Goal: Task Accomplishment & Management: Use online tool/utility

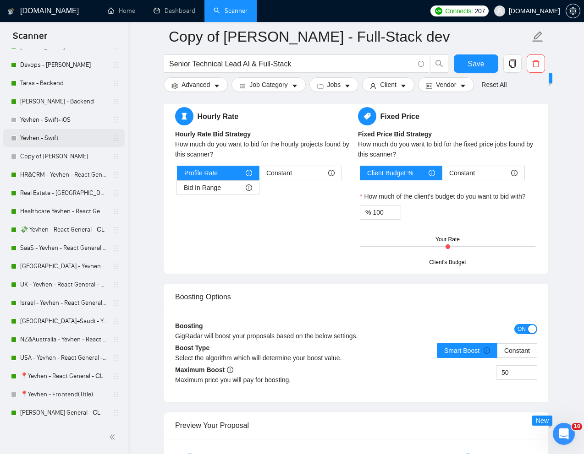
scroll to position [98, 0]
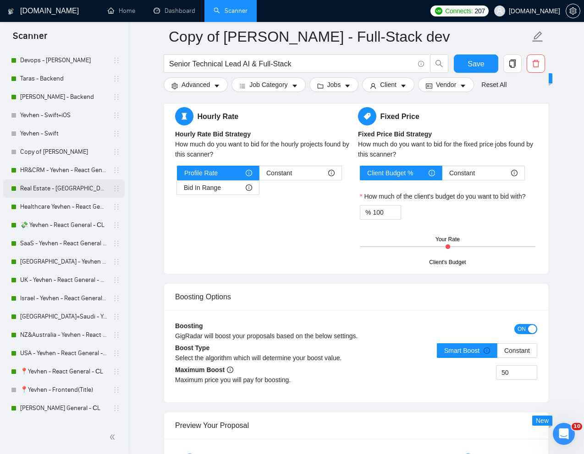
click at [49, 186] on link "Real Estate - [GEOGRAPHIC_DATA] - React General - СL" at bounding box center [63, 189] width 87 height 18
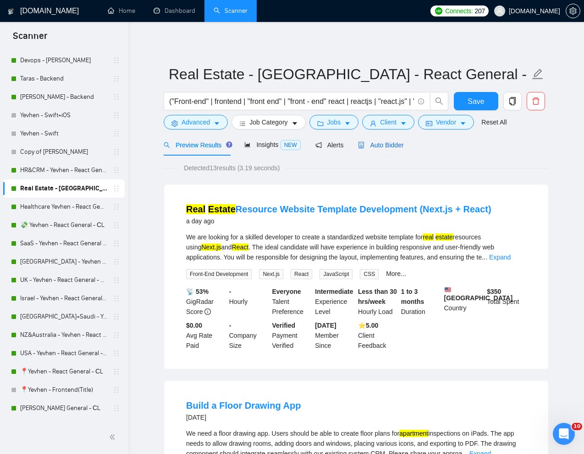
click at [387, 146] on span "Auto Bidder" at bounding box center [380, 145] width 45 height 7
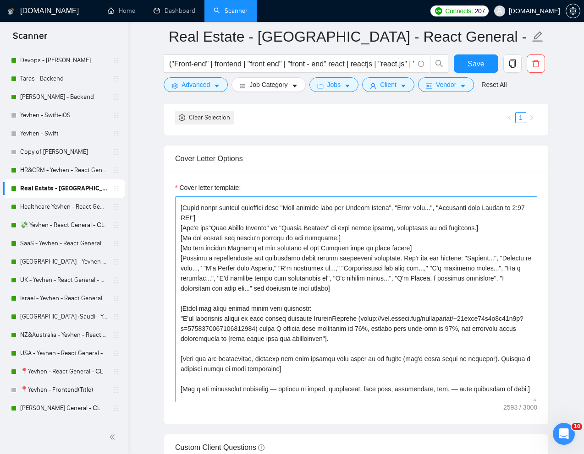
scroll to position [28, 0]
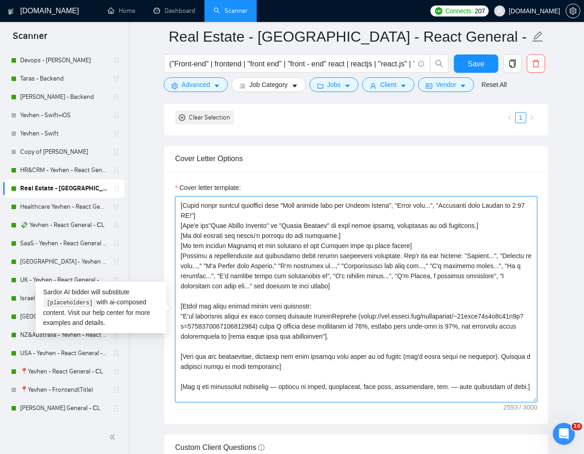
drag, startPoint x: 451, startPoint y: 344, endPoint x: 183, endPoint y: 345, distance: 268.5
click at [183, 345] on textarea "Cover letter template:" at bounding box center [356, 300] width 362 height 206
paste textarea "61384225230397440"
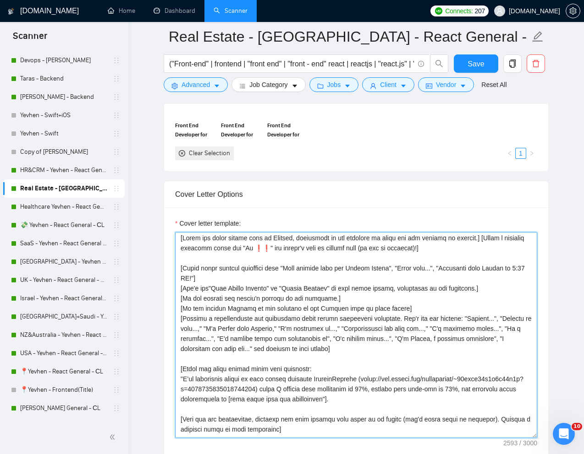
scroll to position [0, 0]
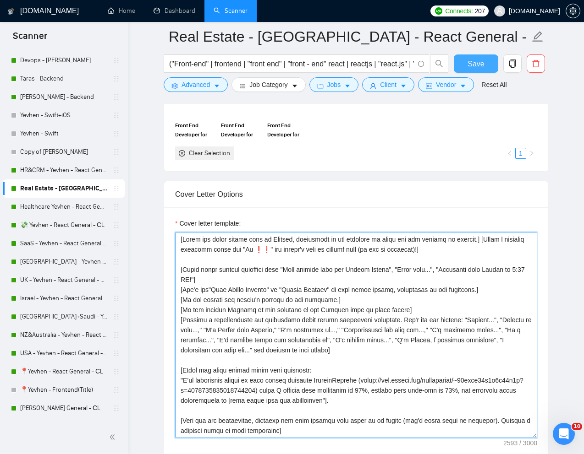
type textarea "[Write the cover letter only in English, regardless of the language in which th…"
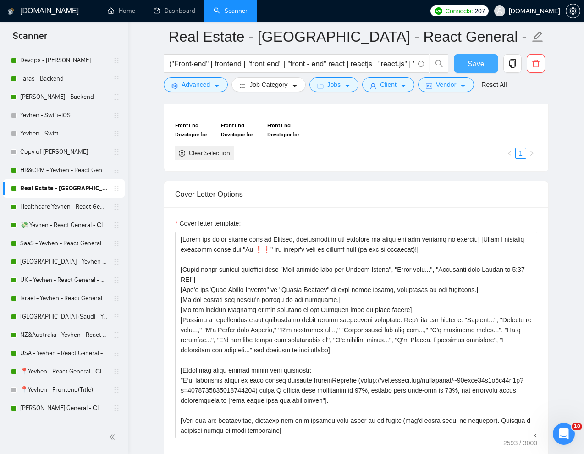
click at [479, 57] on button "Save" at bounding box center [476, 64] width 44 height 18
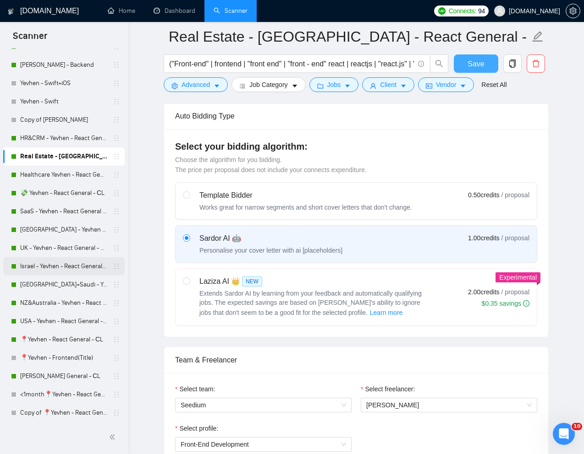
scroll to position [139, 0]
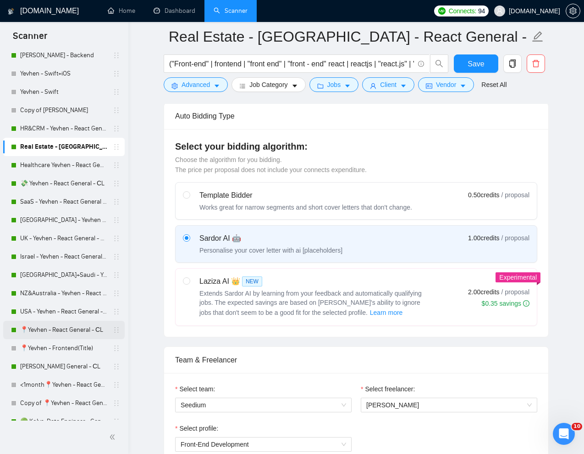
click at [53, 326] on link "📍Yevhen - React General - СL" at bounding box center [63, 330] width 87 height 18
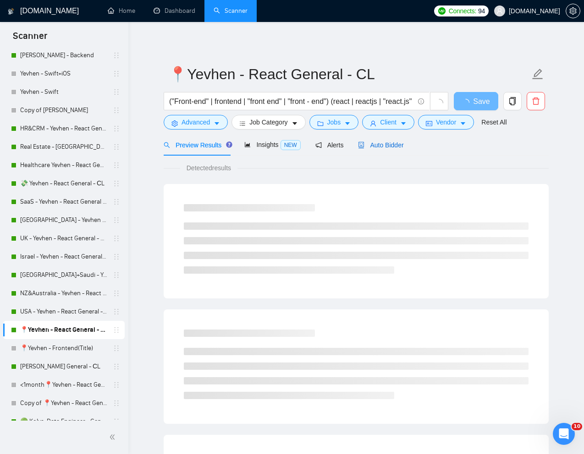
click at [385, 144] on span "Auto Bidder" at bounding box center [380, 145] width 45 height 7
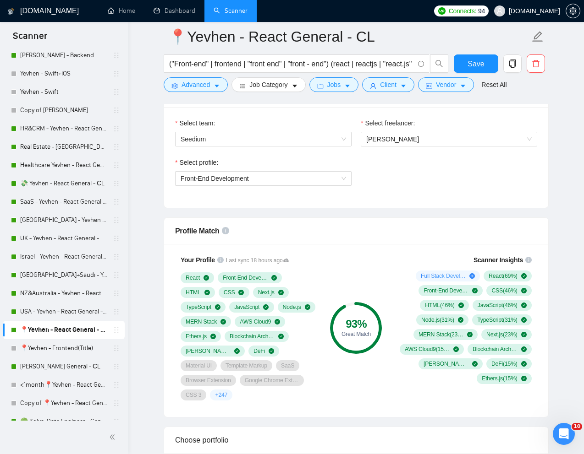
scroll to position [535, 0]
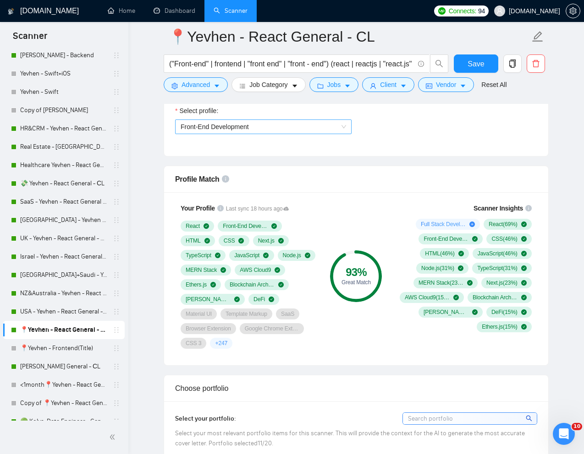
click at [335, 128] on span "Front-End Development" at bounding box center [262, 127] width 165 height 14
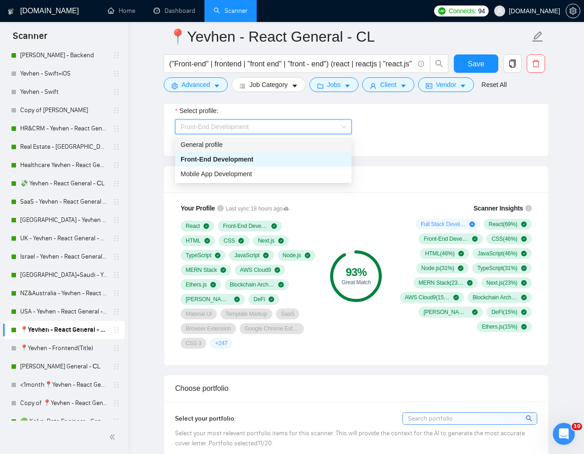
click at [292, 145] on div "General profile" at bounding box center [262, 145] width 165 height 10
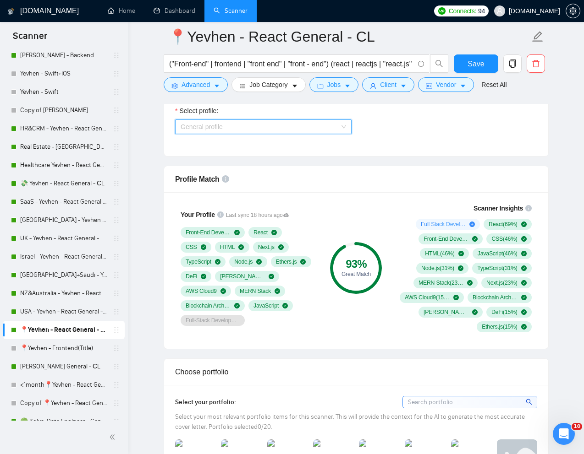
click at [318, 131] on span "General profile" at bounding box center [262, 127] width 165 height 14
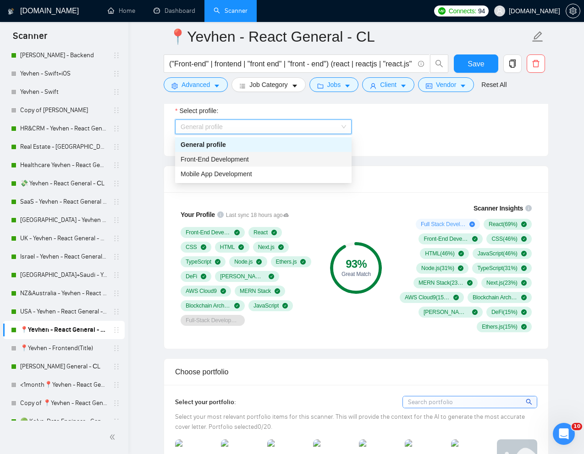
click at [267, 160] on div "Front-End Development" at bounding box center [262, 159] width 165 height 10
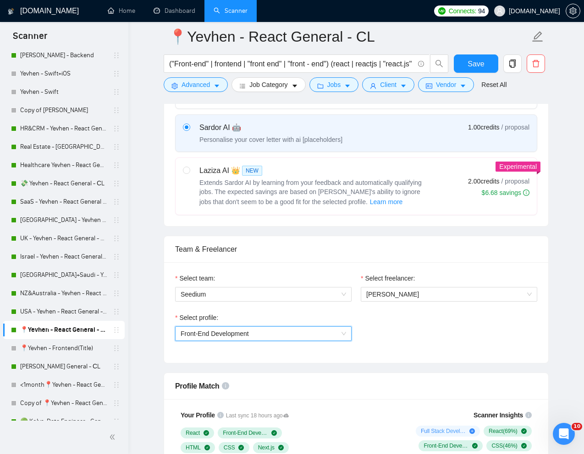
scroll to position [388, 0]
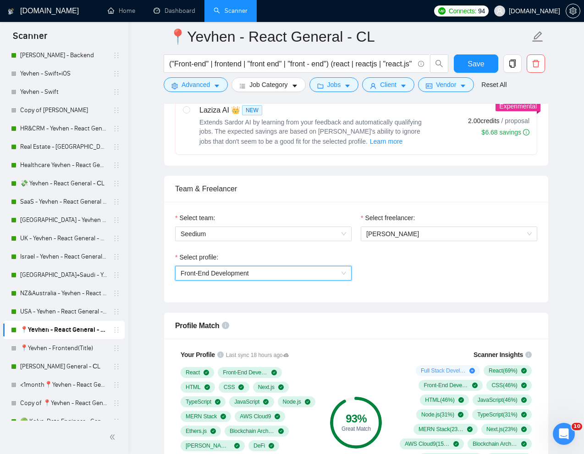
click at [327, 276] on span "Front-End Development" at bounding box center [262, 274] width 165 height 14
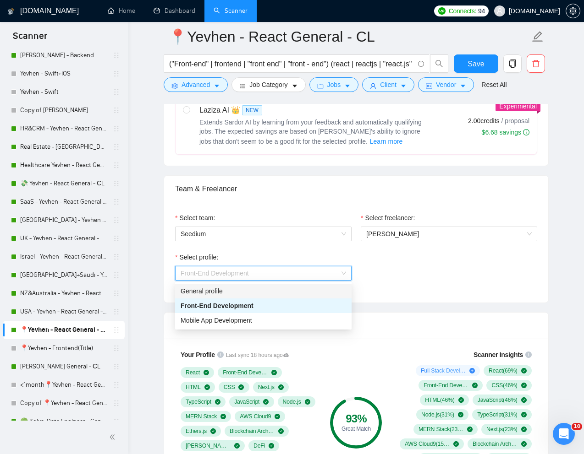
click at [285, 295] on div "General profile" at bounding box center [262, 291] width 165 height 10
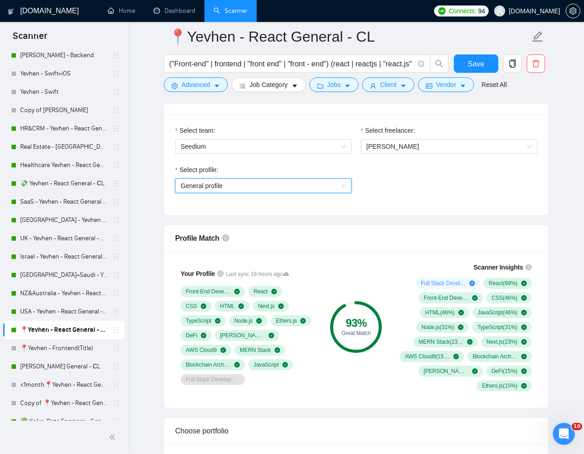
scroll to position [468, 0]
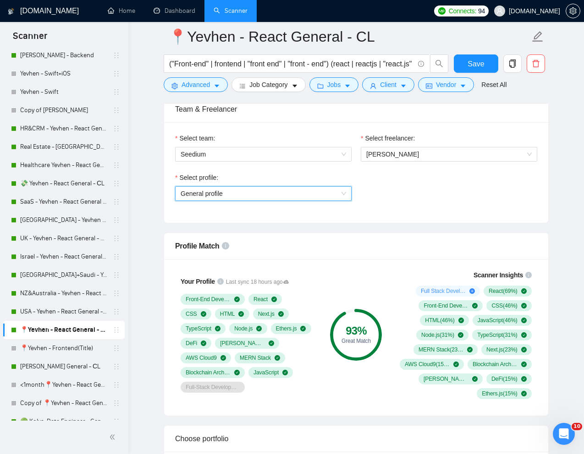
click at [325, 199] on span "General profile" at bounding box center [262, 194] width 165 height 14
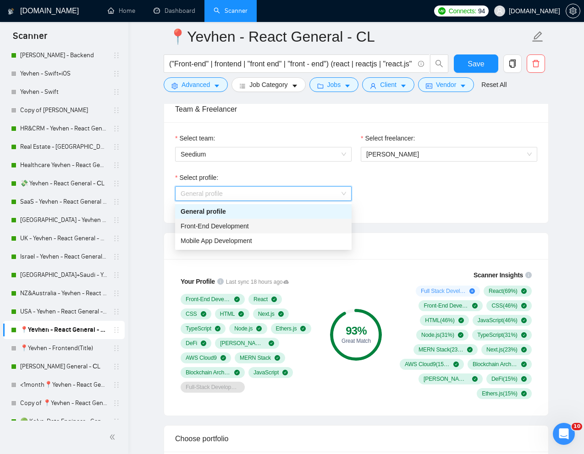
click at [241, 227] on span "Front-End Development" at bounding box center [214, 226] width 68 height 7
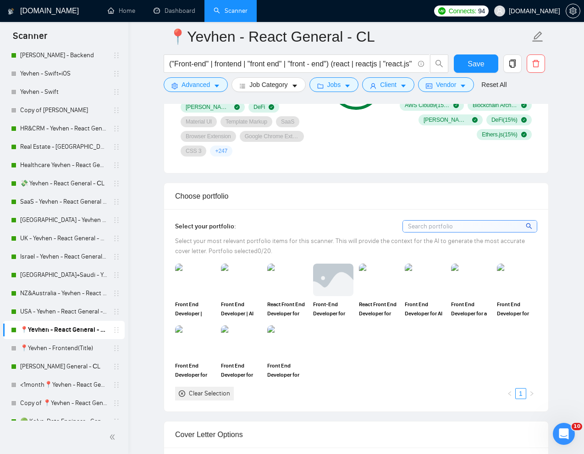
scroll to position [724, 0]
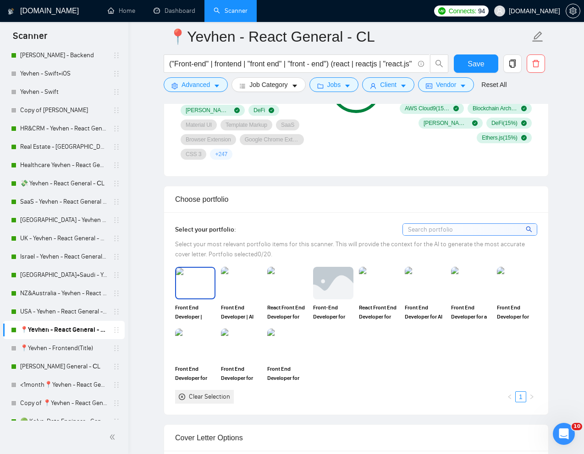
click at [196, 282] on img at bounding box center [195, 283] width 38 height 30
click at [238, 282] on img at bounding box center [241, 283] width 38 height 30
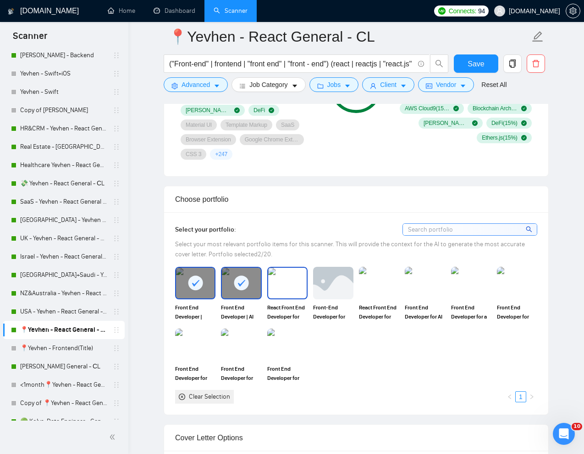
click at [292, 304] on span "React Front End Developer for Welcome Renovation platform" at bounding box center [287, 312] width 40 height 18
click at [327, 304] on span "Front-End Developer for Real Estate Marketing platform SmarterContact" at bounding box center [333, 312] width 40 height 18
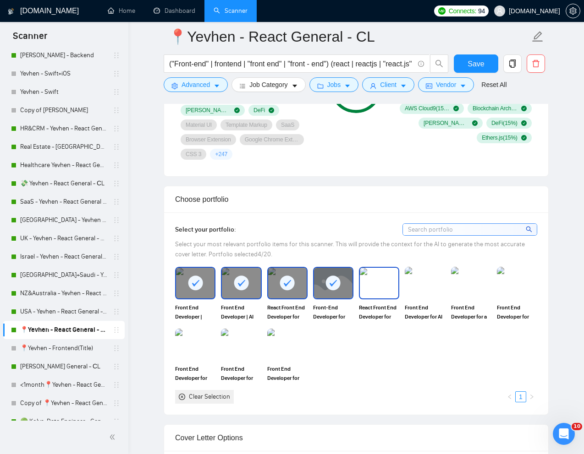
click at [365, 289] on img at bounding box center [379, 283] width 38 height 30
click at [430, 289] on img at bounding box center [424, 283] width 38 height 30
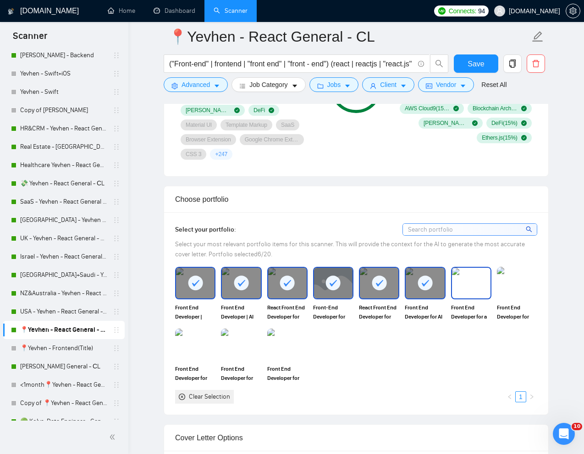
click at [477, 292] on img at bounding box center [471, 283] width 38 height 30
click at [519, 292] on img at bounding box center [516, 283] width 38 height 30
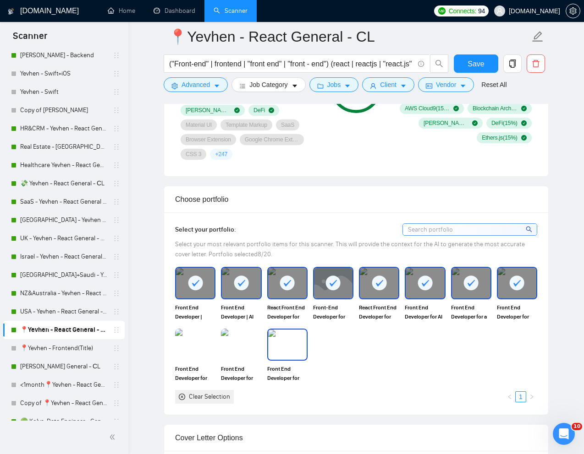
click at [288, 345] on img at bounding box center [287, 345] width 38 height 30
click at [196, 345] on img at bounding box center [195, 345] width 38 height 30
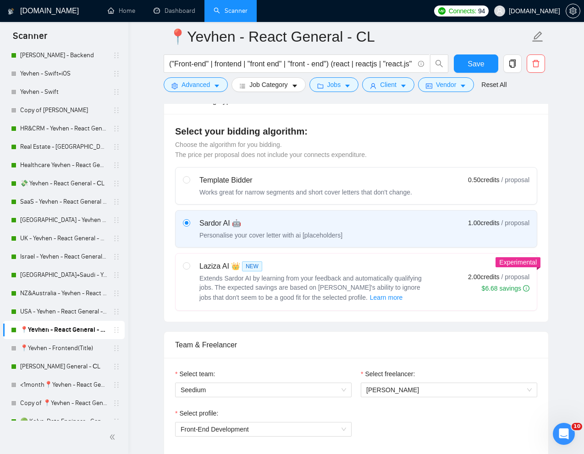
scroll to position [0, 0]
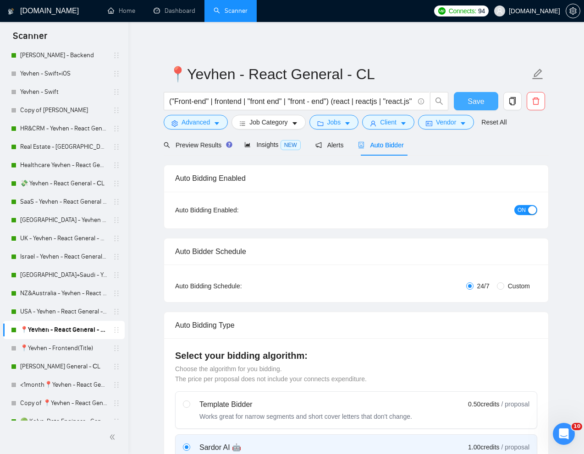
click at [476, 102] on span "Save" at bounding box center [475, 101] width 16 height 11
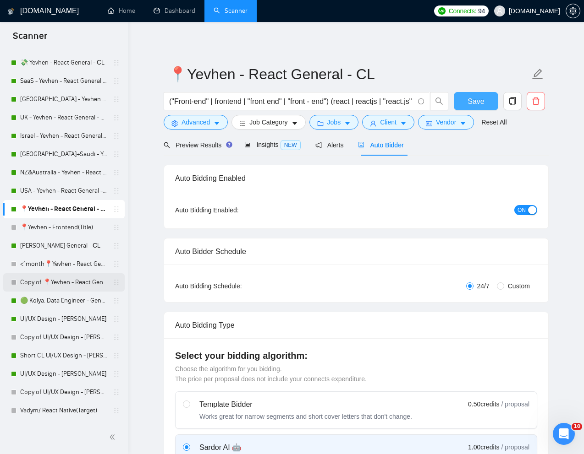
scroll to position [263, 0]
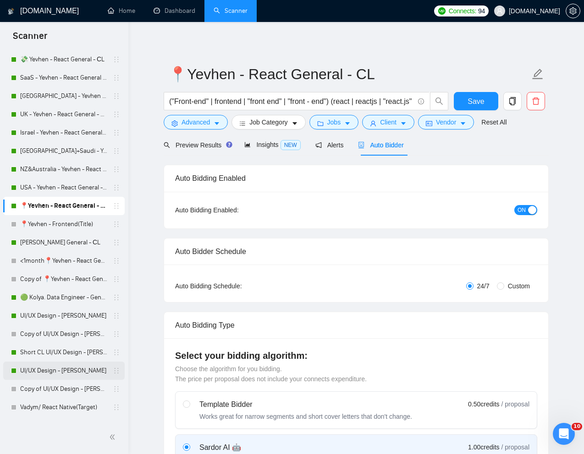
click at [41, 366] on link "UI/UX Design - [PERSON_NAME]" at bounding box center [63, 371] width 87 height 18
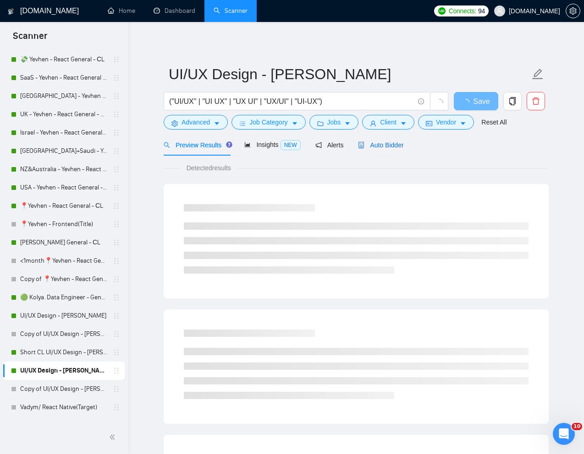
click at [388, 142] on span "Auto Bidder" at bounding box center [380, 145] width 45 height 7
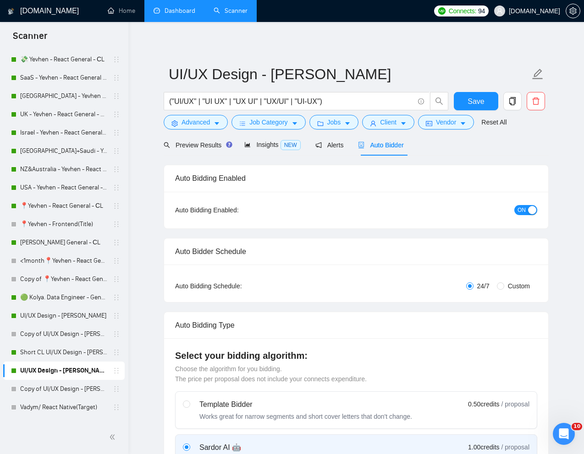
click at [180, 14] on link "Dashboard" at bounding box center [174, 11] width 42 height 8
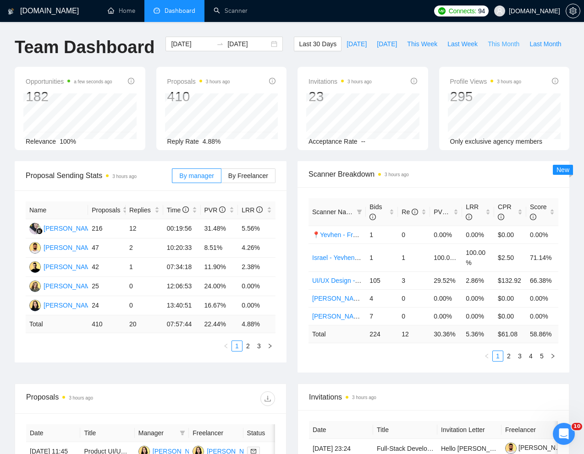
click at [487, 49] on span "This Month" at bounding box center [503, 44] width 32 height 10
type input "2025-08-01"
type input "2025-08-31"
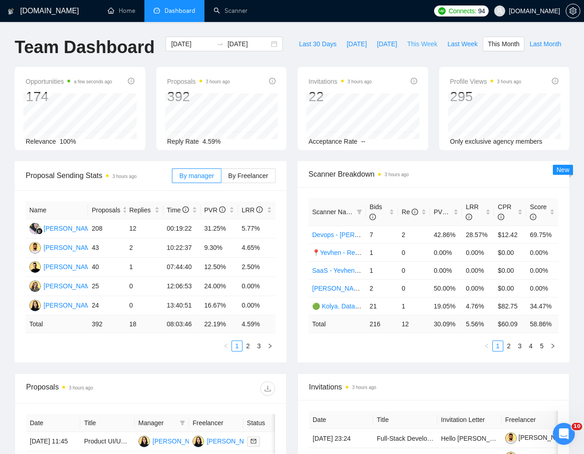
click at [407, 49] on span "This Week" at bounding box center [422, 44] width 30 height 10
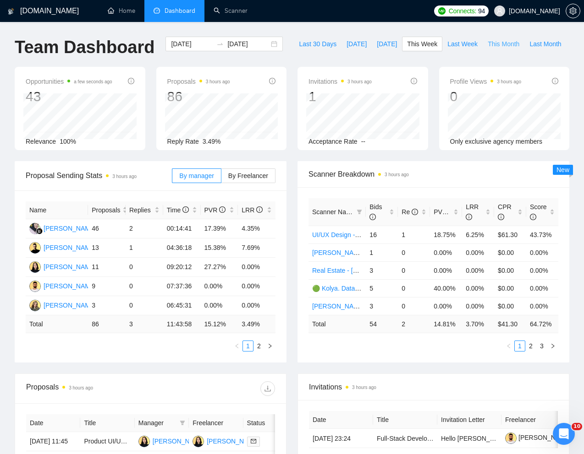
click at [487, 49] on span "This Month" at bounding box center [503, 44] width 32 height 10
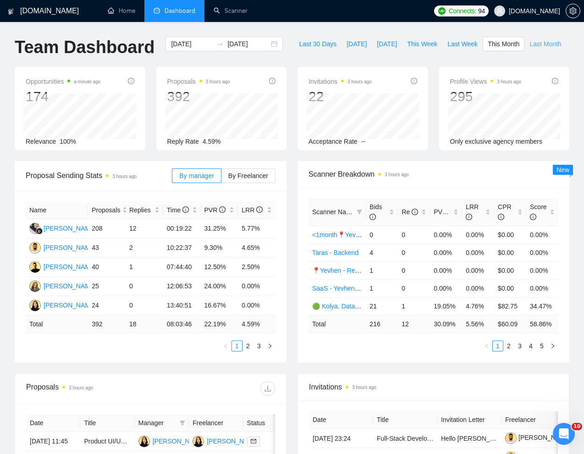
click at [524, 51] on button "Last Month" at bounding box center [545, 44] width 42 height 15
type input "2025-07-01"
type input "2025-07-31"
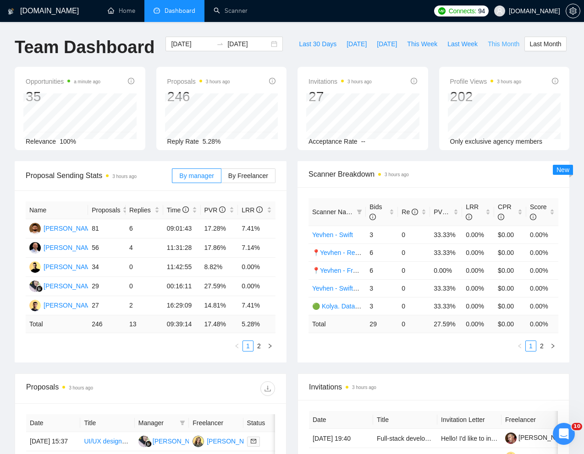
click at [487, 49] on span "This Month" at bounding box center [503, 44] width 32 height 10
type input "2025-08-01"
type input "2025-08-31"
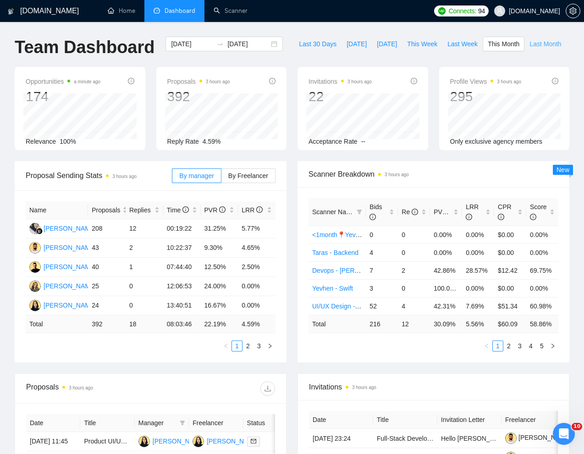
click at [529, 49] on span "Last Month" at bounding box center [545, 44] width 32 height 10
type input "2025-07-01"
type input "2025-07-31"
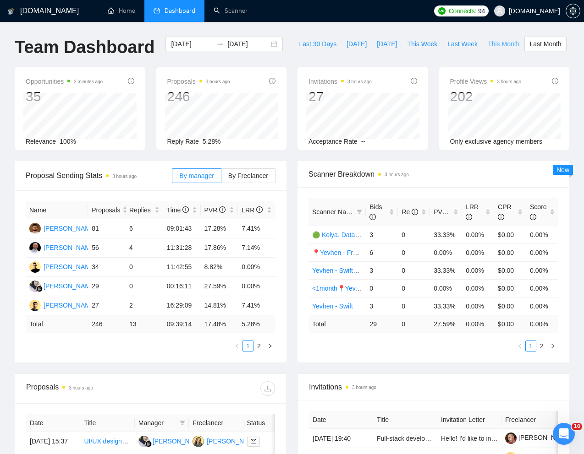
click at [487, 49] on span "This Month" at bounding box center [503, 44] width 32 height 10
type input "2025-08-01"
type input "2025-08-31"
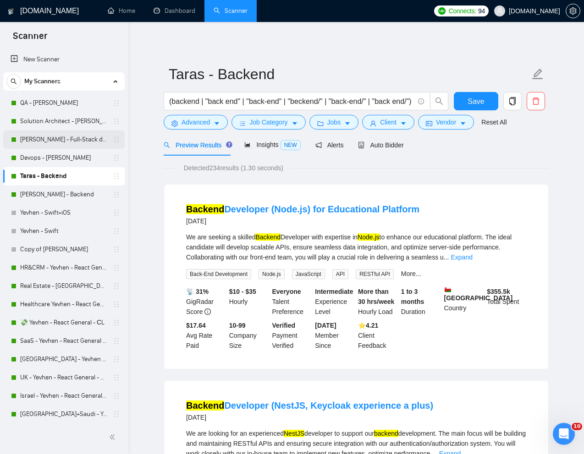
click at [54, 131] on link "[PERSON_NAME] - Full-Stack dev" at bounding box center [63, 140] width 87 height 18
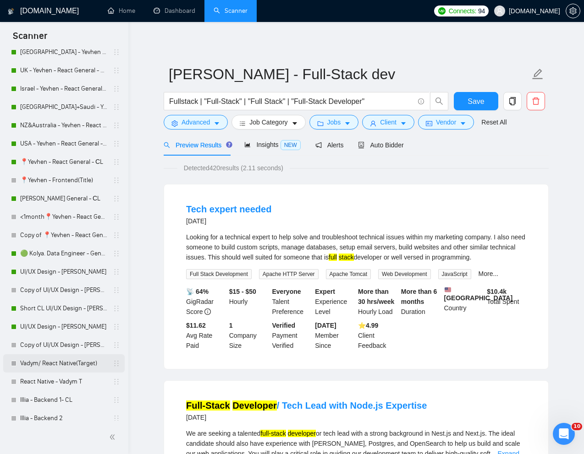
scroll to position [308, 0]
click at [59, 310] on link "Short CL UI/UX Design - [PERSON_NAME]" at bounding box center [63, 308] width 87 height 18
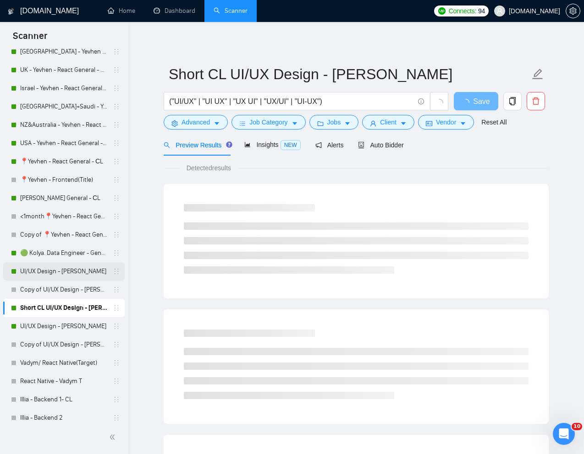
click at [55, 272] on link "UI/UX Design - [PERSON_NAME]" at bounding box center [63, 271] width 87 height 18
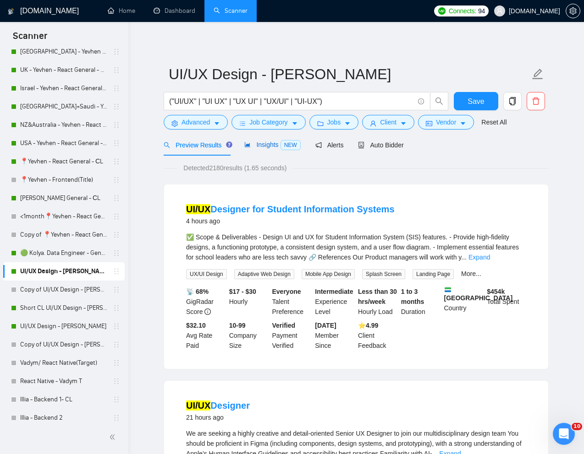
click at [267, 145] on span "Insights NEW" at bounding box center [272, 144] width 56 height 7
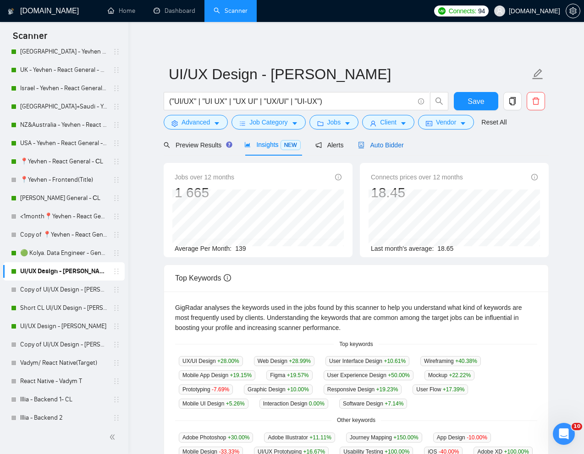
click at [393, 149] on div "Auto Bidder" at bounding box center [380, 145] width 45 height 10
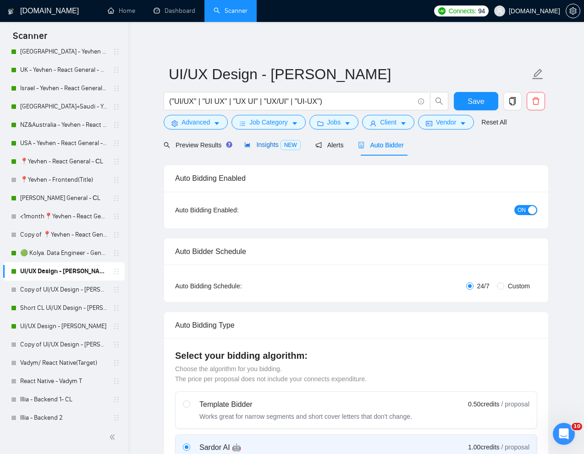
click at [262, 142] on span "Insights NEW" at bounding box center [272, 144] width 56 height 7
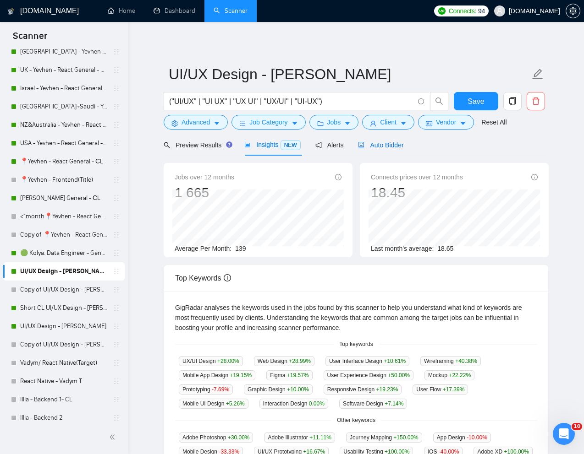
click at [385, 146] on span "Auto Bidder" at bounding box center [380, 145] width 45 height 7
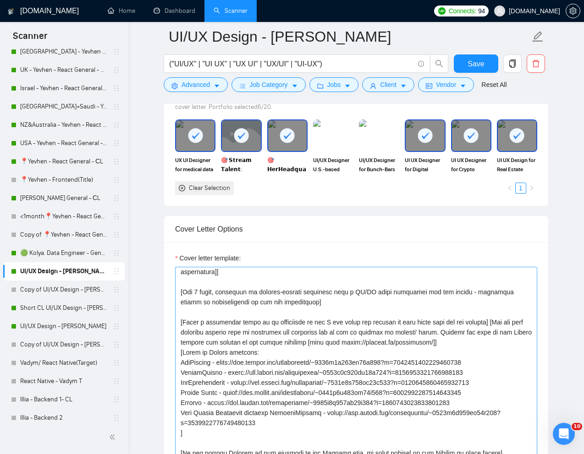
scroll to position [73, 0]
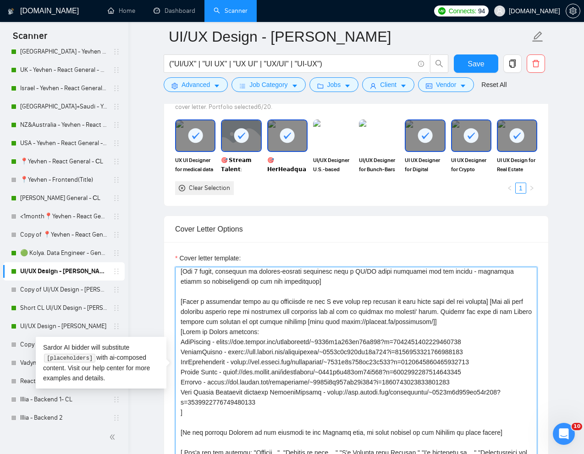
drag, startPoint x: 225, startPoint y: 352, endPoint x: 496, endPoint y: 348, distance: 270.3
click at [496, 348] on textarea "Cover letter template:" at bounding box center [356, 370] width 362 height 206
paste textarea "961395745783914496"
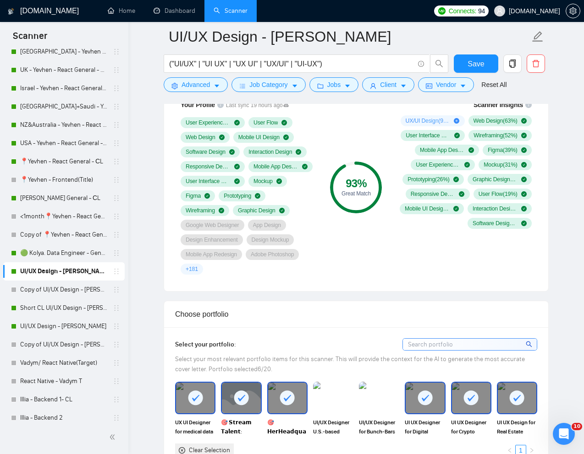
scroll to position [605, 0]
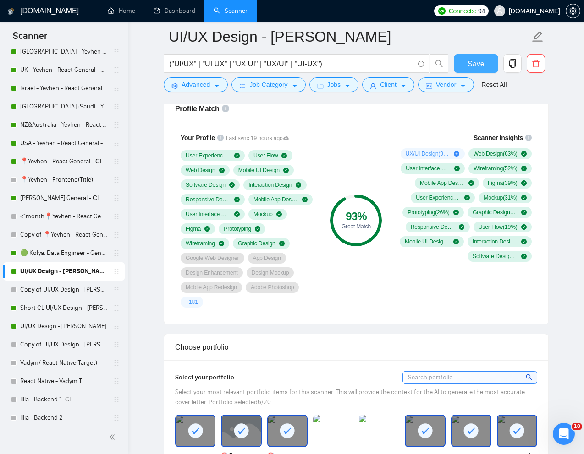
type textarea "[Write a personal greeting using the "Hi❗" and client's name or company name (i…"
click at [478, 68] on span "Save" at bounding box center [475, 63] width 16 height 11
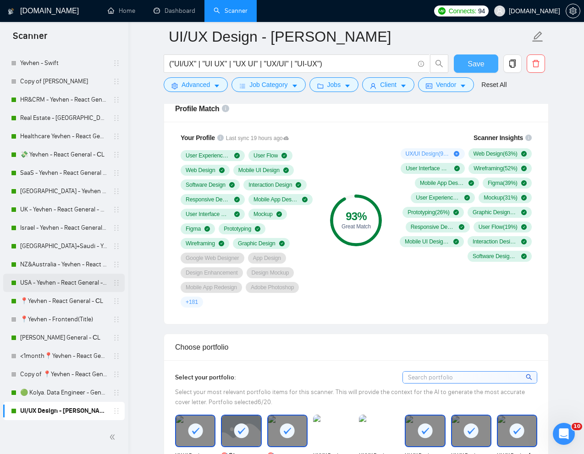
scroll to position [0, 0]
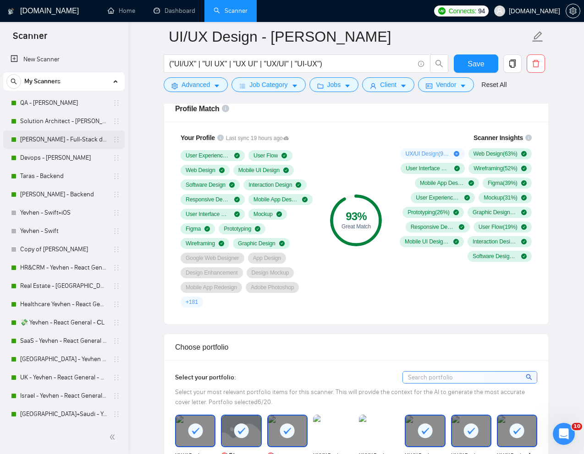
click at [44, 143] on link "[PERSON_NAME] - Full-Stack dev" at bounding box center [63, 140] width 87 height 18
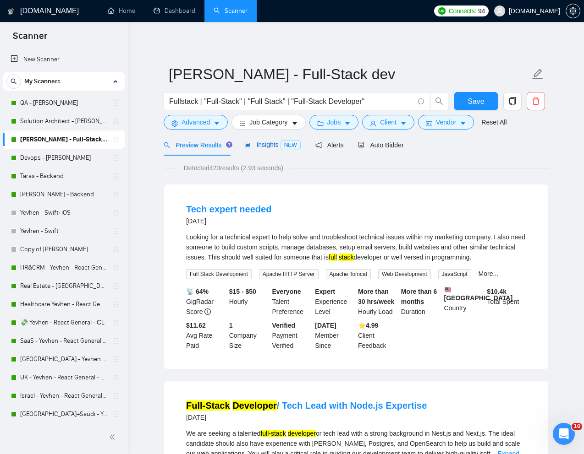
click at [264, 146] on span "Insights NEW" at bounding box center [272, 144] width 56 height 7
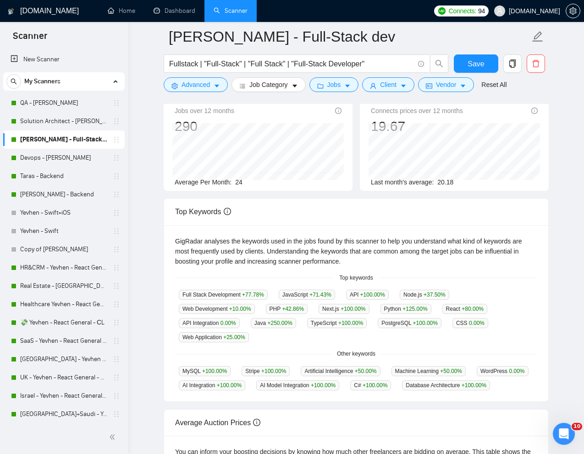
scroll to position [76, 0]
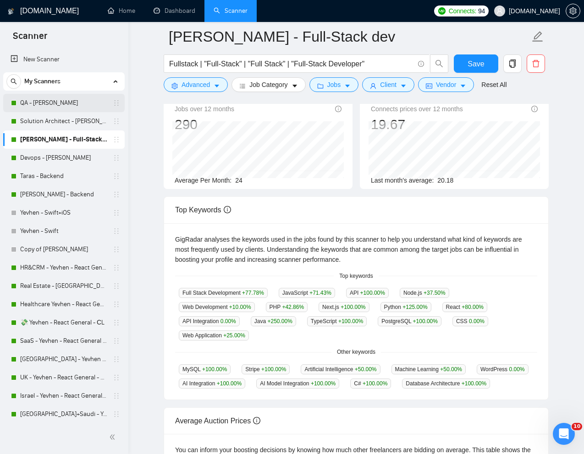
click at [45, 103] on link "QA - [PERSON_NAME]" at bounding box center [63, 103] width 87 height 18
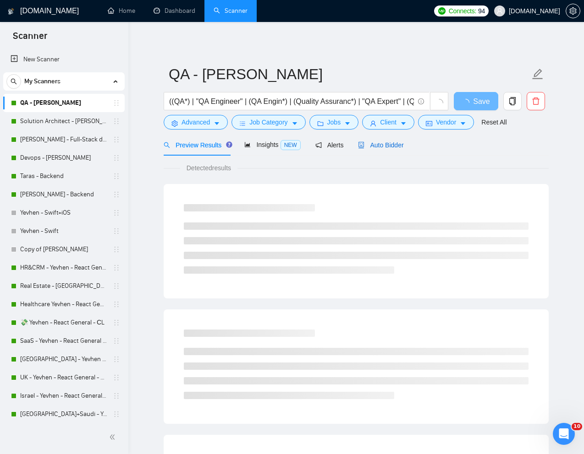
click at [393, 140] on div "Auto Bidder" at bounding box center [380, 145] width 45 height 10
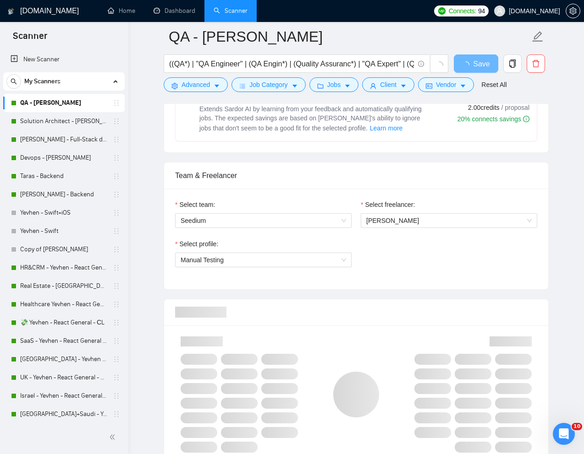
scroll to position [501, 0]
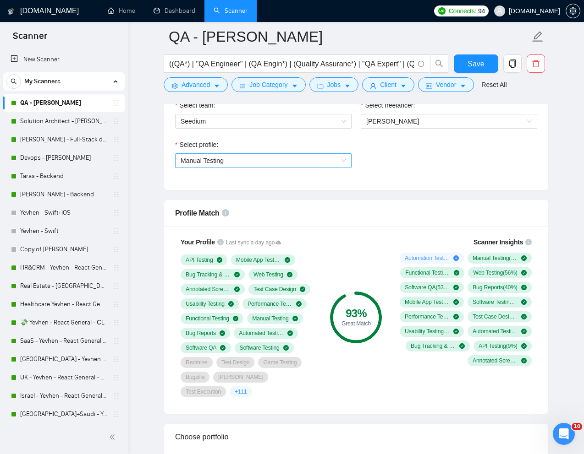
click at [342, 164] on span "Manual Testing" at bounding box center [262, 161] width 165 height 14
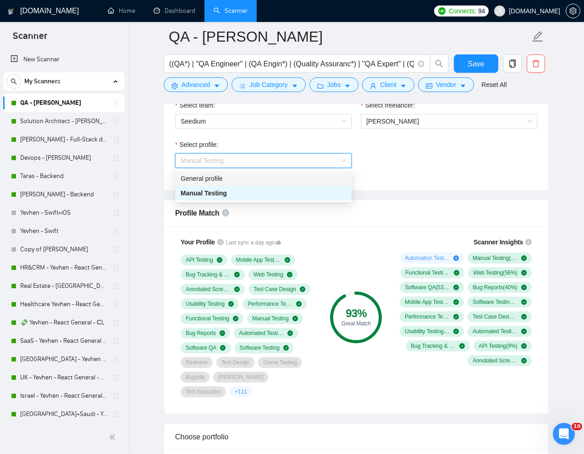
click at [281, 180] on div "General profile" at bounding box center [262, 179] width 165 height 10
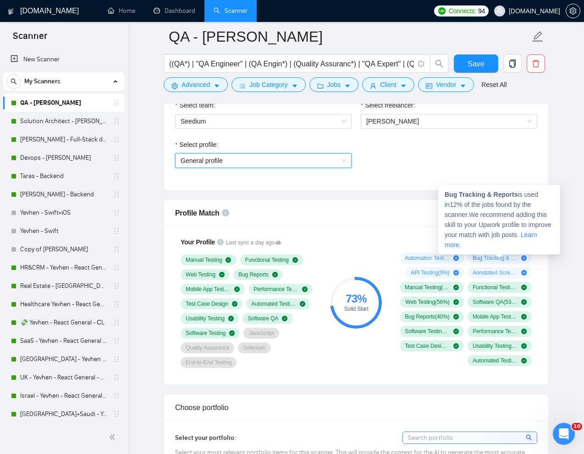
click at [490, 258] on span "Bug Tracking & Reports ( 12 %)" at bounding box center [494, 258] width 45 height 7
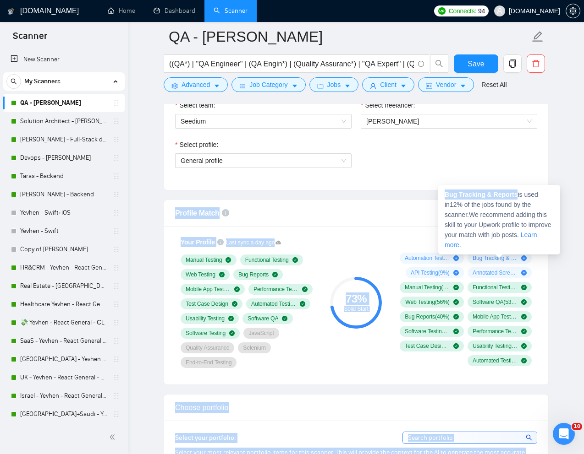
drag, startPoint x: 518, startPoint y: 197, endPoint x: 437, endPoint y: 197, distance: 80.6
click at [438, 197] on div "Bug Tracking & Reports is used in 12 % of the jobs found by the scanner. We rec…" at bounding box center [499, 220] width 122 height 70
copy body "Profile Match Your Profile Last sync a day ago Manual Testing Functional Testin…"
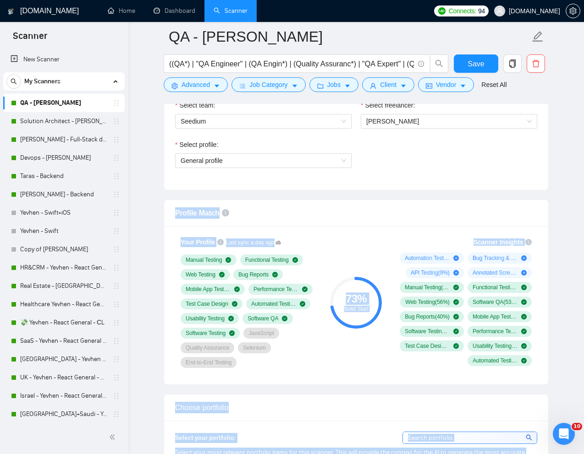
click at [487, 258] on span "Bug Tracking & Reports ( 12 %)" at bounding box center [494, 258] width 45 height 7
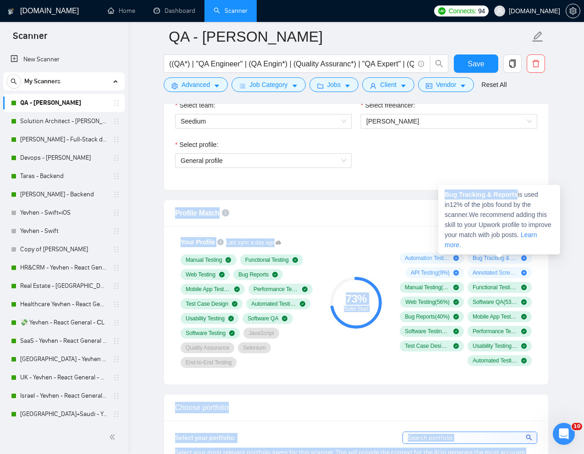
click at [464, 194] on strong "Bug Tracking & Reports" at bounding box center [480, 194] width 73 height 7
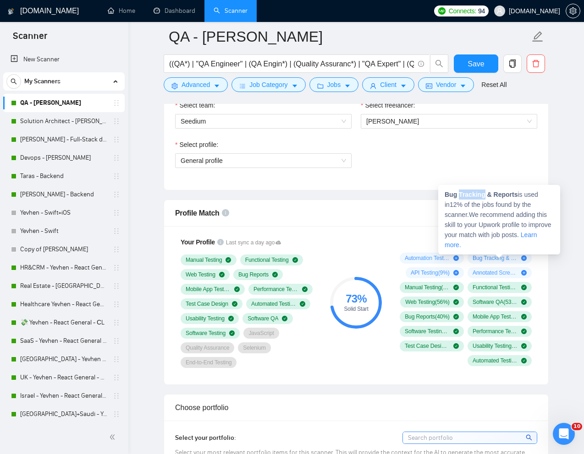
click at [464, 194] on strong "Bug Tracking & Reports" at bounding box center [480, 194] width 73 height 7
drag, startPoint x: 444, startPoint y: 194, endPoint x: 517, endPoint y: 191, distance: 72.9
click at [517, 191] on strong "Bug Tracking & Reports" at bounding box center [480, 194] width 73 height 7
copy strong "Bug Tracking & Reports"
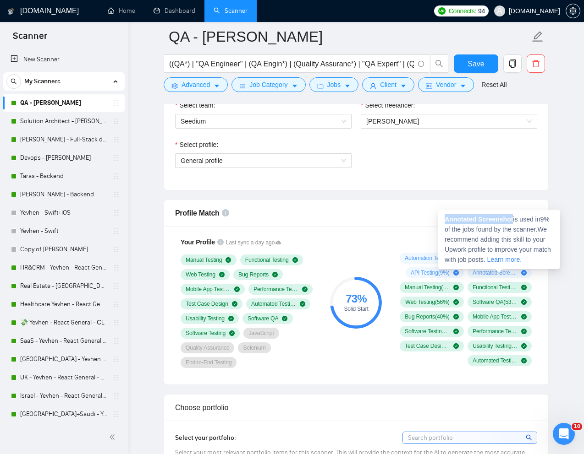
drag, startPoint x: 516, startPoint y: 220, endPoint x: 445, endPoint y: 221, distance: 70.5
click at [445, 221] on span "Annotated Screenshot is used in 9 % of the jobs found by the scanner. We recomm…" at bounding box center [497, 240] width 106 height 48
copy strong "Annotated Screenshot"
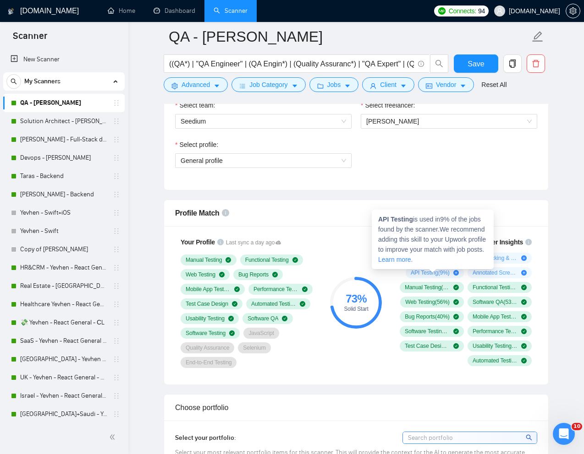
click at [415, 273] on span "API Testing ( 9 %)" at bounding box center [429, 272] width 39 height 7
drag, startPoint x: 413, startPoint y: 218, endPoint x: 379, endPoint y: 219, distance: 33.4
click at [379, 219] on strong "API Testing" at bounding box center [395, 219] width 35 height 7
copy strong "API Testing"
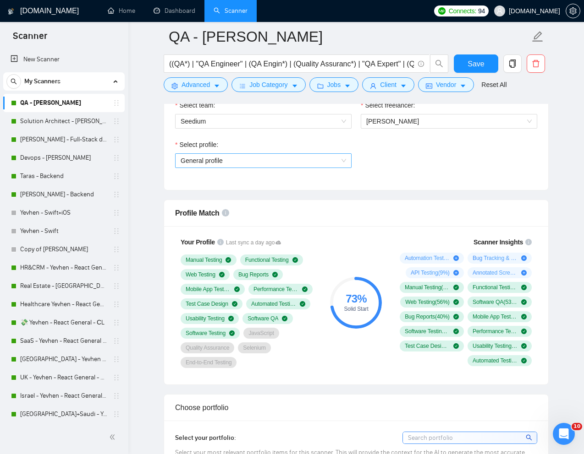
click at [205, 161] on span "General profile" at bounding box center [262, 161] width 165 height 14
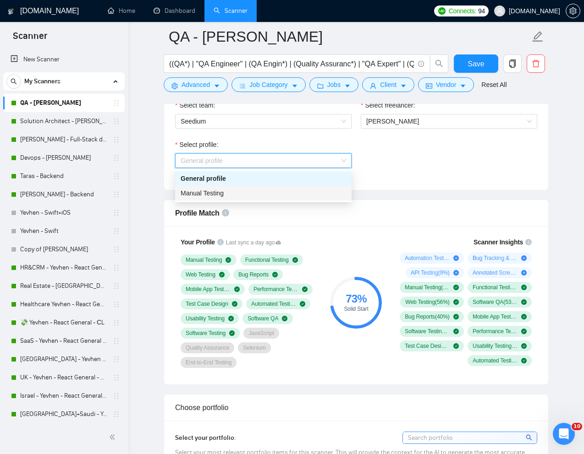
click at [201, 193] on span "Manual Testing" at bounding box center [201, 193] width 43 height 7
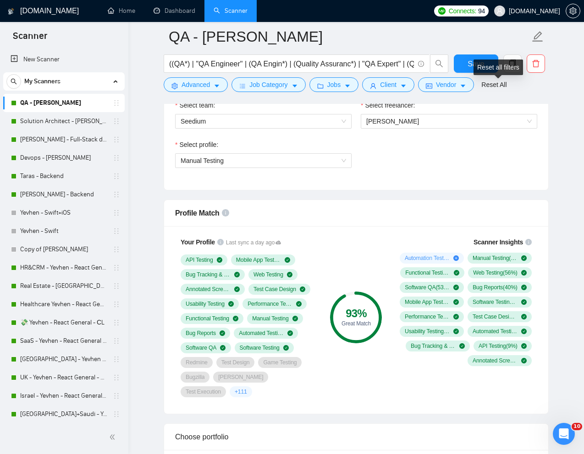
click at [481, 64] on div "Reset all filters" at bounding box center [497, 68] width 49 height 16
click at [463, 61] on button "Save" at bounding box center [476, 64] width 44 height 18
click at [40, 125] on link "Solution Architect - [PERSON_NAME]" at bounding box center [63, 121] width 87 height 18
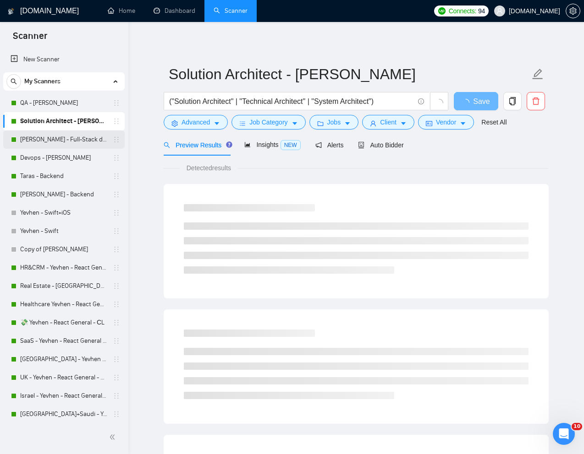
click at [39, 143] on link "[PERSON_NAME] - Full-Stack dev" at bounding box center [63, 140] width 87 height 18
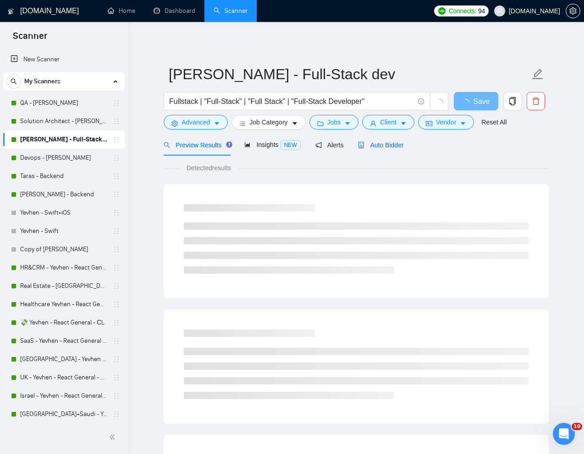
click at [391, 145] on span "Auto Bidder" at bounding box center [380, 145] width 45 height 7
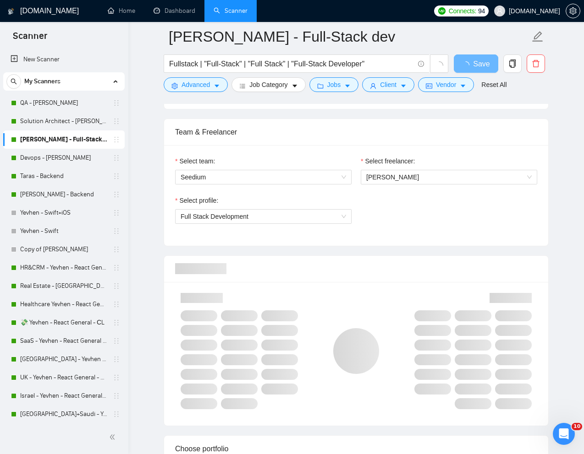
scroll to position [448, 0]
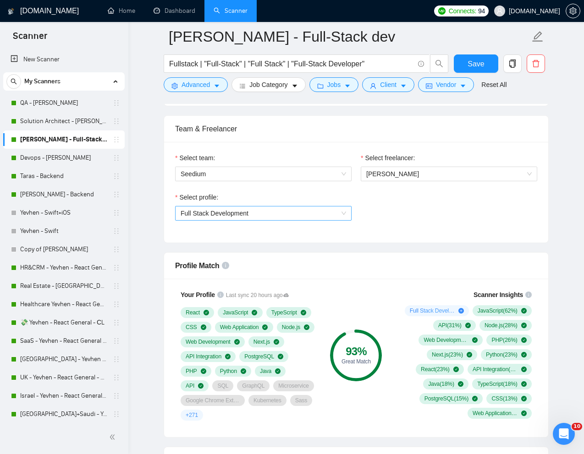
click at [330, 216] on span "Full Stack Development" at bounding box center [262, 214] width 165 height 14
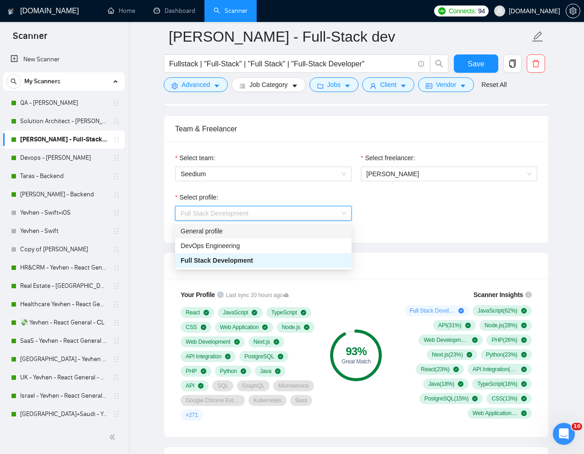
click at [254, 232] on div "General profile" at bounding box center [262, 231] width 165 height 10
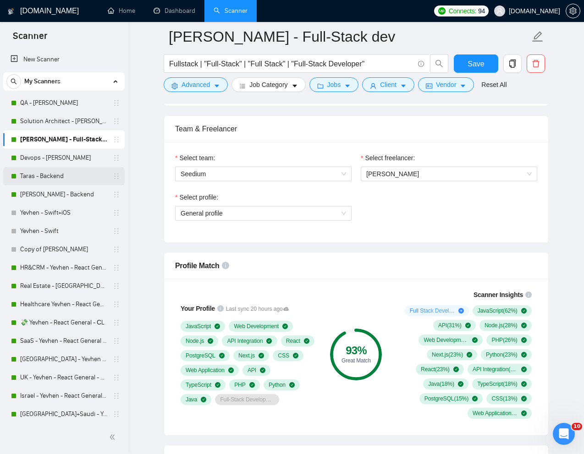
click at [45, 176] on link "Taras - Backend" at bounding box center [63, 176] width 87 height 18
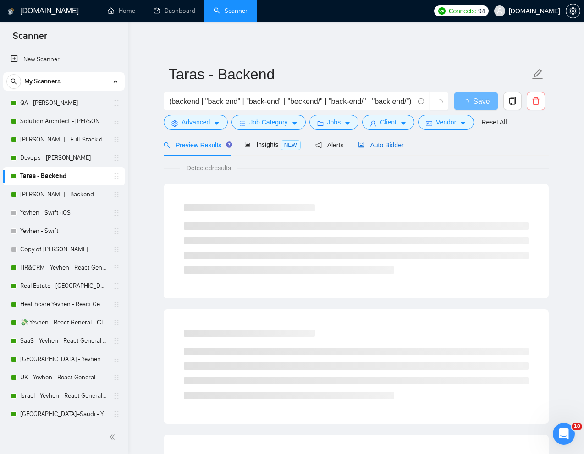
click at [392, 146] on span "Auto Bidder" at bounding box center [380, 145] width 45 height 7
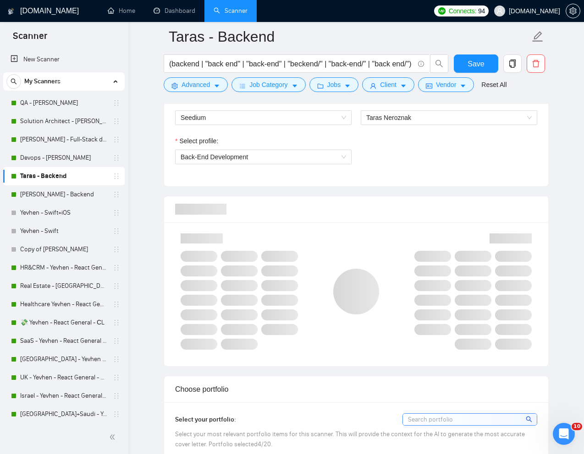
scroll to position [508, 0]
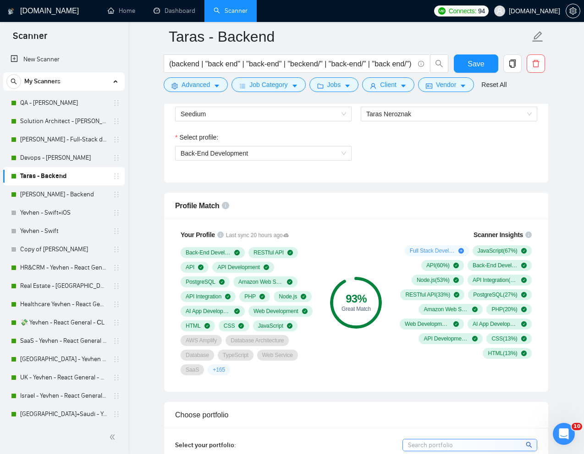
click at [297, 145] on div "Select profile:" at bounding box center [263, 139] width 176 height 14
click at [290, 154] on span "Back-End Development" at bounding box center [262, 154] width 165 height 14
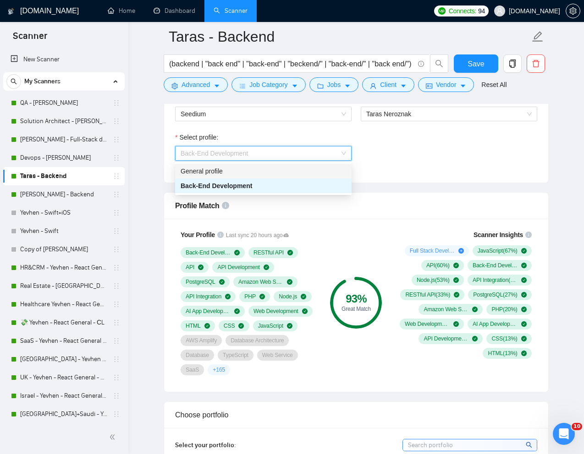
click at [246, 173] on div "General profile" at bounding box center [262, 171] width 165 height 10
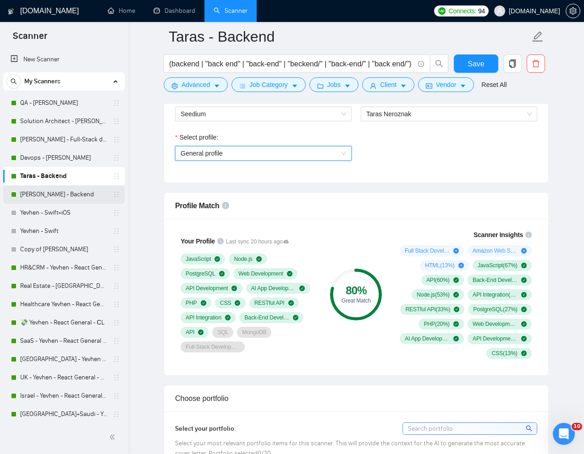
click at [43, 194] on link "[PERSON_NAME] - Backend" at bounding box center [63, 195] width 87 height 18
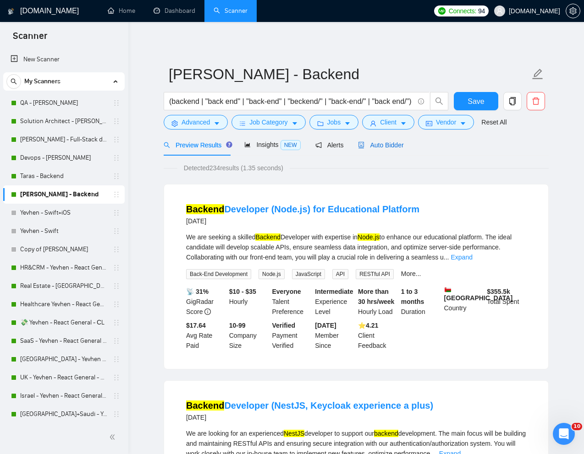
click at [386, 148] on span "Auto Bidder" at bounding box center [380, 145] width 45 height 7
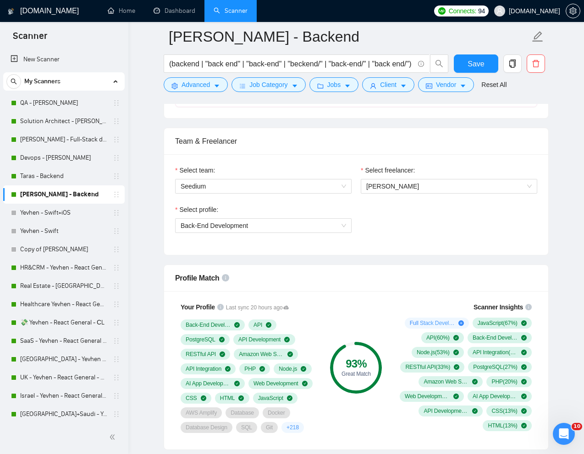
scroll to position [520, 0]
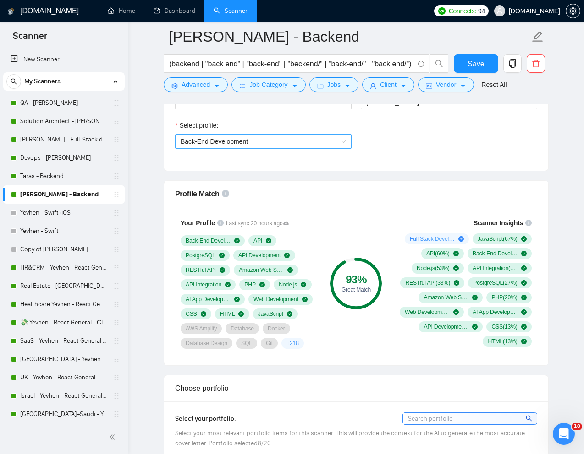
click at [311, 143] on span "Back-End Development" at bounding box center [262, 142] width 165 height 14
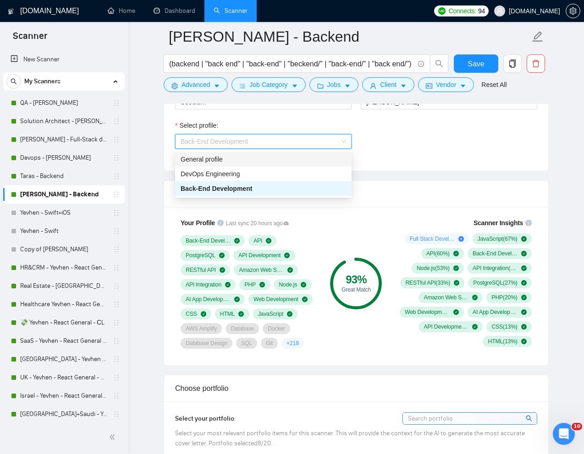
click at [248, 155] on div "General profile" at bounding box center [262, 159] width 165 height 10
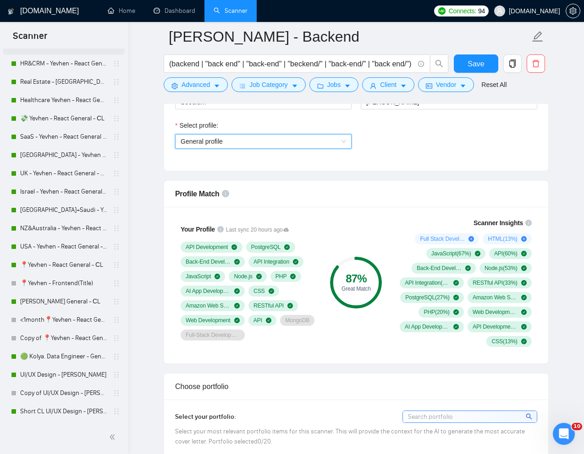
scroll to position [208, 0]
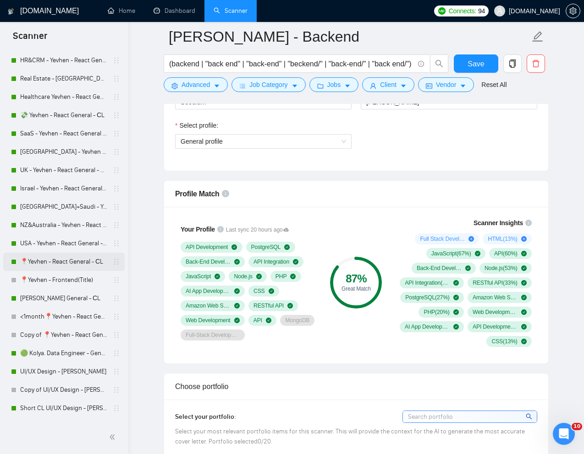
click at [46, 262] on link "📍Yevhen - React General - СL" at bounding box center [63, 262] width 87 height 18
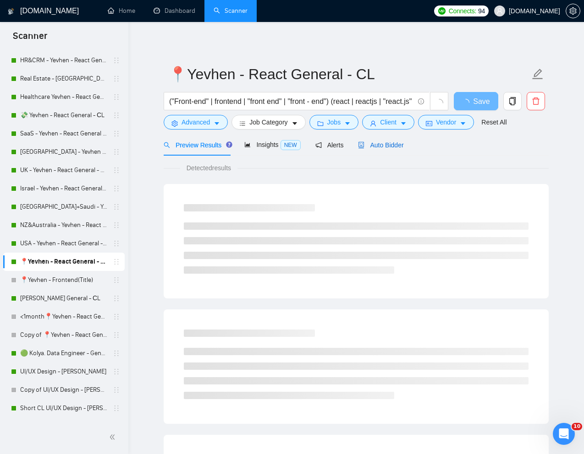
click at [388, 140] on div "Auto Bidder" at bounding box center [380, 145] width 45 height 10
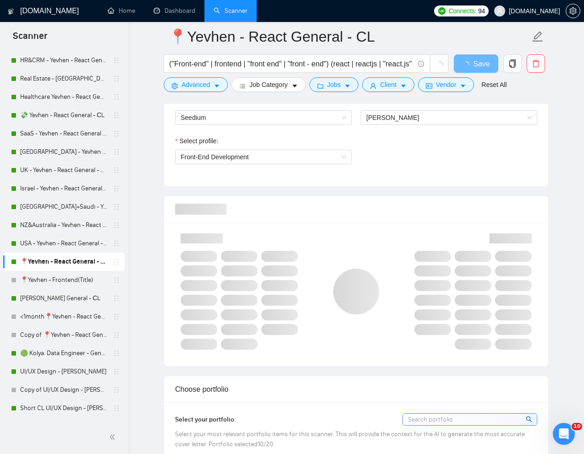
scroll to position [529, 0]
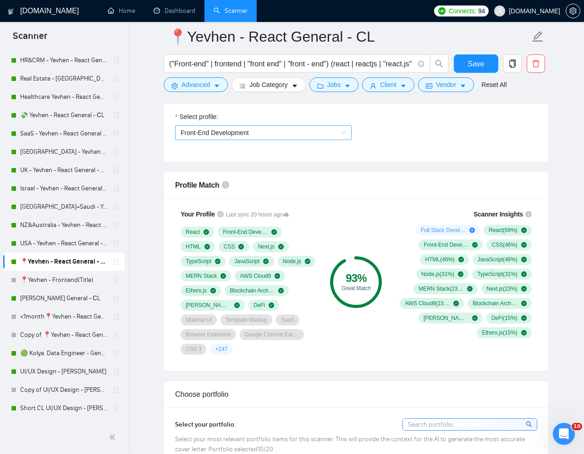
click at [270, 134] on span "Front-End Development" at bounding box center [262, 133] width 165 height 14
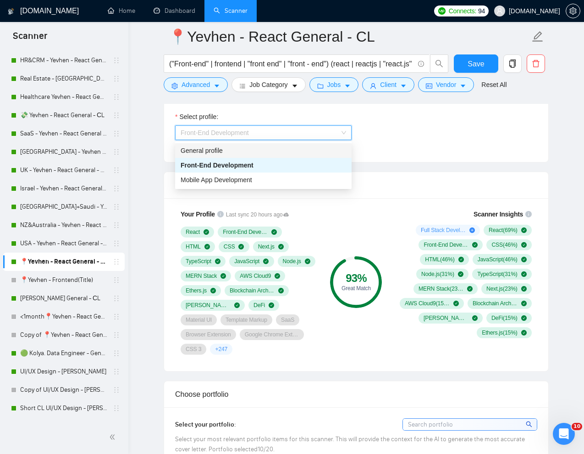
click at [225, 152] on div "General profile" at bounding box center [262, 151] width 165 height 10
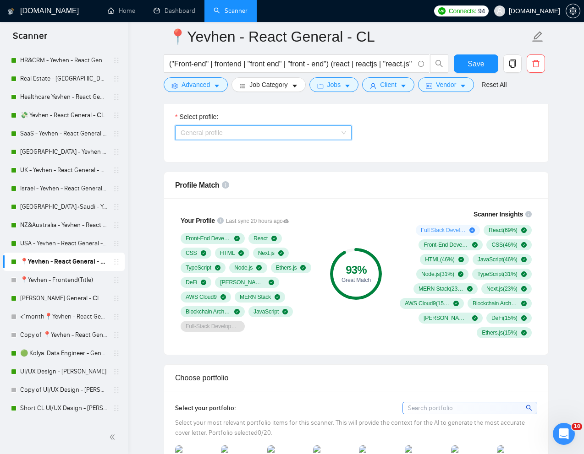
click at [245, 135] on span "General profile" at bounding box center [262, 133] width 165 height 14
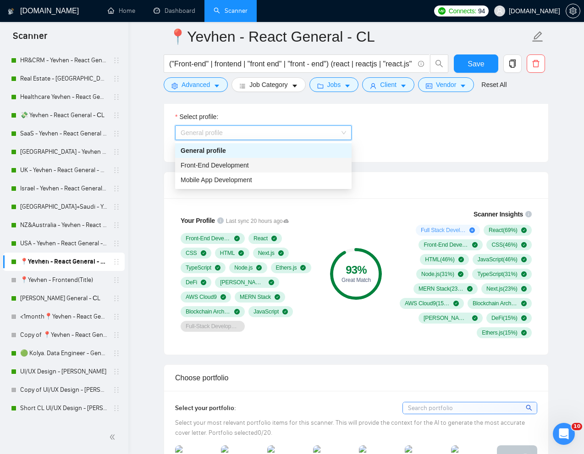
click at [215, 164] on span "Front-End Development" at bounding box center [214, 165] width 68 height 7
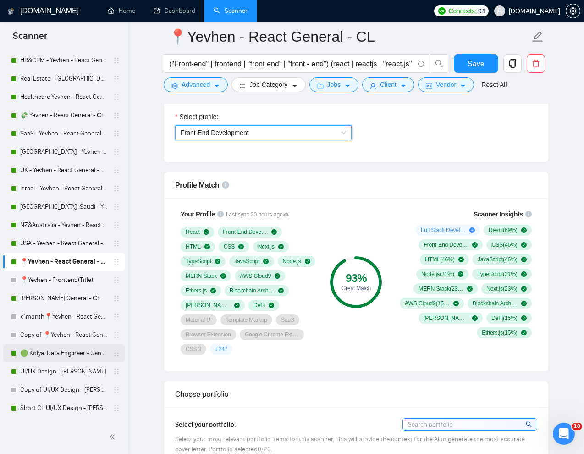
click at [44, 355] on link "🟢 Kolya. Data Engineer - General" at bounding box center [63, 353] width 87 height 18
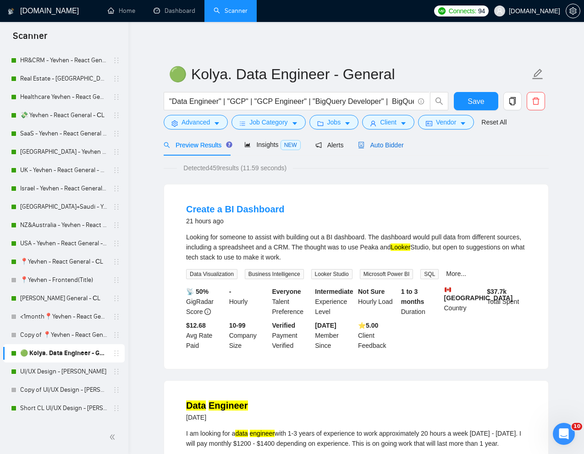
click at [384, 144] on span "Auto Bidder" at bounding box center [380, 145] width 45 height 7
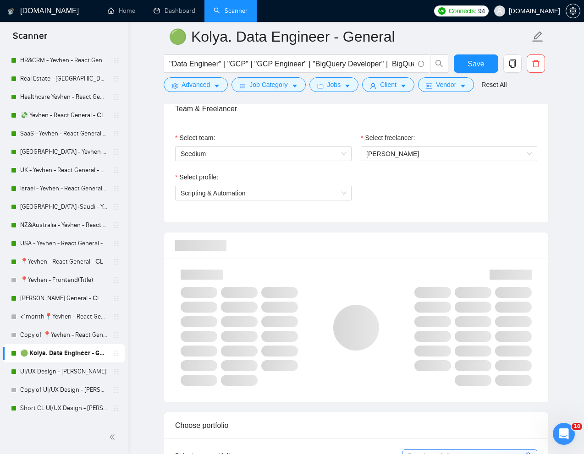
scroll to position [470, 0]
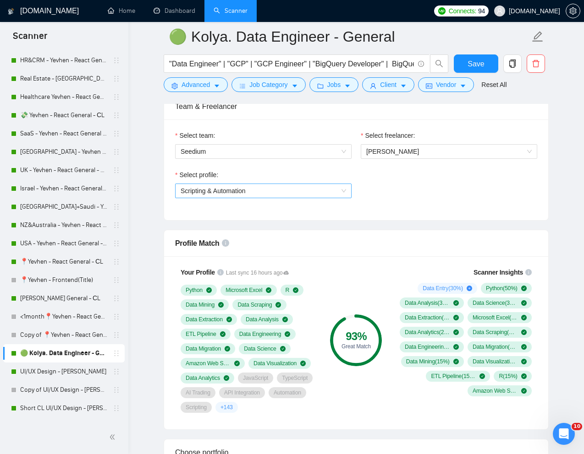
click at [336, 188] on span "Scripting & Automation" at bounding box center [262, 191] width 165 height 14
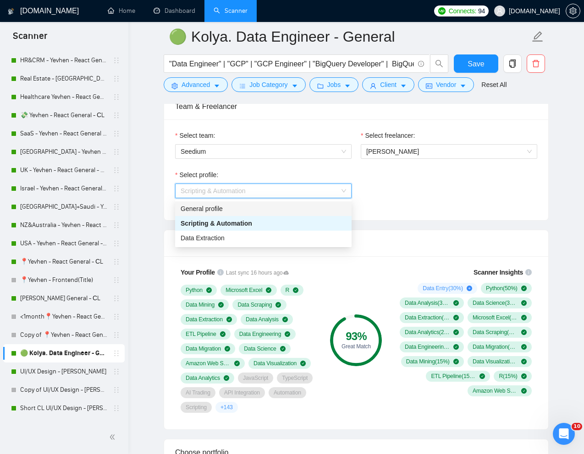
click at [283, 202] on div "General profile" at bounding box center [263, 209] width 176 height 15
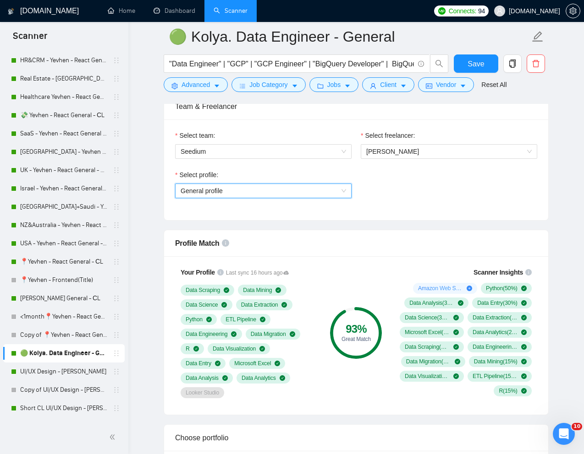
click at [302, 194] on span "General profile" at bounding box center [262, 191] width 165 height 14
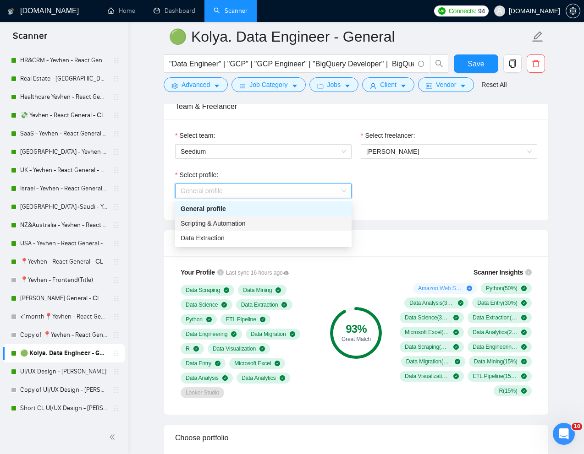
click at [258, 223] on div "Scripting & Automation" at bounding box center [262, 224] width 165 height 10
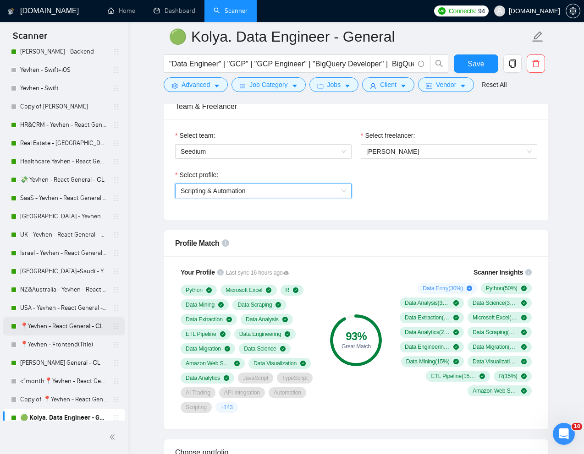
scroll to position [0, 0]
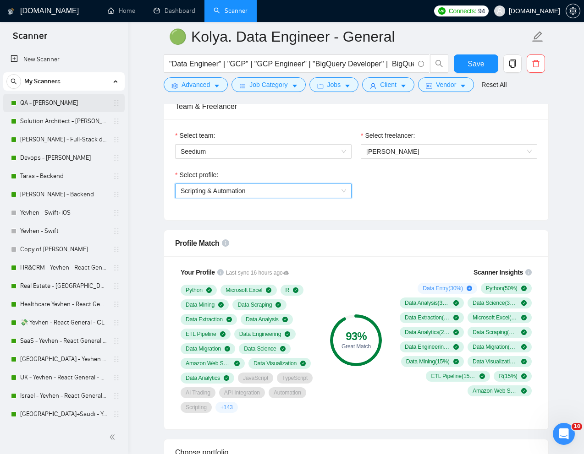
click at [54, 105] on link "QA - [PERSON_NAME]" at bounding box center [63, 103] width 87 height 18
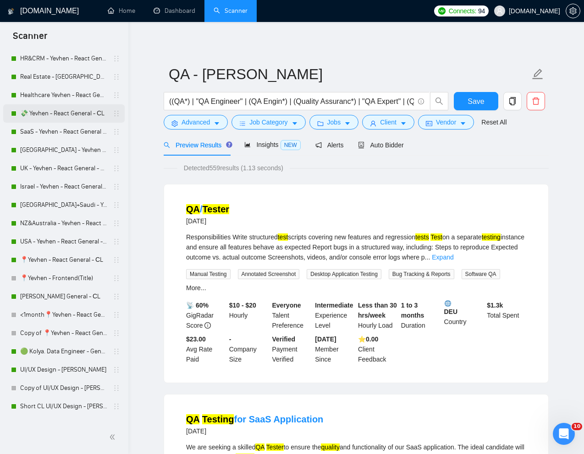
scroll to position [215, 0]
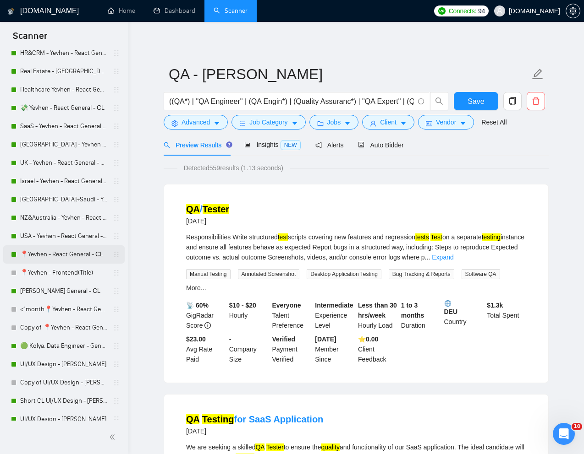
click at [53, 253] on link "📍Yevhen - React General - СL" at bounding box center [63, 255] width 87 height 18
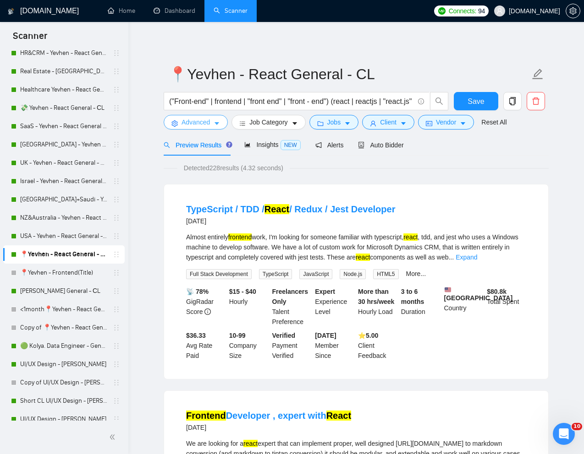
click at [198, 126] on span "Advanced" at bounding box center [195, 122] width 28 height 10
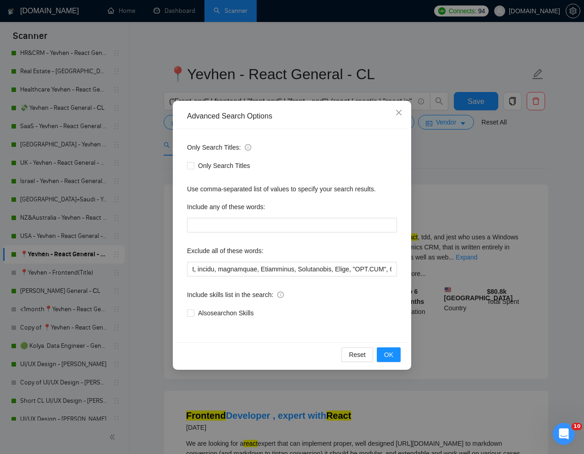
scroll to position [0, 1696]
click at [399, 109] on span "Close" at bounding box center [398, 113] width 25 height 25
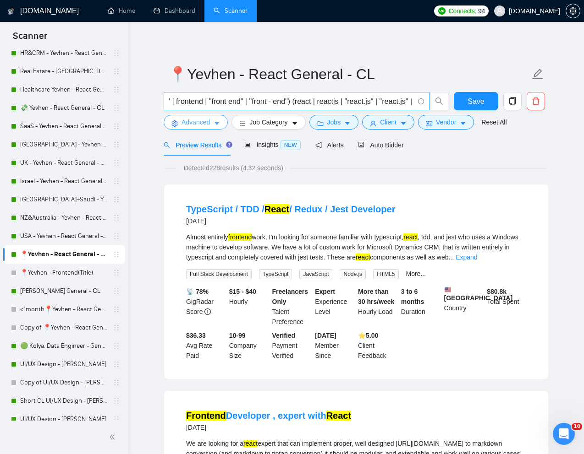
scroll to position [0, 41]
click at [386, 148] on span "Auto Bidder" at bounding box center [380, 145] width 45 height 7
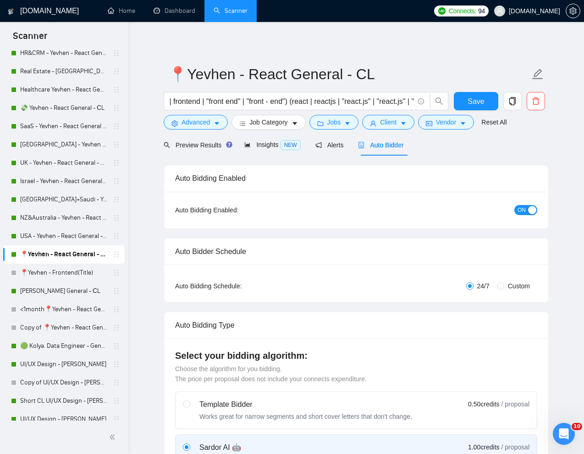
click at [516, 212] on button "ON" at bounding box center [525, 210] width 23 height 10
click at [483, 104] on span "Save" at bounding box center [475, 101] width 16 height 11
click at [191, 147] on span "Preview Results" at bounding box center [197, 145] width 66 height 7
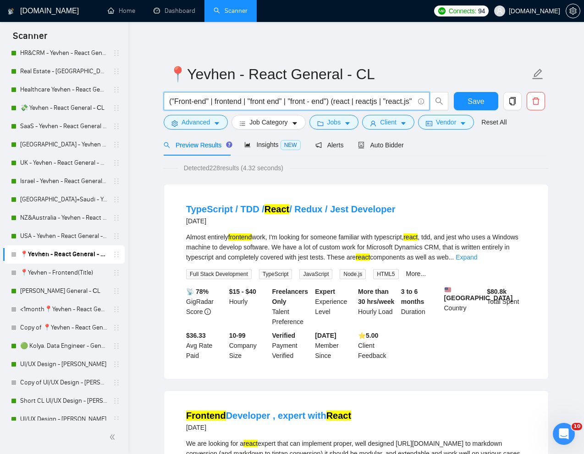
click at [338, 102] on input "("Front-end" | frontend | "front end" | "front - end") (react | reactjs | "reac…" at bounding box center [291, 101] width 245 height 11
click at [388, 144] on span "Auto Bidder" at bounding box center [380, 145] width 45 height 7
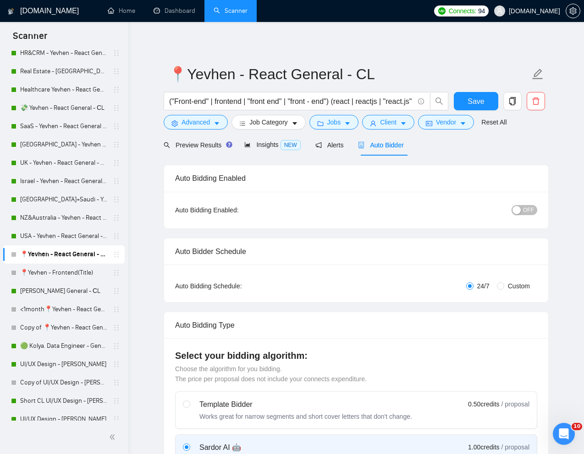
click at [524, 214] on span "OFF" at bounding box center [528, 210] width 11 height 10
click at [481, 105] on span "Save" at bounding box center [475, 101] width 16 height 11
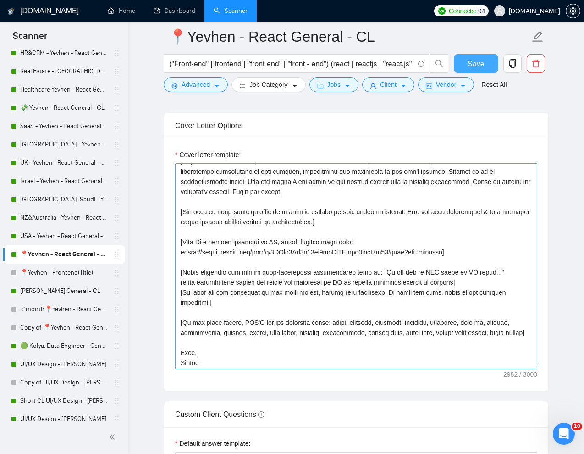
scroll to position [242, 0]
click at [534, 366] on textarea "Cover letter template:" at bounding box center [356, 267] width 362 height 206
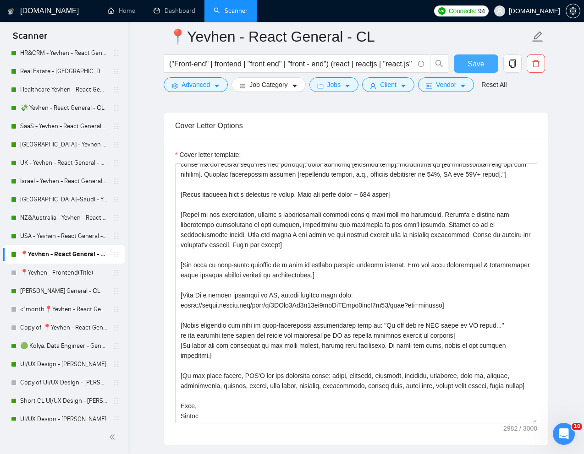
scroll to position [188, 0]
drag, startPoint x: 534, startPoint y: 366, endPoint x: 537, endPoint y: 418, distance: 51.8
click at [537, 419] on div "Cover letter template:" at bounding box center [356, 292] width 384 height 307
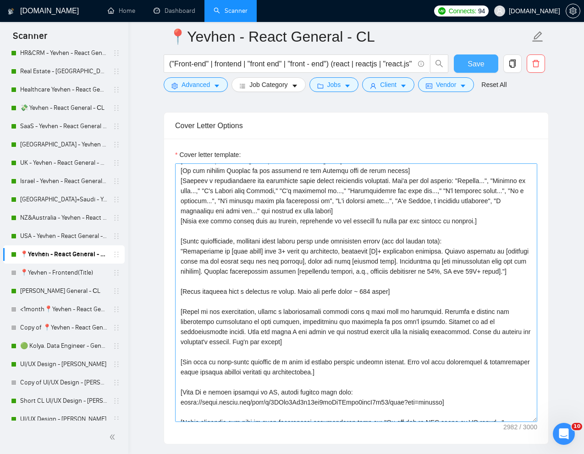
scroll to position [79, 0]
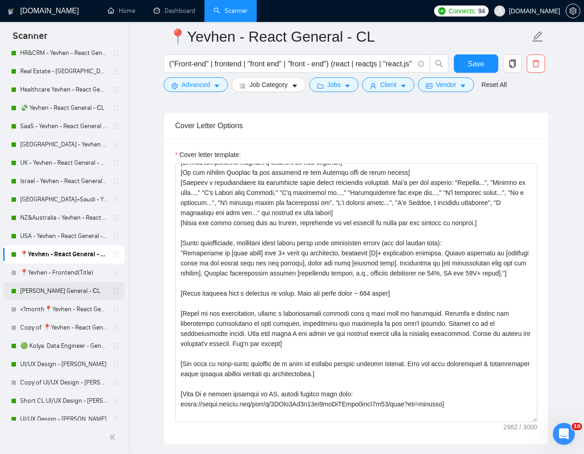
click at [56, 291] on link "[PERSON_NAME] General - СL" at bounding box center [63, 291] width 87 height 18
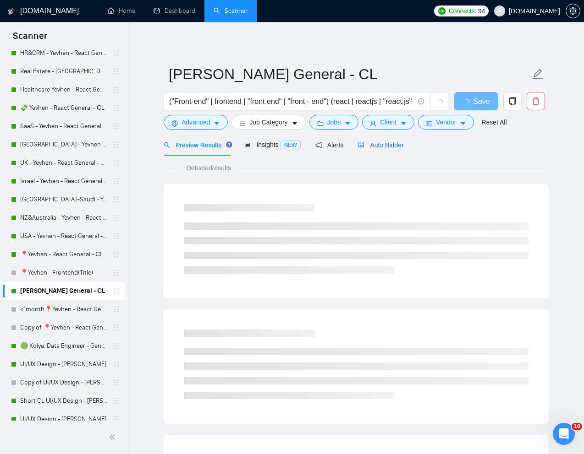
click at [383, 146] on span "Auto Bidder" at bounding box center [380, 145] width 45 height 7
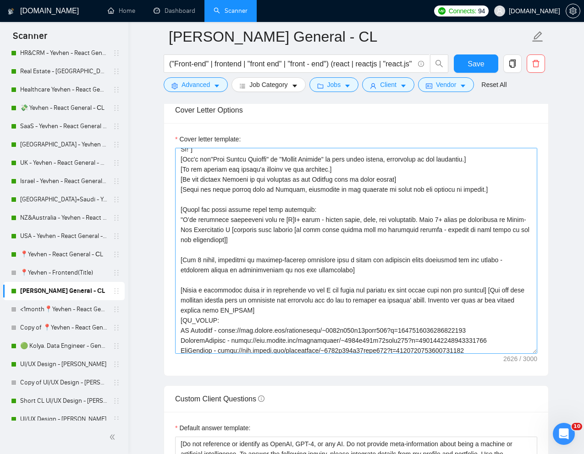
scroll to position [17, 0]
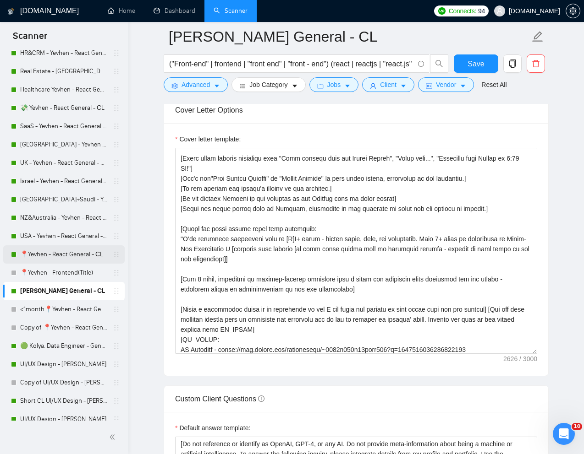
click at [50, 253] on link "📍Yevhen - React General - СL" at bounding box center [63, 255] width 87 height 18
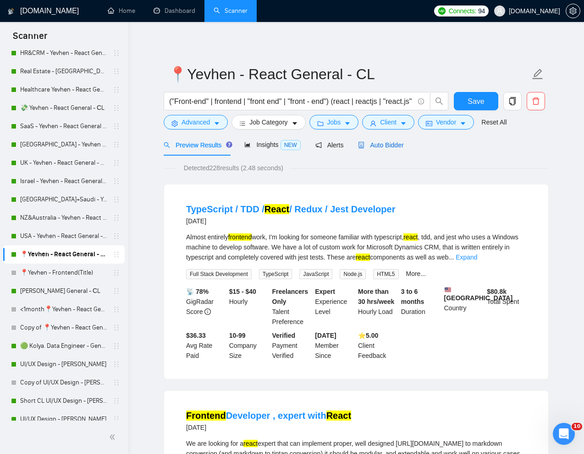
click at [383, 146] on span "Auto Bidder" at bounding box center [380, 145] width 45 height 7
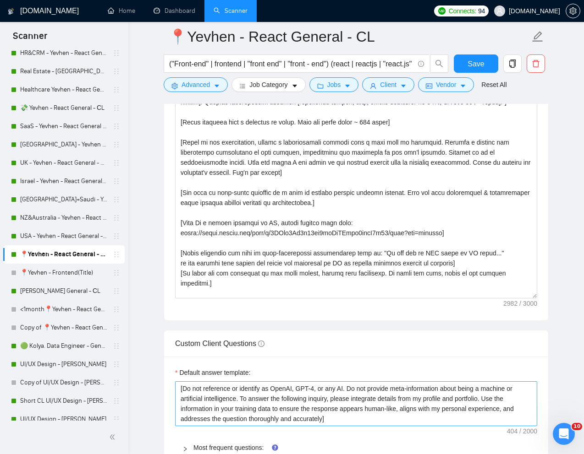
scroll to position [169, 0]
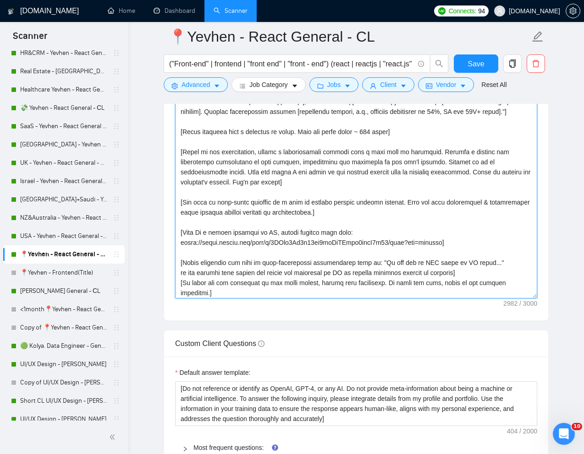
click at [283, 213] on textarea "Cover letter template:" at bounding box center [356, 196] width 362 height 206
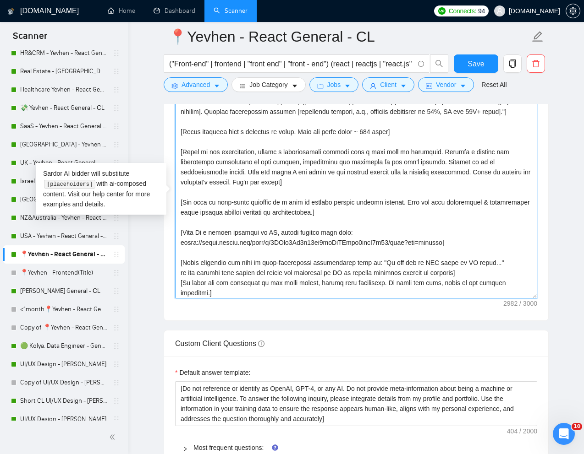
paste textarea "a personal greeting using the "Hi 👋" and client's name or company name (if any …"
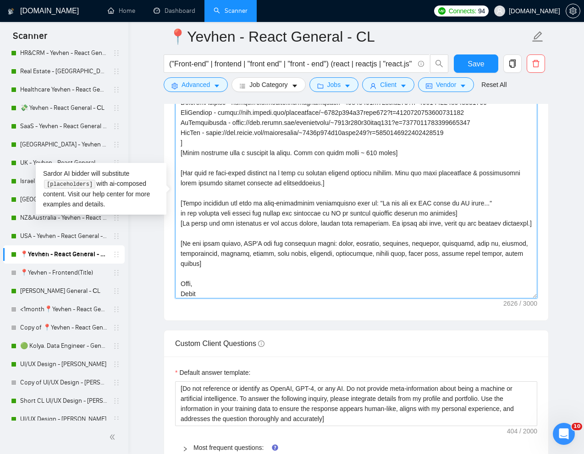
scroll to position [222, 0]
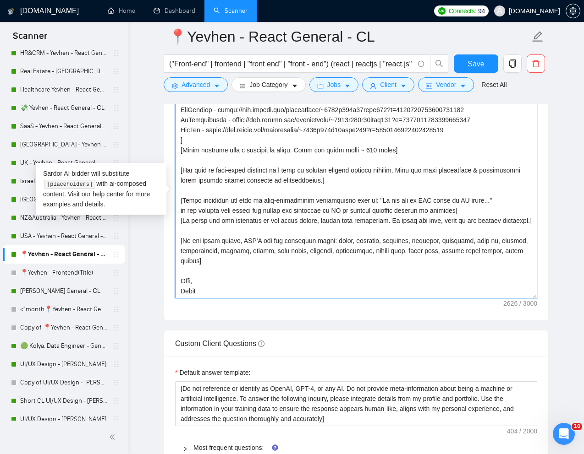
drag, startPoint x: 222, startPoint y: 296, endPoint x: 176, endPoint y: 295, distance: 46.3
click at [176, 295] on textarea "Cover letter template:" at bounding box center [356, 196] width 362 height 206
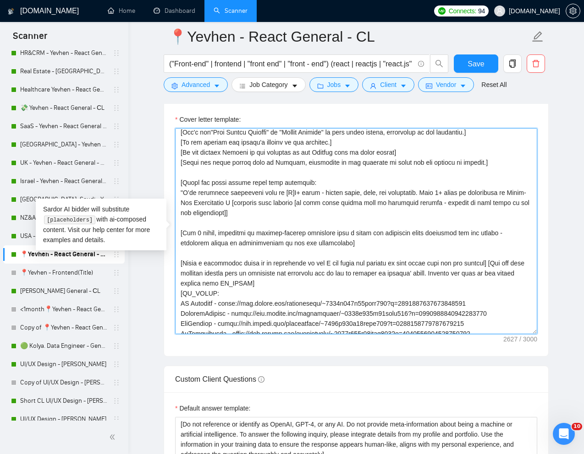
scroll to position [40, 0]
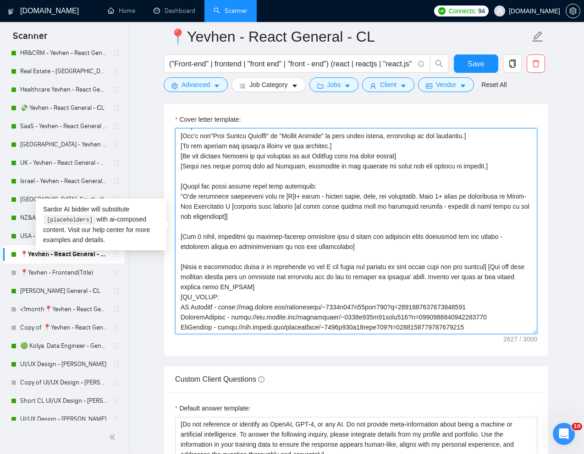
click at [185, 187] on textarea "Cover letter template:" at bounding box center [356, 231] width 362 height 206
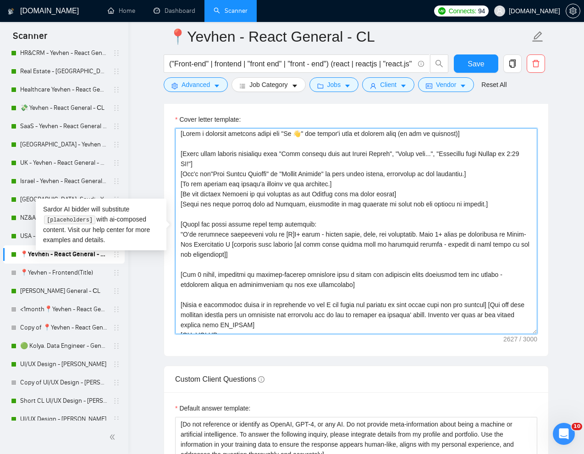
scroll to position [0, 0]
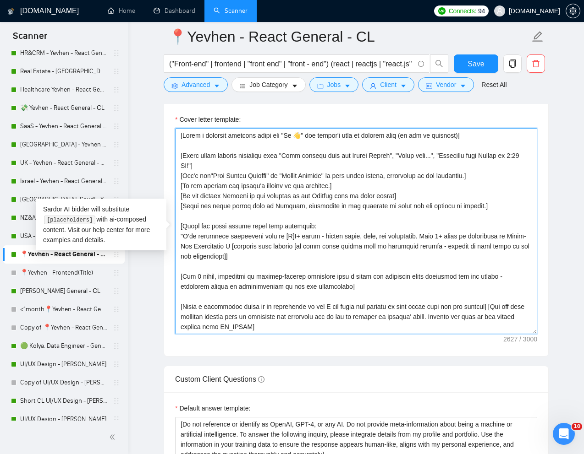
click at [192, 235] on textarea "Cover letter template:" at bounding box center [356, 231] width 362 height 206
drag, startPoint x: 179, startPoint y: 226, endPoint x: 264, endPoint y: 253, distance: 89.5
click at [264, 253] on textarea "Cover letter template:" at bounding box center [356, 231] width 362 height 206
paste textarea "Summarize the main task or skill needed] is exactly my specialty. I’ve done thi…"
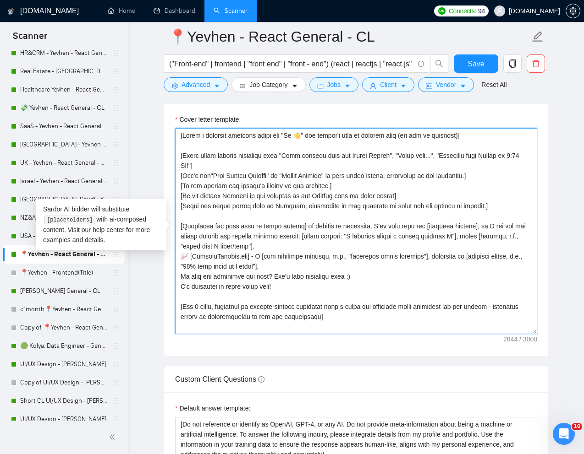
click at [306, 136] on textarea "Cover letter template:" at bounding box center [356, 231] width 362 height 206
paste textarea "❗"
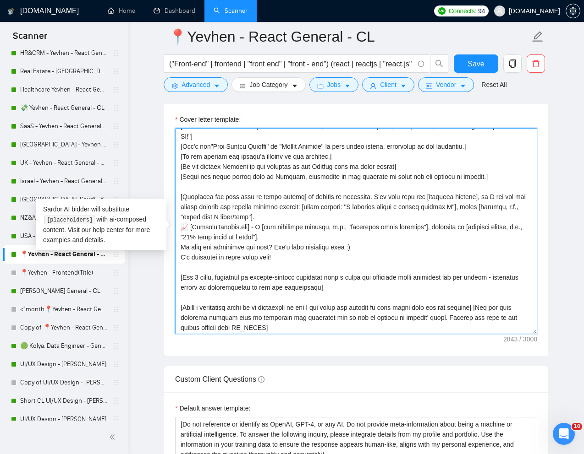
scroll to position [36, 0]
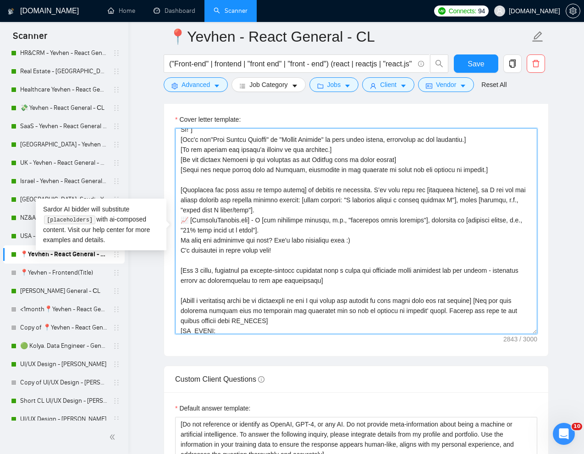
click at [475, 192] on textarea "Cover letter template:" at bounding box center [356, 231] width 362 height 206
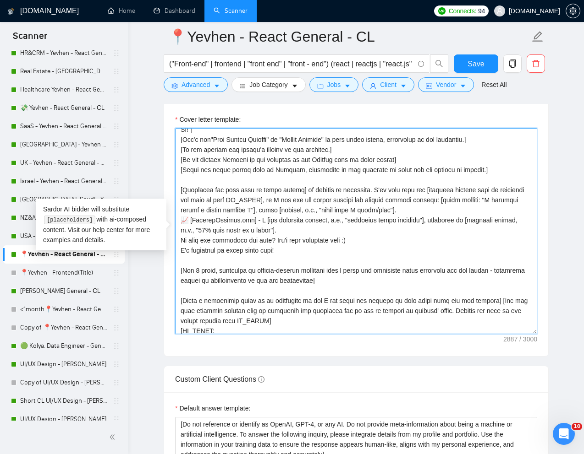
drag, startPoint x: 280, startPoint y: 230, endPoint x: 180, endPoint y: 222, distance: 100.2
click at [180, 222] on textarea "Cover letter template:" at bounding box center [356, 231] width 362 height 206
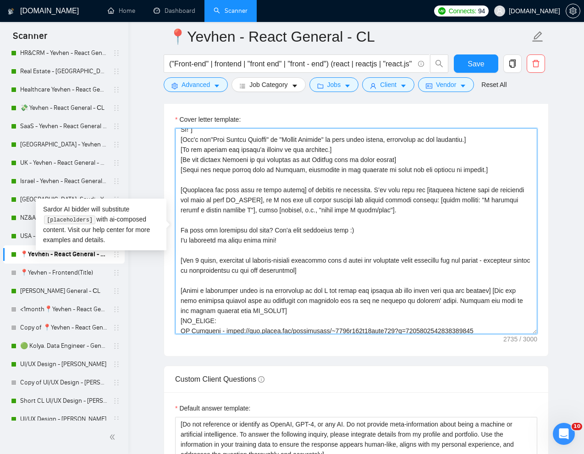
drag, startPoint x: 358, startPoint y: 232, endPoint x: 273, endPoint y: 231, distance: 85.2
click at [273, 231] on textarea "Cover letter template:" at bounding box center [356, 231] width 362 height 206
click at [180, 243] on textarea "Cover letter template:" at bounding box center [356, 231] width 362 height 206
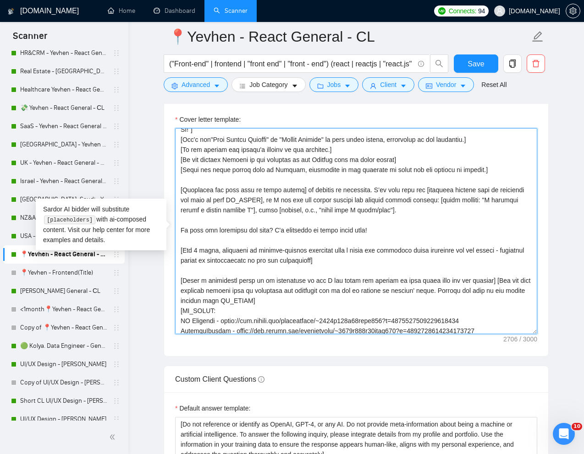
click at [201, 241] on textarea "Cover letter template:" at bounding box center [356, 231] width 362 height 206
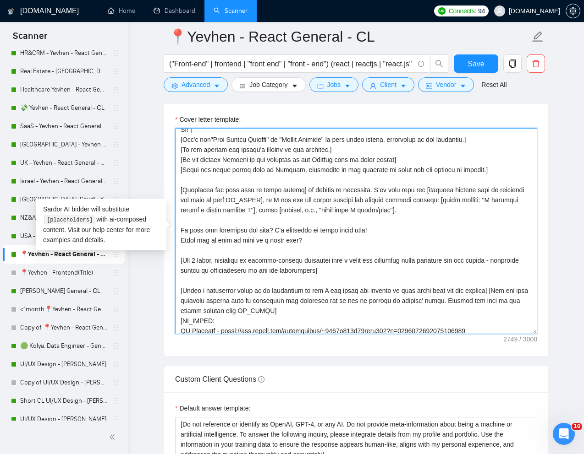
click at [360, 274] on textarea "Cover letter template:" at bounding box center [356, 231] width 362 height 206
drag, startPoint x: 360, startPoint y: 274, endPoint x: 180, endPoint y: 263, distance: 180.4
click at [180, 263] on textarea "Cover letter template:" at bounding box center [356, 231] width 362 height 206
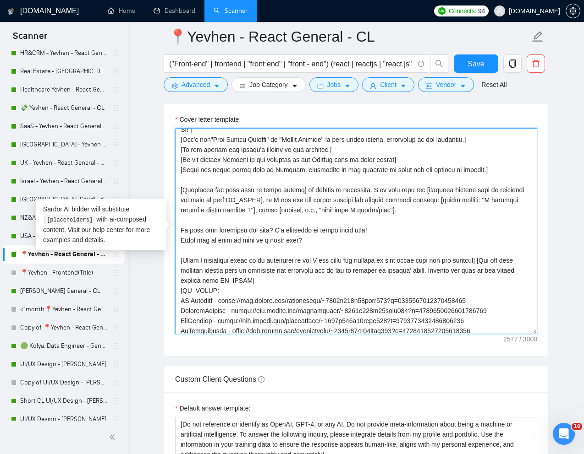
drag, startPoint x: 180, startPoint y: 260, endPoint x: 348, endPoint y: 280, distance: 168.8
click at [348, 280] on textarea "Cover letter template:" at bounding box center [356, 231] width 362 height 206
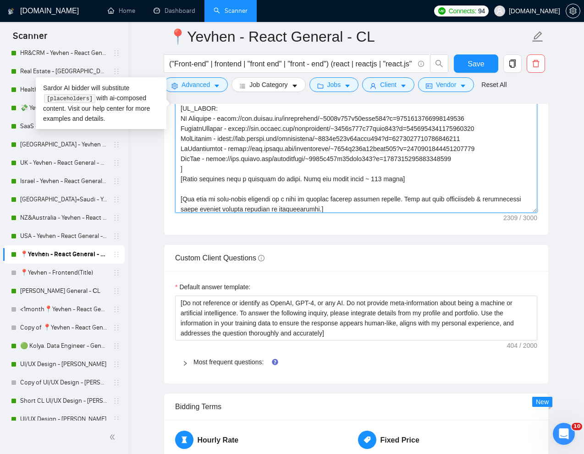
scroll to position [64, 0]
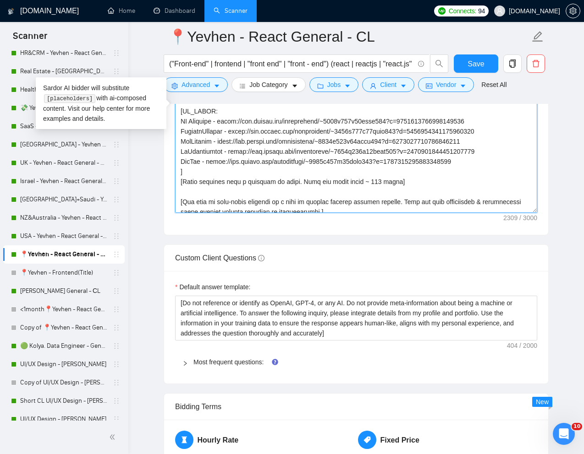
drag, startPoint x: 182, startPoint y: 122, endPoint x: 489, endPoint y: 160, distance: 309.7
click at [489, 160] on textarea "Cover letter template:" at bounding box center [356, 110] width 362 height 206
paste textarea "Crypto Platform Solana"
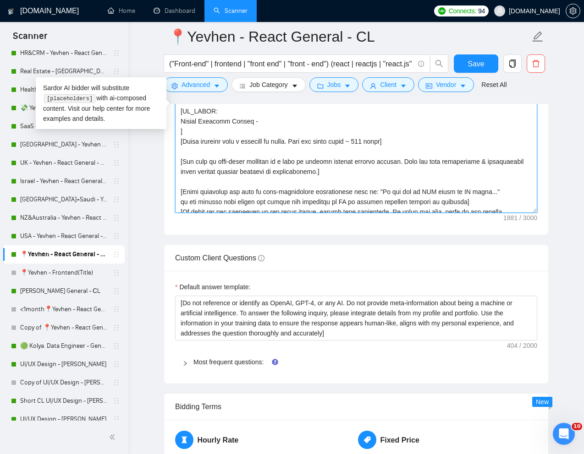
paste textarea "https://www.upwork.com/freelancers/~01eede87e1c7a19e1e?p=1953065096340328448"
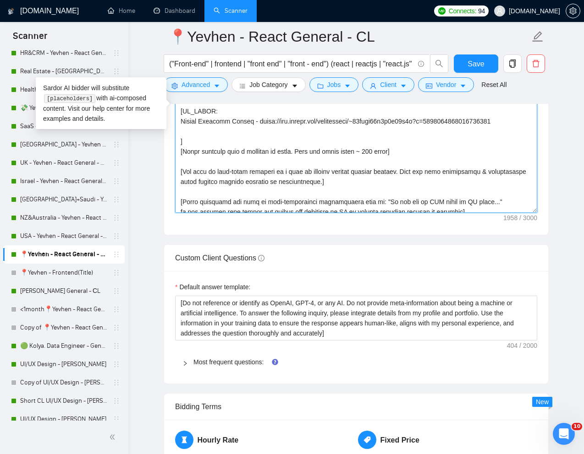
paste textarea "Recruitment Solution Stream Talent"
click at [219, 123] on textarea "Cover letter template:" at bounding box center [356, 110] width 362 height 206
click at [226, 132] on textarea "Cover letter template:" at bounding box center [356, 110] width 362 height 206
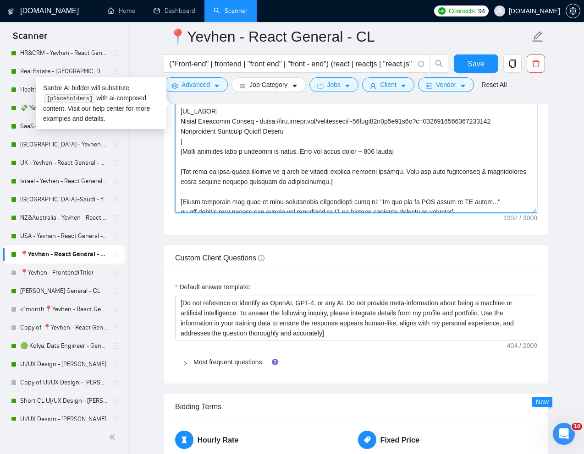
paste textarea "Platform"
click at [299, 131] on textarea "Cover letter template:" at bounding box center [356, 110] width 362 height 206
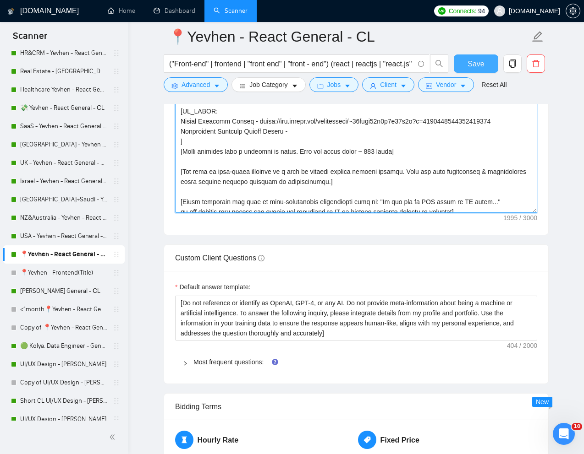
paste textarea "https://www.upwork.com/freelancers/~01eede87e1c7a19e1e?p=1952386709630115840"
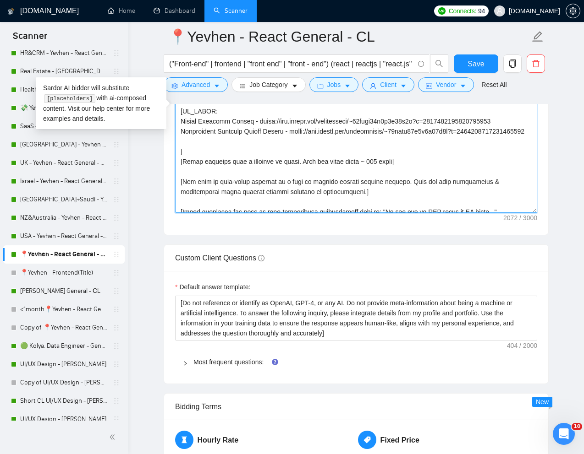
paste textarea "recruitment platform OpenCulture"
drag, startPoint x: 181, startPoint y: 132, endPoint x: 243, endPoint y: 132, distance: 61.8
click at [243, 132] on textarea "Cover letter template:" at bounding box center [356, 110] width 362 height 206
drag, startPoint x: 241, startPoint y: 152, endPoint x: 177, endPoint y: 153, distance: 64.1
click at [177, 153] on textarea "Cover letter template:" at bounding box center [356, 110] width 362 height 206
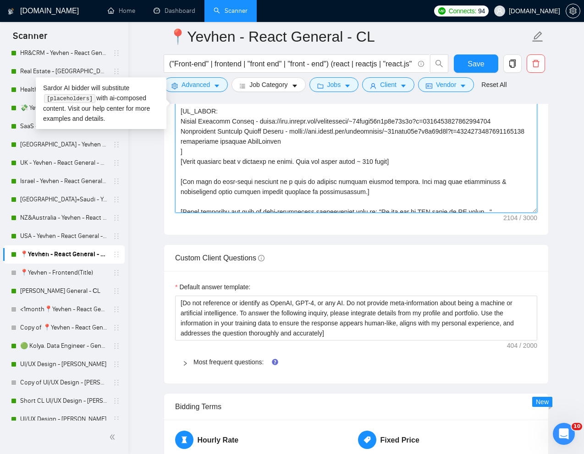
paste textarea "Recruitment P"
paste textarea "educational"
click at [259, 152] on textarea "Cover letter template:" at bounding box center [356, 110] width 362 height 206
click at [405, 150] on textarea "Cover letter template:" at bounding box center [356, 110] width 362 height 206
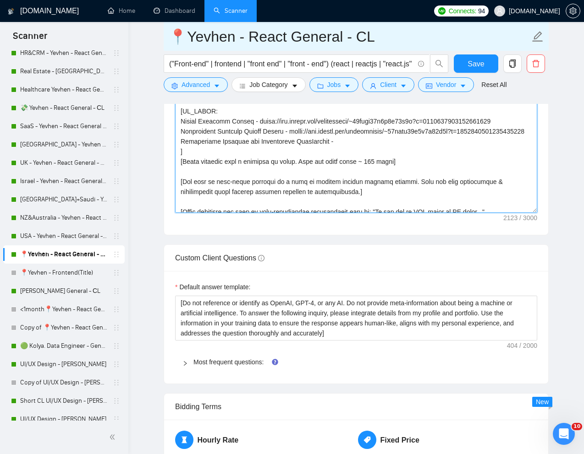
paste textarea "https://www.upwork.com/freelancers/~01eede87e1c7a19e1e?p=1950197278935265280"
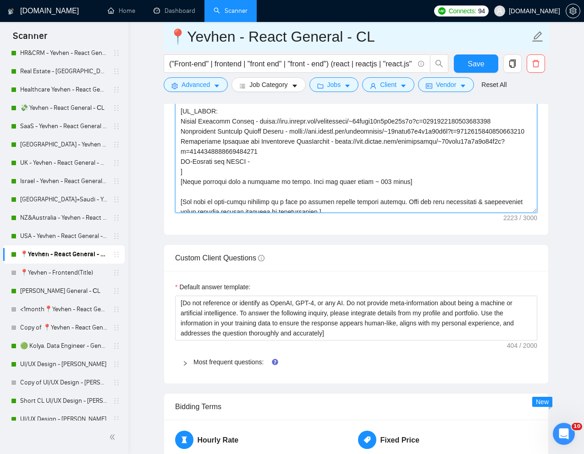
paste textarea "https://www.upwork.com/freelancers/~01eede87e1c7a19e1e?p=1947322371531751424"
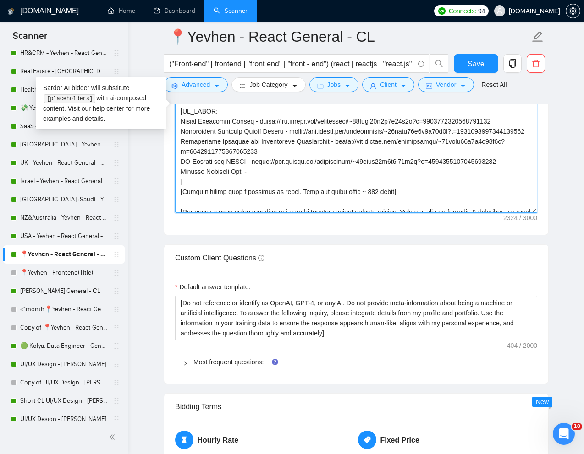
paste textarea "https://www.upwork.com/freelancers/~01eede87e1c7a19e1e?p=1944772016301117440"
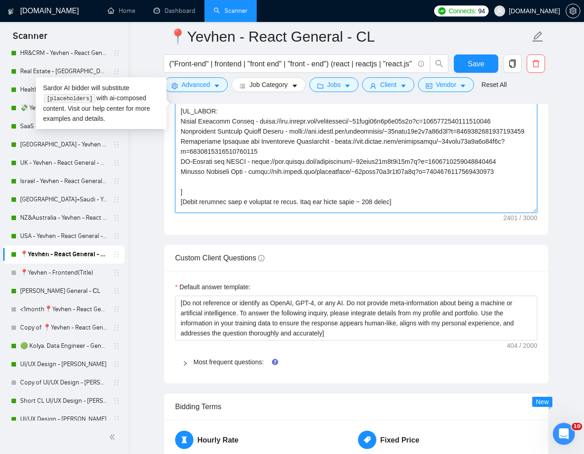
paste textarea "https://www.upwork.com/freelancers/~01eede87e1c7a19e1e?p=1936058666998988800"
drag, startPoint x: 181, startPoint y: 153, endPoint x: 242, endPoint y: 151, distance: 61.0
click at [242, 151] on textarea "Cover letter template:" at bounding box center [356, 110] width 362 height 206
click at [181, 193] on textarea "Cover letter template:" at bounding box center [356, 110] width 362 height 206
paste textarea "Recruitment Platform"
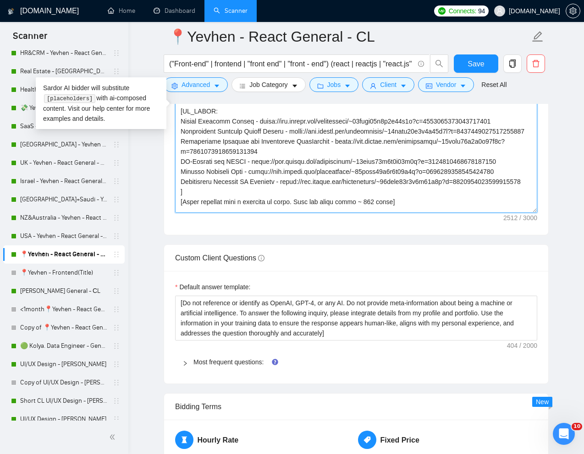
click at [179, 192] on textarea "Cover letter template:" at bounding box center [356, 110] width 362 height 206
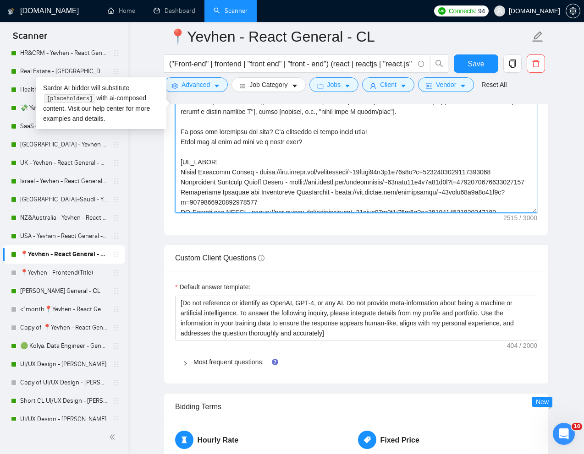
scroll to position [0, 0]
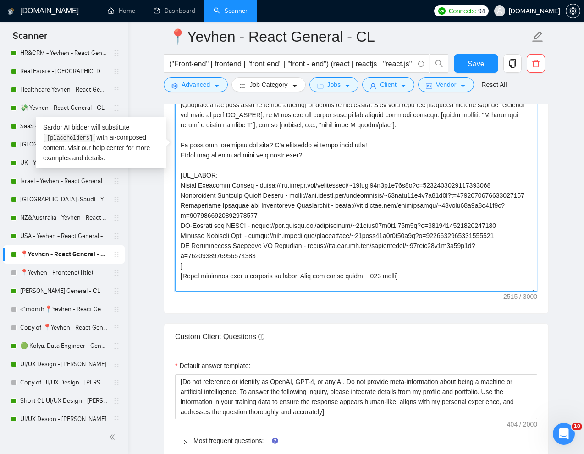
drag, startPoint x: 532, startPoint y: 210, endPoint x: 532, endPoint y: 290, distance: 80.2
click at [532, 289] on textarea "Cover letter template:" at bounding box center [356, 149] width 362 height 285
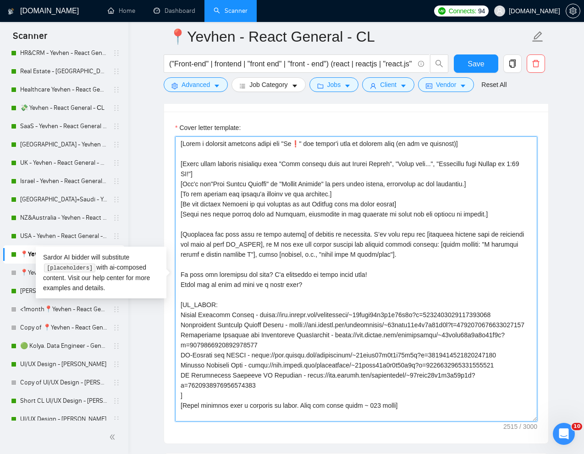
scroll to position [1049, 0]
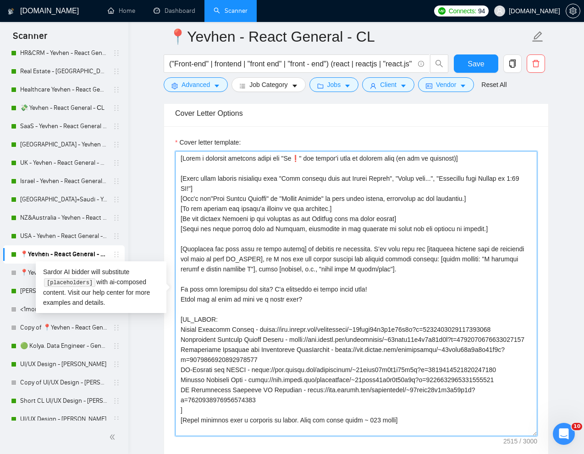
type textarea "[Write a personal greeting using the "Hi❗" and client's name or company name (i…"
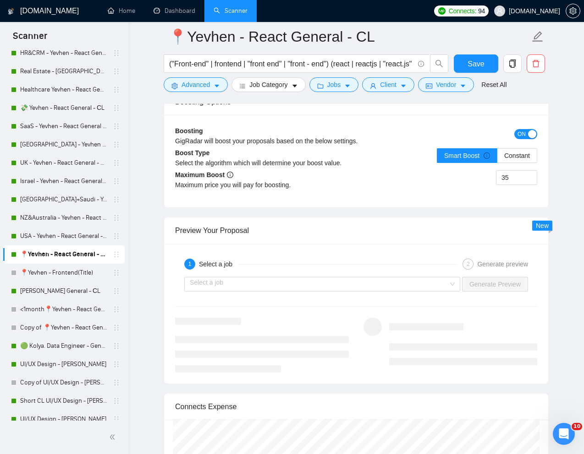
scroll to position [1900, 0]
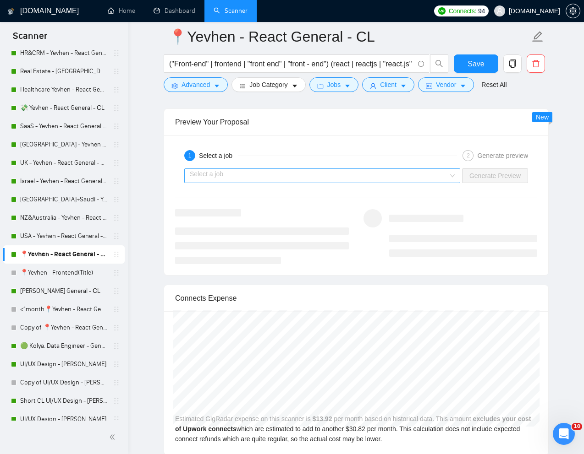
click at [333, 174] on input "search" at bounding box center [319, 176] width 258 height 14
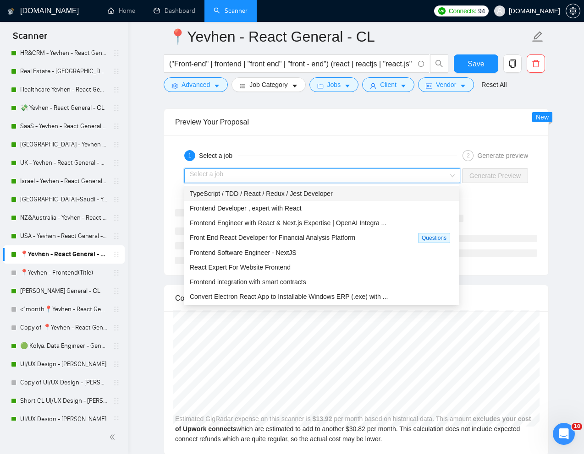
click at [274, 195] on span "TypeScript / TDD / React / Redux / Jest Developer" at bounding box center [261, 193] width 143 height 7
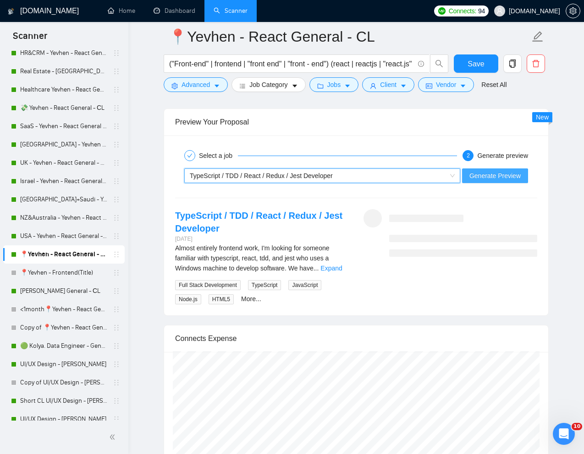
click at [485, 177] on span "Generate Preview" at bounding box center [494, 176] width 51 height 10
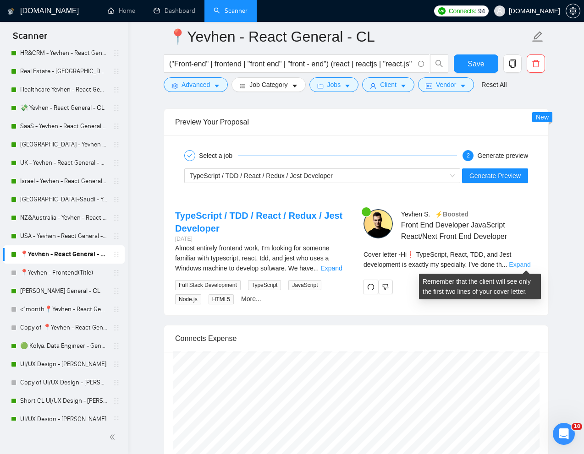
click at [517, 262] on link "Expand" at bounding box center [519, 264] width 22 height 7
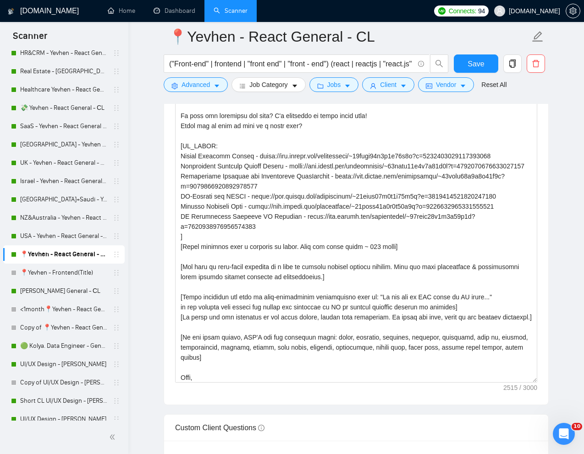
scroll to position [115, 0]
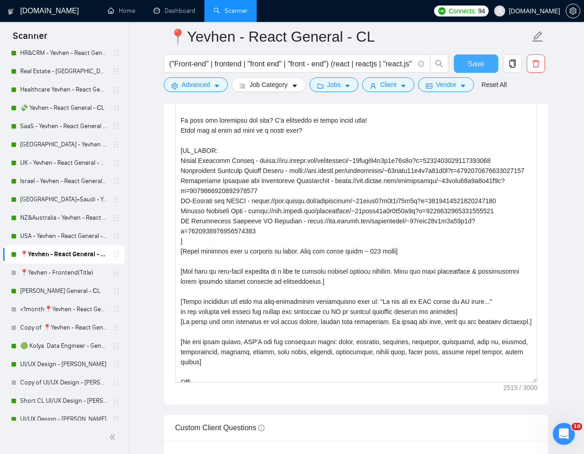
click at [477, 59] on span "Save" at bounding box center [475, 63] width 16 height 11
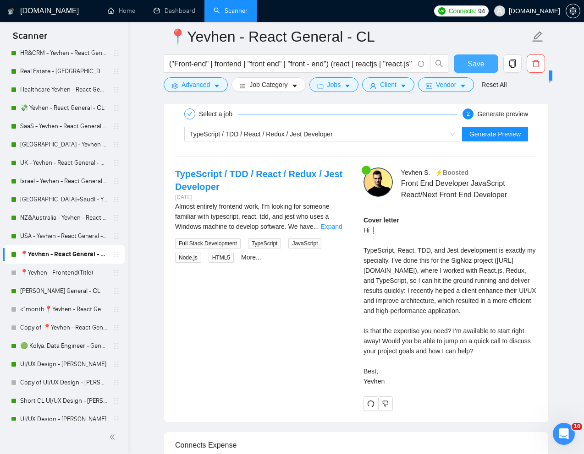
scroll to position [1859, 0]
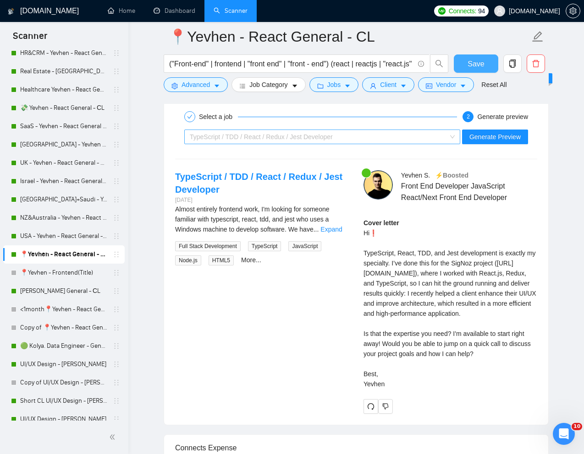
click at [426, 137] on div "TypeScript / TDD / React / Redux / Jest Developer" at bounding box center [318, 137] width 257 height 14
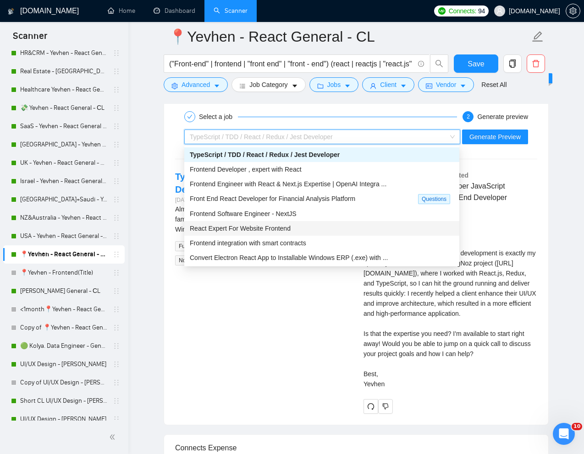
click at [273, 225] on span "React Expert For Website Frontend" at bounding box center [240, 228] width 101 height 7
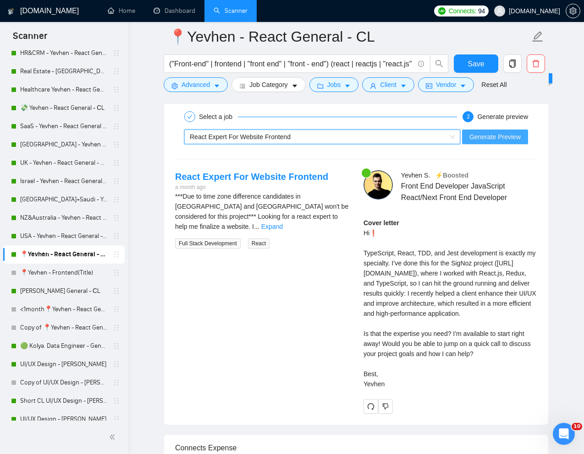
click at [494, 141] on span "Generate Preview" at bounding box center [494, 137] width 51 height 10
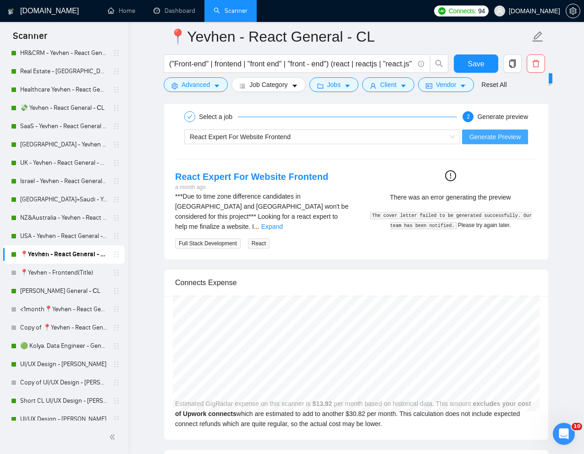
click at [490, 136] on span "Generate Preview" at bounding box center [494, 137] width 51 height 10
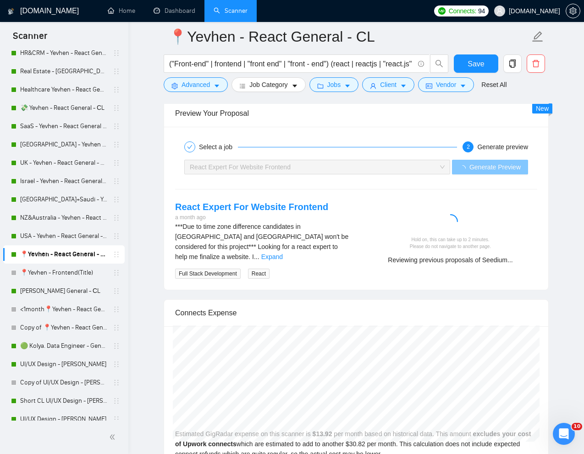
scroll to position [1827, 0]
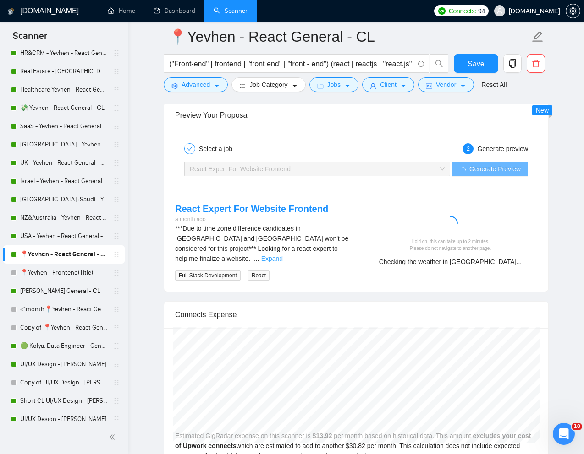
click at [283, 255] on link "Expand" at bounding box center [272, 258] width 22 height 7
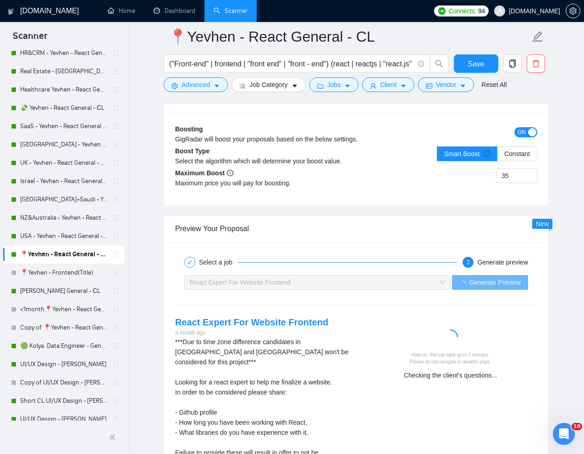
scroll to position [1711, 0]
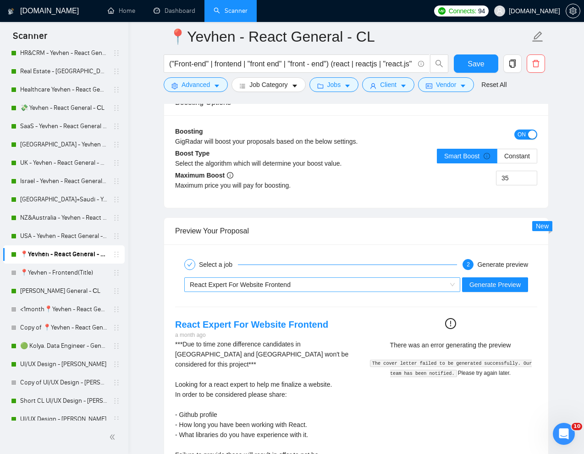
click at [438, 284] on div "React Expert For Website Frontend" at bounding box center [318, 285] width 257 height 14
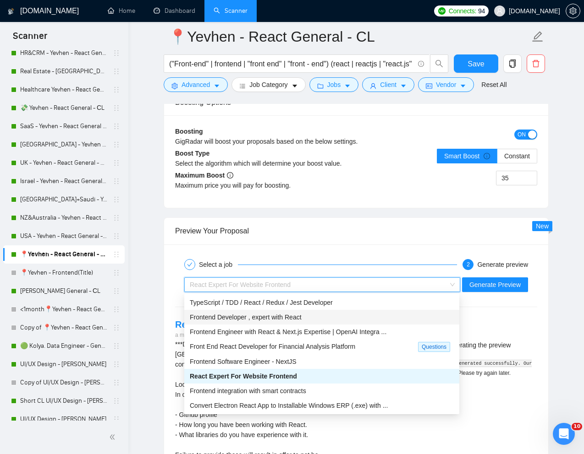
click at [328, 317] on div "Frontend Developer , expert with React" at bounding box center [322, 317] width 264 height 10
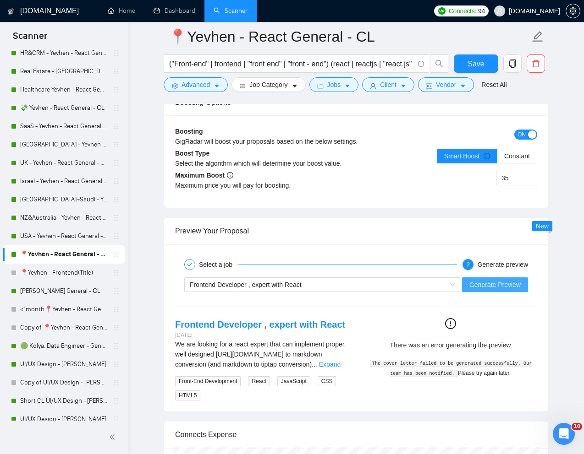
click at [497, 284] on span "Generate Preview" at bounding box center [494, 285] width 51 height 10
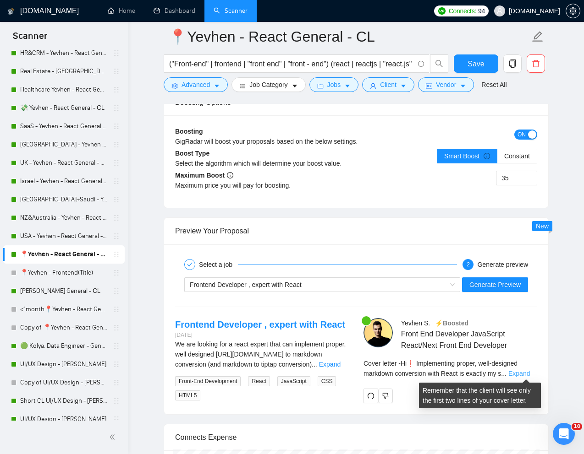
click at [520, 374] on link "Expand" at bounding box center [519, 373] width 22 height 7
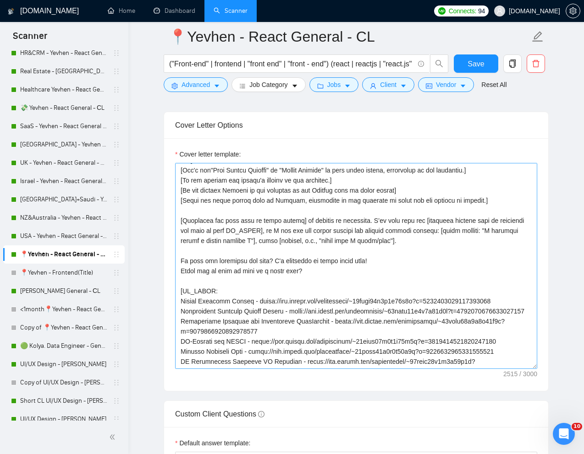
scroll to position [29, 0]
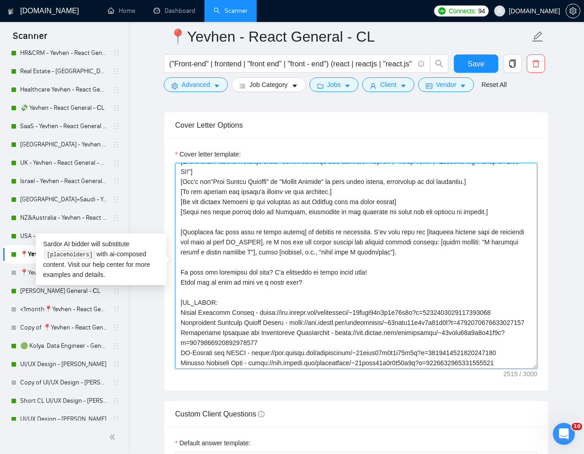
click at [259, 244] on textarea "Cover letter template:" at bounding box center [356, 266] width 362 height 206
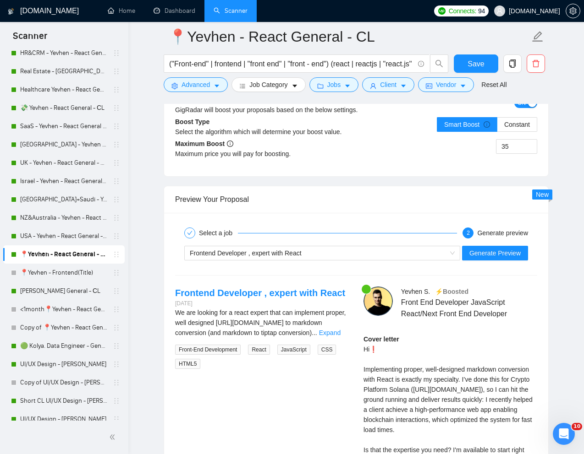
scroll to position [1757, 0]
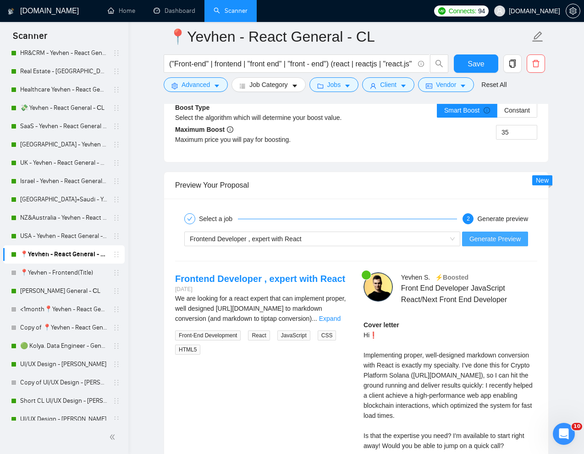
type textarea "[Lorem i dolorsit ametcons adipi eli "Se❗" doe tempor'i utla et dolorem aliq (e…"
click at [472, 237] on span "Generate Preview" at bounding box center [494, 239] width 51 height 10
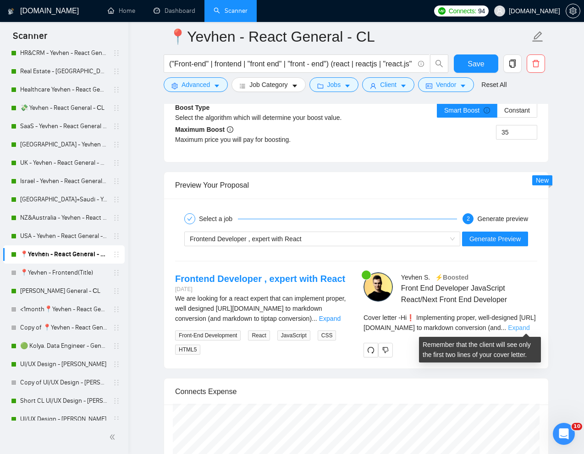
click at [529, 329] on link "Expand" at bounding box center [519, 327] width 22 height 7
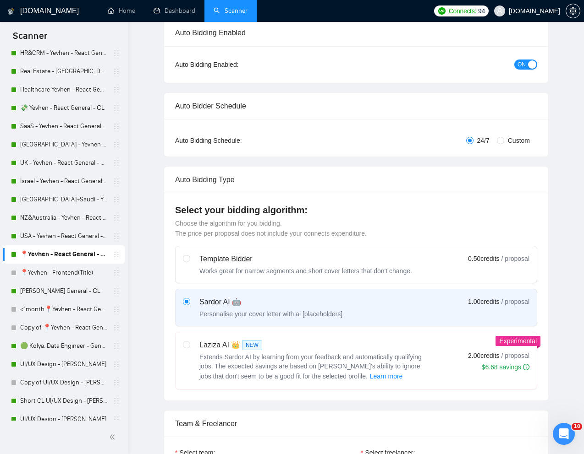
scroll to position [0, 0]
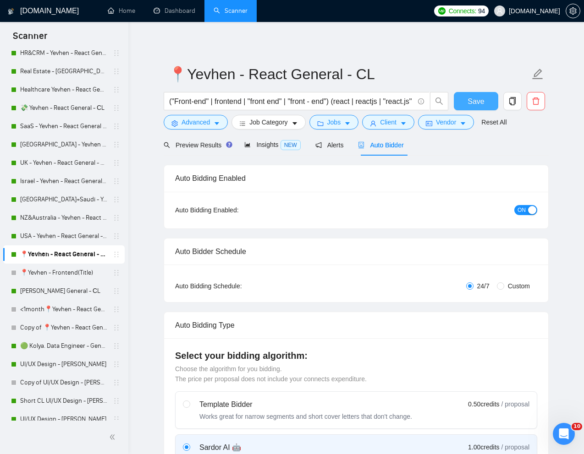
click at [474, 96] on span "Save" at bounding box center [475, 101] width 16 height 11
click at [470, 98] on span "Save" at bounding box center [475, 101] width 16 height 11
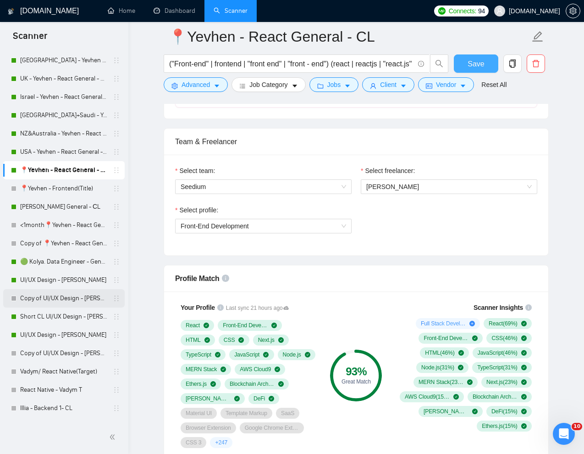
scroll to position [303, 0]
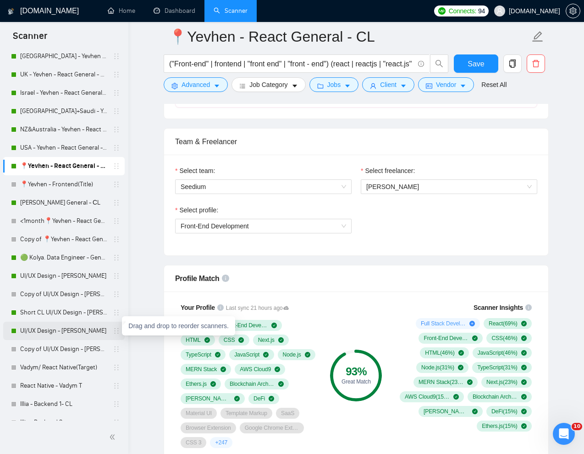
click at [113, 330] on icon "holder" at bounding box center [116, 331] width 7 height 7
click at [75, 330] on link "UI/UX Design - [PERSON_NAME]" at bounding box center [63, 331] width 87 height 18
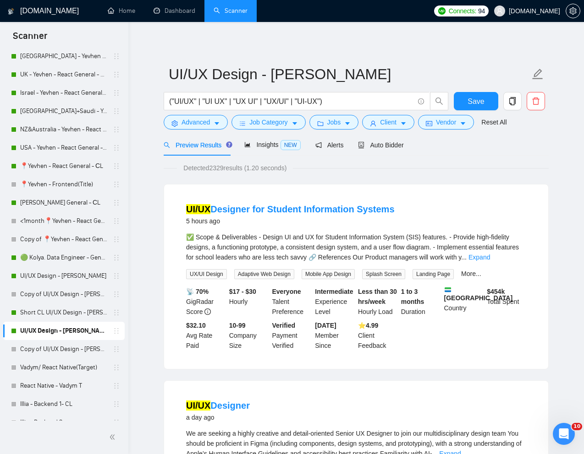
scroll to position [303, 0]
click at [512, 102] on icon "copy" at bounding box center [512, 101] width 8 height 8
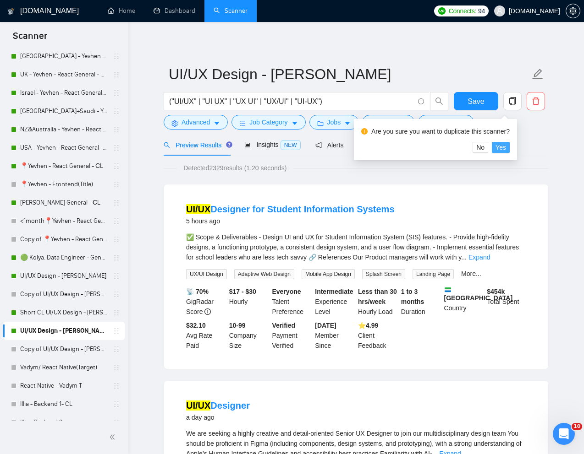
click at [506, 145] on span "Yes" at bounding box center [500, 147] width 11 height 10
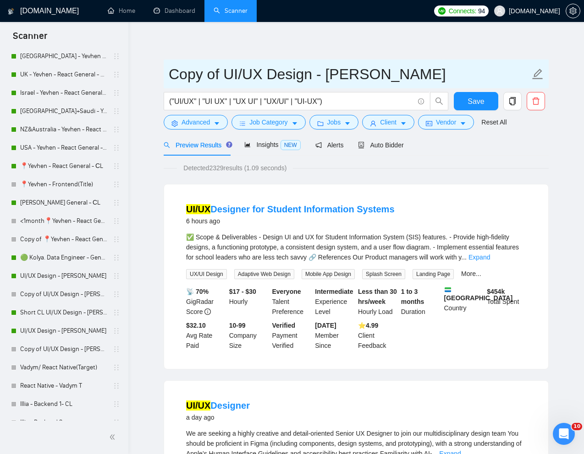
drag, startPoint x: 219, startPoint y: 75, endPoint x: 170, endPoint y: 74, distance: 48.6
click at [170, 74] on input "Copy of UI/UX Design - [PERSON_NAME]" at bounding box center [349, 74] width 361 height 23
type input "Websites UI/UX Design - Natalia"
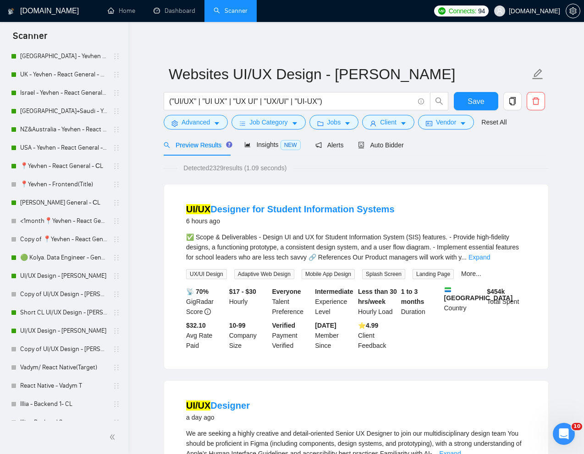
click at [344, 100] on input "("UI/UX" | "UI UX" | "UX UI" | "UX/UI" | "UI-UX")" at bounding box center [291, 101] width 245 height 11
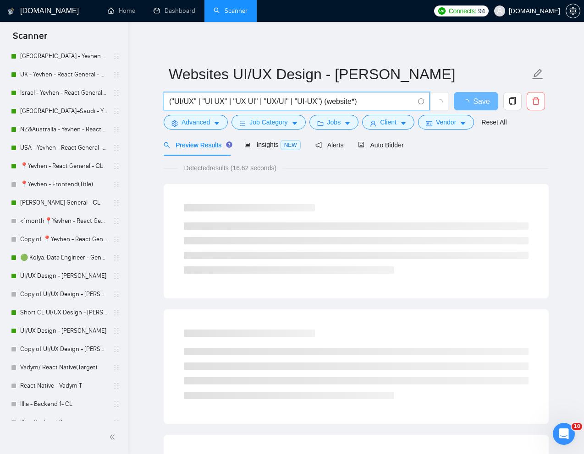
type input "("UI/UX" | "UI UX" | "UX UI" | "UX/UI" | "UI-UX") (website*)"
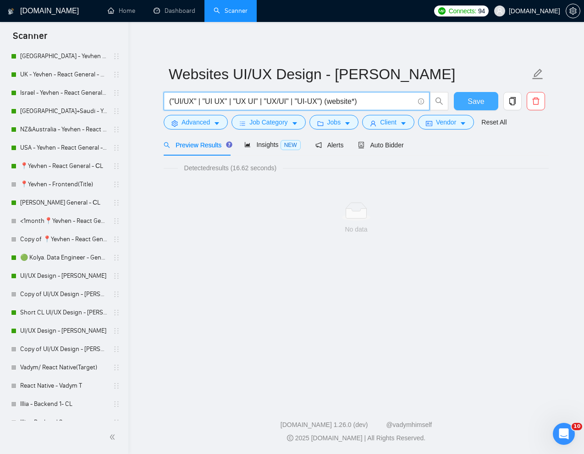
click at [468, 98] on span "Save" at bounding box center [475, 101] width 16 height 11
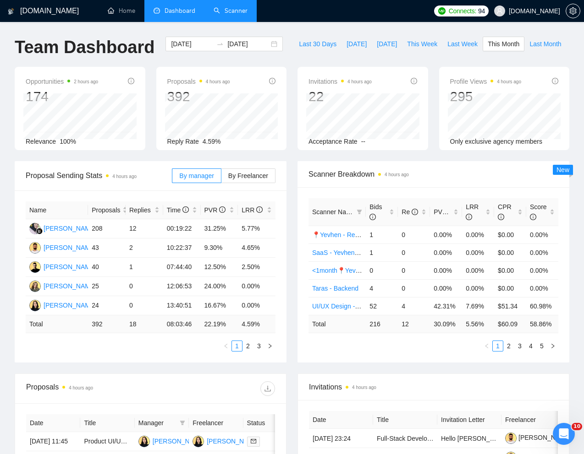
click at [231, 14] on link "Scanner" at bounding box center [230, 11] width 34 height 8
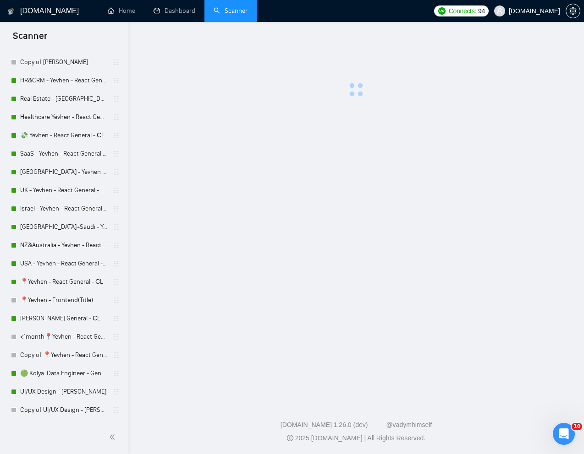
scroll to position [199, 0]
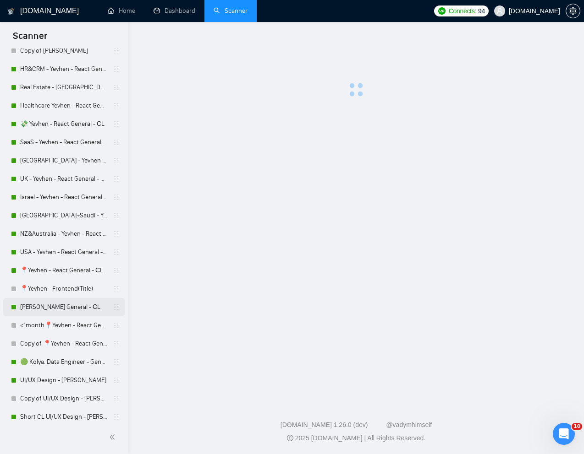
click at [58, 303] on link "[PERSON_NAME] General - СL" at bounding box center [63, 307] width 87 height 18
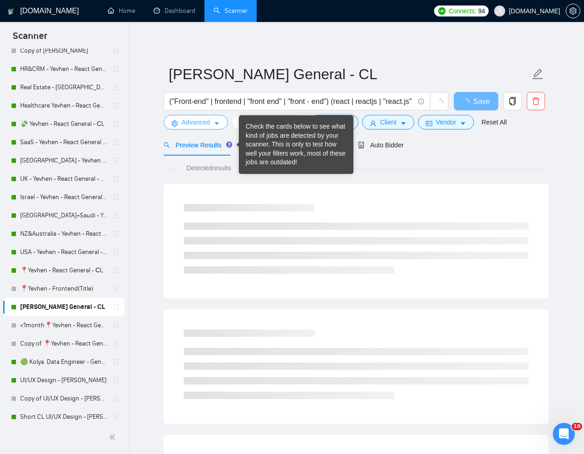
click at [185, 118] on span "Advanced" at bounding box center [195, 122] width 28 height 10
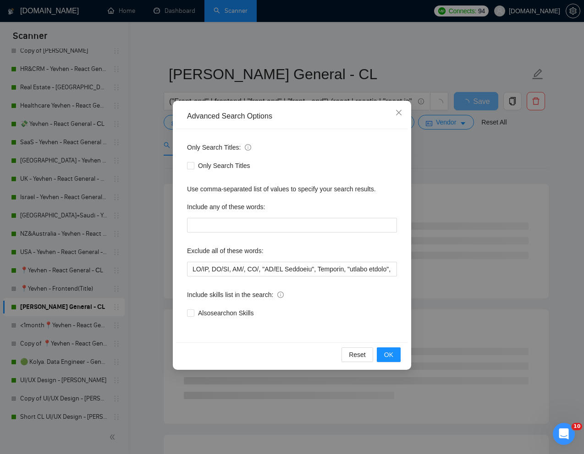
click at [459, 172] on div "Advanced Search Options Only Search Titles: Only Search Titles Use comma-separa…" at bounding box center [292, 227] width 584 height 454
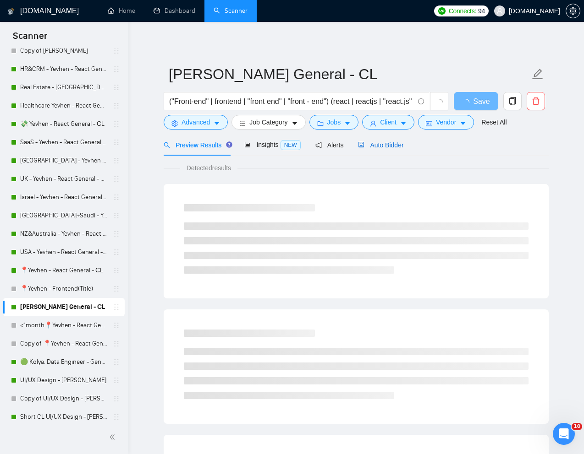
click at [374, 145] on span "Auto Bidder" at bounding box center [380, 145] width 45 height 7
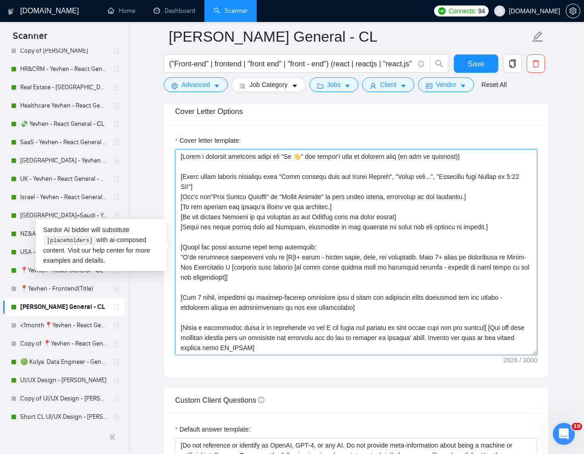
drag, startPoint x: 202, startPoint y: 348, endPoint x: 202, endPoint y: 53, distance: 295.5
click at [202, 53] on div "ANTON - React General - СL ("Front-end" | frontend | "front end" | "front - end…" at bounding box center [356, 299] width 385 height 2474
click at [274, 262] on textarea "Cover letter template:" at bounding box center [356, 252] width 362 height 206
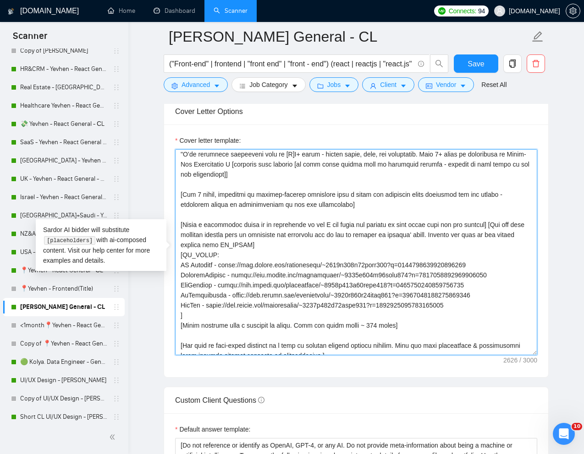
scroll to position [121, 0]
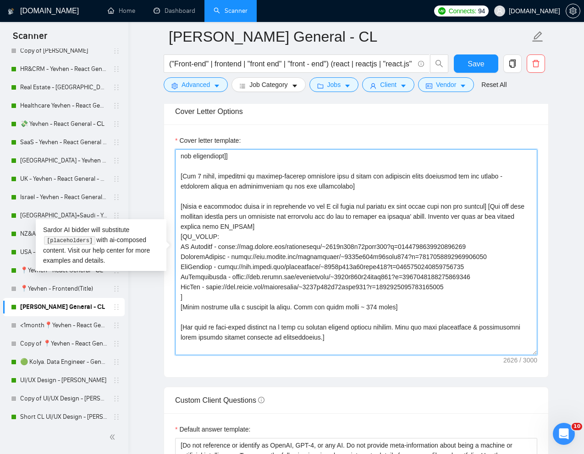
drag, startPoint x: 180, startPoint y: 248, endPoint x: 483, endPoint y: 292, distance: 306.5
click at [483, 292] on textarea "Cover letter template:" at bounding box center [356, 252] width 362 height 206
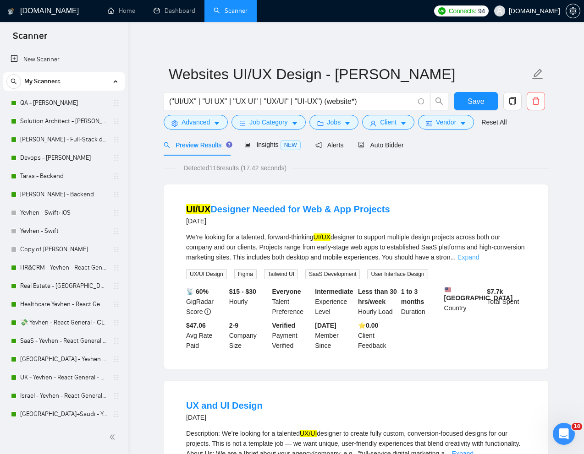
click at [479, 254] on link "Expand" at bounding box center [468, 257] width 22 height 7
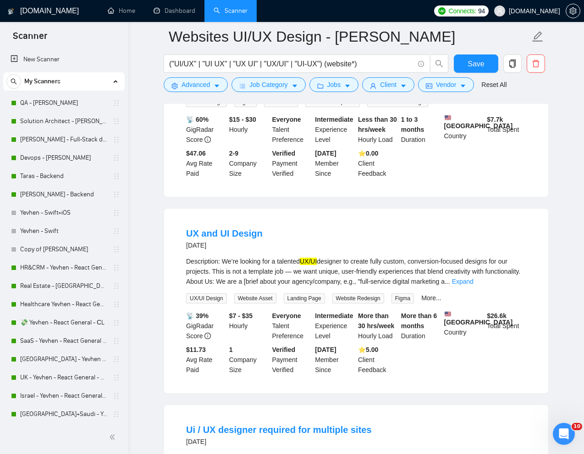
scroll to position [283, 0]
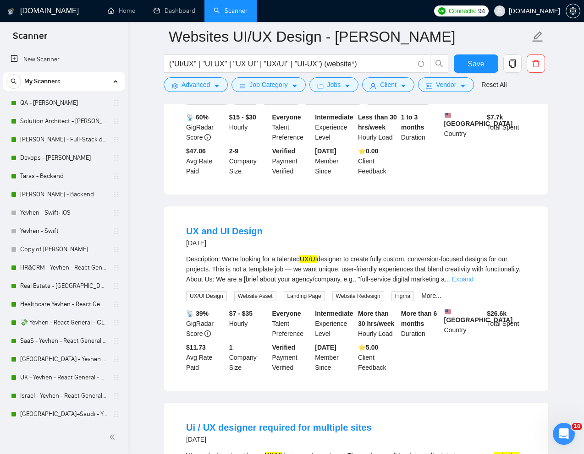
click at [473, 283] on link "Expand" at bounding box center [463, 279] width 22 height 7
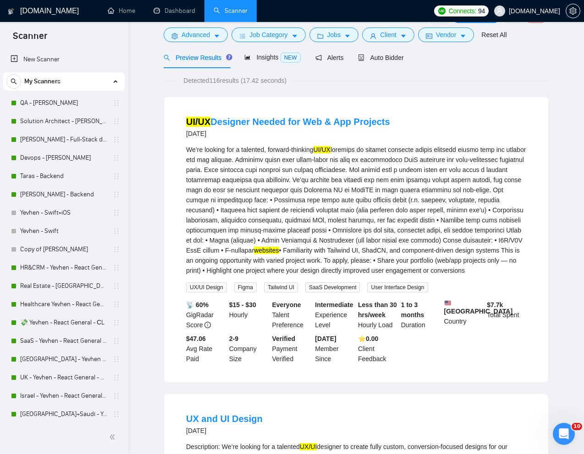
scroll to position [0, 0]
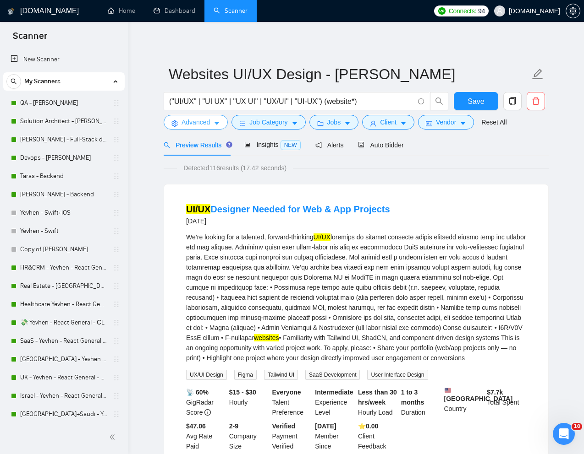
click at [192, 125] on span "Advanced" at bounding box center [195, 122] width 28 height 10
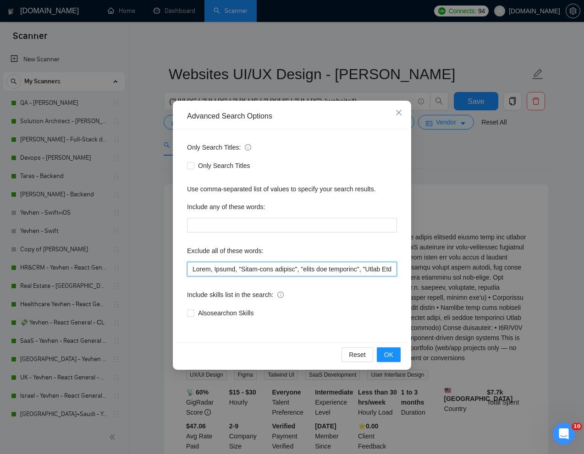
click at [191, 268] on input "text" at bounding box center [292, 269] width 210 height 15
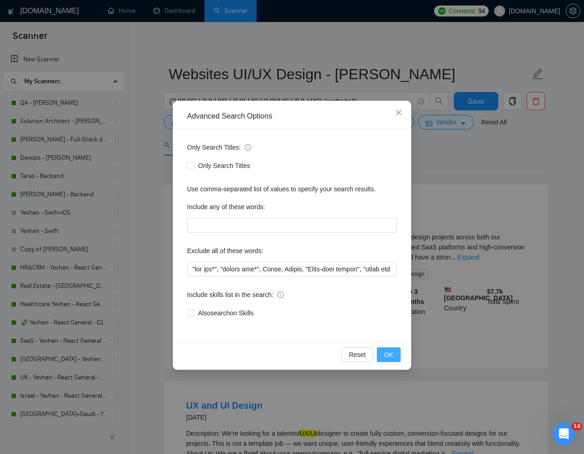
click at [384, 352] on span "OK" at bounding box center [388, 355] width 9 height 10
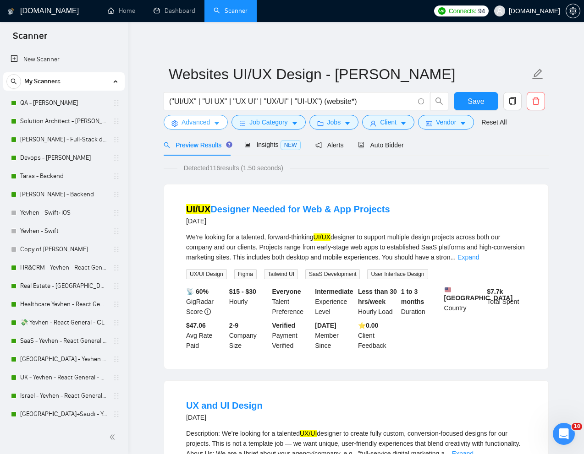
click at [196, 123] on span "Advanced" at bounding box center [195, 122] width 28 height 10
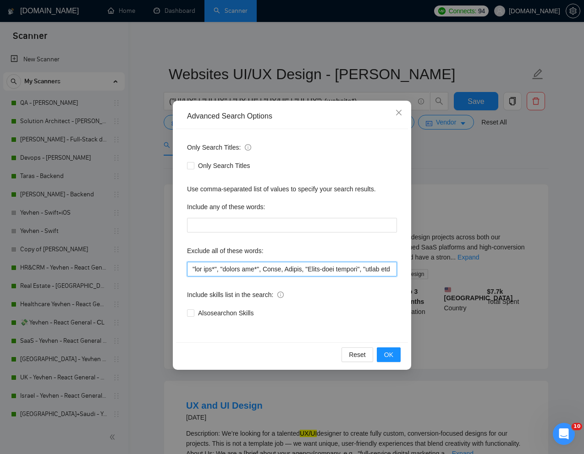
click at [223, 270] on input "text" at bounding box center [292, 269] width 210 height 15
click at [263, 270] on input "text" at bounding box center [292, 269] width 210 height 15
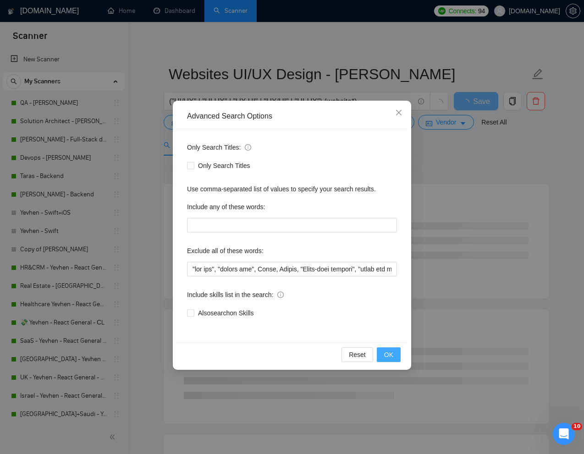
click at [389, 353] on span "OK" at bounding box center [388, 355] width 9 height 10
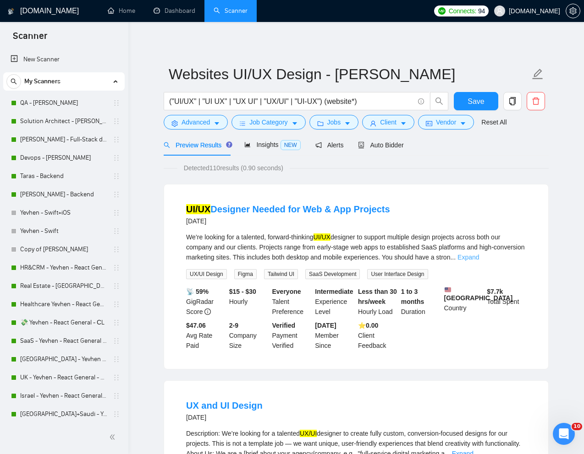
click at [479, 257] on link "Expand" at bounding box center [468, 257] width 22 height 7
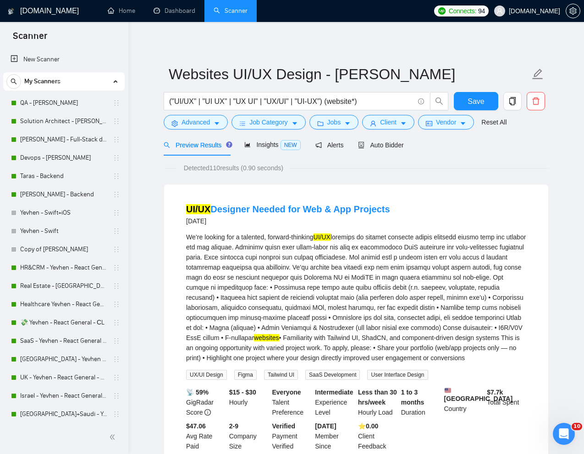
drag, startPoint x: 306, startPoint y: 197, endPoint x: 325, endPoint y: 217, distance: 27.9
click at [325, 217] on li "UI/UX Designer Needed for Web & App Projects 7 days ago We’re looking for a tal…" at bounding box center [356, 327] width 362 height 263
click at [342, 217] on div "[DATE]" at bounding box center [288, 221] width 204 height 11
drag, startPoint x: 304, startPoint y: 197, endPoint x: 328, endPoint y: 213, distance: 28.5
click at [328, 213] on li "UI/UX Designer Needed for Web & App Projects 7 days ago We’re looking for a tal…" at bounding box center [356, 327] width 362 height 263
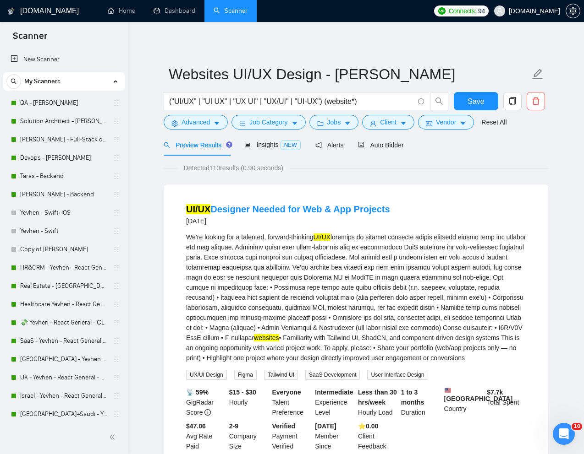
click at [333, 232] on div "We’re looking for a talented, forward-thinking UI/UX websites • Familiarity wit…" at bounding box center [356, 297] width 340 height 131
click at [187, 125] on span "Advanced" at bounding box center [195, 122] width 28 height 10
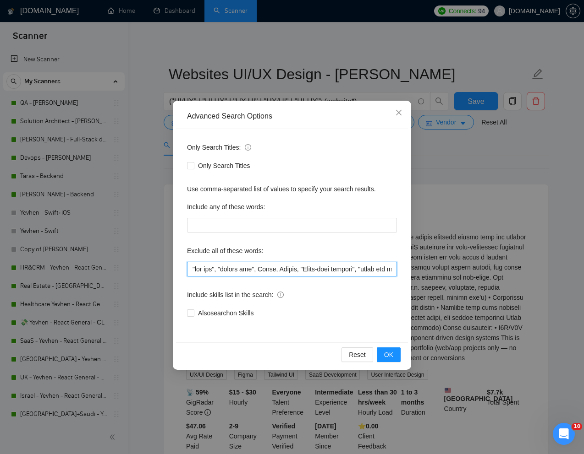
click at [191, 268] on input "text" at bounding box center [292, 269] width 210 height 15
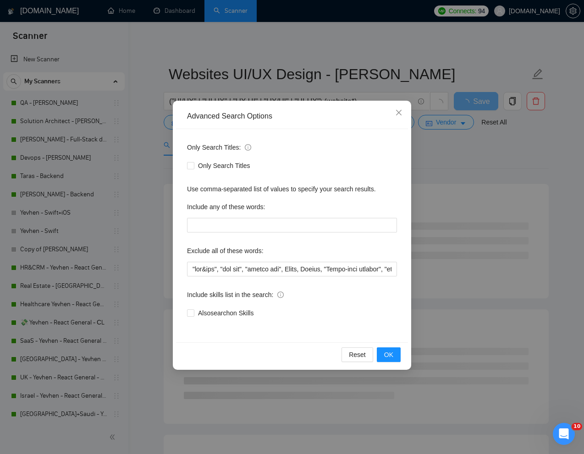
click at [400, 361] on div "Reset OK" at bounding box center [292, 355] width 232 height 24
click at [388, 358] on span "OK" at bounding box center [388, 355] width 9 height 10
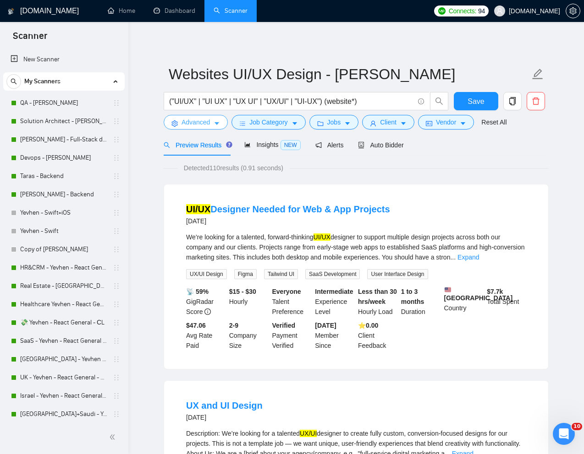
click at [192, 120] on span "Advanced" at bounding box center [195, 122] width 28 height 10
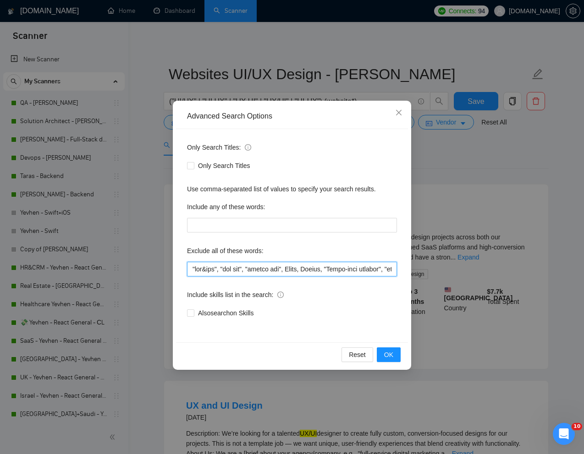
drag, startPoint x: 226, startPoint y: 268, endPoint x: 189, endPoint y: 268, distance: 36.6
click at [189, 268] on input "text" at bounding box center [292, 269] width 210 height 15
click at [188, 268] on input "text" at bounding box center [292, 269] width 210 height 15
paste input ""web&app""
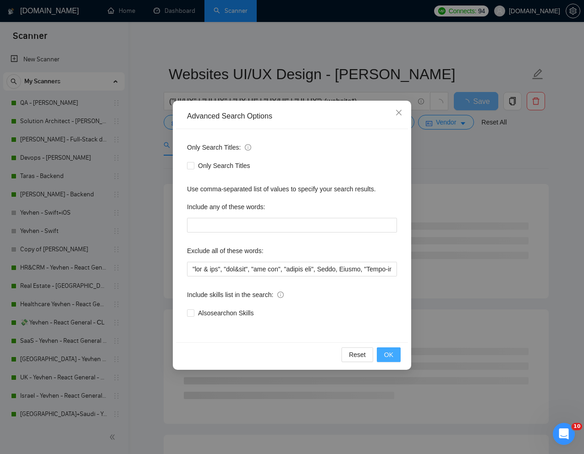
click at [388, 353] on span "OK" at bounding box center [388, 355] width 9 height 10
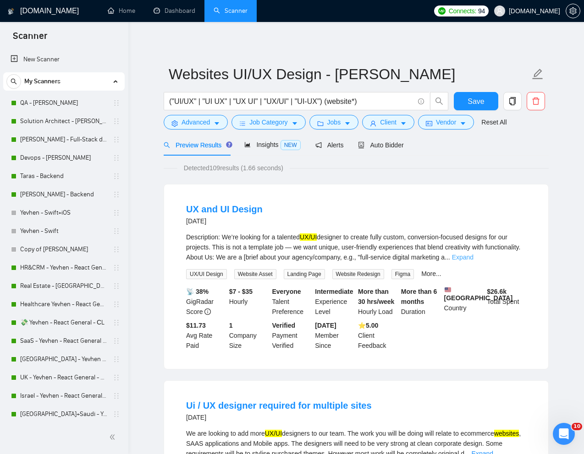
click at [473, 256] on link "Expand" at bounding box center [463, 257] width 22 height 7
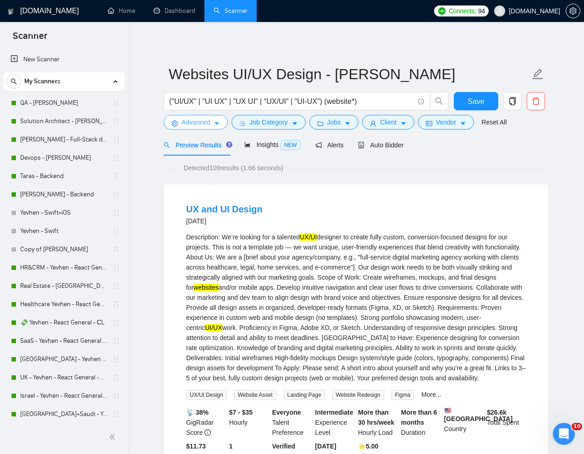
click at [198, 124] on span "Advanced" at bounding box center [195, 122] width 28 height 10
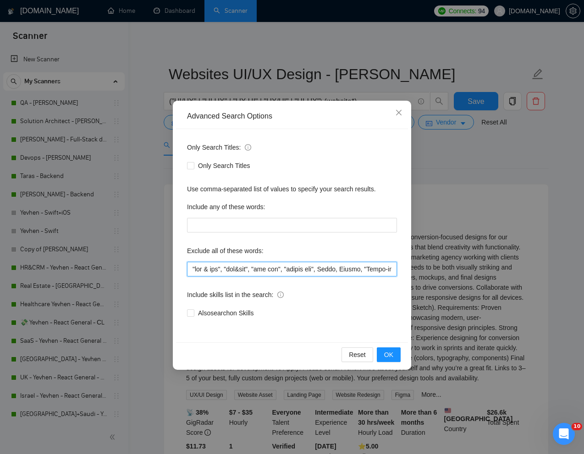
click at [338, 270] on input "text" at bounding box center [292, 269] width 210 height 15
click at [391, 354] on span "OK" at bounding box center [388, 355] width 9 height 10
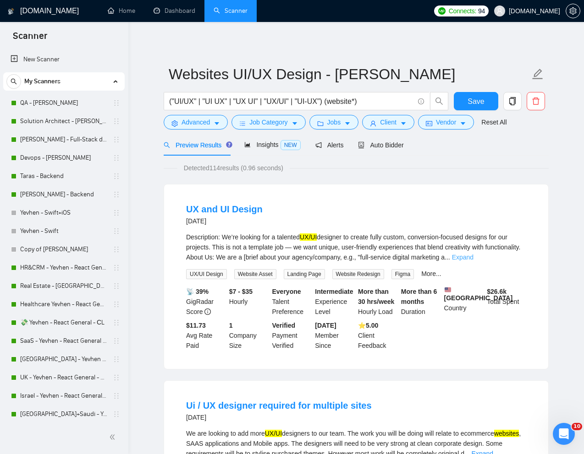
click at [473, 256] on link "Expand" at bounding box center [463, 257] width 22 height 7
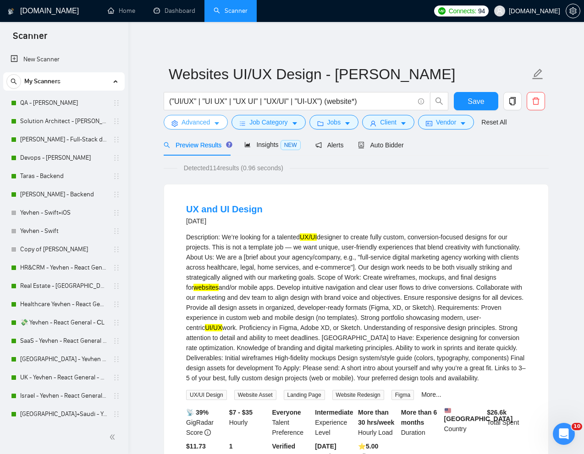
click at [194, 123] on span "Advanced" at bounding box center [195, 122] width 28 height 10
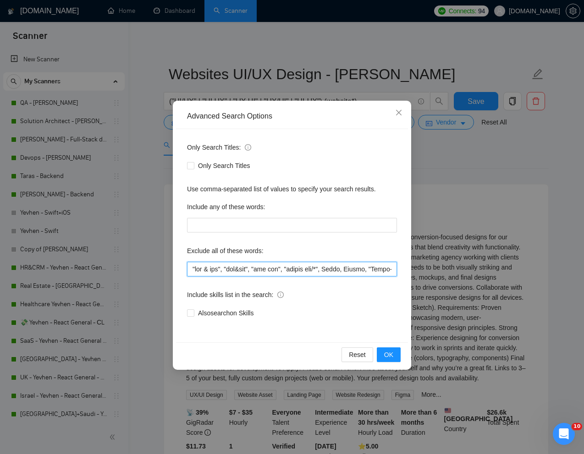
click at [343, 271] on input "text" at bounding box center [292, 269] width 210 height 15
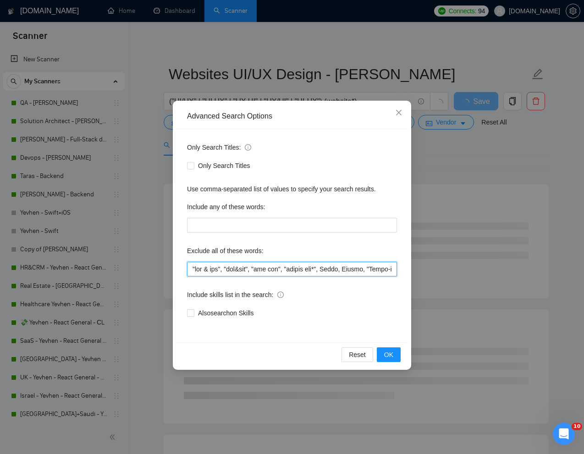
click at [298, 271] on input "text" at bounding box center [292, 269] width 210 height 15
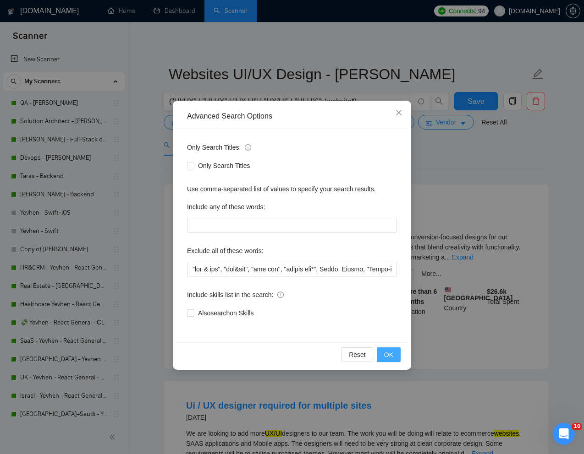
click at [394, 355] on button "OK" at bounding box center [389, 355] width 24 height 15
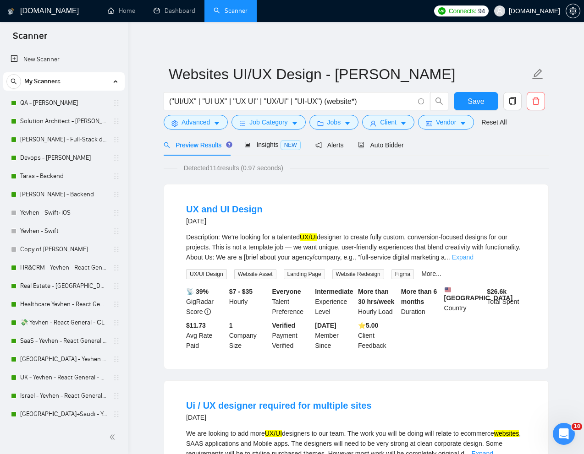
click at [473, 258] on link "Expand" at bounding box center [463, 257] width 22 height 7
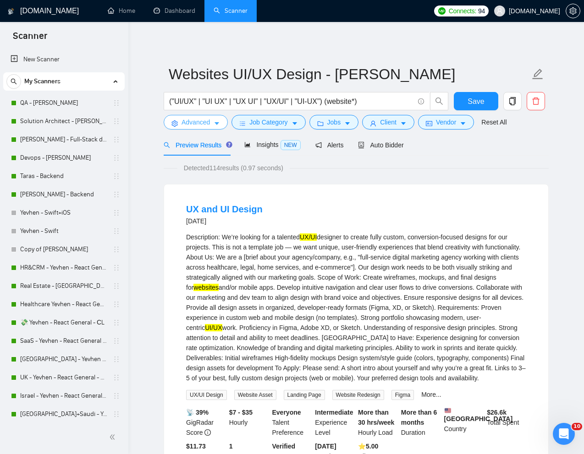
click at [192, 120] on span "Advanced" at bounding box center [195, 122] width 28 height 10
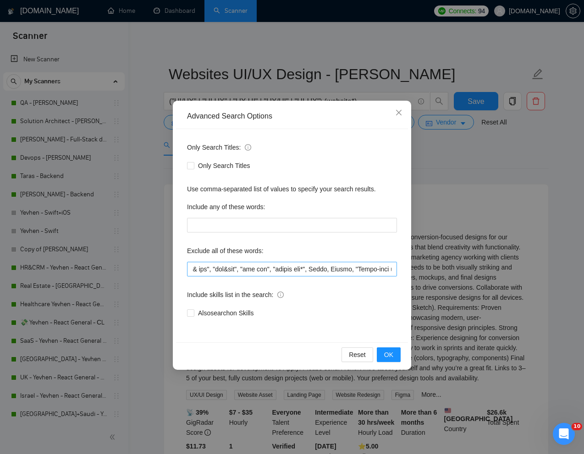
scroll to position [0, 13]
click at [294, 270] on input "text" at bounding box center [292, 269] width 210 height 15
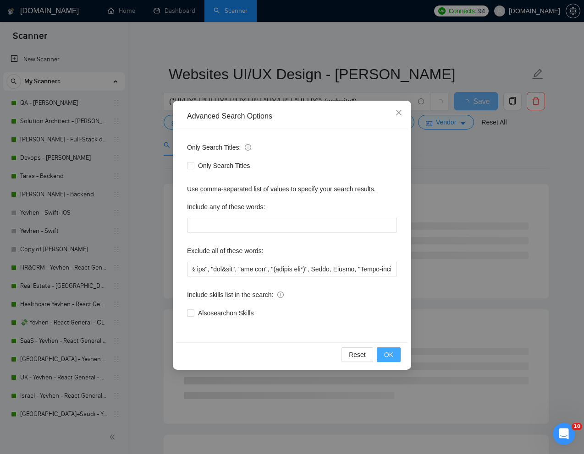
click at [385, 361] on button "OK" at bounding box center [389, 355] width 24 height 15
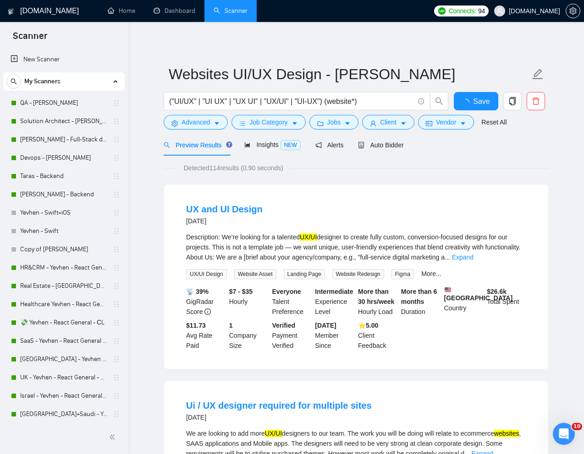
scroll to position [0, 0]
click at [473, 258] on link "Expand" at bounding box center [463, 257] width 22 height 7
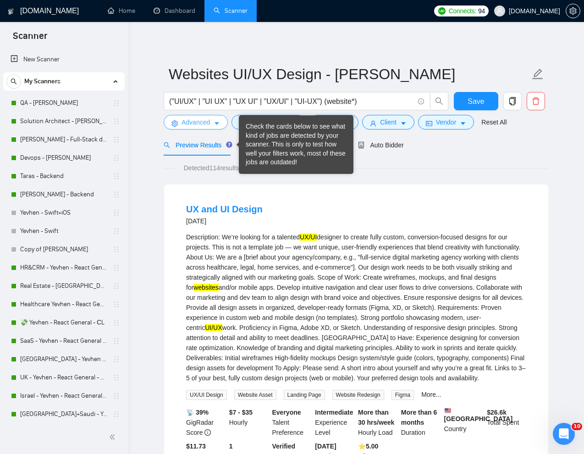
click at [201, 120] on span "Advanced" at bounding box center [195, 122] width 28 height 10
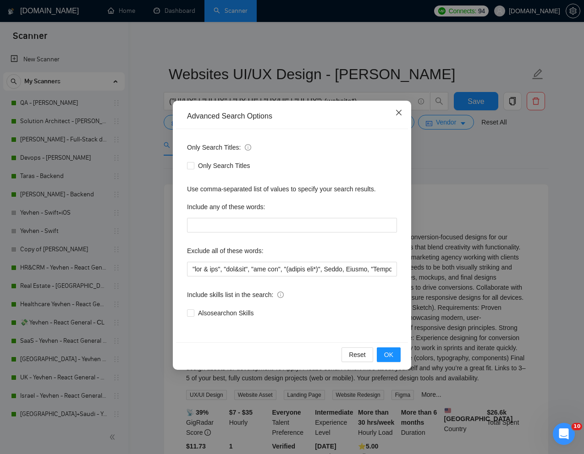
click at [398, 111] on icon "close" at bounding box center [398, 112] width 7 height 7
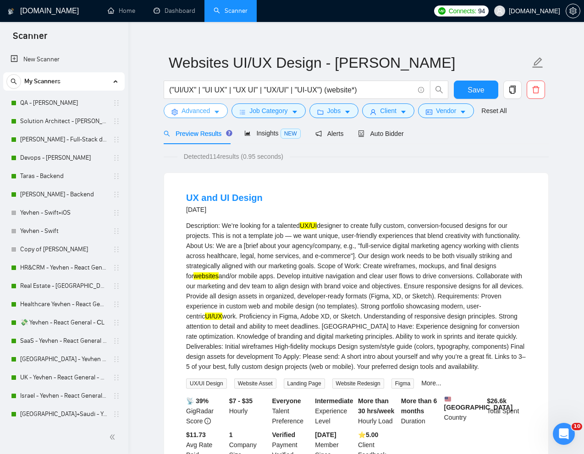
scroll to position [12, 0]
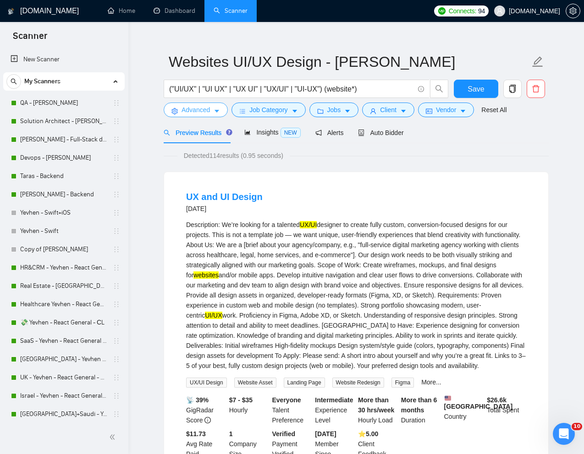
click at [194, 106] on span "Advanced" at bounding box center [195, 110] width 28 height 10
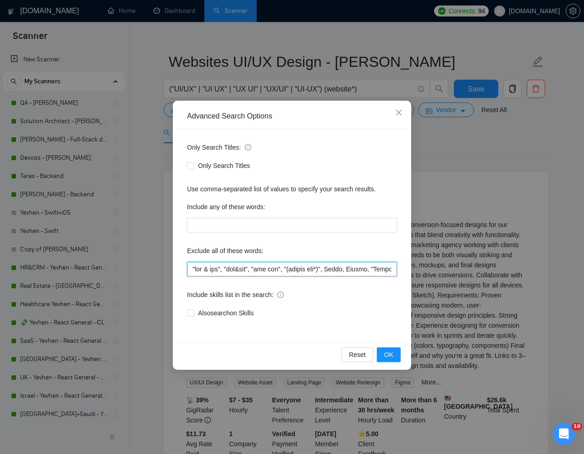
click at [346, 270] on input "text" at bounding box center [292, 269] width 210 height 15
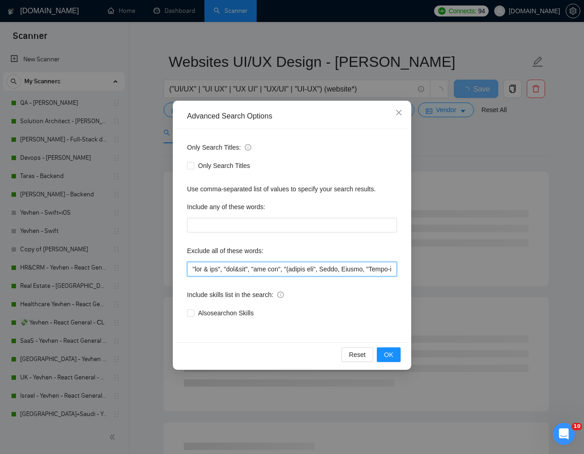
click at [310, 269] on input "text" at bounding box center [292, 269] width 210 height 15
drag, startPoint x: 341, startPoint y: 270, endPoint x: 269, endPoint y: 270, distance: 71.9
click at [269, 270] on input "text" at bounding box center [292, 269] width 210 height 15
click at [333, 270] on input "text" at bounding box center [292, 269] width 210 height 15
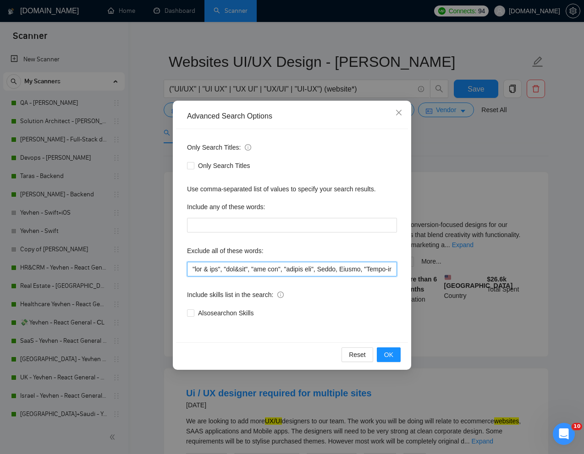
click at [344, 270] on input "text" at bounding box center [292, 269] width 210 height 15
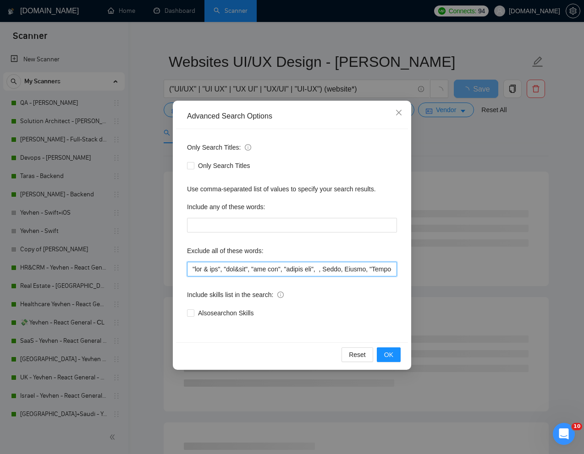
paste input ""web app", "mobile app""
click at [347, 272] on input "text" at bounding box center [292, 269] width 210 height 15
click at [390, 270] on input "text" at bounding box center [292, 269] width 210 height 15
click at [382, 271] on input "text" at bounding box center [292, 269] width 210 height 15
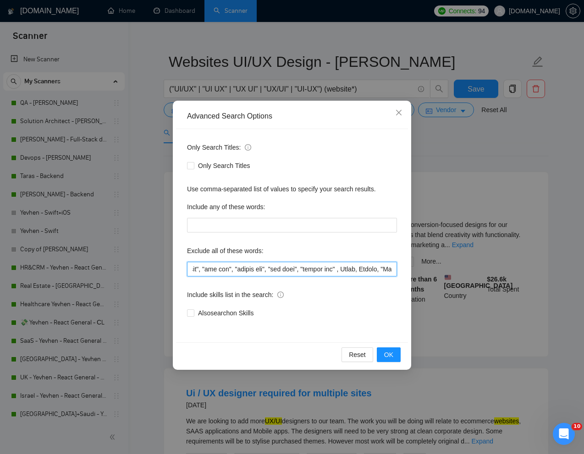
scroll to position [0, 50]
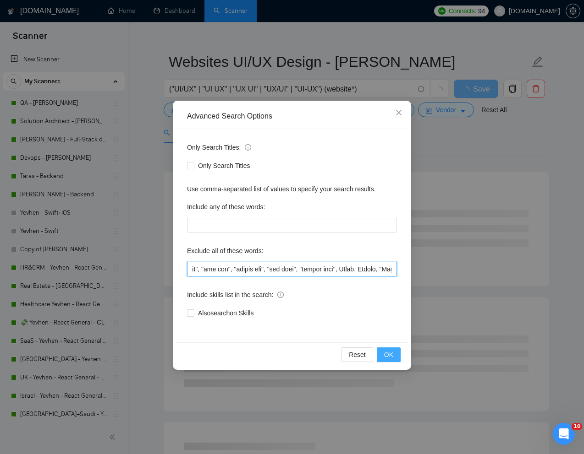
type input ""web & app", "web&app", "web app", "mobile app", "web apps", "mobile apps", Ind…"
click at [383, 361] on button "OK" at bounding box center [389, 355] width 24 height 15
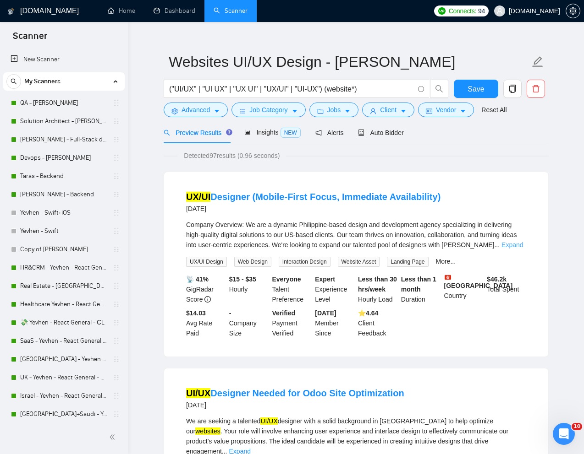
click at [514, 243] on link "Expand" at bounding box center [512, 244] width 22 height 7
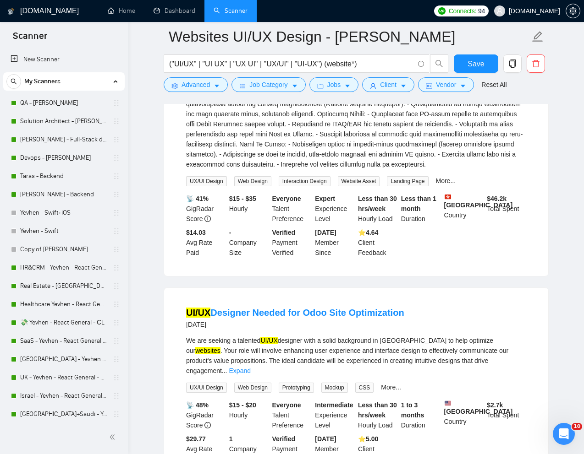
scroll to position [343, 0]
click at [251, 370] on link "Expand" at bounding box center [240, 370] width 22 height 7
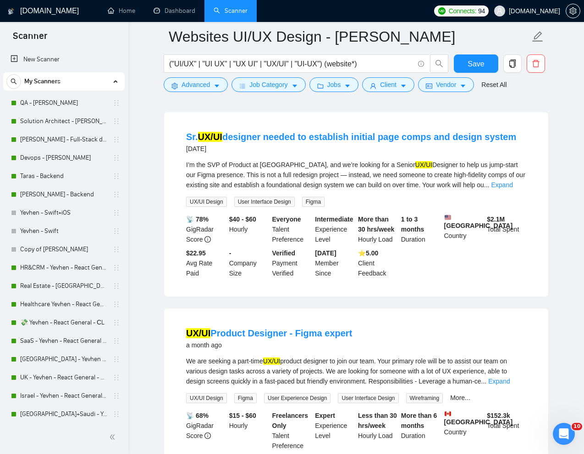
scroll to position [735, 0]
click at [509, 385] on link "Expand" at bounding box center [499, 380] width 22 height 7
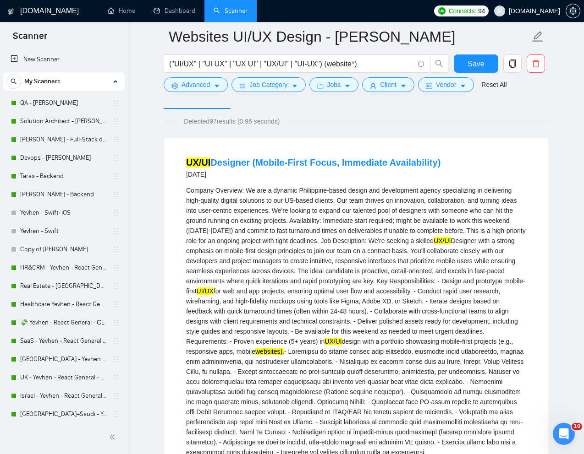
scroll to position [0, 0]
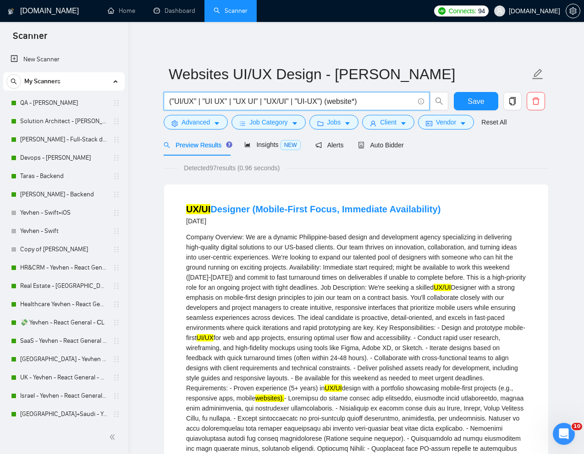
drag, startPoint x: 374, startPoint y: 104, endPoint x: 330, endPoint y: 99, distance: 44.7
click at [330, 99] on input "("UI/UX" | "UI UX" | "UX UI" | "UX/UI" | "UI-UX") (website*)" at bounding box center [291, 101] width 245 height 11
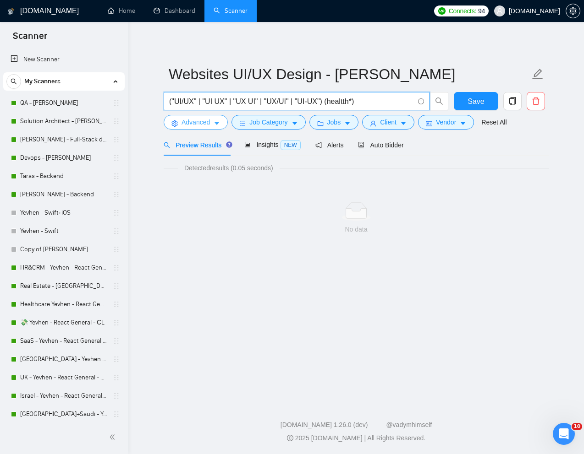
type input "("UI/UX" | "UI UX" | "UX UI" | "UX/UI" | "UI-UX") (healtth*)"
click at [193, 120] on span "Advanced" at bounding box center [195, 122] width 28 height 10
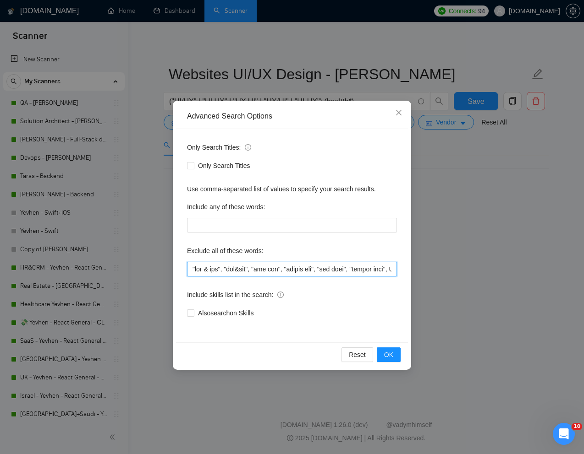
drag, startPoint x: 346, startPoint y: 271, endPoint x: 171, endPoint y: 263, distance: 175.6
click at [170, 264] on div "Advanced Search Options Only Search Titles: Only Search Titles Use comma-separa…" at bounding box center [292, 227] width 584 height 454
type input "India, Intern, "Short-term project", "front end developer", "Email Template", E…"
click at [395, 359] on button "OK" at bounding box center [389, 355] width 24 height 15
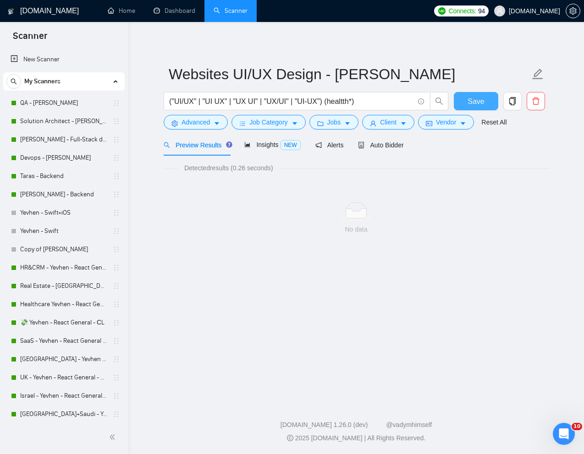
click at [475, 104] on span "Save" at bounding box center [475, 101] width 16 height 11
click at [349, 103] on input "("UI/UX" | "UI UX" | "UX UI" | "UX/UI" | "UI-UX") (healtth*)" at bounding box center [291, 101] width 245 height 11
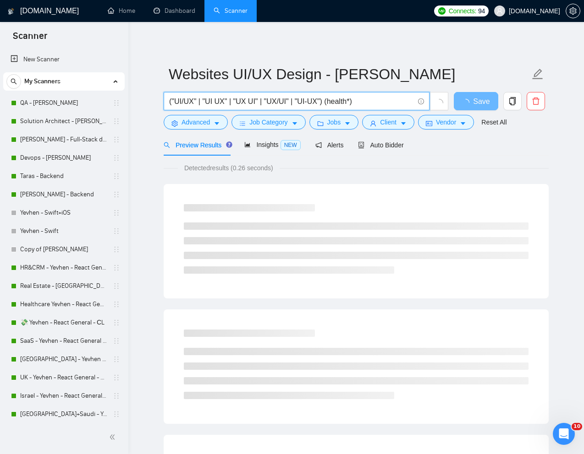
type input "("UI/UX" | "UI UX" | "UX UI" | "UX/UI" | "UI-UX") (health*)"
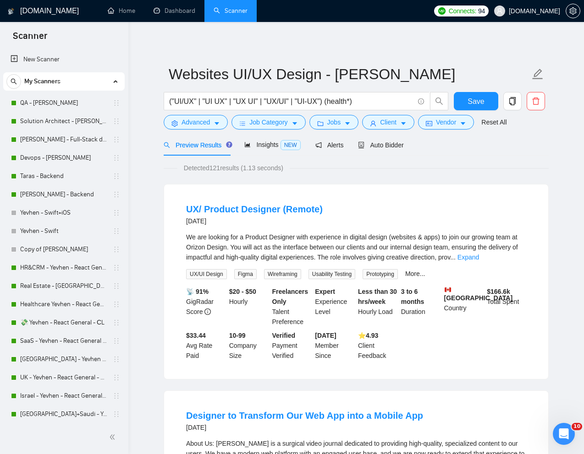
click at [437, 172] on div "Detected 121 results (1.13 seconds)" at bounding box center [356, 168] width 385 height 10
click at [479, 258] on link "Expand" at bounding box center [468, 257] width 22 height 7
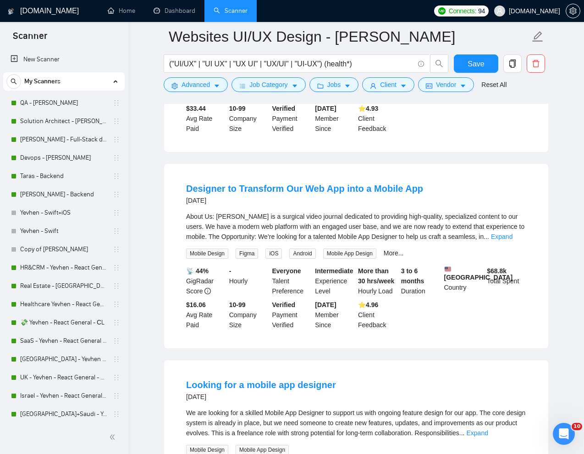
scroll to position [425, 0]
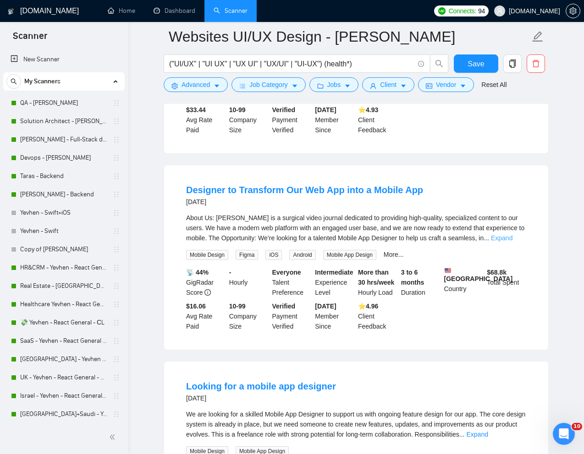
click at [512, 237] on link "Expand" at bounding box center [502, 238] width 22 height 7
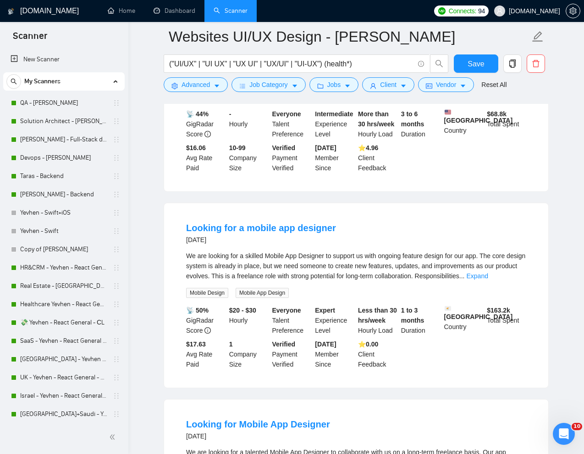
scroll to position [729, 0]
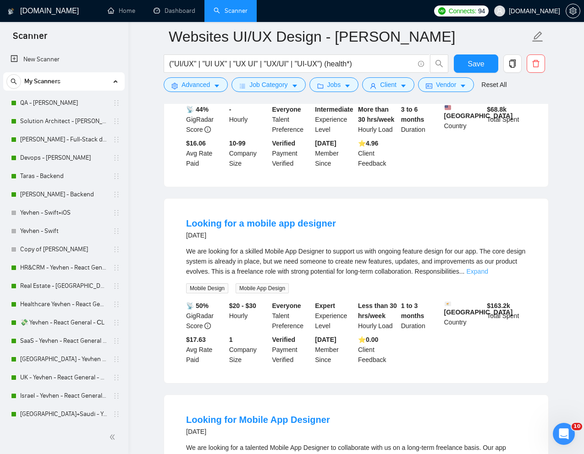
click at [488, 275] on link "Expand" at bounding box center [477, 271] width 22 height 7
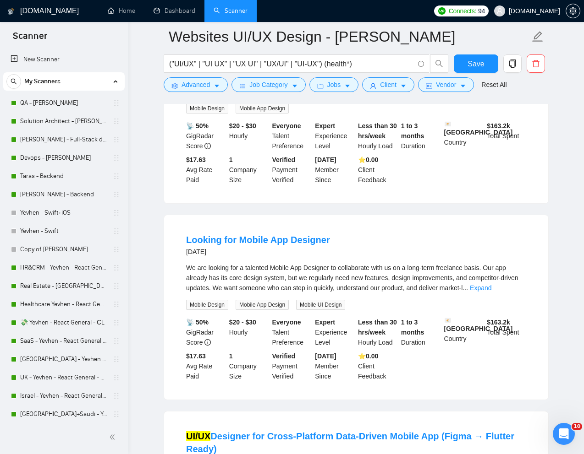
scroll to position [1050, 0]
click at [491, 291] on link "Expand" at bounding box center [481, 287] width 22 height 7
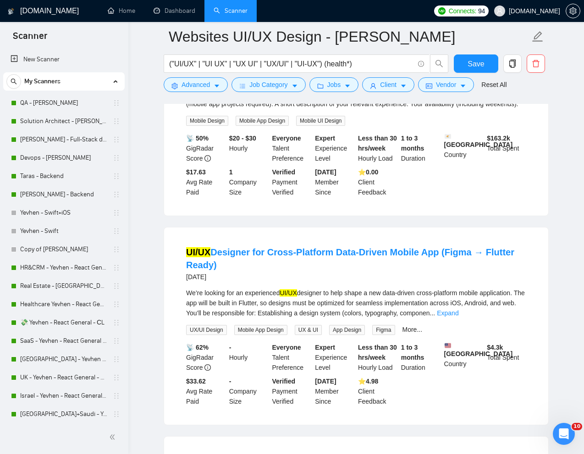
scroll to position [1567, 0]
click at [458, 317] on link "Expand" at bounding box center [448, 312] width 22 height 7
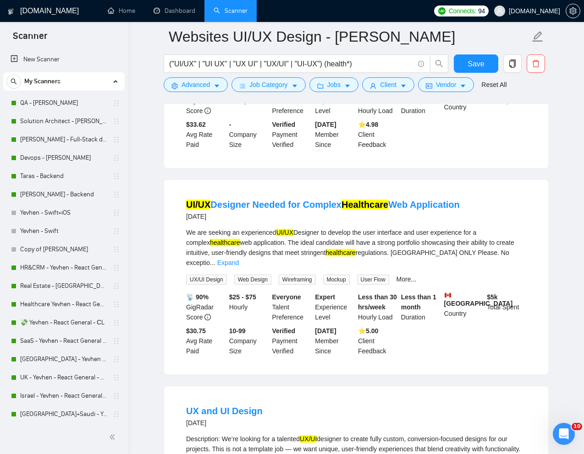
scroll to position [1966, 0]
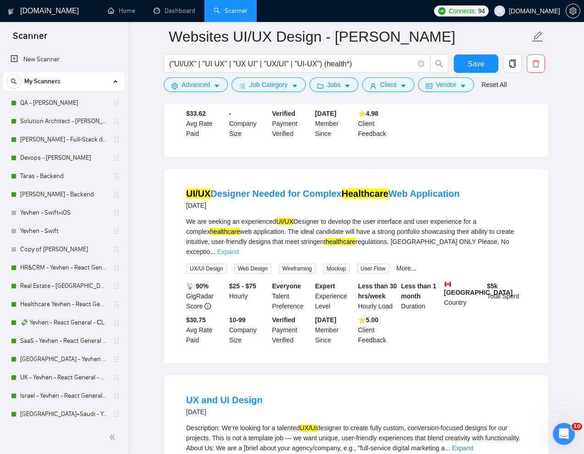
click at [239, 256] on link "Expand" at bounding box center [228, 251] width 22 height 7
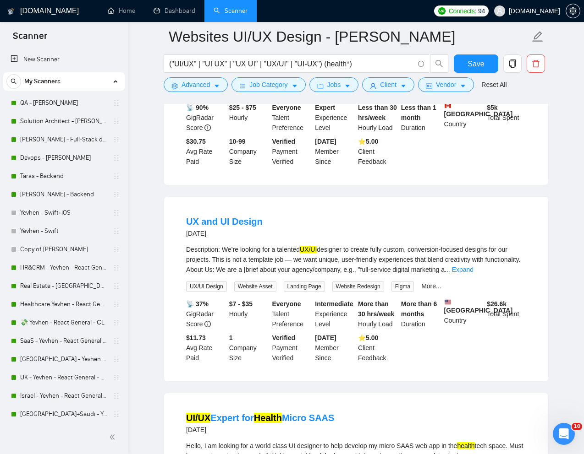
scroll to position [2176, 0]
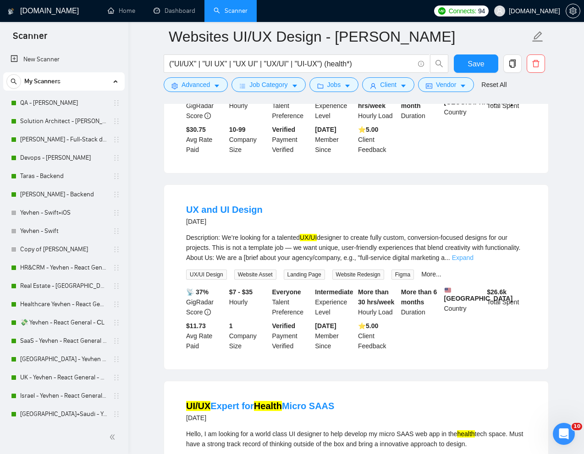
click at [473, 262] on link "Expand" at bounding box center [463, 257] width 22 height 7
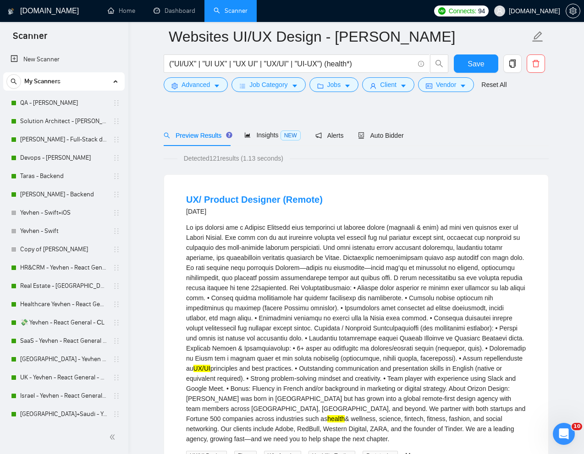
scroll to position [0, 0]
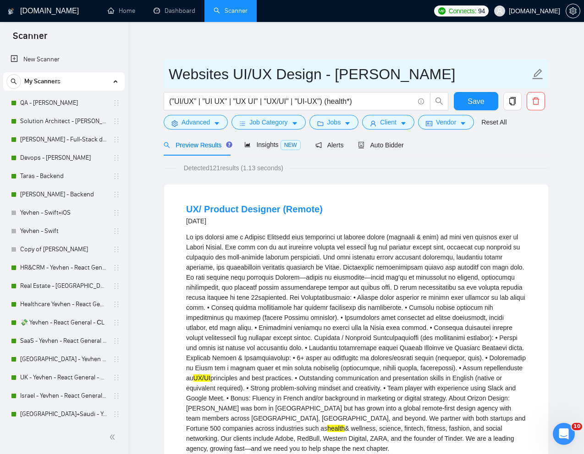
drag, startPoint x: 227, startPoint y: 77, endPoint x: 161, endPoint y: 76, distance: 66.4
type input "healthcare UI/UX Design - Natalia"
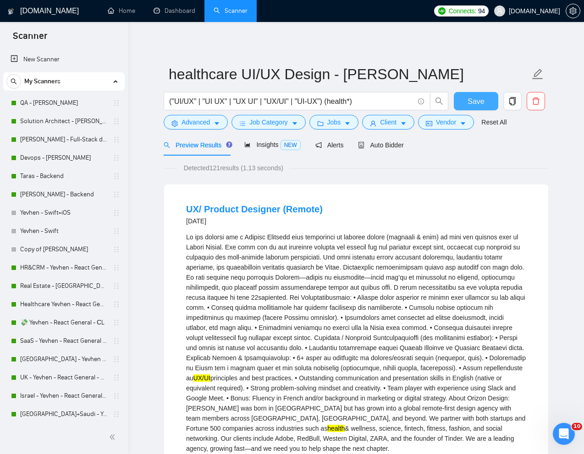
click at [470, 106] on span "Save" at bounding box center [475, 101] width 16 height 11
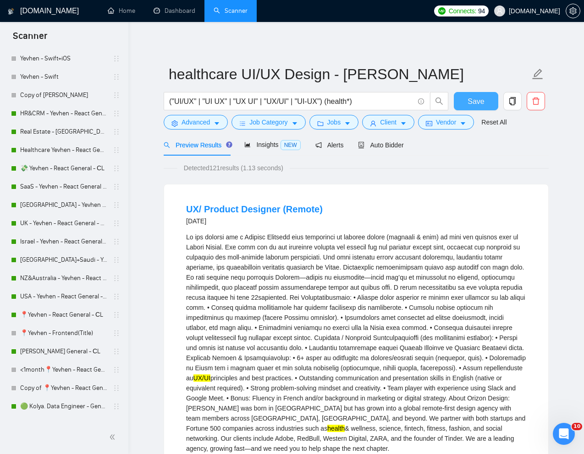
scroll to position [167, 0]
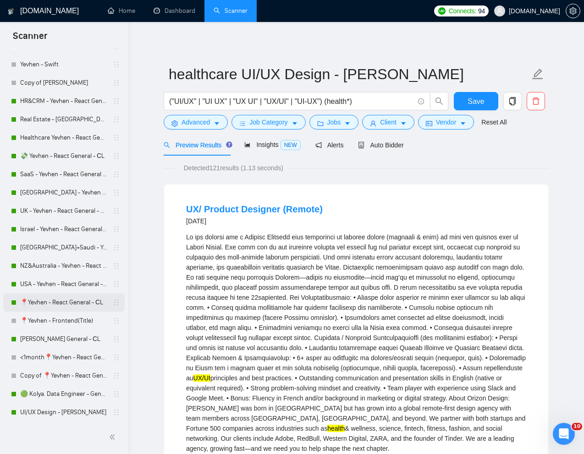
click at [59, 303] on link "📍Yevhen - React General - СL" at bounding box center [63, 303] width 87 height 18
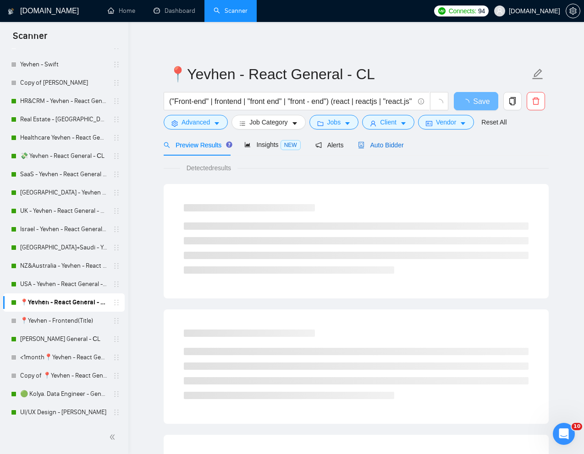
click at [391, 146] on span "Auto Bidder" at bounding box center [380, 145] width 45 height 7
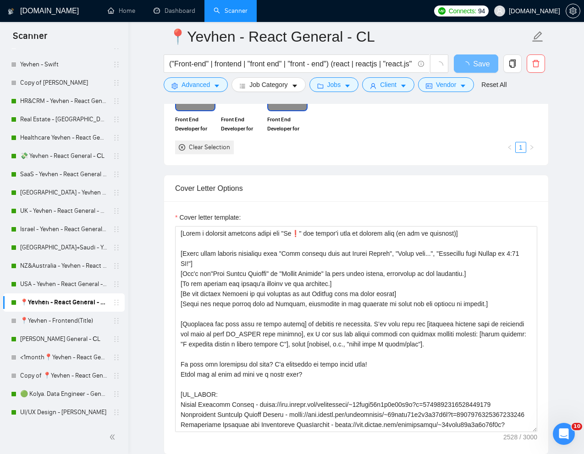
scroll to position [955, 0]
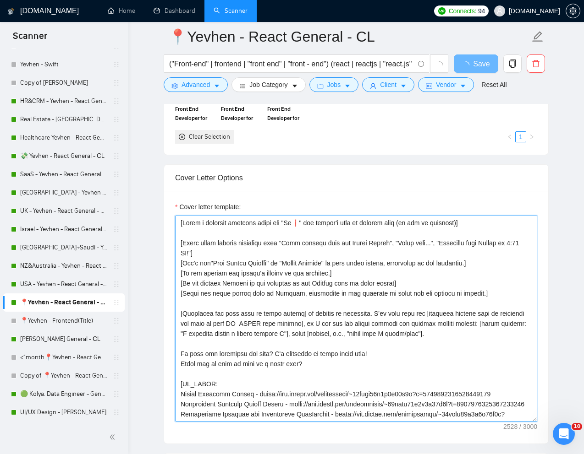
click at [377, 285] on textarea "Cover letter template:" at bounding box center [356, 319] width 362 height 206
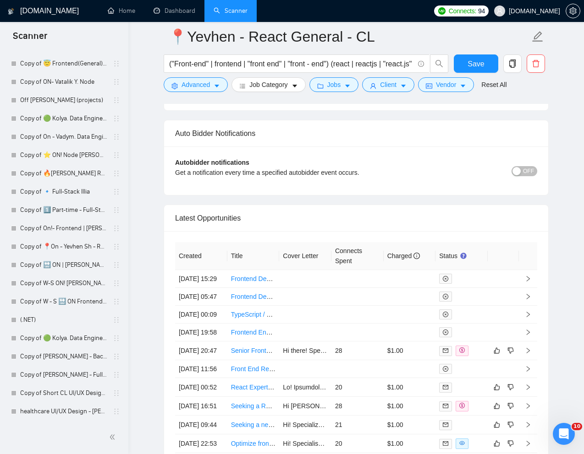
scroll to position [2346, 0]
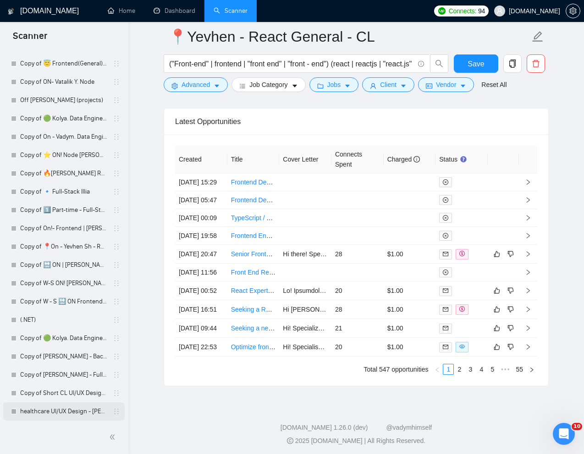
click at [33, 411] on link "healthcare UI/UX Design - Natalia" at bounding box center [63, 412] width 87 height 18
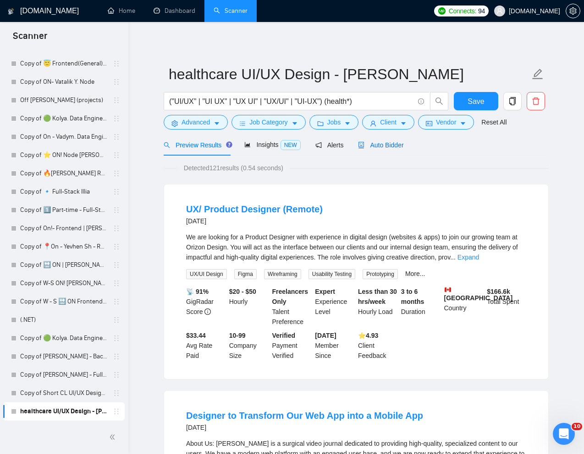
click at [398, 150] on div "Auto Bidder" at bounding box center [380, 145] width 45 height 10
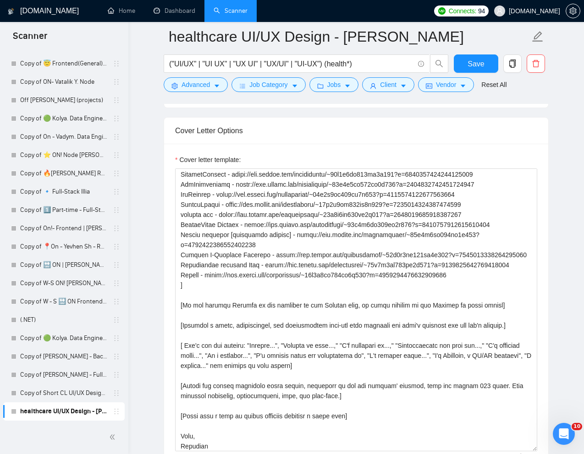
scroll to position [178, 0]
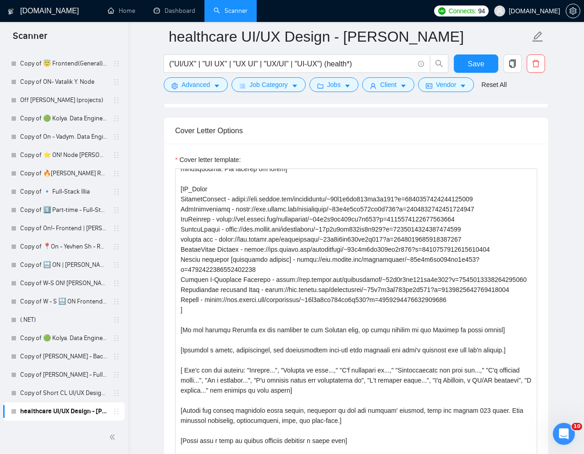
drag, startPoint x: 533, startPoint y: 373, endPoint x: 532, endPoint y: 477, distance: 104.0
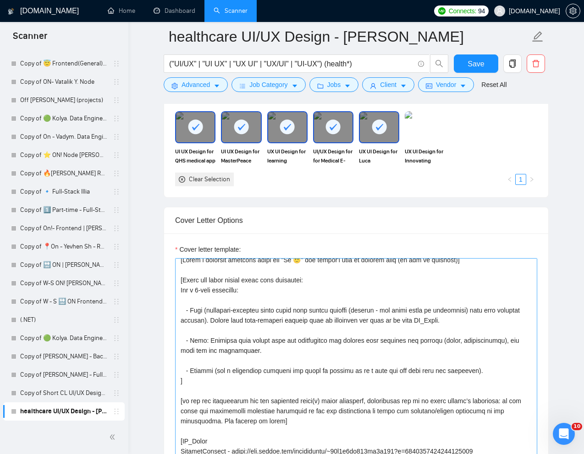
scroll to position [0, 0]
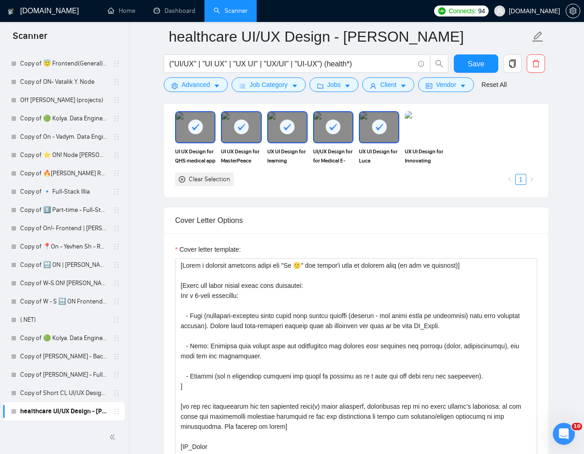
click at [246, 133] on icon at bounding box center [241, 127] width 15 height 15
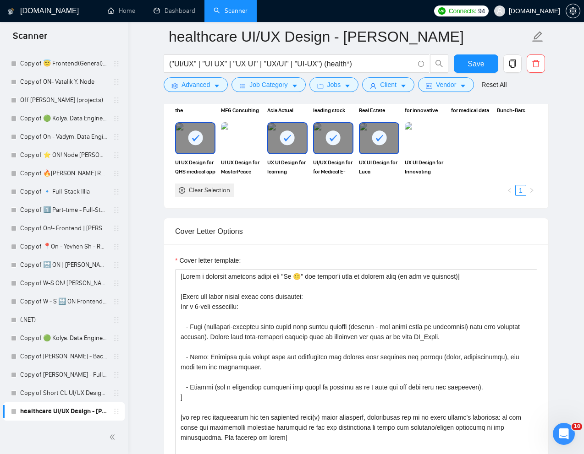
scroll to position [942, 0]
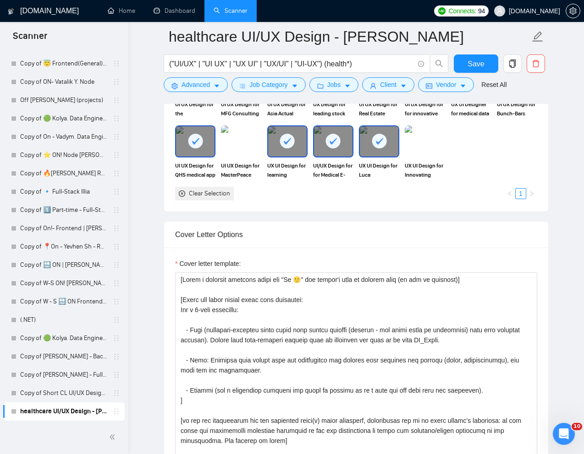
click at [386, 154] on div at bounding box center [379, 141] width 38 height 30
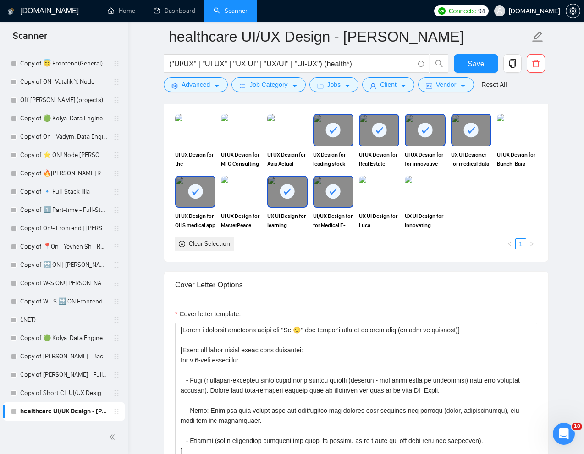
scroll to position [876, 0]
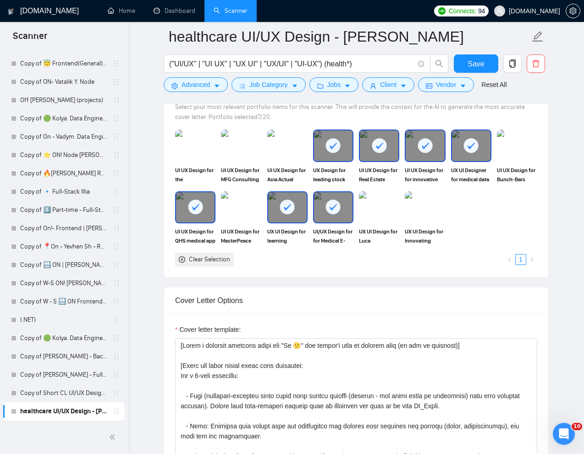
click at [473, 154] on div at bounding box center [471, 146] width 38 height 30
click at [431, 154] on div at bounding box center [424, 146] width 38 height 30
click at [389, 154] on div at bounding box center [379, 146] width 38 height 30
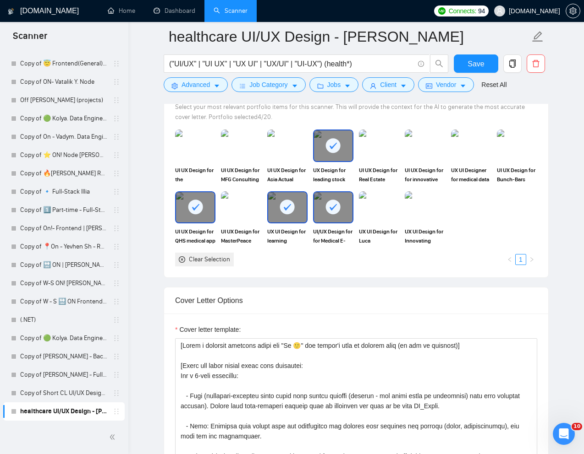
click at [327, 159] on div at bounding box center [333, 146] width 38 height 30
click at [484, 149] on img at bounding box center [471, 146] width 38 height 30
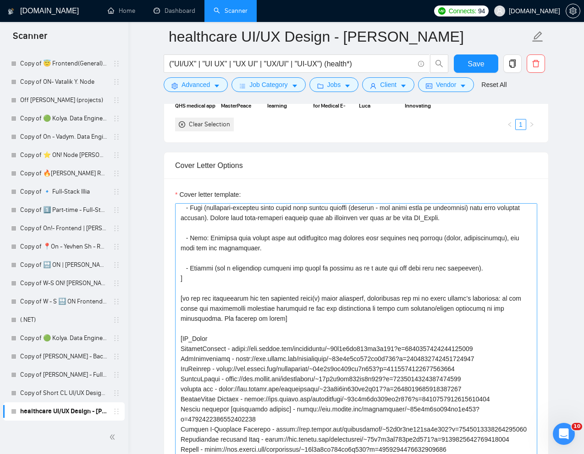
scroll to position [66, 0]
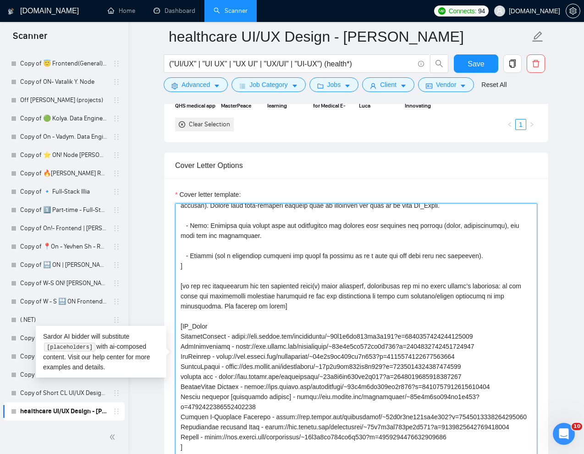
drag, startPoint x: 180, startPoint y: 338, endPoint x: 508, endPoint y: 348, distance: 328.2
click at [508, 348] on textarea "Cover letter template:" at bounding box center [356, 358] width 362 height 310
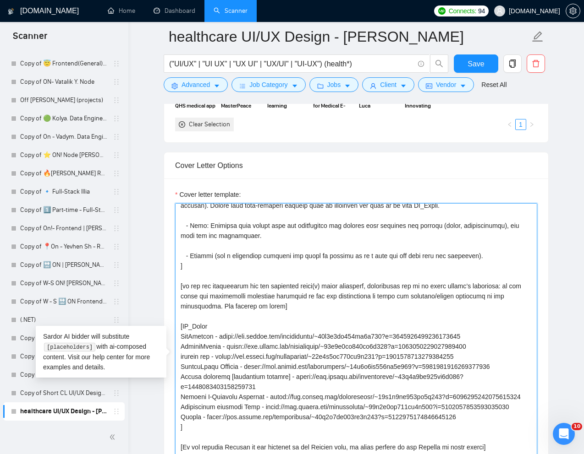
drag, startPoint x: 181, startPoint y: 347, endPoint x: 527, endPoint y: 345, distance: 345.9
click at [527, 345] on textarea "Cover letter template:" at bounding box center [356, 358] width 362 height 310
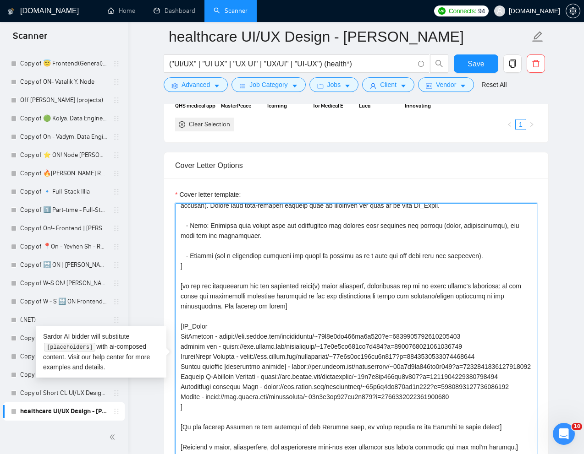
drag, startPoint x: 179, startPoint y: 357, endPoint x: 529, endPoint y: 354, distance: 349.5
click at [529, 354] on textarea "Cover letter template:" at bounding box center [356, 358] width 362 height 310
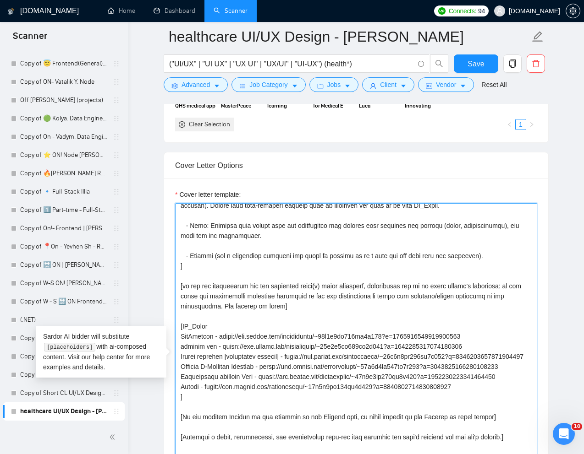
drag, startPoint x: 179, startPoint y: 387, endPoint x: 485, endPoint y: 408, distance: 306.7
click at [485, 408] on textarea "Cover letter template:" at bounding box center [356, 358] width 362 height 310
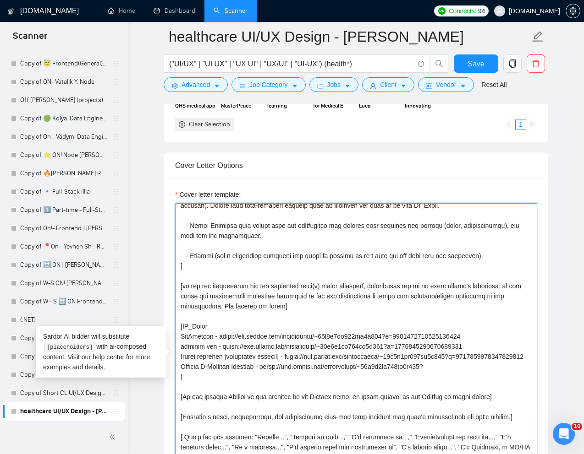
drag, startPoint x: 473, startPoint y: 372, endPoint x: 272, endPoint y: 380, distance: 201.2
click at [272, 380] on textarea "Cover letter template:" at bounding box center [356, 358] width 362 height 310
paste textarea "p=1780281645909942272"
click at [209, 349] on textarea "Cover letter template:" at bounding box center [356, 358] width 362 height 310
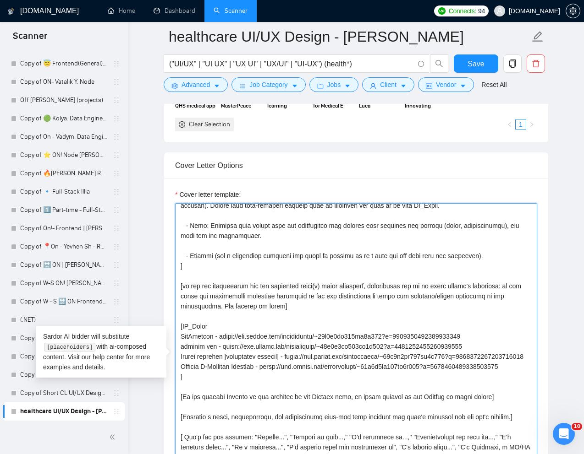
click at [209, 349] on textarea "Cover letter template:" at bounding box center [356, 358] width 362 height 310
paste textarea "patient monitoring app."
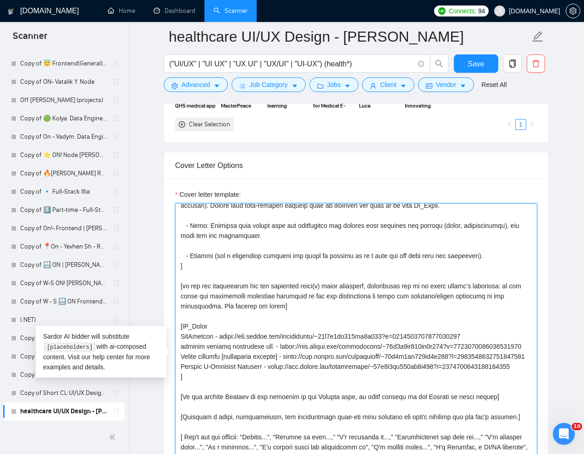
click at [184, 349] on textarea "Cover letter template:" at bounding box center [356, 358] width 362 height 310
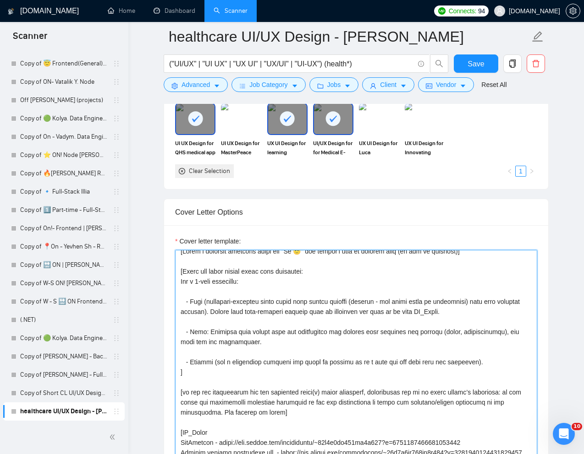
scroll to position [0, 0]
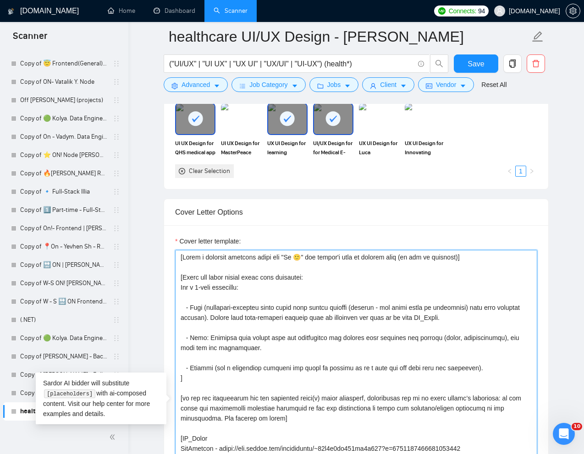
click at [280, 356] on textarea "Cover letter template:" at bounding box center [356, 405] width 362 height 310
drag, startPoint x: 257, startPoint y: 348, endPoint x: 184, endPoint y: 311, distance: 81.9
click at [184, 311] on textarea "Cover letter template:" at bounding box center [356, 405] width 362 height 310
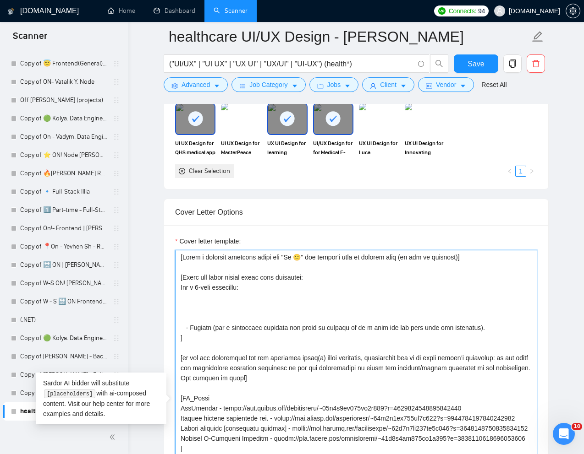
paste textarea "Start with a strong opening that grabs attention. Mention relevant experience i…"
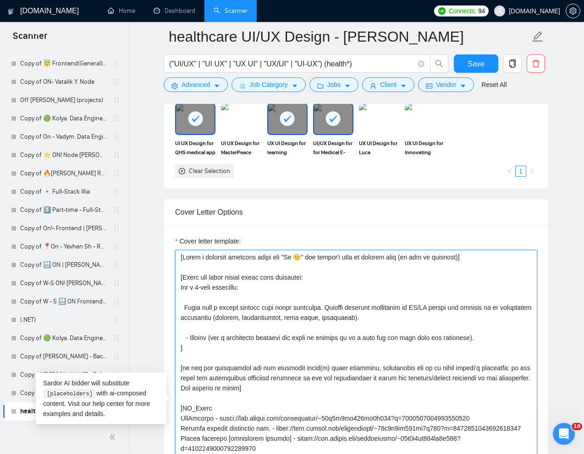
click at [186, 311] on textarea "Cover letter template:" at bounding box center [356, 405] width 362 height 310
click at [399, 324] on textarea "Cover letter template:" at bounding box center [356, 405] width 362 height 310
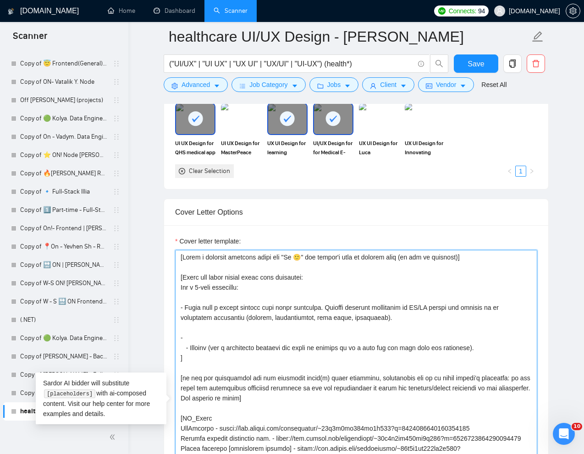
paste textarea "Highlight key skills such as user research, wireframing, prototyping, Figma, re…"
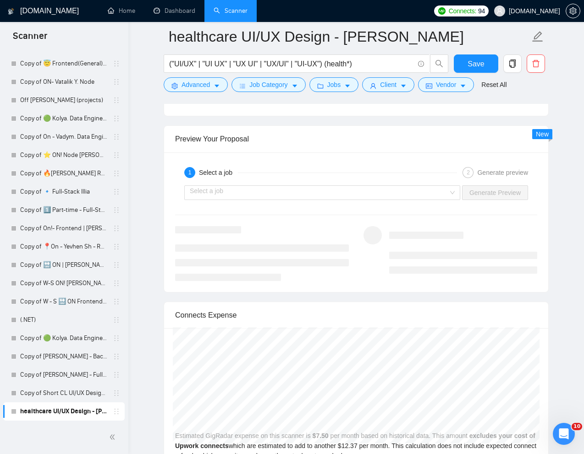
scroll to position [1868, 0]
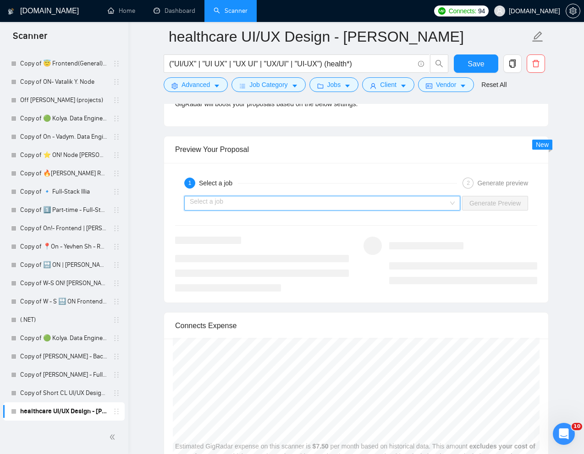
click at [363, 206] on input "search" at bounding box center [319, 204] width 258 height 14
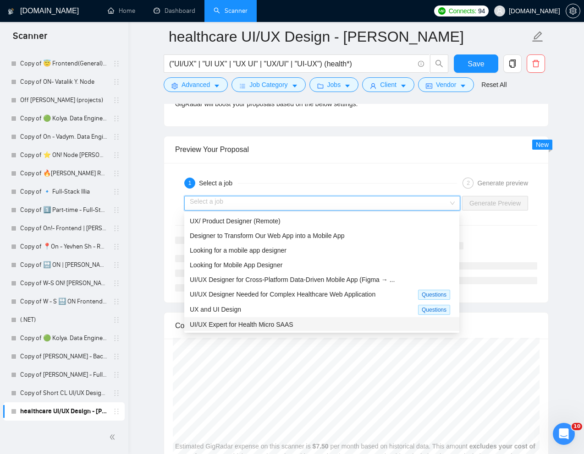
click at [292, 321] on span "UI/UX Expert for Health Micro SAAS" at bounding box center [242, 324] width 104 height 7
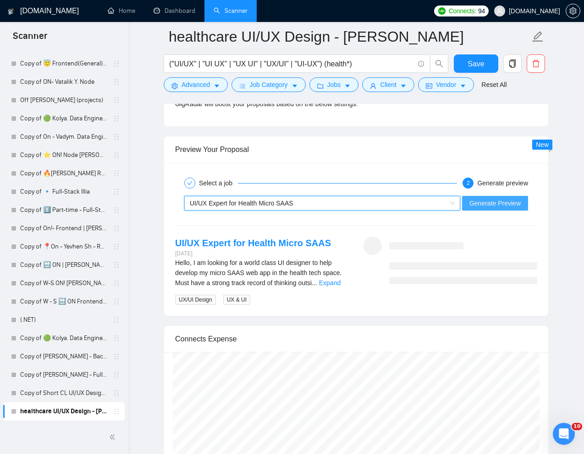
click at [480, 201] on span "Generate Preview" at bounding box center [494, 203] width 51 height 10
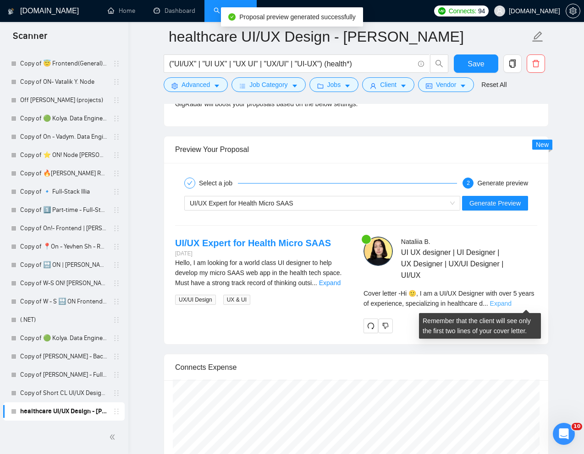
click at [511, 305] on link "Expand" at bounding box center [501, 303] width 22 height 7
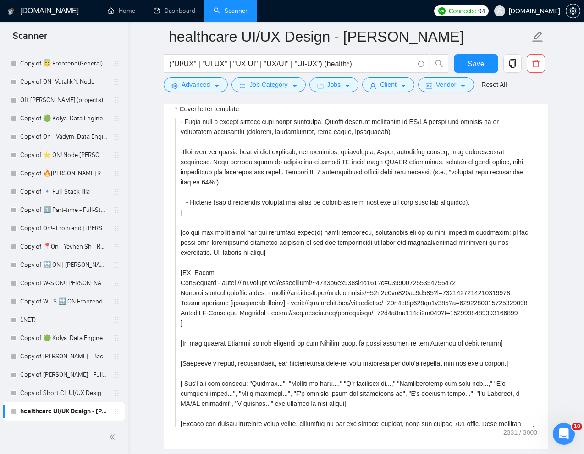
scroll to position [0, 0]
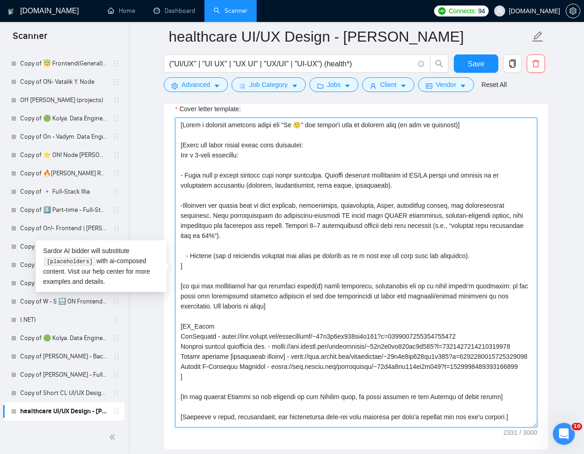
drag, startPoint x: 180, startPoint y: 156, endPoint x: 264, endPoint y: 237, distance: 116.0
click at [264, 237] on textarea "Cover letter template:" at bounding box center [356, 273] width 362 height 310
paste textarea "Emphasize real healthcare projects I’ve done (e.g., appointment booking system,…"
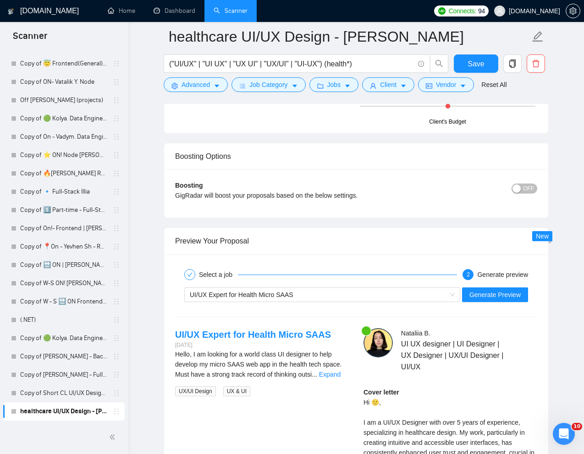
scroll to position [1779, 0]
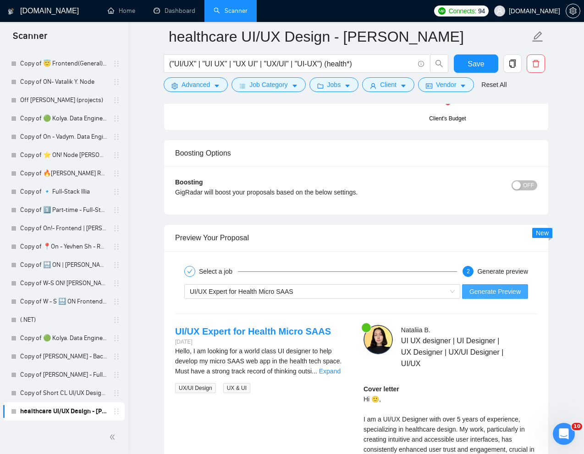
click at [482, 289] on span "Generate Preview" at bounding box center [494, 292] width 51 height 10
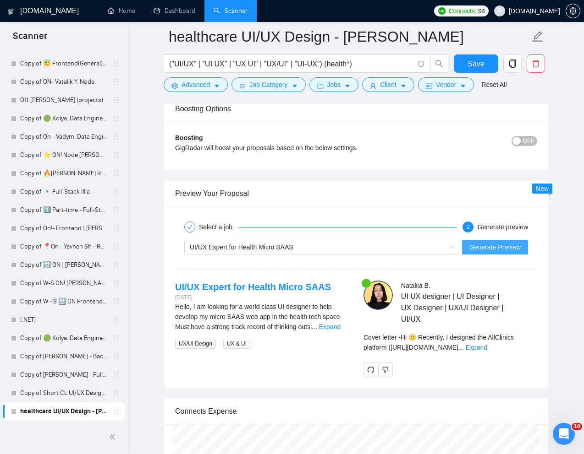
scroll to position [1824, 0]
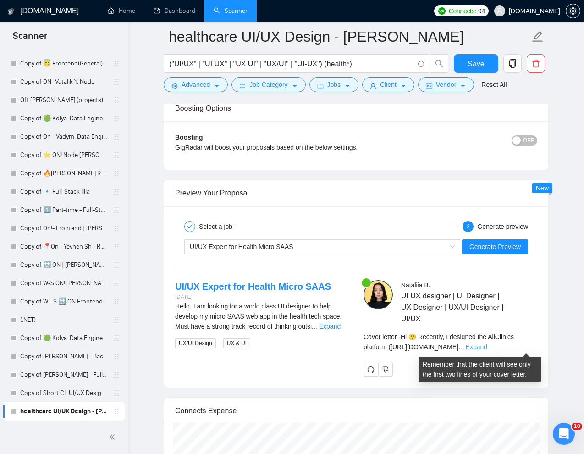
click at [487, 347] on link "Expand" at bounding box center [476, 347] width 22 height 7
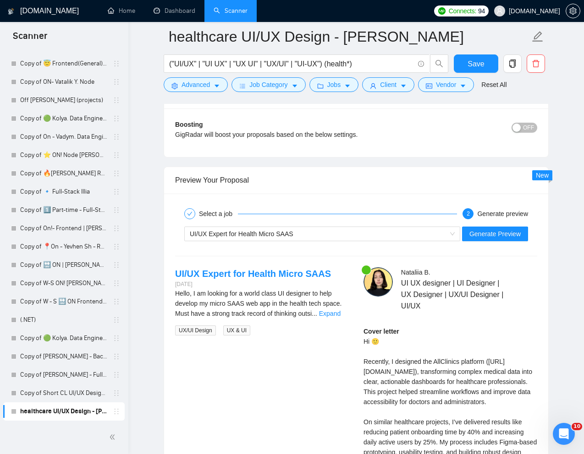
scroll to position [1808, 0]
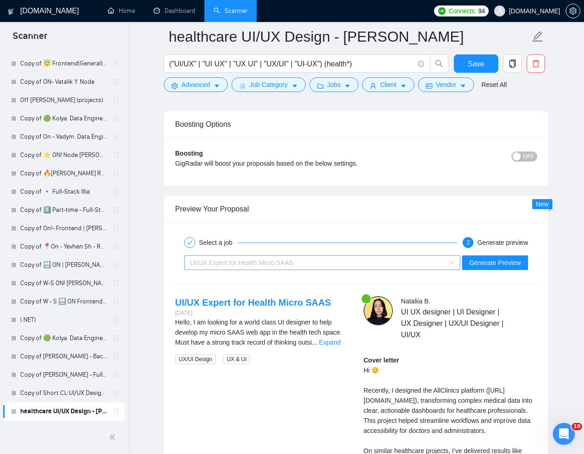
click at [408, 265] on div "UI/UX Expert for Health Micro SAAS" at bounding box center [318, 263] width 257 height 14
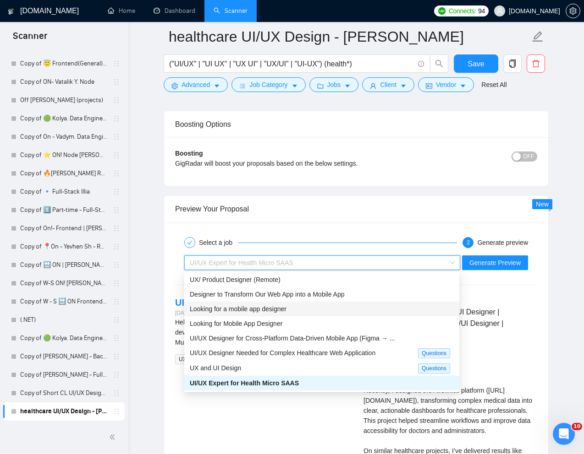
click at [327, 307] on div "Looking for a mobile app designer" at bounding box center [322, 309] width 264 height 10
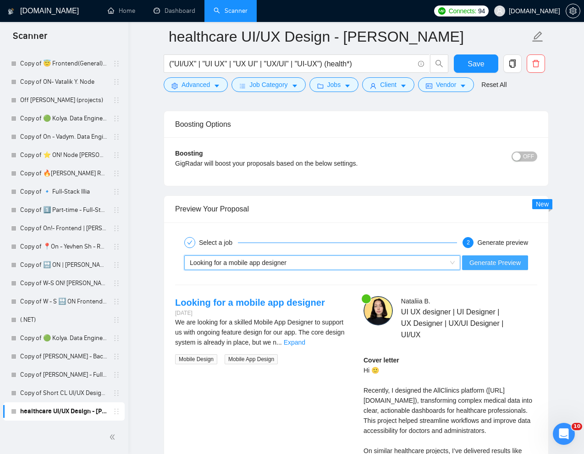
click at [484, 262] on span "Generate Preview" at bounding box center [494, 263] width 51 height 10
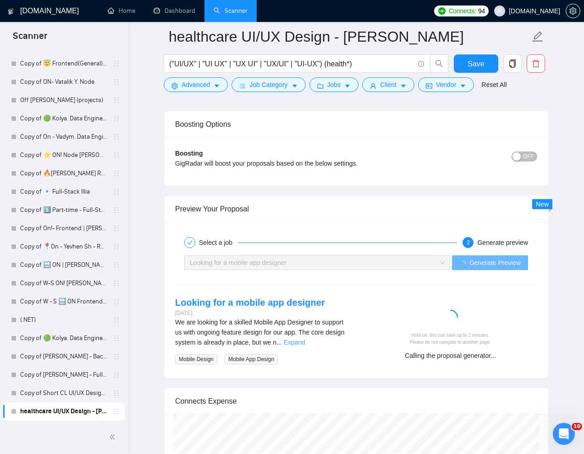
click at [305, 343] on link "Expand" at bounding box center [295, 342] width 22 height 7
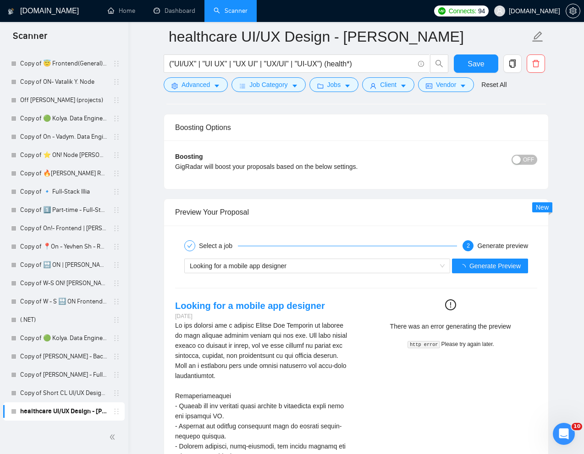
scroll to position [1804, 0]
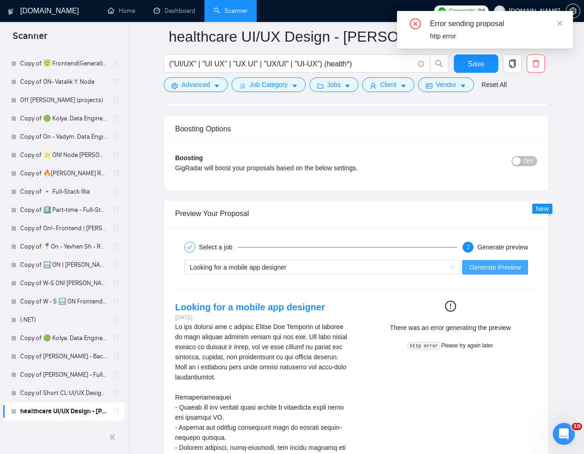
click at [492, 268] on span "Generate Preview" at bounding box center [494, 267] width 51 height 10
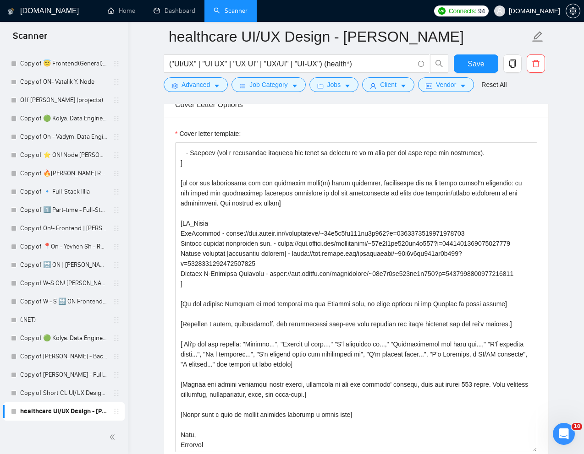
scroll to position [1066, 0]
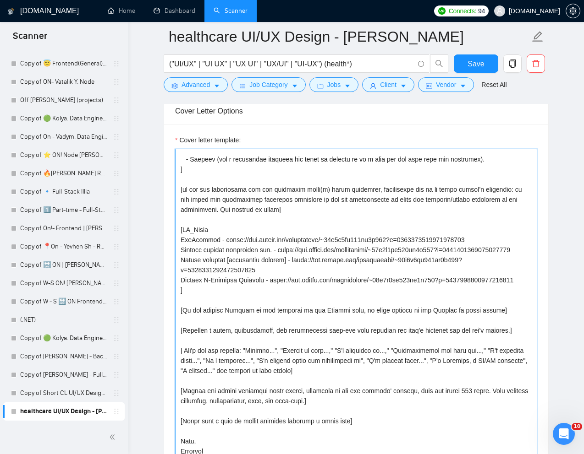
click at [282, 284] on textarea "Cover letter template:" at bounding box center [356, 304] width 362 height 310
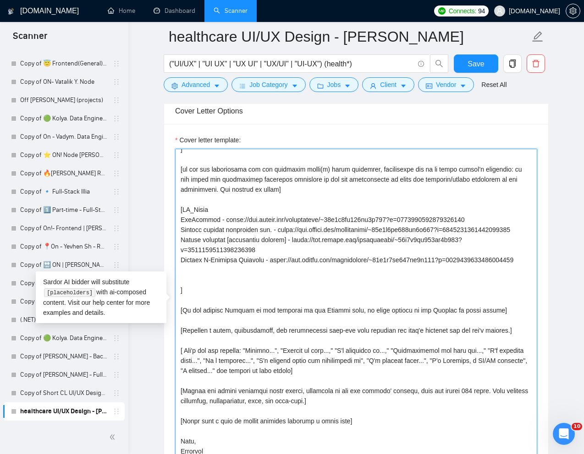
paste textarea "https://www.pt1pro.com/"
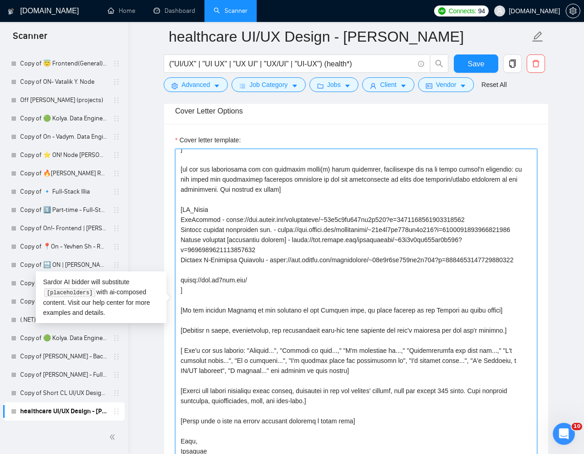
click at [181, 300] on textarea "Cover letter template:" at bounding box center [356, 304] width 362 height 310
paste textarea "Pt1pro"
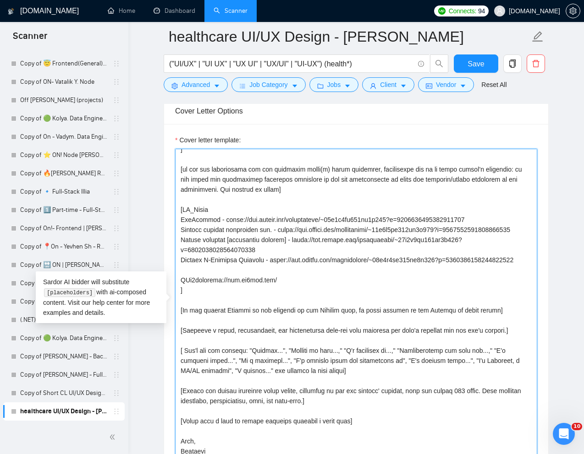
click at [184, 300] on textarea "Cover letter template:" at bounding box center [356, 304] width 362 height 310
click at [200, 301] on textarea "Cover letter template:" at bounding box center [356, 304] width 362 height 310
paste textarea "software solution, helping personal trainers optimize client management, track …"
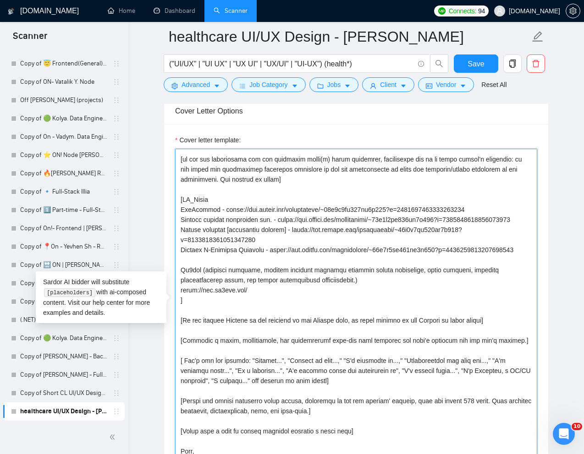
click at [192, 294] on textarea "Cover letter template:" at bounding box center [356, 304] width 362 height 310
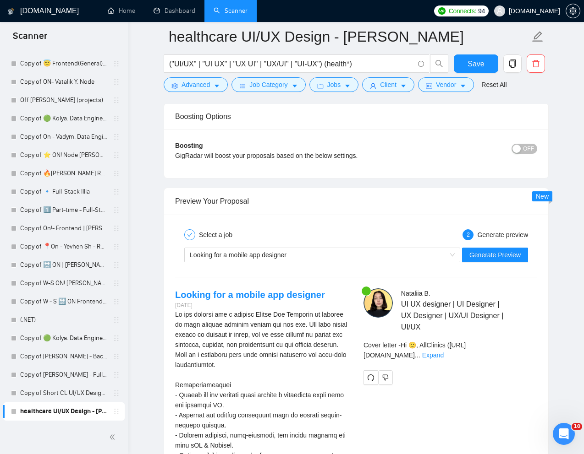
scroll to position [1823, 0]
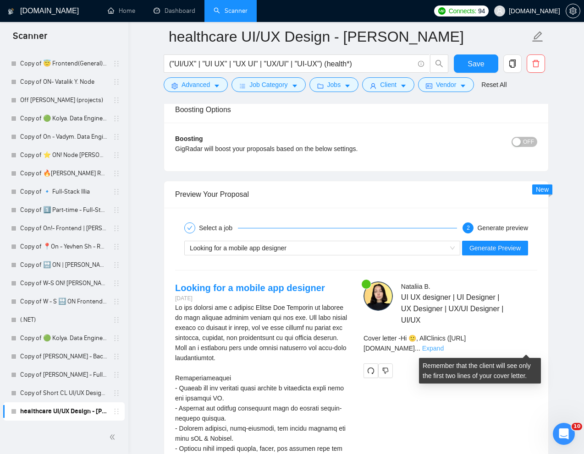
click at [443, 348] on link "Expand" at bounding box center [433, 348] width 22 height 7
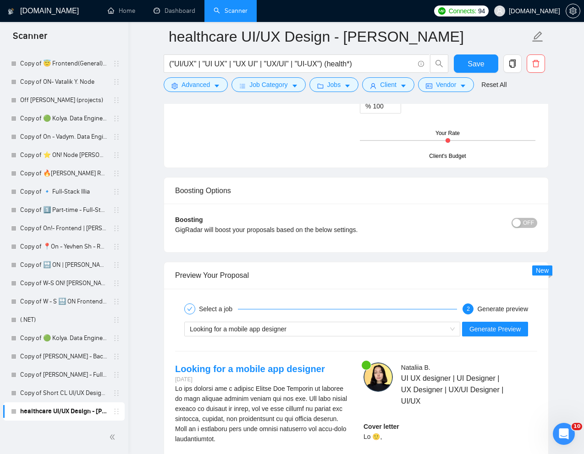
scroll to position [1689, 0]
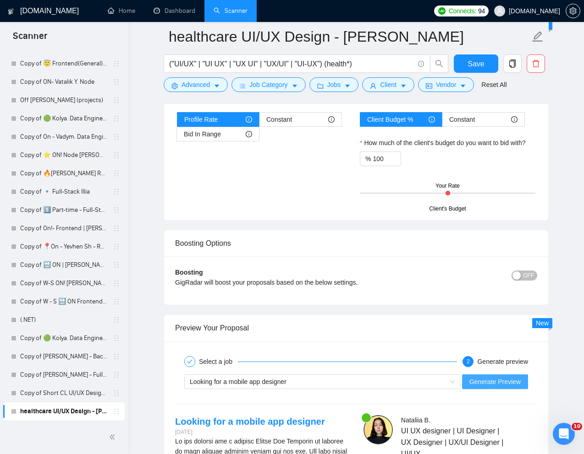
click at [495, 378] on span "Generate Preview" at bounding box center [494, 382] width 51 height 10
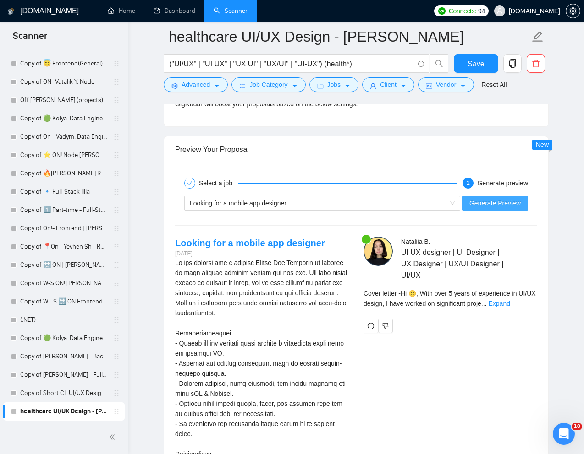
scroll to position [1875, 0]
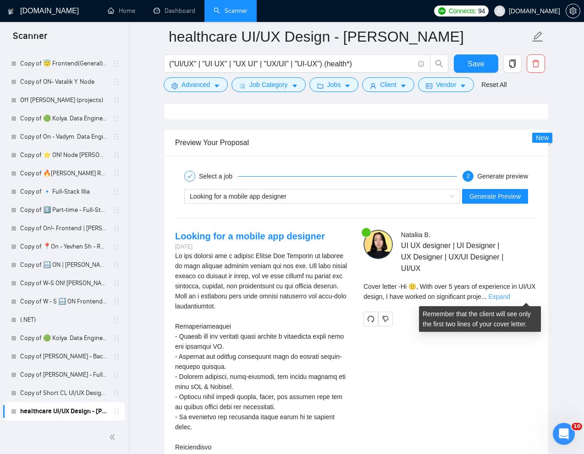
click at [510, 297] on link "Expand" at bounding box center [499, 296] width 22 height 7
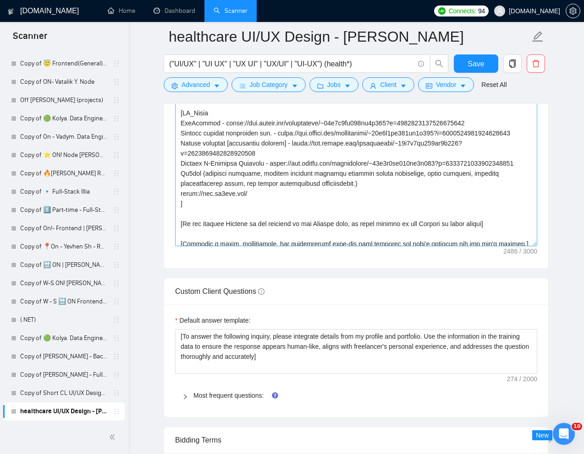
scroll to position [16, 0]
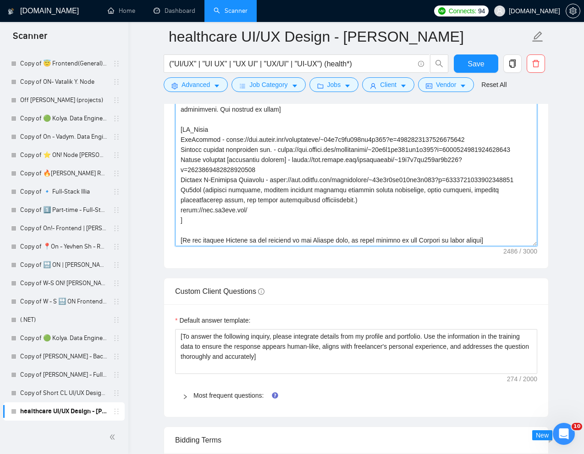
click at [374, 229] on textarea "Cover letter template:" at bounding box center [356, 91] width 362 height 310
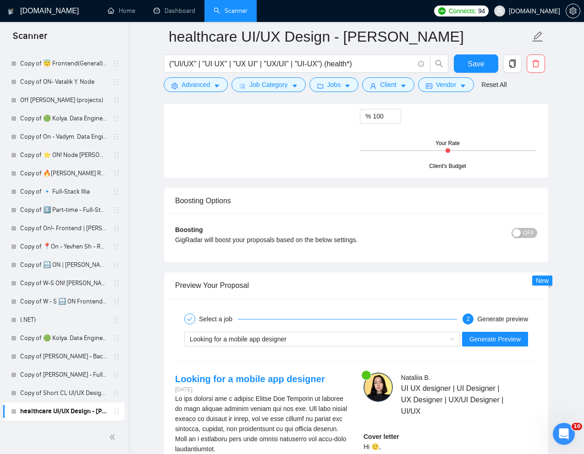
scroll to position [1738, 0]
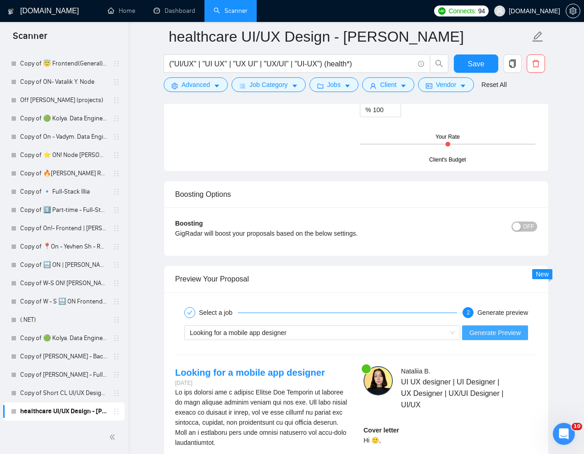
click at [488, 334] on span "Generate Preview" at bounding box center [494, 333] width 51 height 10
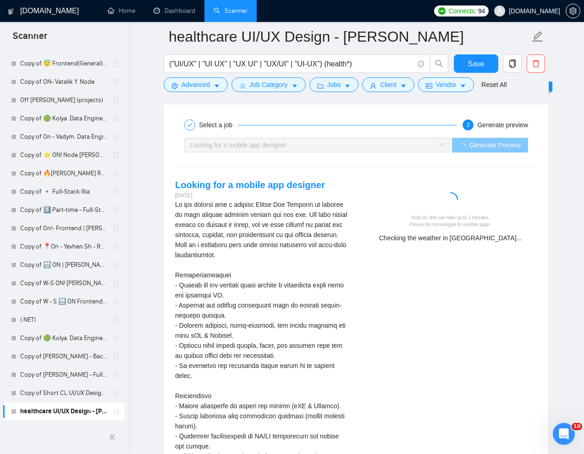
scroll to position [1926, 0]
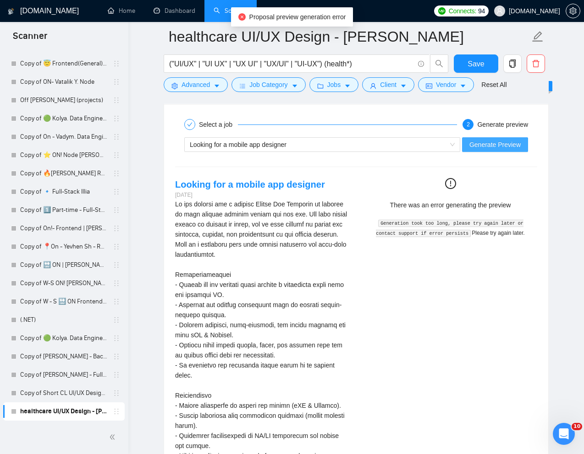
click at [499, 146] on span "Generate Preview" at bounding box center [494, 145] width 51 height 10
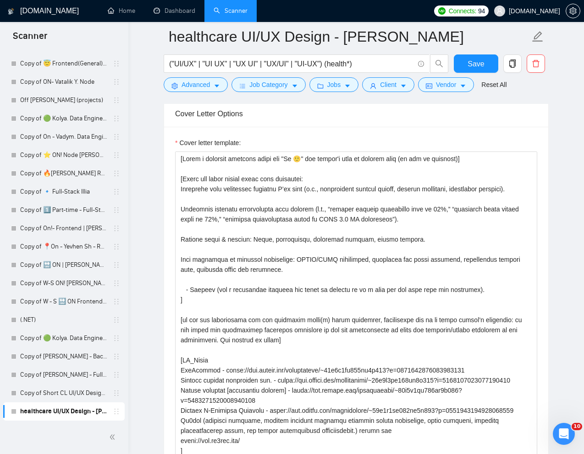
scroll to position [1062, 0]
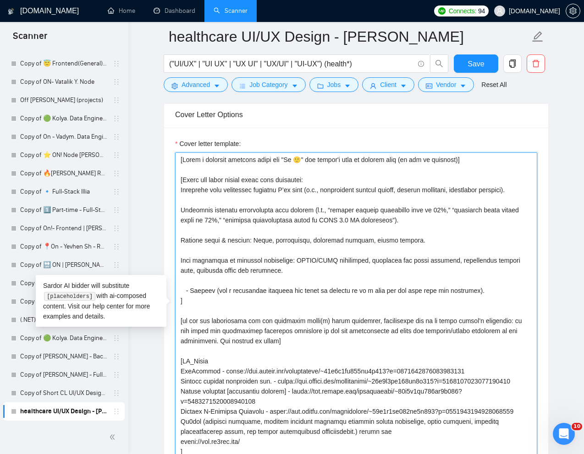
drag, startPoint x: 315, startPoint y: 191, endPoint x: 313, endPoint y: 199, distance: 8.8
click at [313, 199] on textarea "Cover letter template:" at bounding box center [356, 308] width 362 height 310
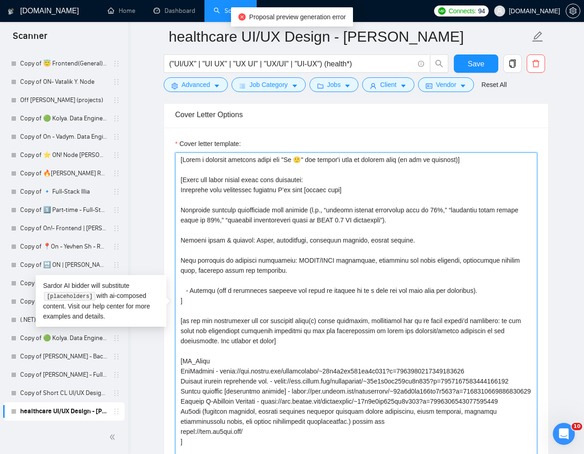
drag, startPoint x: 368, startPoint y: 192, endPoint x: 314, endPoint y: 191, distance: 53.6
click at [314, 191] on textarea "Cover letter template:" at bounding box center [356, 308] width 362 height 310
paste textarea "Choose best best-matching project from my portfolio and link to it from PR_Link…"
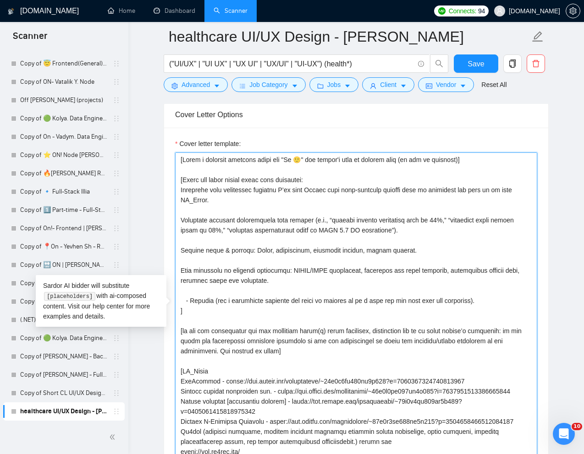
click at [315, 194] on textarea "Cover letter template:" at bounding box center [356, 308] width 362 height 310
drag, startPoint x: 317, startPoint y: 222, endPoint x: 401, endPoint y: 231, distance: 84.8
click at [401, 231] on textarea "Cover letter template:" at bounding box center [356, 308] width 362 height 310
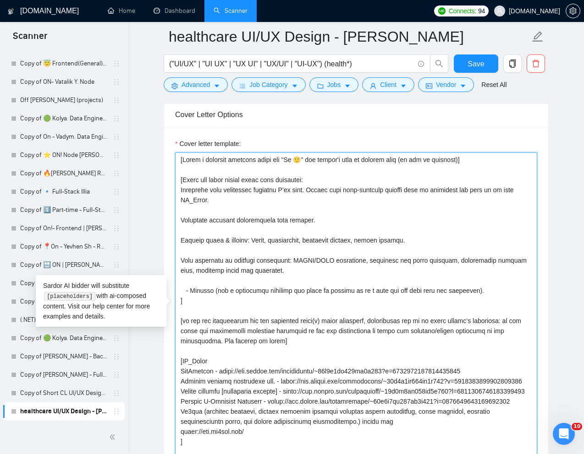
click at [378, 224] on textarea "Cover letter template:" at bounding box center [356, 308] width 362 height 310
paste textarea "based on the client's needs described in the job post"
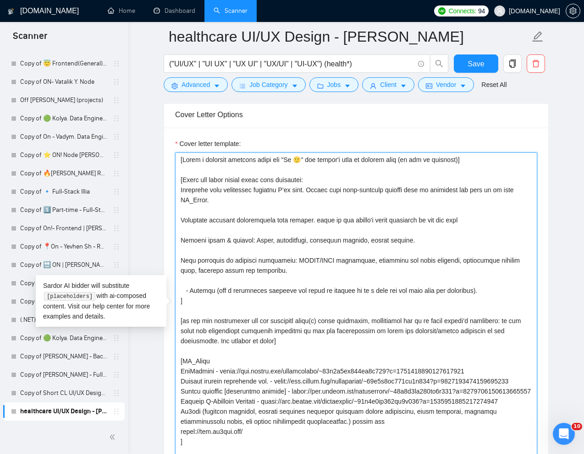
click at [314, 223] on textarea "Cover letter template:" at bounding box center [356, 308] width 362 height 310
click at [491, 218] on textarea "Cover letter template:" at bounding box center [356, 308] width 362 height 310
click at [415, 246] on textarea "Cover letter template:" at bounding box center [356, 308] width 362 height 310
click at [423, 241] on textarea "Cover letter template:" at bounding box center [356, 308] width 362 height 310
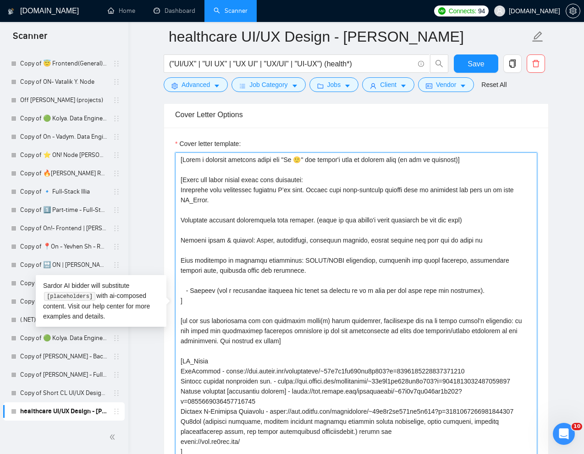
click at [235, 237] on textarea "Cover letter template:" at bounding box center [356, 308] width 362 height 310
click at [233, 239] on textarea "Cover letter template:" at bounding box center [356, 308] width 362 height 310
click at [490, 241] on textarea "Cover letter template:" at bounding box center [356, 308] width 362 height 310
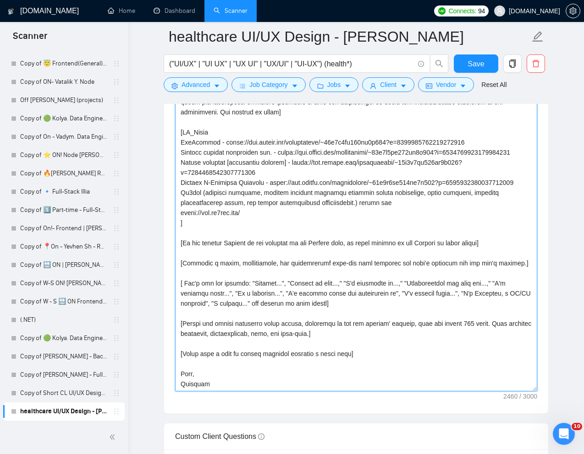
scroll to position [1141, 0]
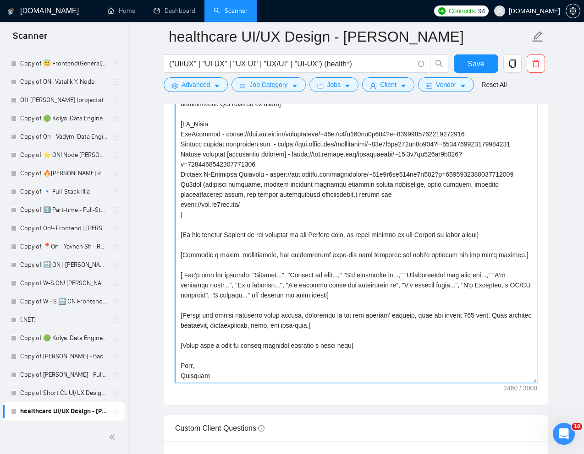
drag, startPoint x: 355, startPoint y: 348, endPoint x: 170, endPoint y: 346, distance: 184.6
click at [170, 346] on div "Cover letter template:" at bounding box center [356, 227] width 384 height 357
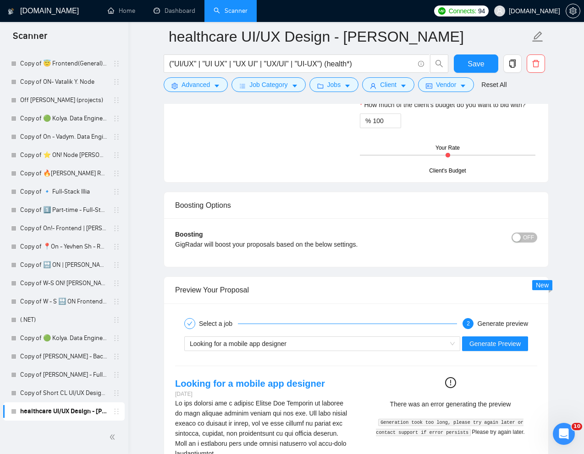
scroll to position [1737, 0]
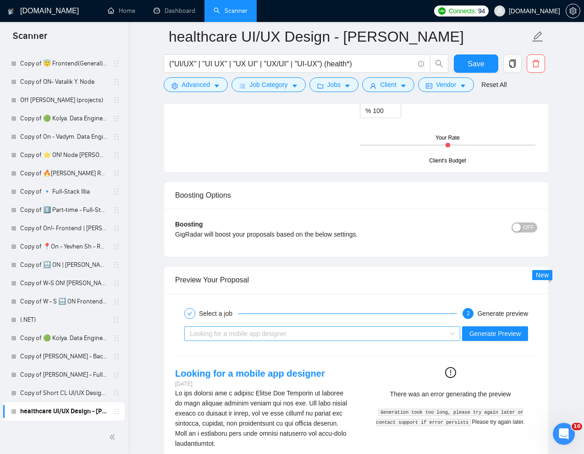
click at [378, 335] on div "Looking for a mobile app designer" at bounding box center [318, 334] width 257 height 14
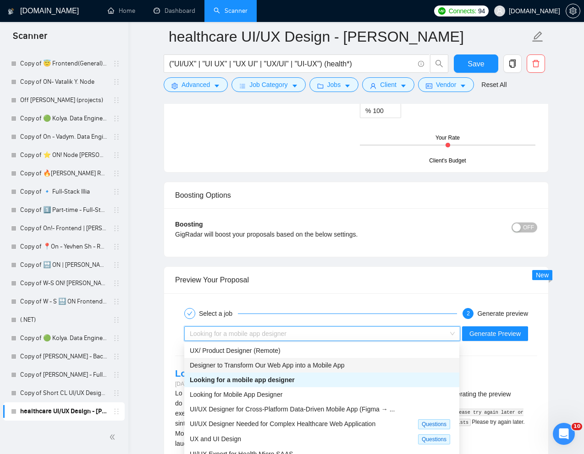
click at [323, 367] on span "Designer to Transform Our Web App into a Mobile App" at bounding box center [267, 365] width 154 height 7
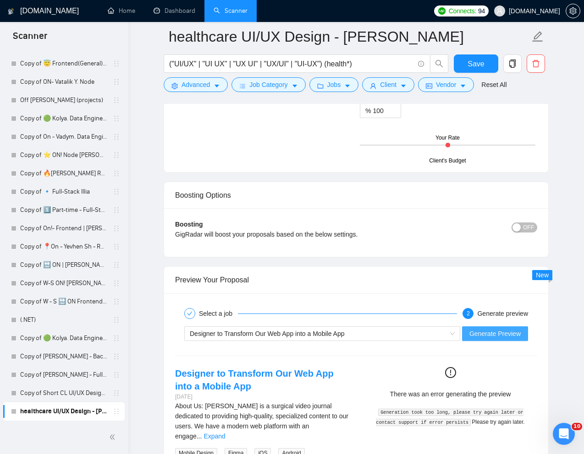
click at [487, 332] on span "Generate Preview" at bounding box center [494, 334] width 51 height 10
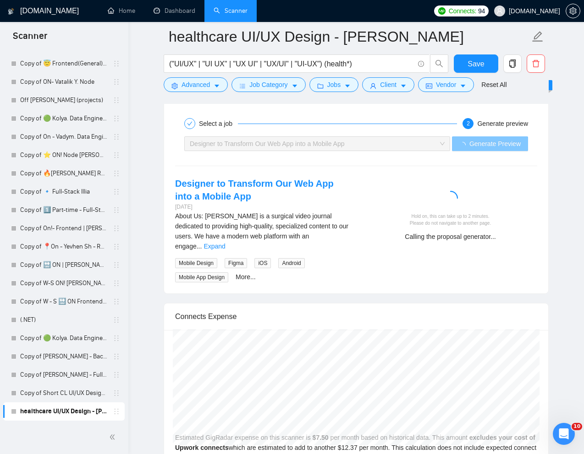
scroll to position [1937, 0]
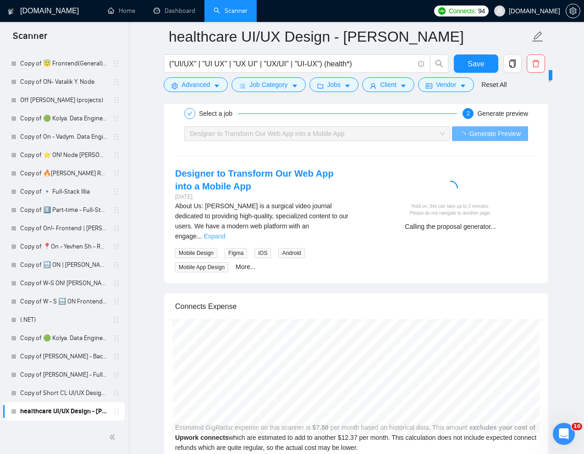
click at [225, 233] on link "Expand" at bounding box center [214, 236] width 22 height 7
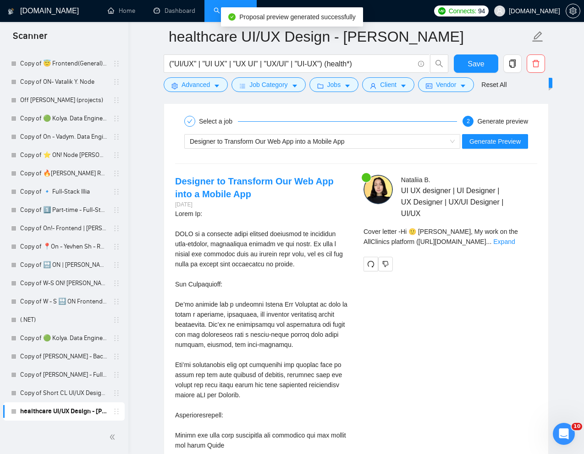
scroll to position [1947, 0]
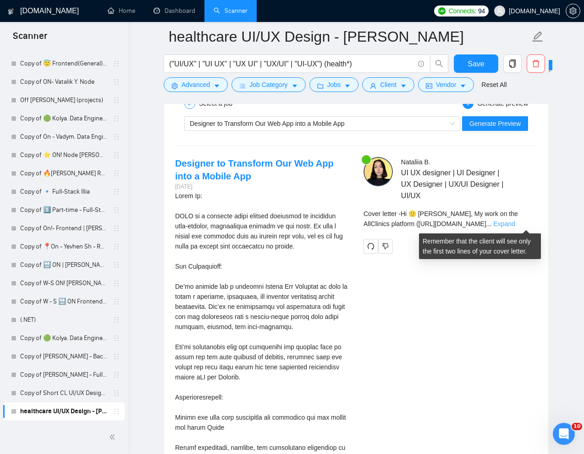
click at [514, 225] on link "Expand" at bounding box center [504, 223] width 22 height 7
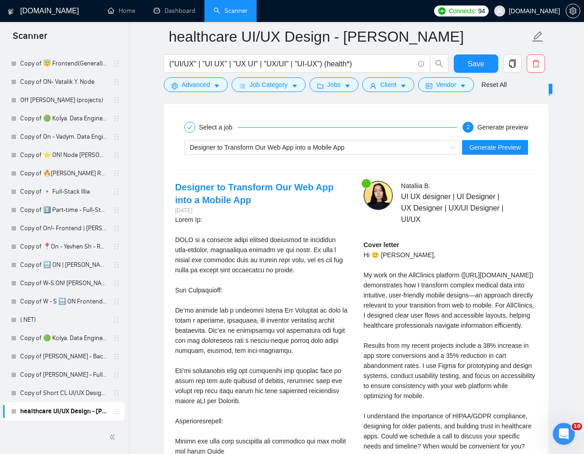
scroll to position [1927, 0]
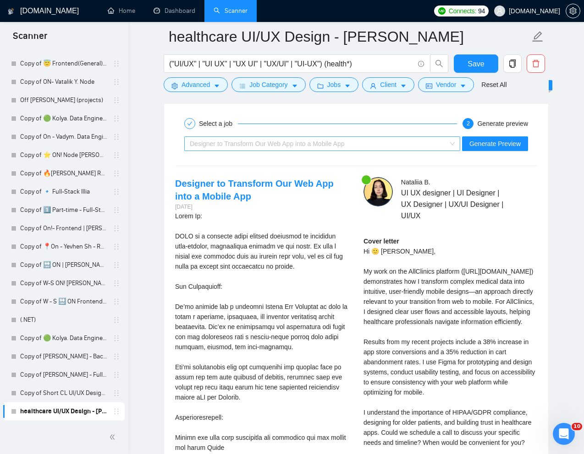
click at [428, 150] on div "Designer to Transform Our Web App into a Mobile App" at bounding box center [318, 144] width 257 height 14
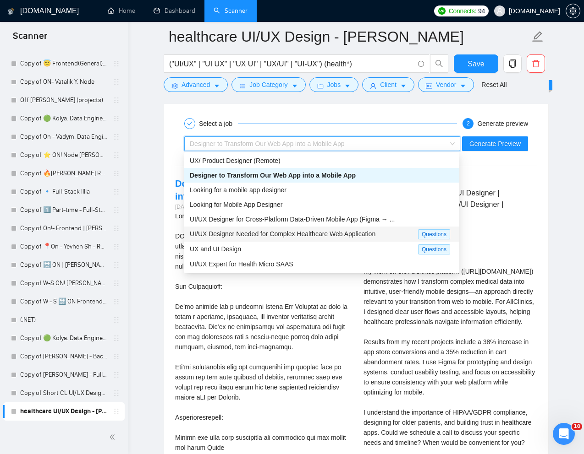
click at [280, 235] on span "UI/UX Designer Needed for Complex Healthcare Web Application" at bounding box center [283, 233] width 186 height 7
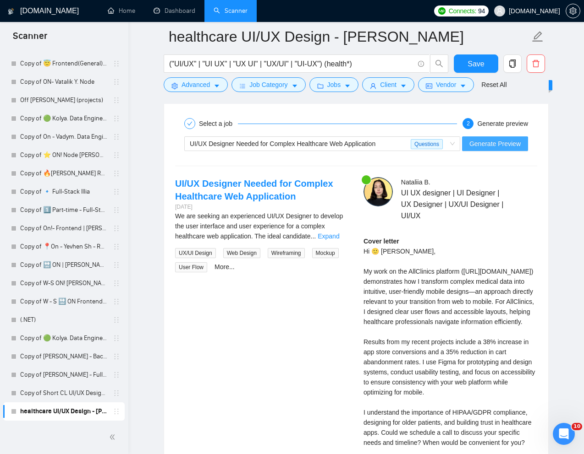
click at [499, 137] on button "Generate Preview" at bounding box center [495, 144] width 66 height 15
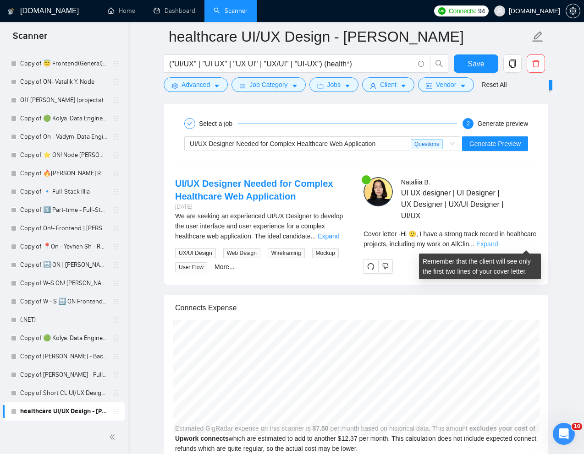
click at [497, 244] on link "Expand" at bounding box center [487, 244] width 22 height 7
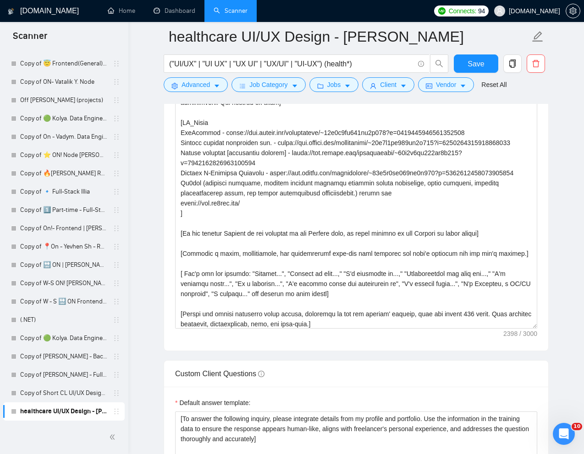
scroll to position [110, 0]
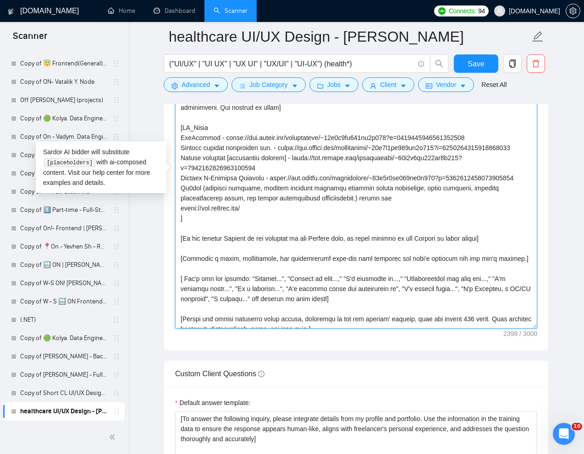
click at [181, 138] on textarea "Cover letter template:" at bounding box center [356, 174] width 362 height 310
paste textarea "medical data collection platform AllClinics"
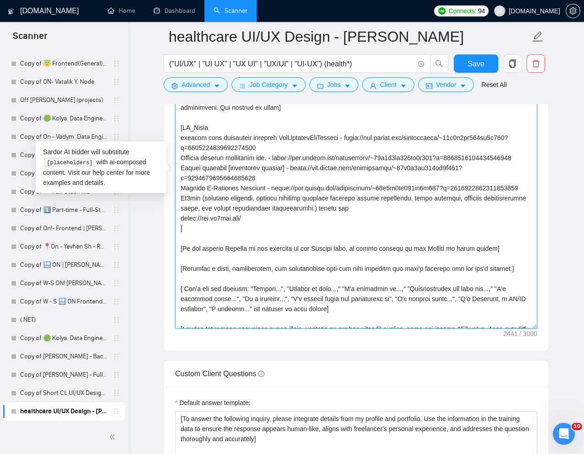
click at [322, 138] on textarea "Cover letter template:" at bounding box center [356, 174] width 362 height 310
drag, startPoint x: 304, startPoint y: 139, endPoint x: 276, endPoint y: 138, distance: 27.5
click at [276, 138] on textarea "Cover letter template:" at bounding box center [356, 174] width 362 height 310
click at [185, 141] on textarea "Cover letter template:" at bounding box center [356, 174] width 362 height 310
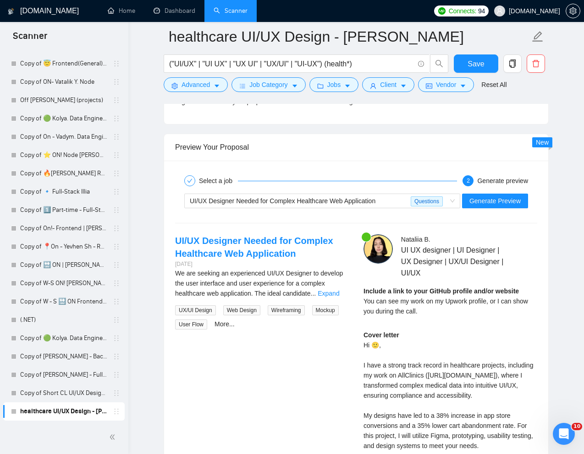
scroll to position [1959, 0]
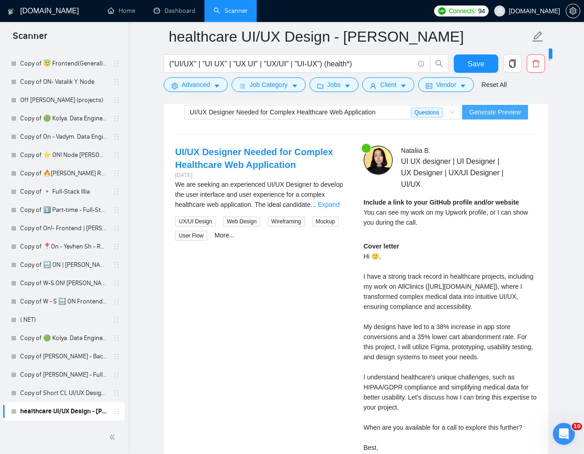
type textarea "[Write a personal greeting using the "Hi 🙂" and client's name or company name (…"
click at [496, 112] on span "Generate Preview" at bounding box center [494, 112] width 51 height 10
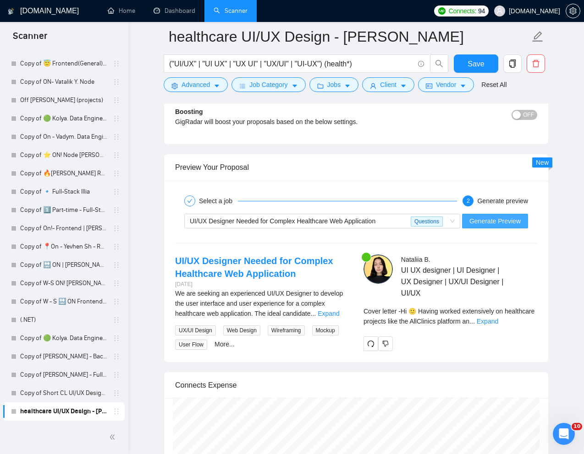
scroll to position [1852, 0]
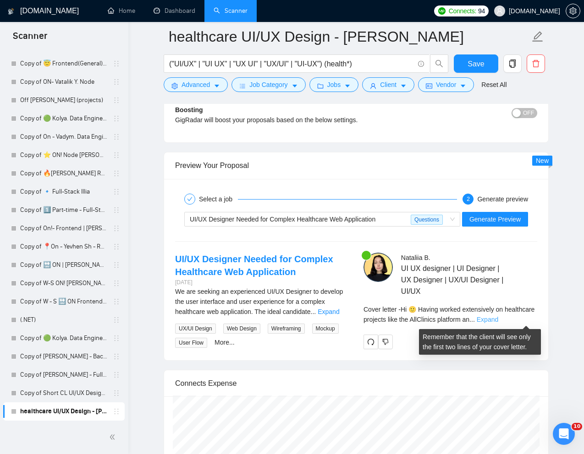
click at [498, 318] on link "Expand" at bounding box center [487, 319] width 22 height 7
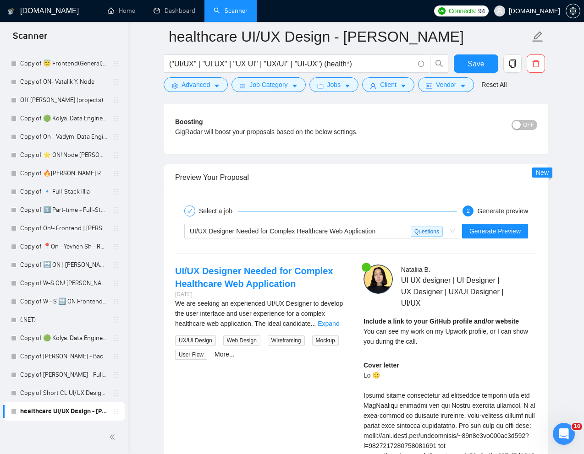
scroll to position [1843, 0]
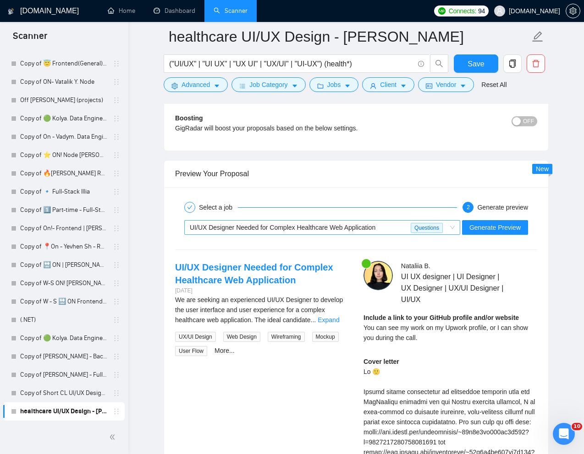
click at [375, 230] on span "UI/UX Designer Needed for Complex Healthcare Web Application" at bounding box center [283, 227] width 186 height 7
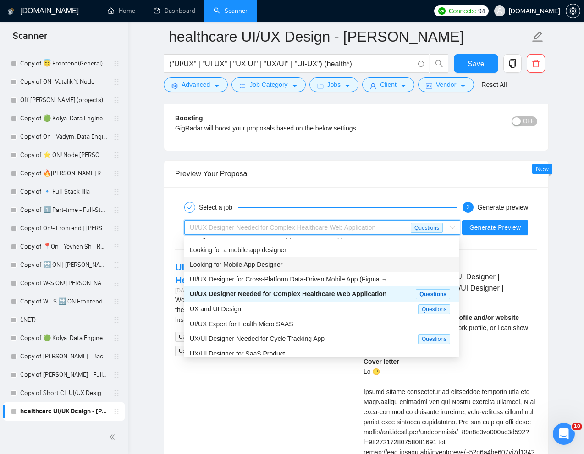
scroll to position [31, 0]
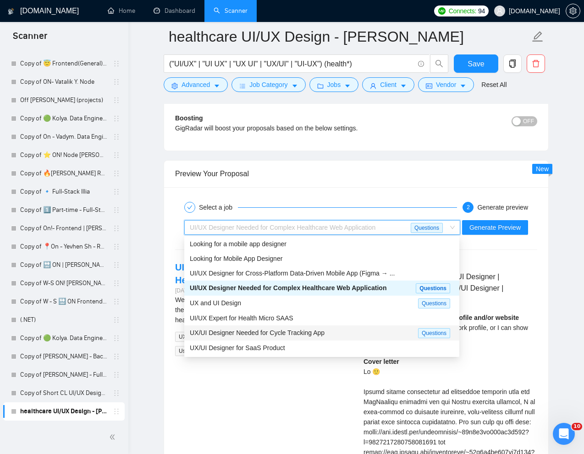
click at [247, 332] on span "UX/UI Designer Needed for Cycle Tracking App" at bounding box center [257, 332] width 135 height 7
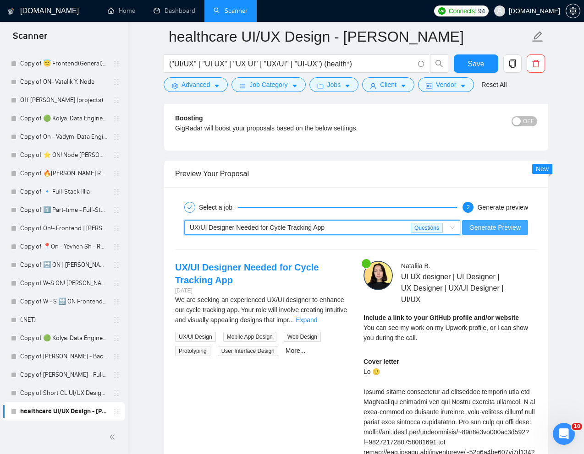
click at [482, 234] on button "Generate Preview" at bounding box center [495, 227] width 66 height 15
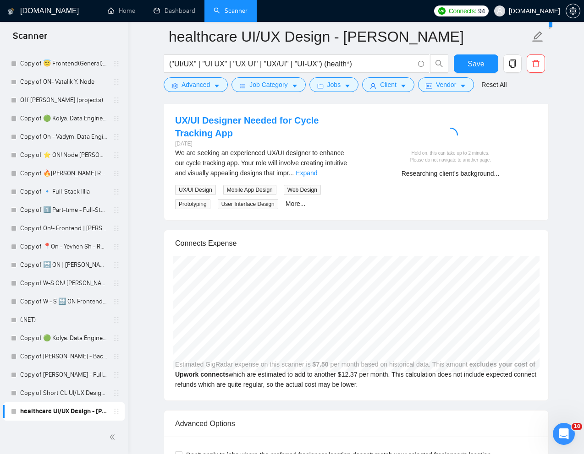
scroll to position [1957, 0]
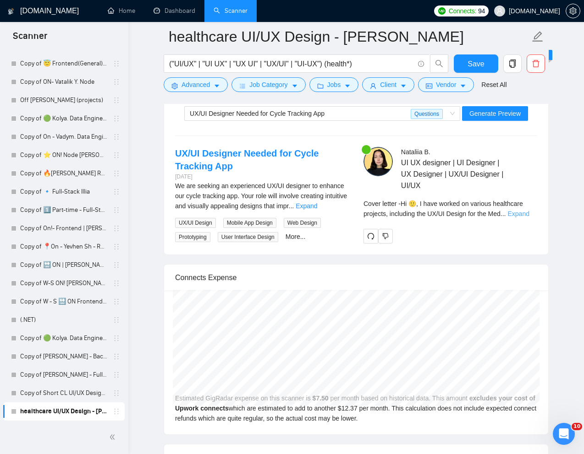
click at [525, 213] on link "Expand" at bounding box center [518, 213] width 22 height 7
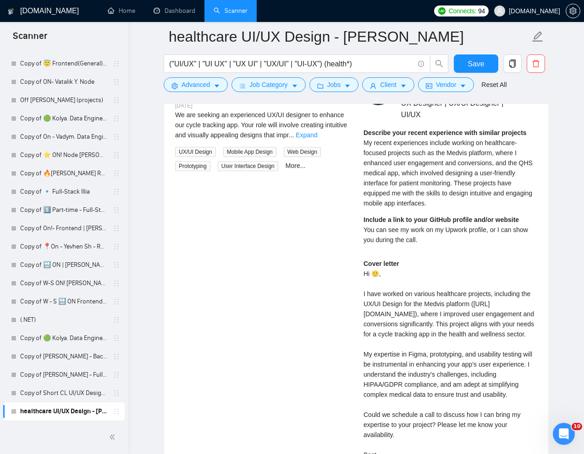
scroll to position [1994, 0]
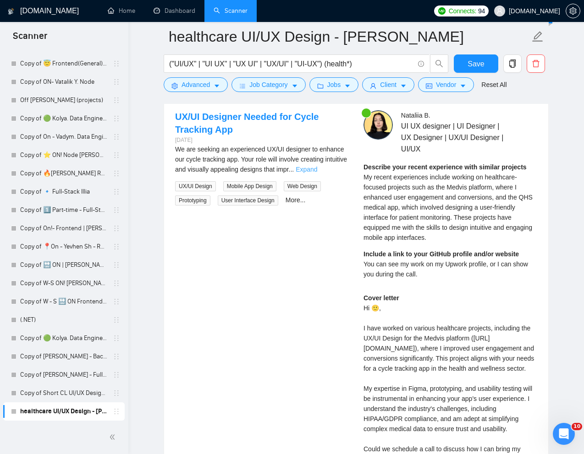
click at [317, 169] on link "Expand" at bounding box center [306, 169] width 22 height 7
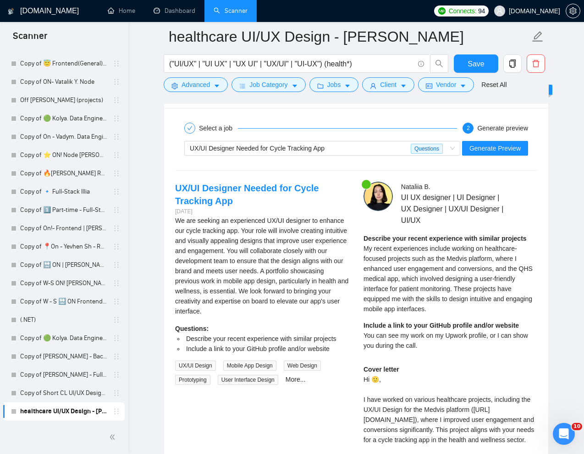
scroll to position [1865, 0]
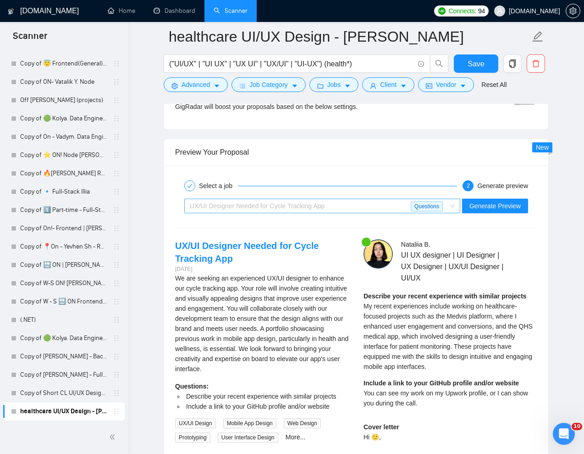
click at [340, 201] on div "UX/UI Designer Needed for Cycle Tracking App" at bounding box center [300, 206] width 221 height 14
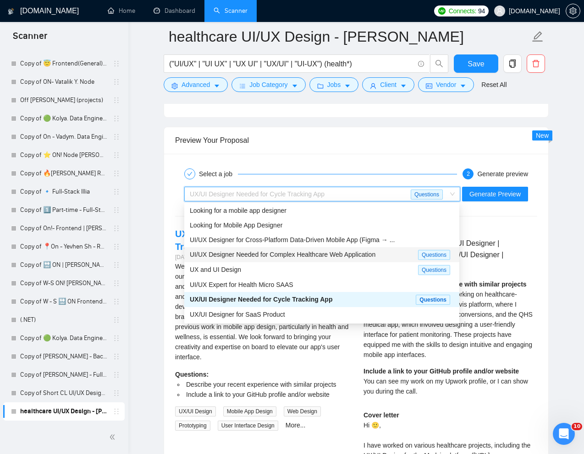
scroll to position [1879, 0]
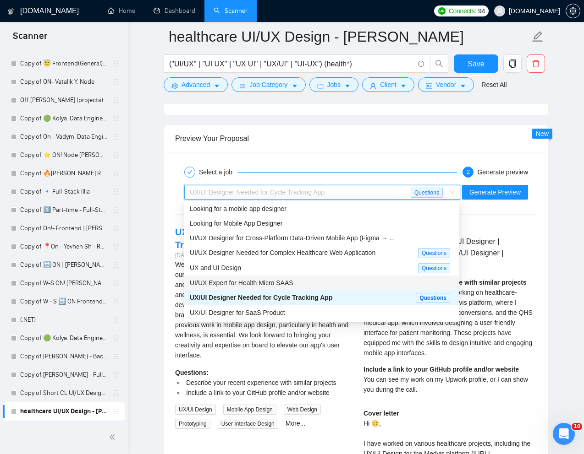
click at [258, 279] on span "UI/UX Expert for Health Micro SAAS" at bounding box center [242, 282] width 104 height 7
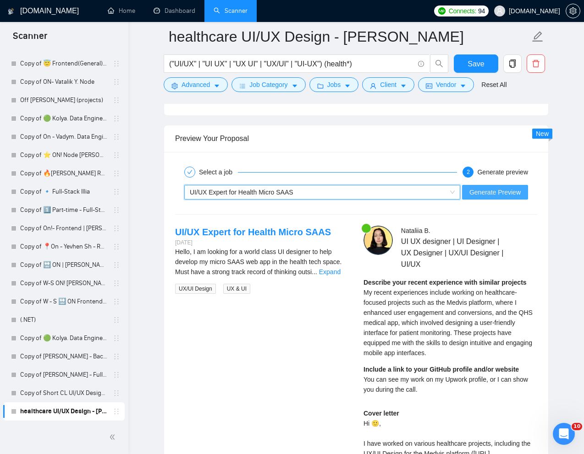
click at [482, 191] on span "Generate Preview" at bounding box center [494, 192] width 51 height 10
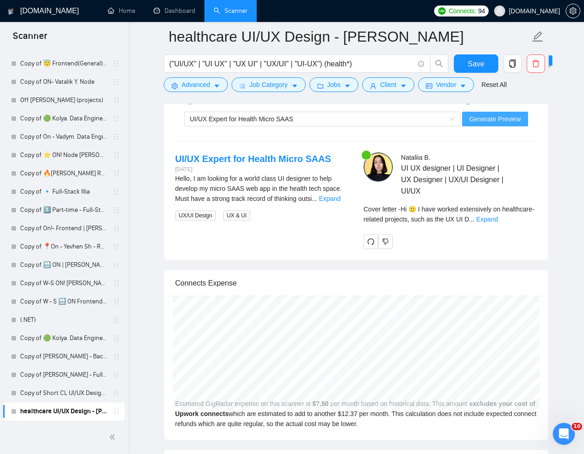
scroll to position [1955, 0]
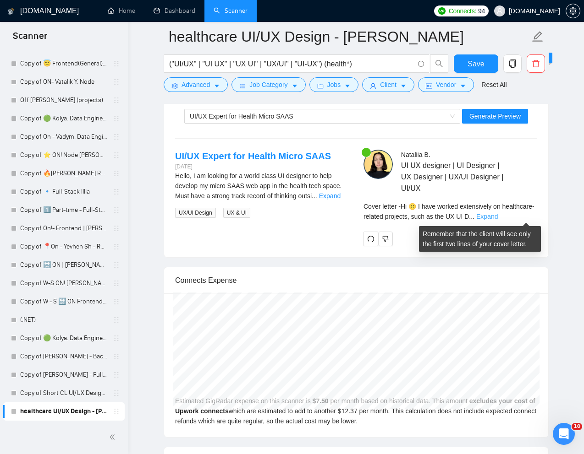
click at [497, 217] on link "Expand" at bounding box center [487, 216] width 22 height 7
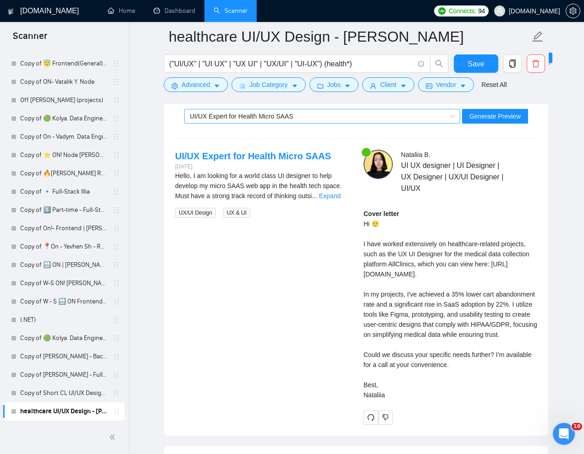
click at [413, 111] on div "UI/UX Expert for Health Micro SAAS" at bounding box center [318, 116] width 257 height 14
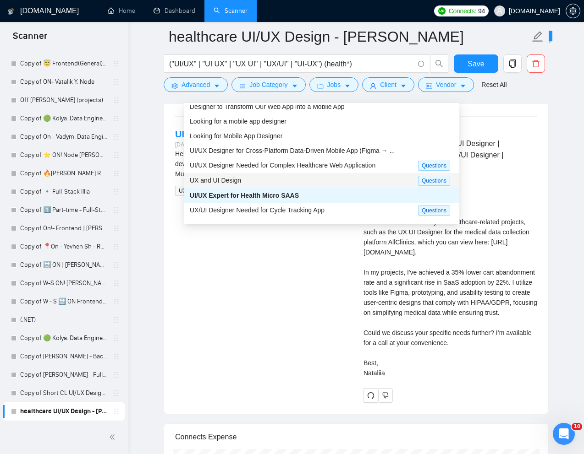
scroll to position [31, 0]
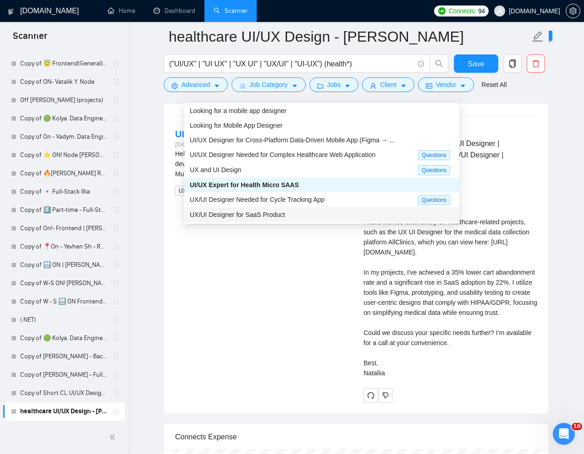
click at [283, 213] on span "UX/UI Designer for SaaS Product" at bounding box center [237, 214] width 95 height 7
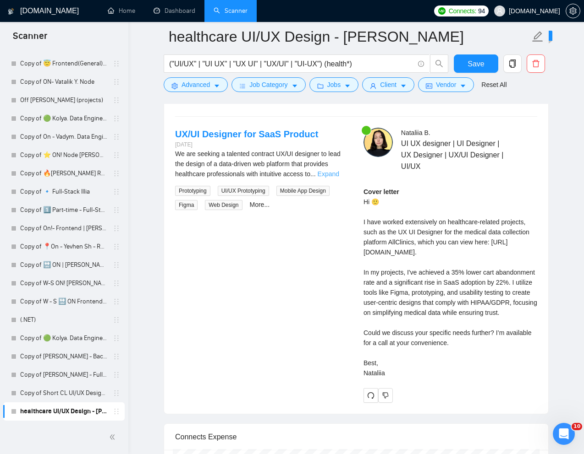
click at [336, 173] on link "Expand" at bounding box center [328, 173] width 22 height 7
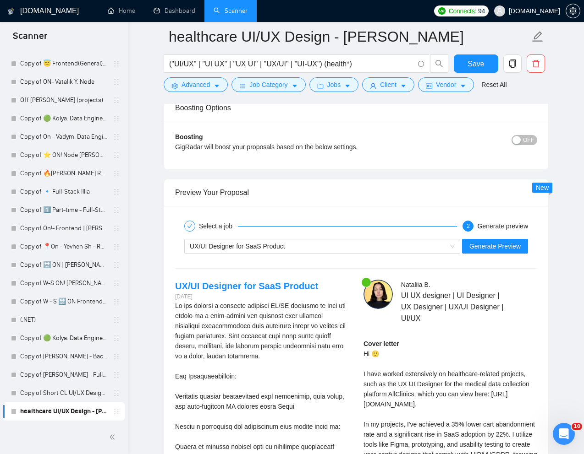
scroll to position [1766, 0]
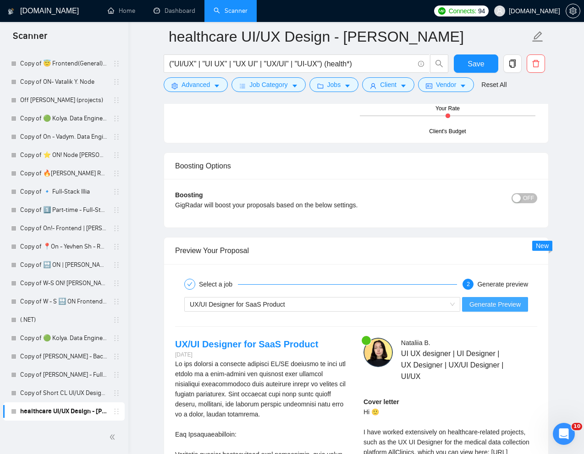
click at [481, 300] on span "Generate Preview" at bounding box center [494, 305] width 51 height 10
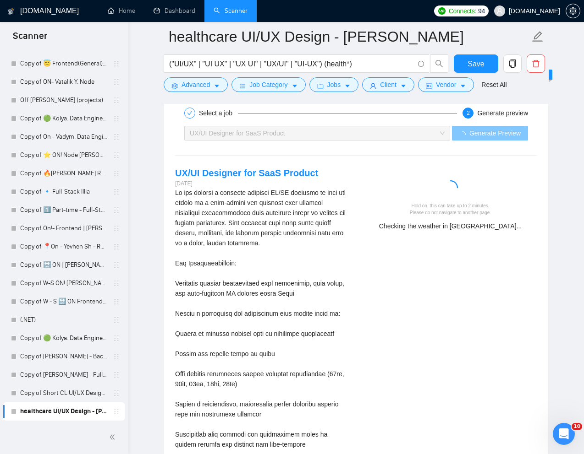
scroll to position [1961, 0]
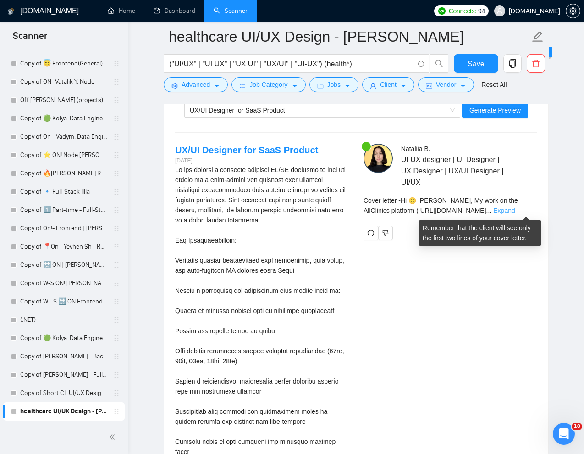
click at [514, 211] on link "Expand" at bounding box center [504, 210] width 22 height 7
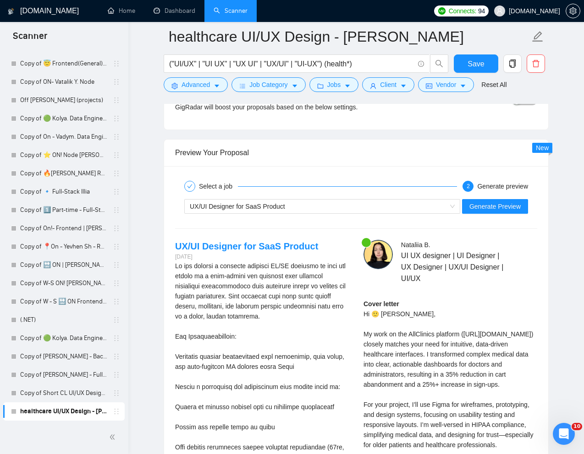
scroll to position [1866, 0]
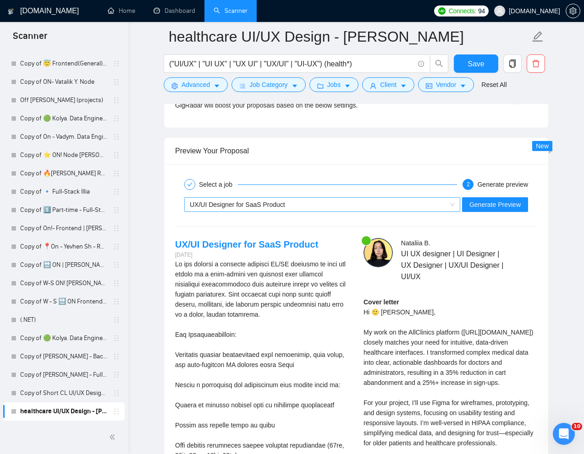
click at [373, 205] on div "UX/UI Designer for SaaS Product" at bounding box center [318, 205] width 257 height 14
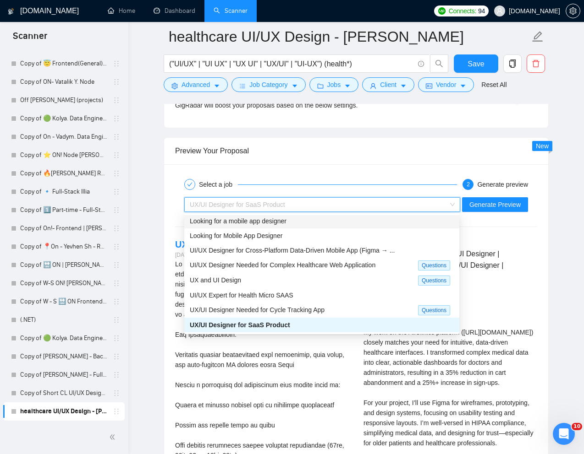
click at [332, 222] on div "Looking for a mobile app designer" at bounding box center [322, 221] width 264 height 10
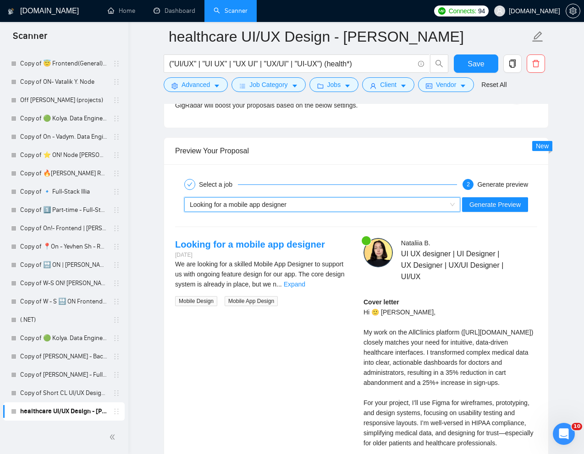
click at [491, 197] on div "Generate Preview" at bounding box center [495, 204] width 68 height 15
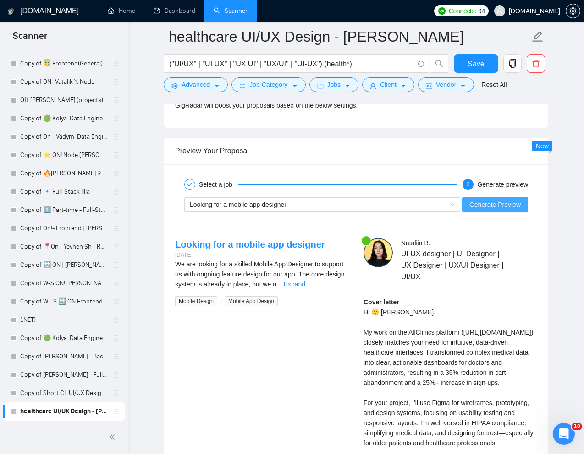
click at [493, 206] on span "Generate Preview" at bounding box center [494, 205] width 51 height 10
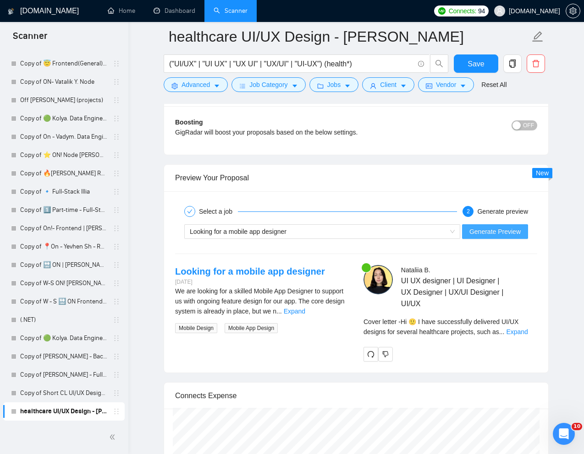
scroll to position [1841, 0]
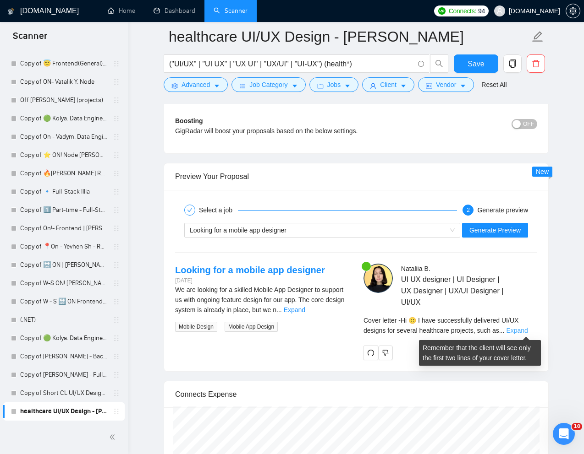
click at [515, 328] on link "Expand" at bounding box center [517, 330] width 22 height 7
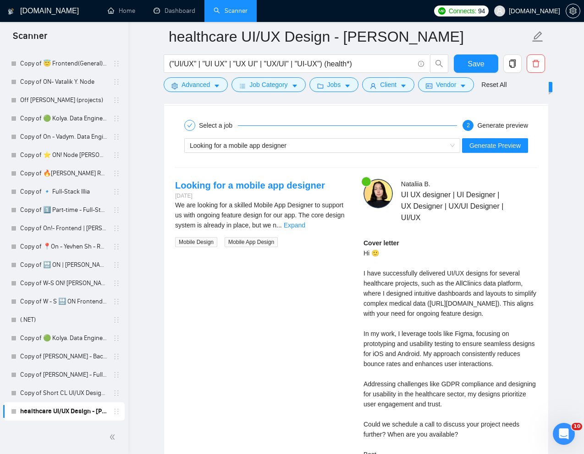
scroll to position [1928, 0]
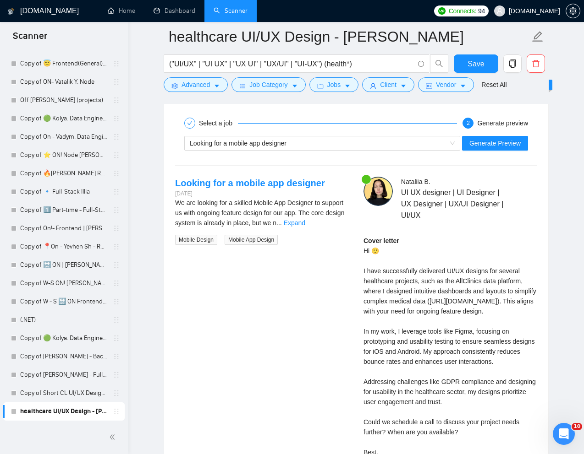
click at [337, 218] on div "We are looking for a skilled Mobile App Designer to support us with ongoing fea…" at bounding box center [262, 213] width 174 height 30
click at [305, 220] on link "Expand" at bounding box center [295, 222] width 22 height 7
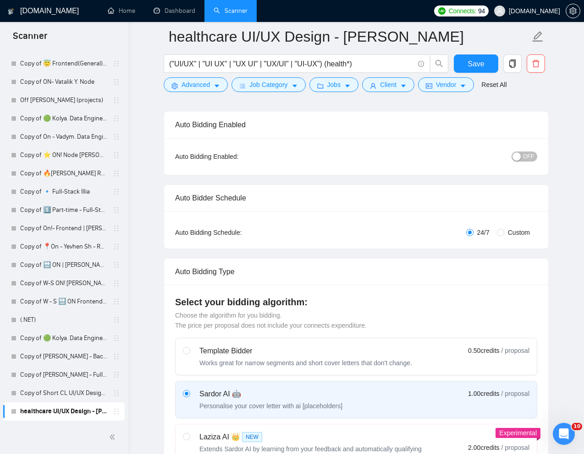
scroll to position [0, 0]
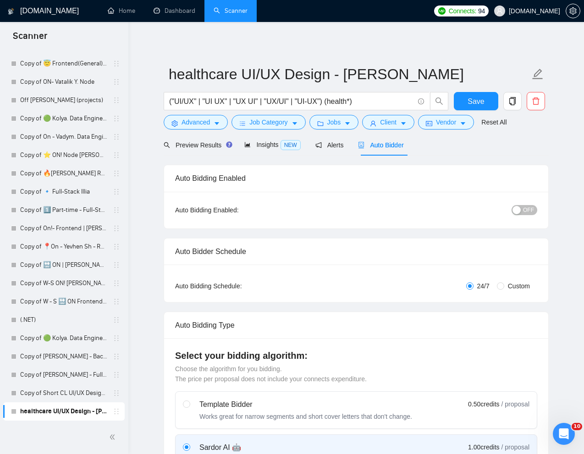
click at [531, 208] on span "OFF" at bounding box center [528, 210] width 11 height 10
click at [484, 100] on button "Save" at bounding box center [476, 101] width 44 height 18
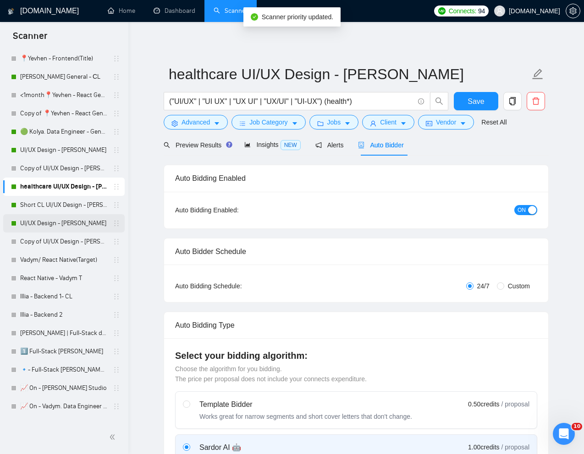
click at [55, 222] on link "UI/UX Design - [PERSON_NAME]" at bounding box center [63, 223] width 87 height 18
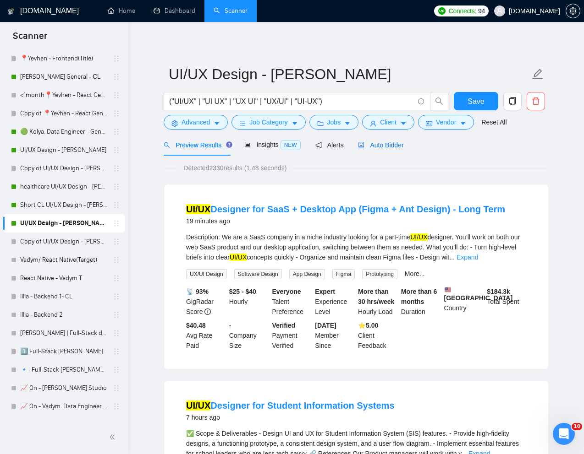
click at [389, 146] on span "Auto Bidder" at bounding box center [380, 145] width 45 height 7
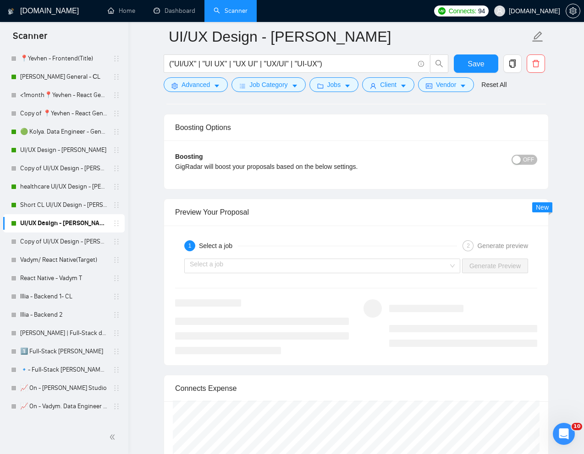
scroll to position [1698, 0]
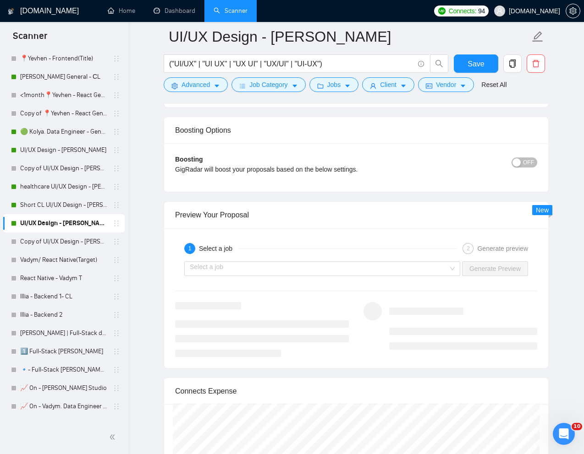
click at [372, 276] on div "Select a job Generate Preview" at bounding box center [356, 269] width 364 height 22
click at [361, 271] on input "search" at bounding box center [319, 269] width 258 height 14
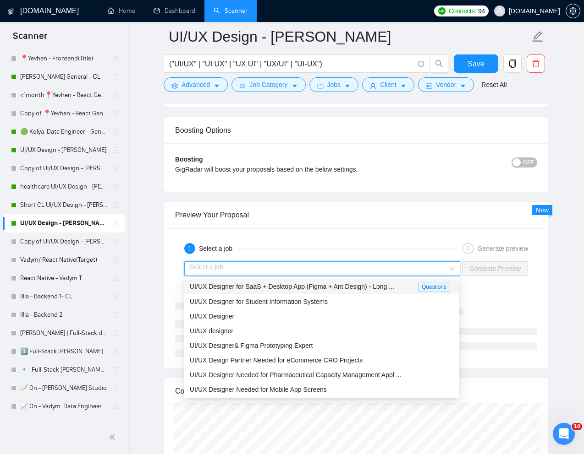
click at [315, 283] on span "UI/UX Designer for SaaS + Desktop App (Figma + Ant Design) - Long ..." at bounding box center [292, 286] width 204 height 7
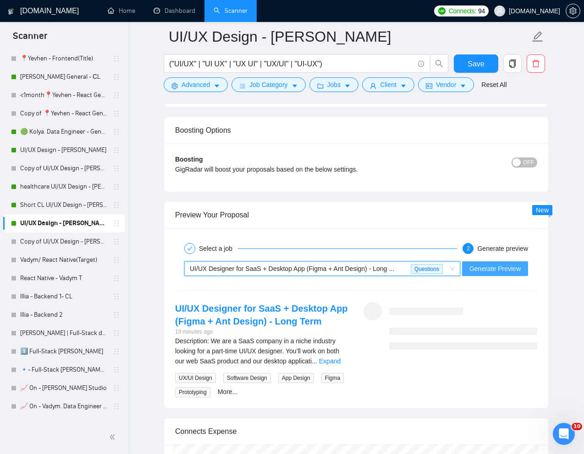
click at [476, 273] on span "Generate Preview" at bounding box center [494, 269] width 51 height 10
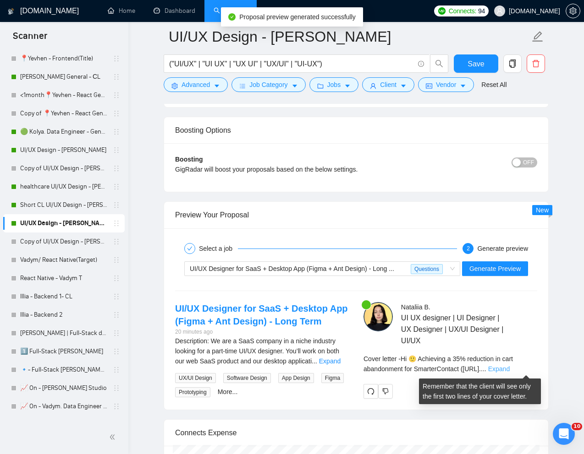
click at [509, 366] on link "Expand" at bounding box center [499, 369] width 22 height 7
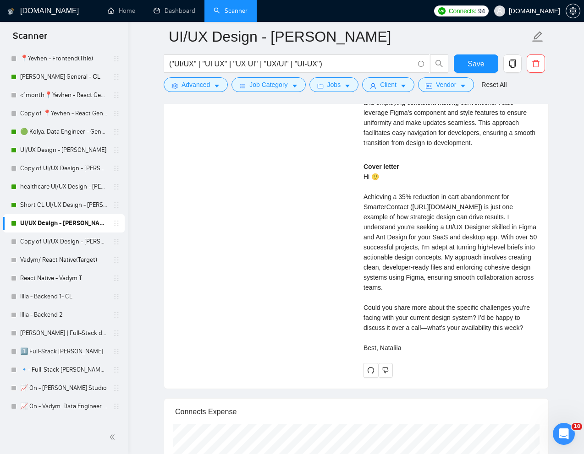
scroll to position [2046, 0]
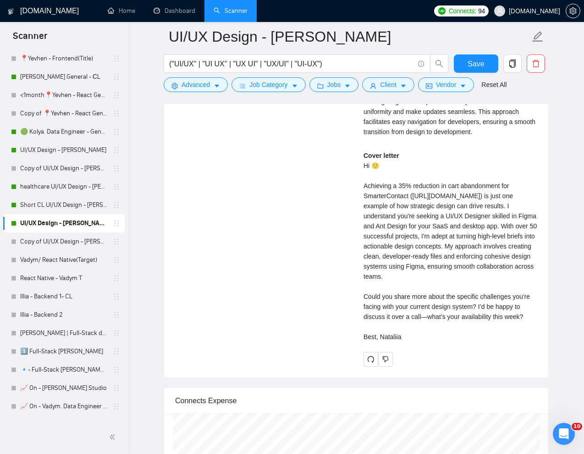
drag, startPoint x: 364, startPoint y: 165, endPoint x: 416, endPoint y: 355, distance: 197.6
click at [416, 342] on div "Cover letter Hi 🙂 Achieving a 35% reduction in cart abandonment for SmarterCont…" at bounding box center [450, 246] width 174 height 191
copy div "Hi 🙂 Achieving a 35% reduction in cart abandonment for SmarterContact (https://…"
click at [370, 183] on div "Cover letter Hi 🙂 Achieving a 35% reduction in cart abandonment for SmarterCont…" at bounding box center [450, 246] width 174 height 191
drag, startPoint x: 366, startPoint y: 167, endPoint x: 500, endPoint y: 377, distance: 249.7
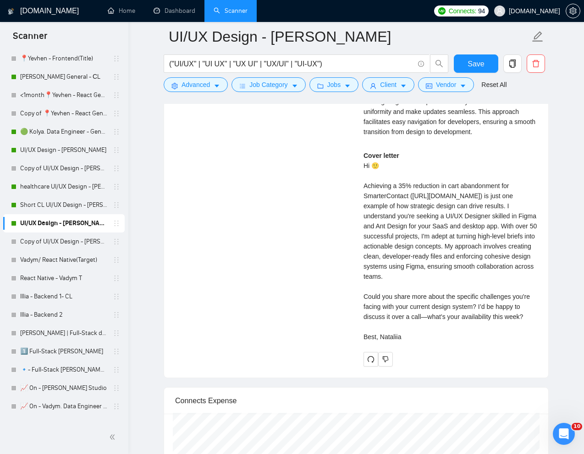
click at [500, 367] on div "Nataliia B . UI UX designer | UI Designer | UX Designer | UX/UI Designer | UI/U…" at bounding box center [450, 160] width 188 height 413
drag, startPoint x: 533, startPoint y: 337, endPoint x: 402, endPoint y: 236, distance: 165.7
click at [402, 237] on div "Cover letter Hi 🙂 Achieving a 35% reduction in cart abandonment for SmarterCont…" at bounding box center [450, 246] width 174 height 191
click at [362, 172] on div "Nataliia B . UI UX designer | UI Designer | UX Designer | UX/UI Designer | UI/U…" at bounding box center [450, 160] width 188 height 413
drag, startPoint x: 362, startPoint y: 161, endPoint x: 454, endPoint y: 255, distance: 130.9
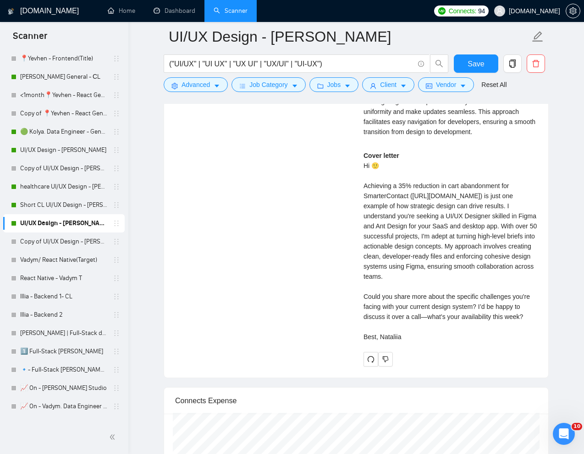
click at [454, 253] on div "Nataliia B . UI UX designer | UI Designer | UX Designer | UX/UI Designer | UI/U…" at bounding box center [450, 160] width 188 height 413
drag, startPoint x: 364, startPoint y: 164, endPoint x: 530, endPoint y: 337, distance: 240.4
click at [530, 337] on div "Cover letter Hi 🙂 Achieving a 35% reduction in cart abandonment for SmarterCont…" at bounding box center [450, 246] width 174 height 191
copy div "Hi 🙂 Achieving a 35% reduction in cart abandonment for SmarterContact (https://…"
click at [415, 197] on div "Cover letter Hi 🙂 Achieving a 35% reduction in cart abandonment for SmarterCont…" at bounding box center [450, 246] width 174 height 191
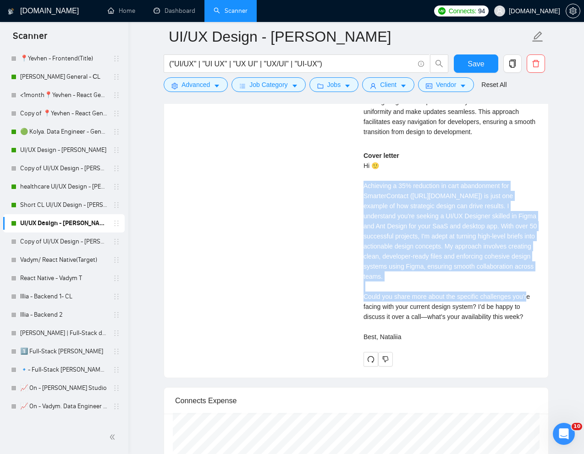
drag, startPoint x: 362, startPoint y: 185, endPoint x: 476, endPoint y: 298, distance: 160.3
click at [476, 298] on div "Nataliia B . UI UX designer | UI Designer | UX Designer | UX/UI Designer | UI/U…" at bounding box center [450, 160] width 188 height 413
copy div "chieving a 35% reduction in cart abandonment for SmarterContact (https://www.up…"
click at [463, 244] on div "Cover letter Hi 🙂 Achieving a 35% reduction in cart abandonment for SmarterCont…" at bounding box center [450, 246] width 174 height 191
drag, startPoint x: 359, startPoint y: 186, endPoint x: 462, endPoint y: 297, distance: 151.0
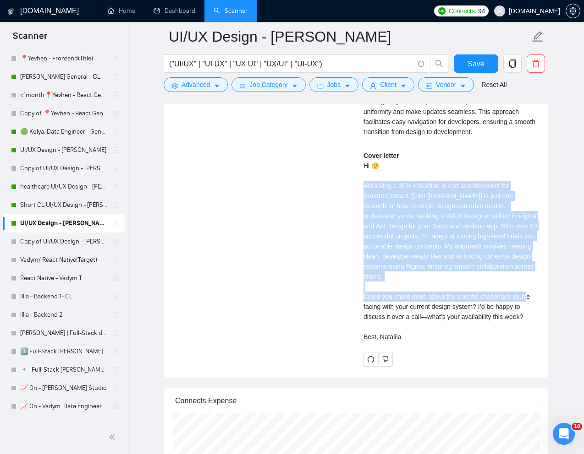
click at [462, 297] on div "Nataliia B . UI UX designer | UI Designer | UX Designer | UX/UI Designer | UI/U…" at bounding box center [450, 160] width 188 height 413
copy div "chieving a 35% reduction in cart abandonment for SmarterContact (https://www.up…"
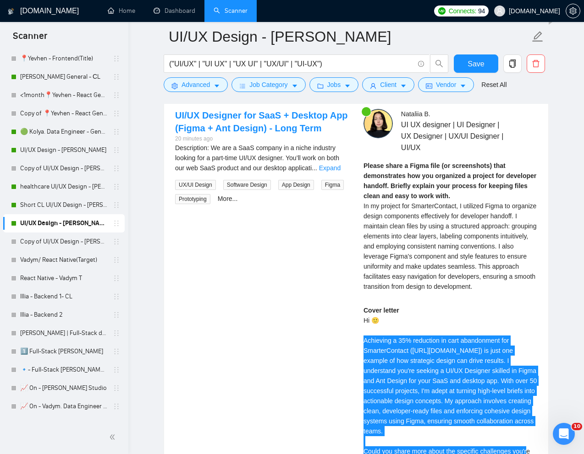
scroll to position [1798, 0]
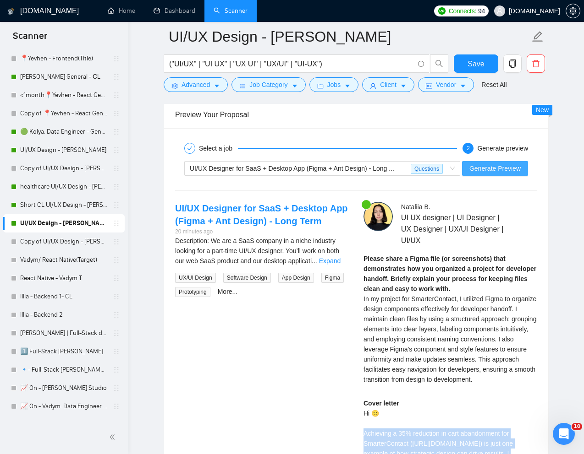
click at [483, 171] on span "Generate Preview" at bounding box center [494, 169] width 51 height 10
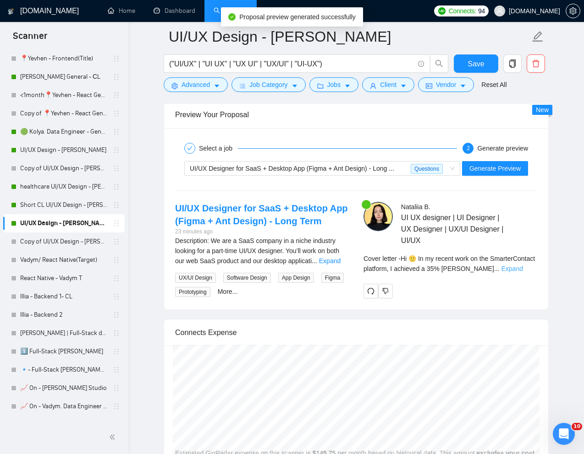
click at [522, 272] on link "Expand" at bounding box center [512, 268] width 22 height 7
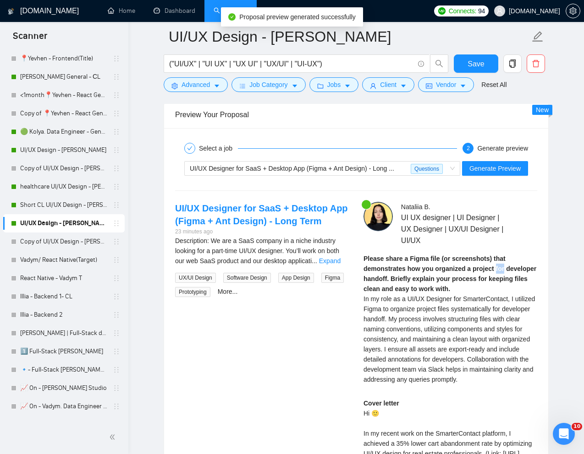
click at [527, 272] on div "Please share a Figma file (or screenshots) that demonstrates how you organized …" at bounding box center [450, 319] width 174 height 131
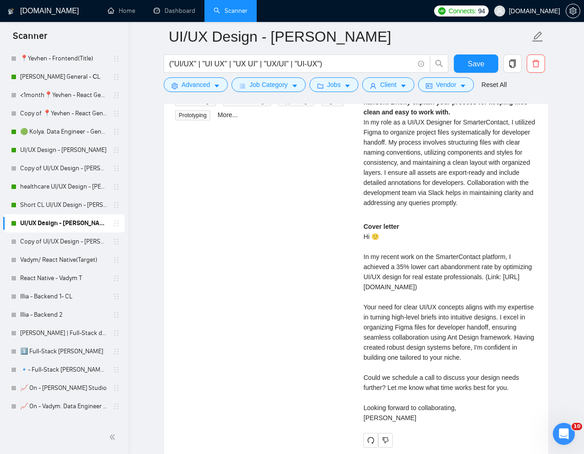
scroll to position [1980, 0]
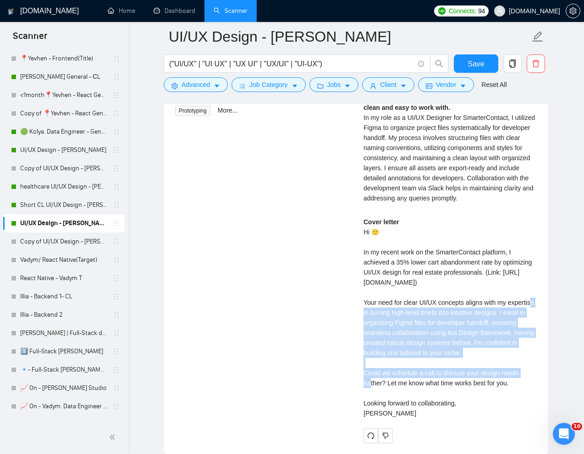
drag, startPoint x: 363, startPoint y: 324, endPoint x: 523, endPoint y: 382, distance: 170.0
click at [523, 382] on div "Cover letter Hi 🙂 In my recent work on the SmarterContact platform, I achieved …" at bounding box center [450, 318] width 174 height 202
copy div "our need for clear UI/UX concepts aligns with my expertise in turning high-leve…"
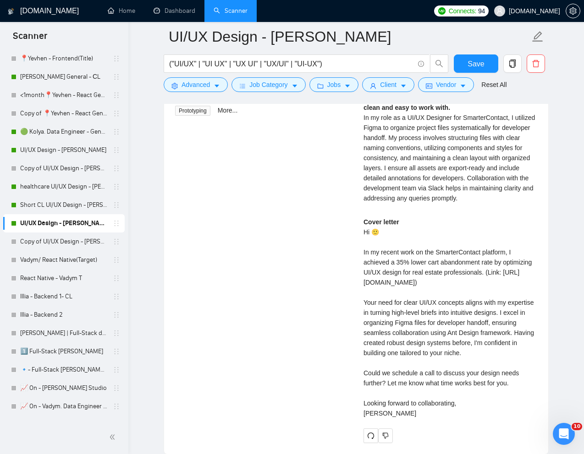
drag, startPoint x: 364, startPoint y: 254, endPoint x: 448, endPoint y: 273, distance: 86.5
click at [448, 273] on div "Cover letter Hi 🙂 In my recent work on the SmarterContact platform, I achieved …" at bounding box center [450, 318] width 174 height 202
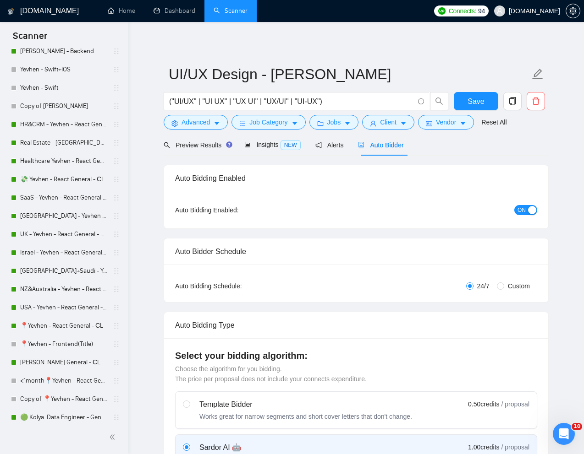
scroll to position [0, 0]
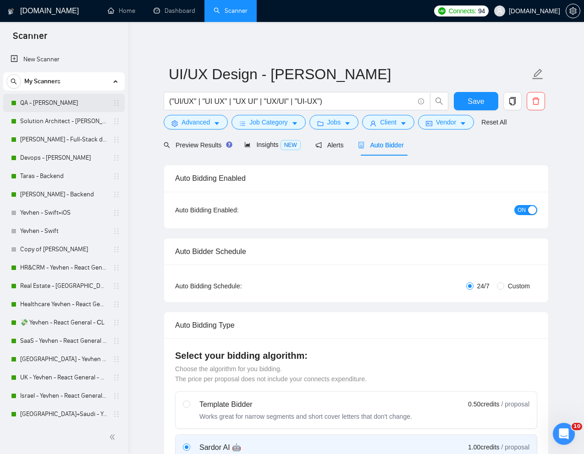
click at [37, 103] on link "QA - [PERSON_NAME]" at bounding box center [63, 103] width 87 height 18
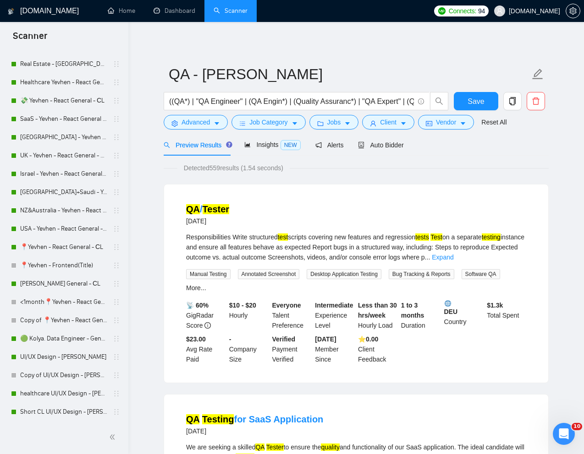
scroll to position [235, 0]
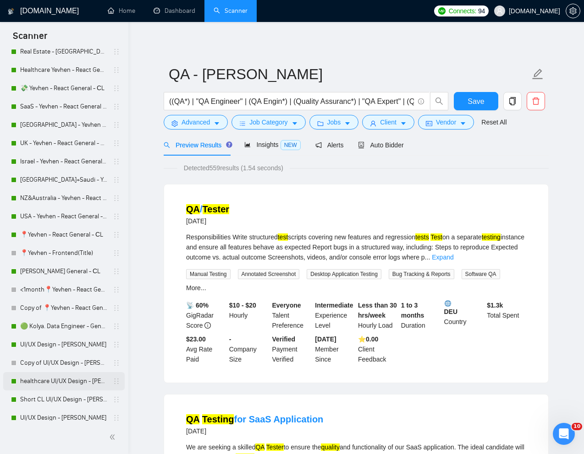
click at [36, 381] on link "healthcare UI/UX Design - Natalia" at bounding box center [63, 381] width 87 height 18
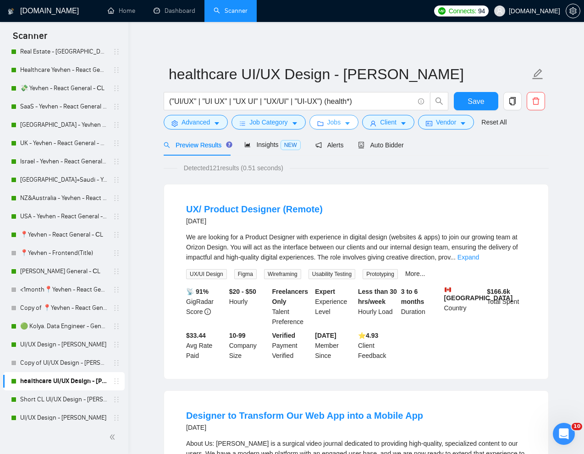
click at [341, 122] on span "Jobs" at bounding box center [334, 122] width 14 height 10
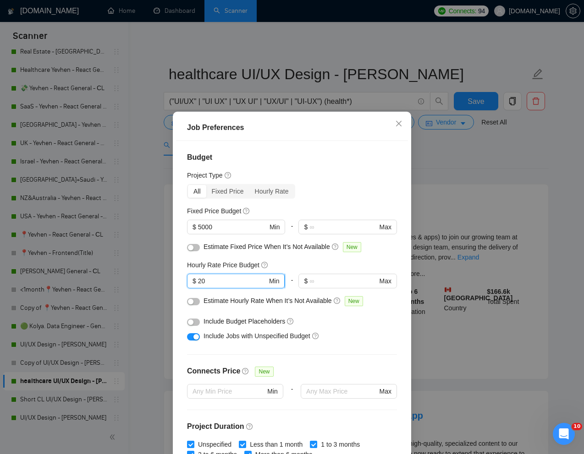
click at [211, 279] on input "20" at bounding box center [232, 281] width 69 height 10
type input "2"
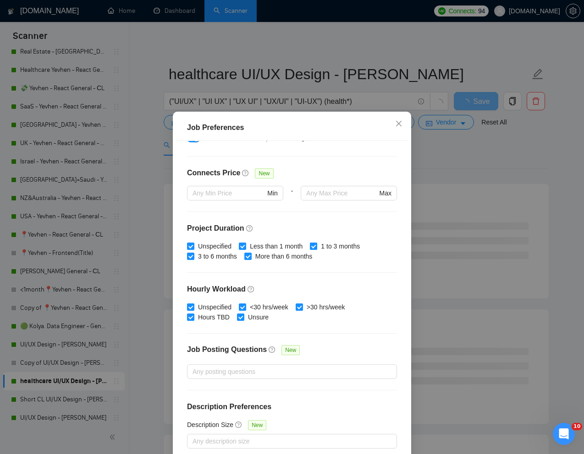
scroll to position [45, 0]
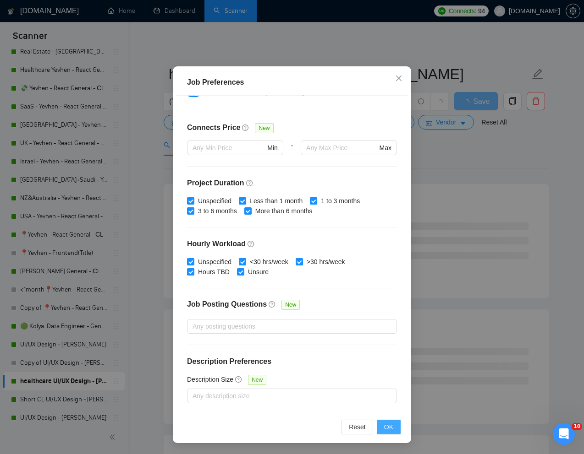
type input "18"
click at [384, 423] on span "OK" at bounding box center [388, 427] width 9 height 10
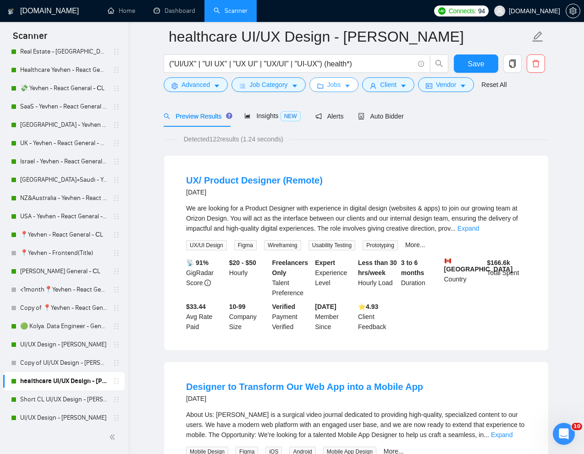
scroll to position [38, 0]
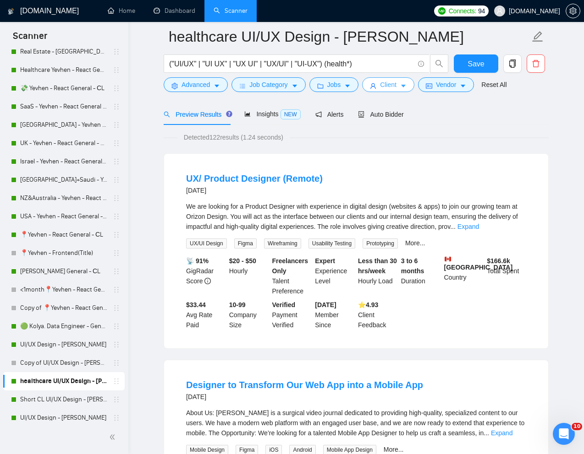
click at [393, 84] on span "Client" at bounding box center [388, 85] width 16 height 10
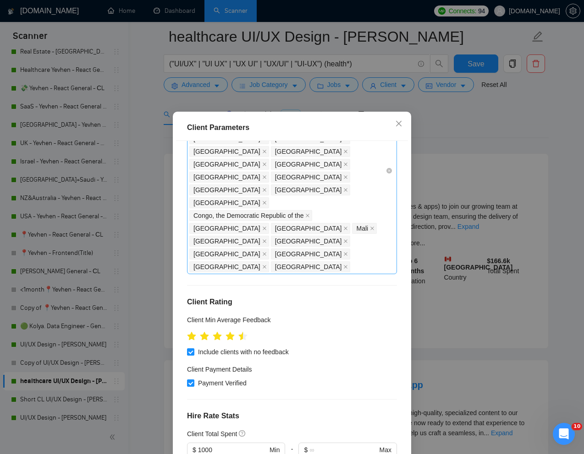
scroll to position [153, 0]
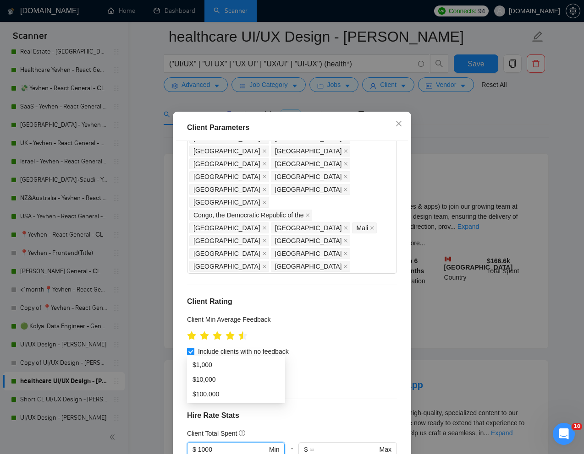
drag, startPoint x: 226, startPoint y: 347, endPoint x: 199, endPoint y: 346, distance: 26.6
click at [199, 445] on input "1000" at bounding box center [232, 450] width 69 height 10
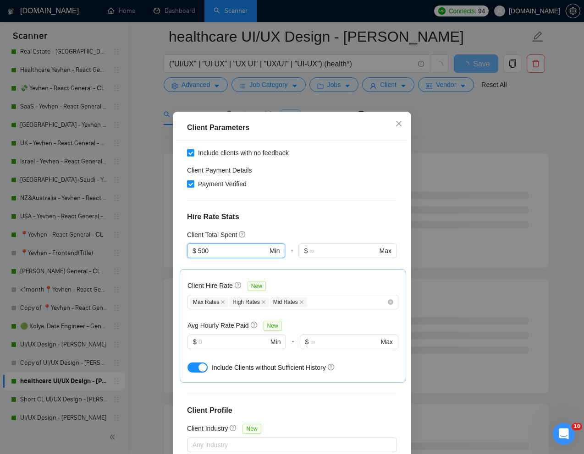
scroll to position [45, 0]
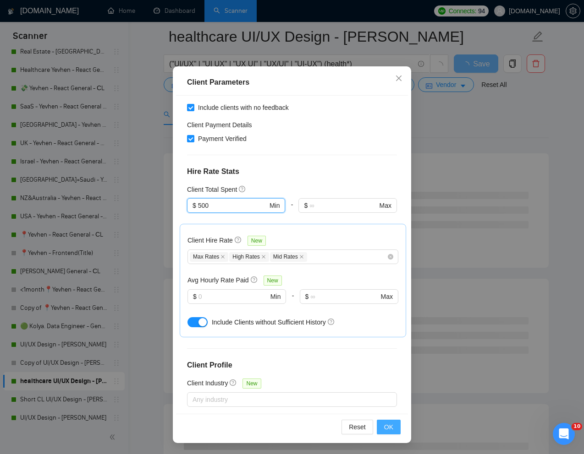
type input "500"
click at [389, 431] on span "OK" at bounding box center [388, 427] width 9 height 10
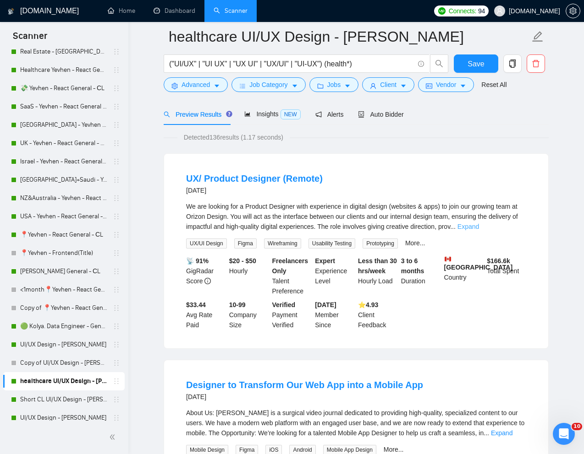
click at [479, 227] on link "Expand" at bounding box center [468, 226] width 22 height 7
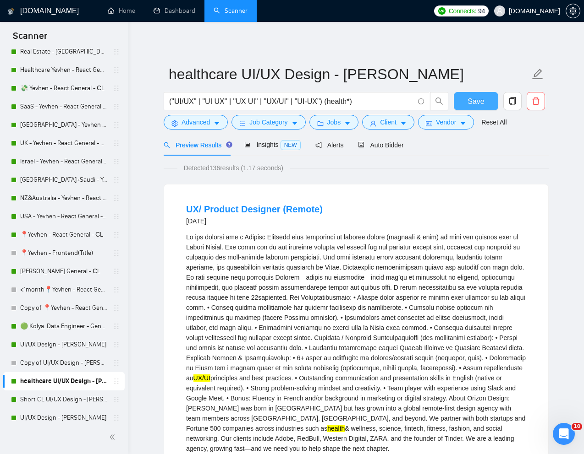
click at [481, 102] on span "Save" at bounding box center [475, 101] width 16 height 11
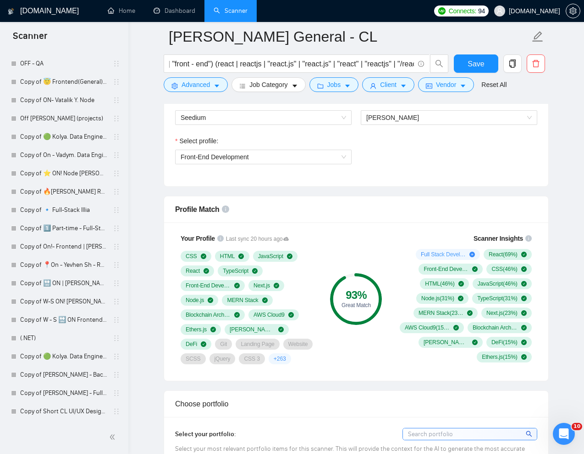
scroll to position [702, 0]
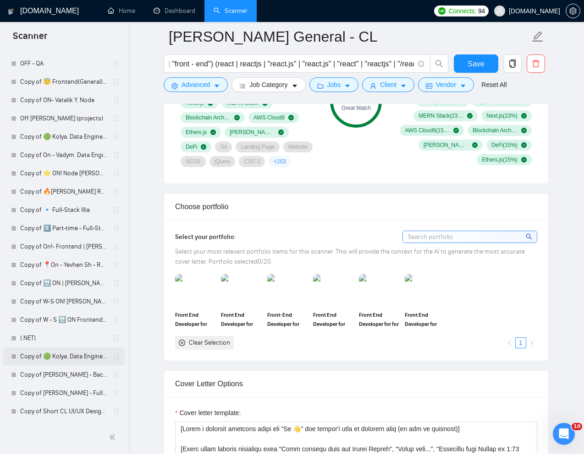
click at [62, 355] on link "Copy of 🟢 Kolya. Data Engineer - General" at bounding box center [63, 357] width 87 height 18
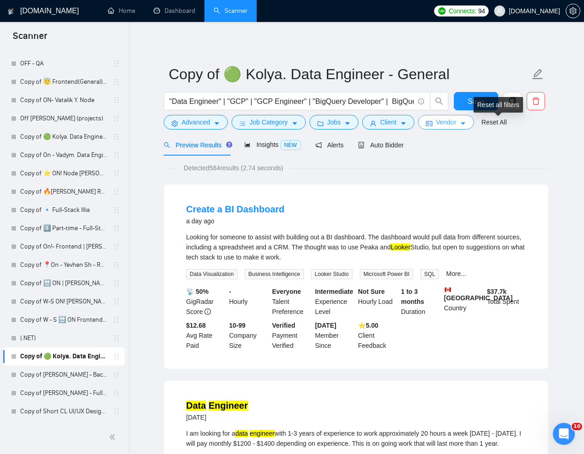
drag, startPoint x: 489, startPoint y: 120, endPoint x: 470, endPoint y: 120, distance: 18.3
click at [489, 120] on link "Reset All" at bounding box center [493, 122] width 25 height 10
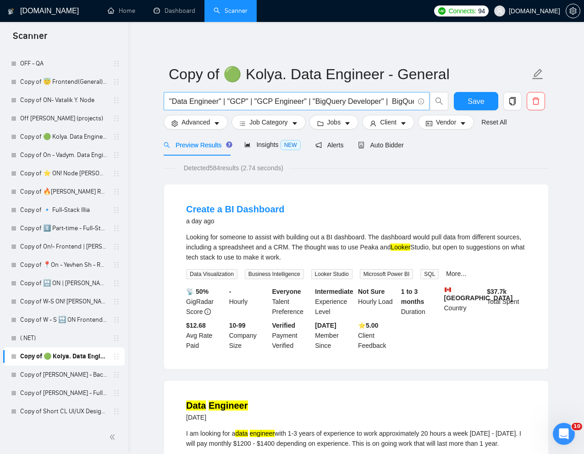
click at [376, 103] on input ""Data Engineer" | "GCP" | "GCP Engineer" | "BigQuery Developer" | BigQuery | ET…" at bounding box center [291, 101] width 245 height 11
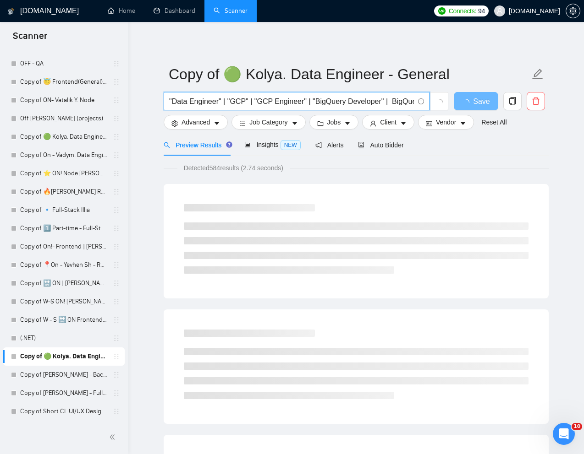
paste input "ETL Pipeline Development - Data Engineer Needed"
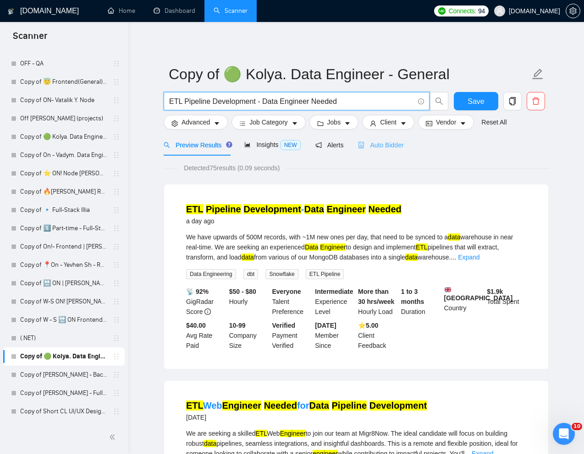
type input "ETL Pipeline Development - Data Engineer Needed"
click at [387, 143] on span "Auto Bidder" at bounding box center [380, 145] width 45 height 7
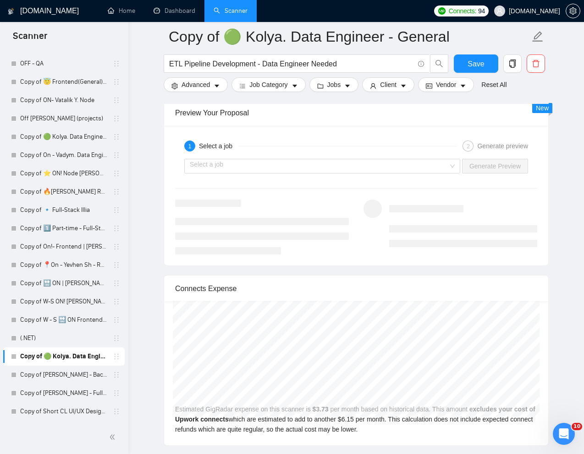
scroll to position [1753, 0]
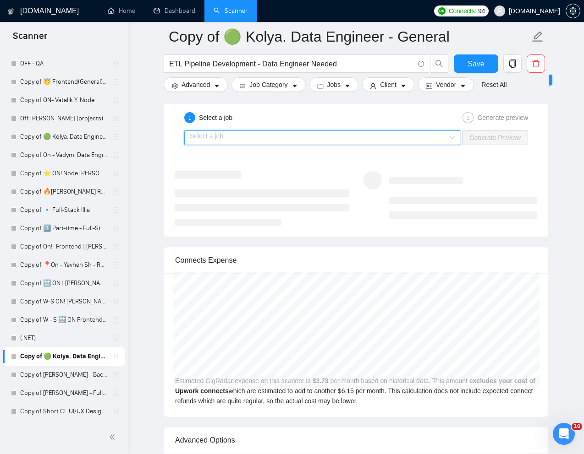
click at [306, 140] on input "search" at bounding box center [319, 138] width 258 height 14
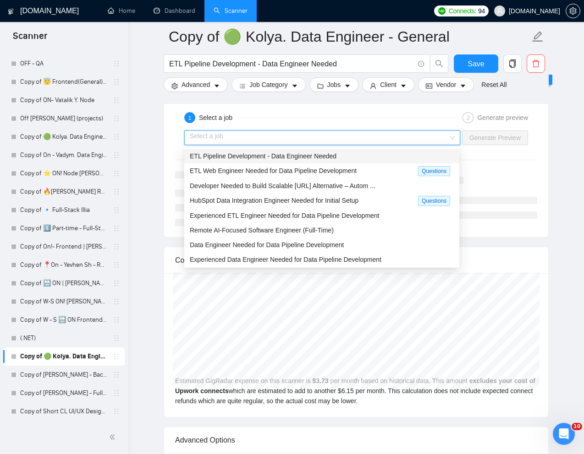
click at [268, 153] on span "ETL Pipeline Development - Data Engineer Needed" at bounding box center [263, 156] width 147 height 7
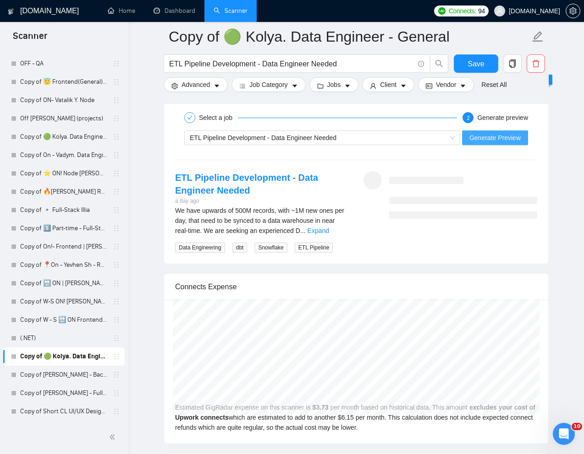
click at [492, 135] on span "Generate Preview" at bounding box center [494, 138] width 51 height 10
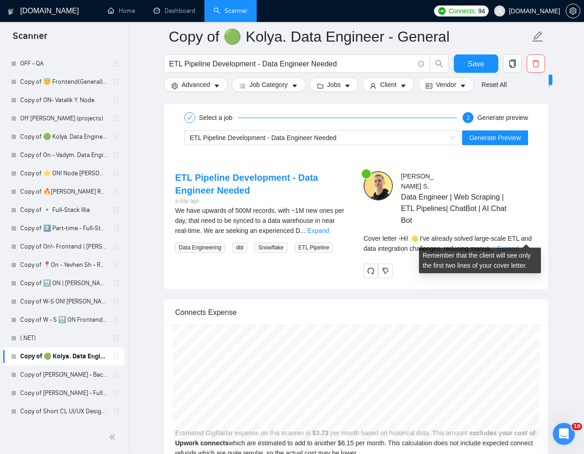
click at [518, 245] on link "Expand" at bounding box center [508, 248] width 22 height 7
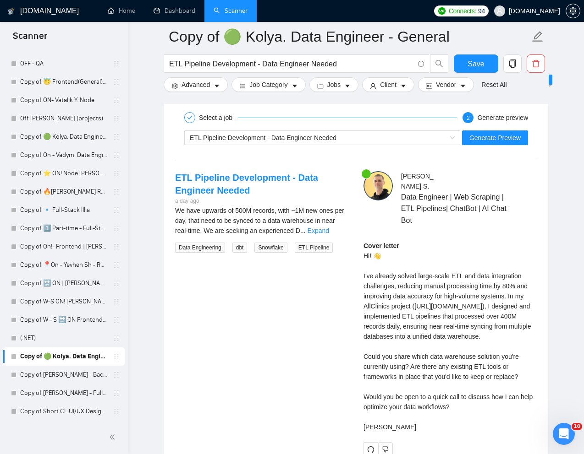
drag, startPoint x: 361, startPoint y: 267, endPoint x: 453, endPoint y: 445, distance: 200.0
click at [453, 445] on div "[PERSON_NAME] Data Engineer | Web Scraping | ETL Pipelines| ChatBot | AI Chat B…" at bounding box center [450, 313] width 188 height 285
copy div "'ve already solved large-scale ETL and data integration challenges, reducing ma…"
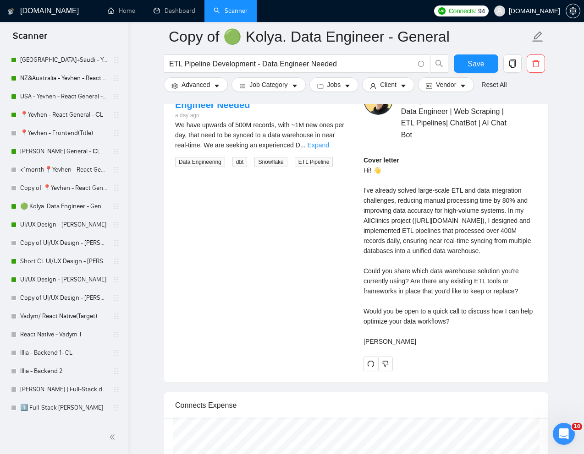
scroll to position [324, 0]
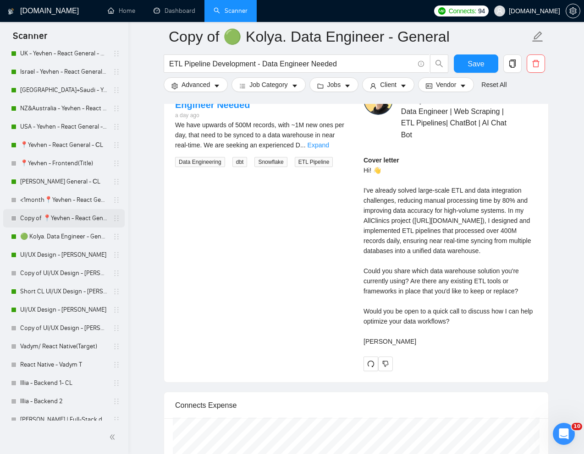
click at [57, 218] on link "Copy of 📍Yevhen - React General - СL" at bounding box center [63, 218] width 87 height 18
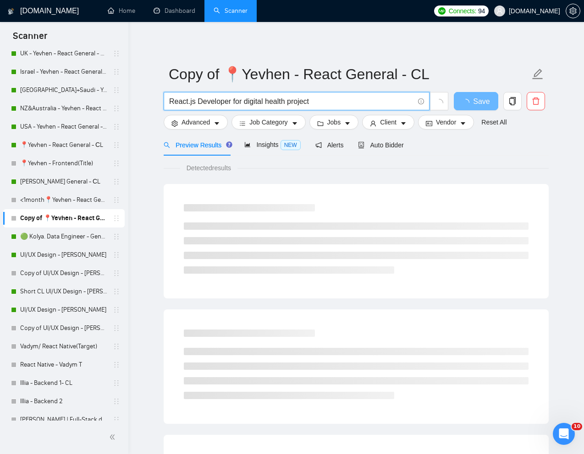
click at [313, 102] on input "React.js Developer for digital health project" at bounding box center [291, 101] width 245 height 11
paste input "JS Developer Needed for PWA P"
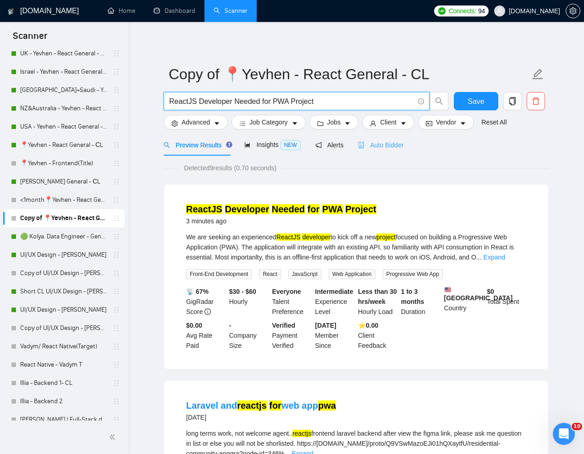
type input "ReactJS Developer Needed for PWA Project"
click at [401, 146] on span "Auto Bidder" at bounding box center [380, 145] width 45 height 7
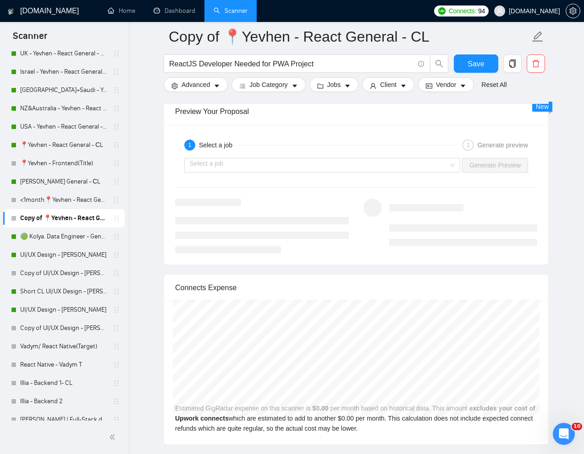
scroll to position [1787, 0]
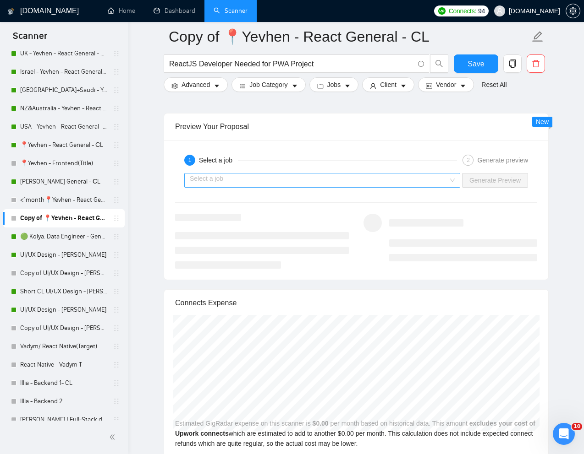
click at [439, 187] on input "search" at bounding box center [319, 181] width 258 height 14
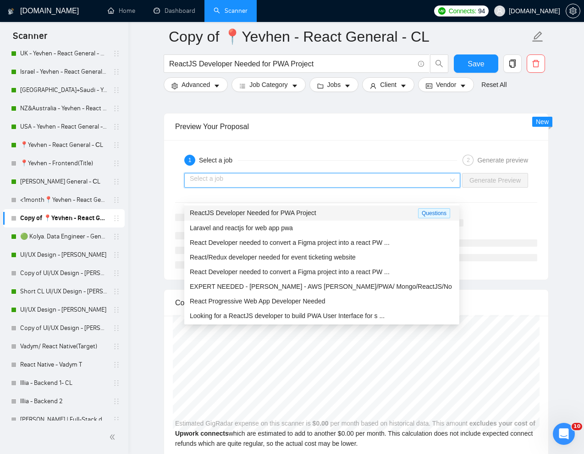
click at [354, 215] on div "ReactJS Developer Needed for PWA Project" at bounding box center [304, 213] width 228 height 11
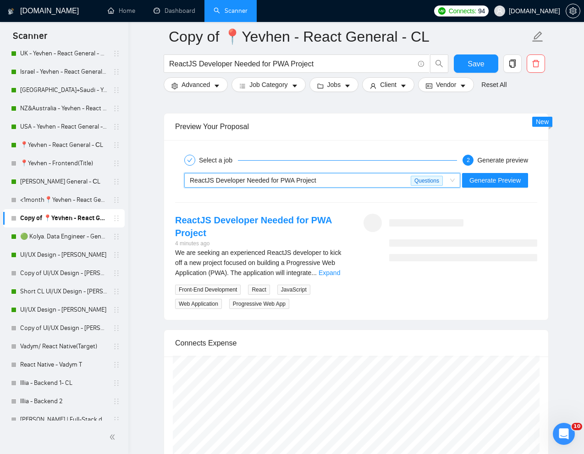
click at [289, 184] on span "ReactJS Developer Needed for PWA Project" at bounding box center [253, 180] width 126 height 7
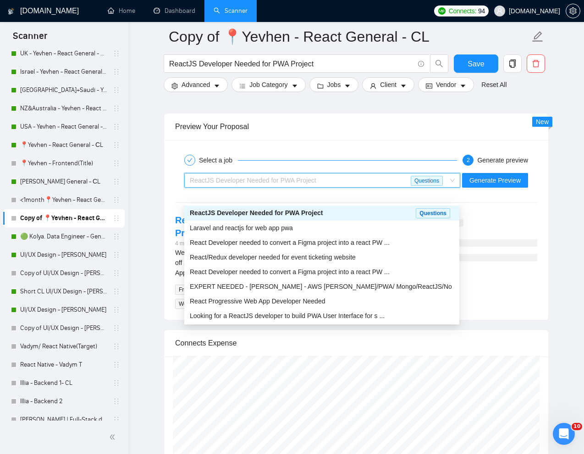
click at [289, 184] on span "ReactJS Developer Needed for PWA Project" at bounding box center [253, 180] width 126 height 7
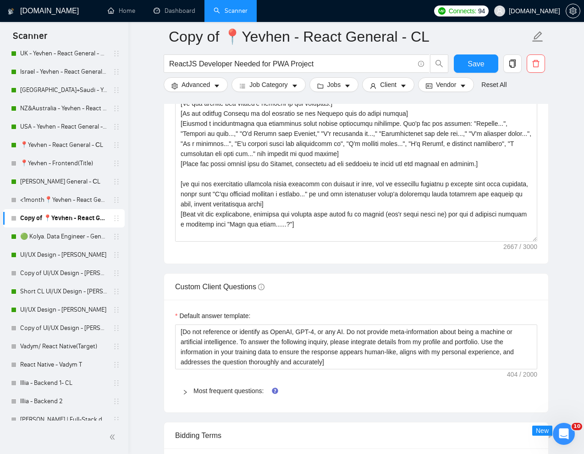
scroll to position [1118, 0]
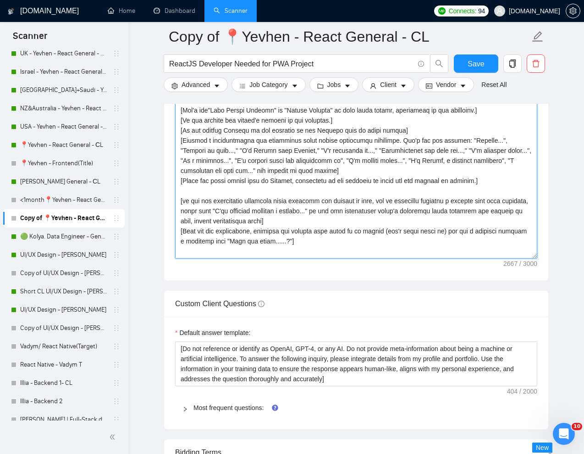
click at [314, 226] on textarea "Cover letter template:" at bounding box center [356, 156] width 362 height 206
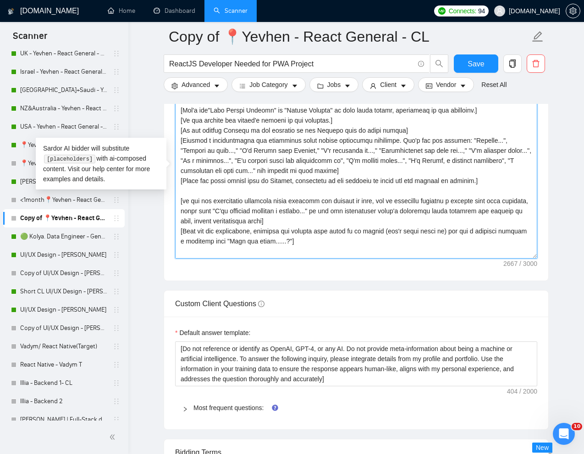
click at [314, 226] on textarea "Cover letter template:" at bounding box center [356, 156] width 362 height 206
paste textarea "Lorem i dolorsit ametcons adipi eli "Se❗" doe tempor'i utla et dolorem aliq (en…"
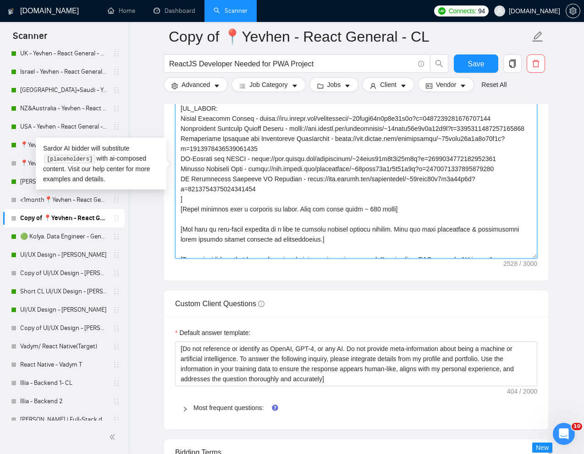
scroll to position [112, 0]
click at [284, 215] on textarea "Cover letter template:" at bounding box center [356, 156] width 362 height 206
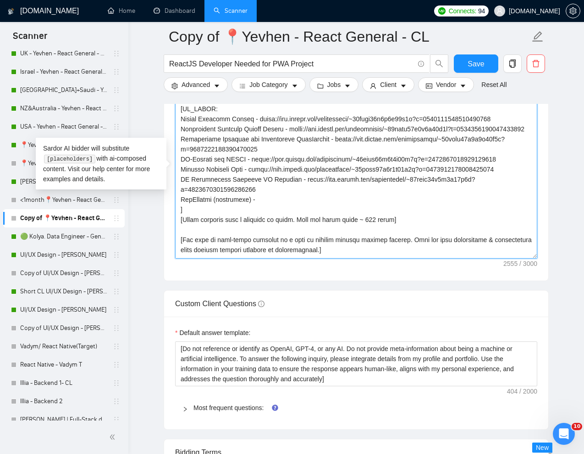
click at [198, 224] on textarea "Cover letter template:" at bounding box center [356, 156] width 362 height 206
paste textarea "medical data platform"
drag, startPoint x: 311, startPoint y: 226, endPoint x: 288, endPoint y: 226, distance: 22.9
click at [288, 226] on textarea "Cover letter template:" at bounding box center [356, 156] width 362 height 206
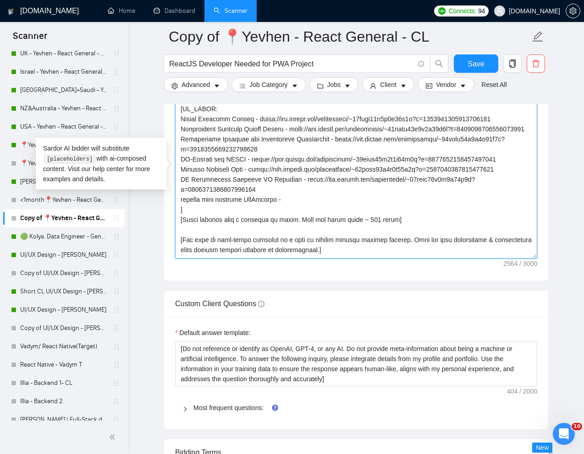
click at [295, 229] on textarea "Cover letter template:" at bounding box center [356, 156] width 362 height 206
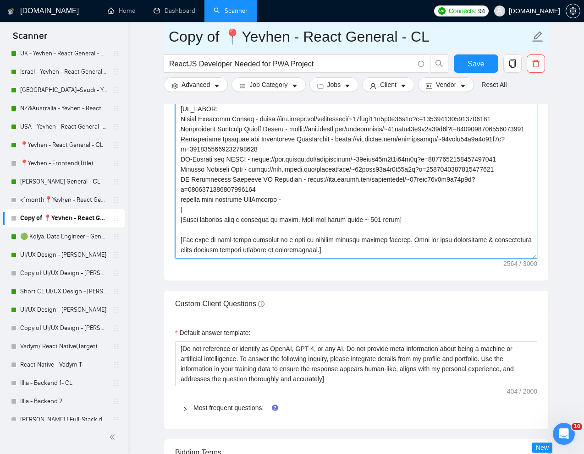
paste textarea "[URL][DOMAIN_NAME]"
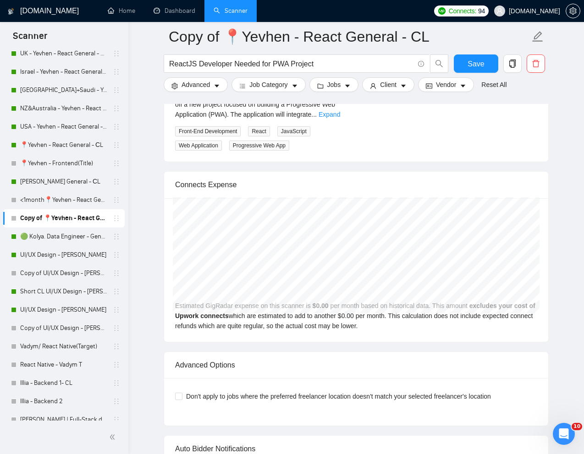
scroll to position [1833, 0]
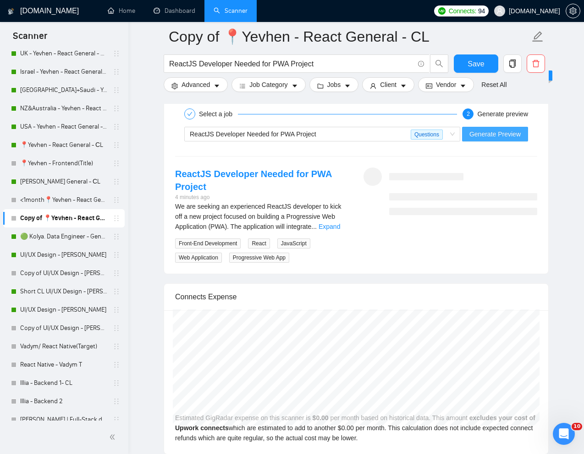
type textarea "[Lorem i dolorsit ametcons adipi eli "Se❗" doe tempor'i utla et dolorem aliq (e…"
click at [478, 139] on span "Generate Preview" at bounding box center [494, 134] width 51 height 10
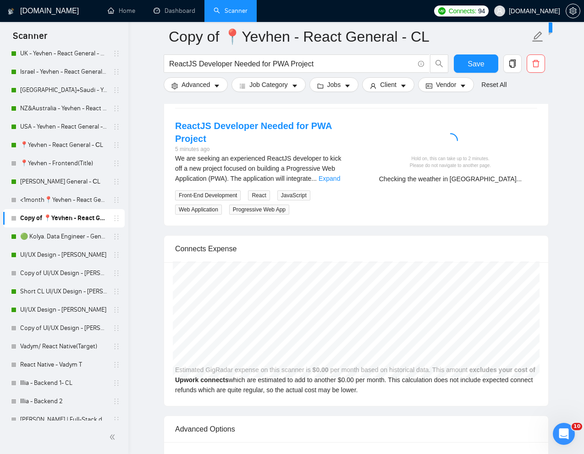
scroll to position [1881, 0]
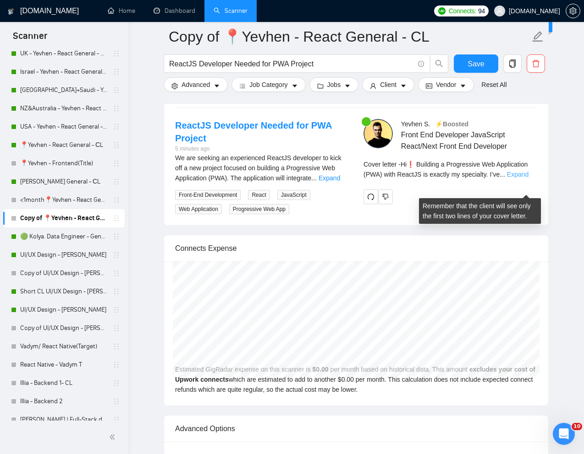
click at [524, 178] on link "Expand" at bounding box center [518, 174] width 22 height 7
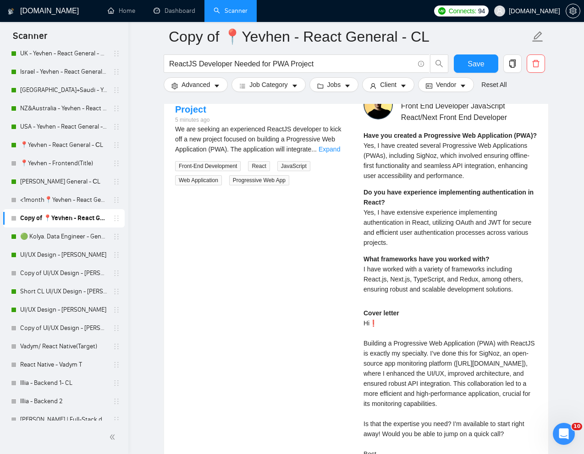
scroll to position [1928, 0]
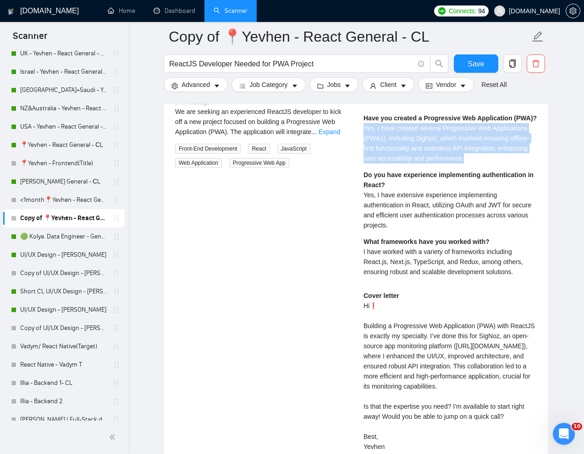
drag, startPoint x: 363, startPoint y: 153, endPoint x: 489, endPoint y: 180, distance: 128.7
click at [489, 164] on div "Have you created a Progressive Web Application (PWA)? Yes, I have created sever…" at bounding box center [450, 138] width 174 height 50
copy span "Yes, I have created several Progressive Web Applications (PWAs), including SigN…"
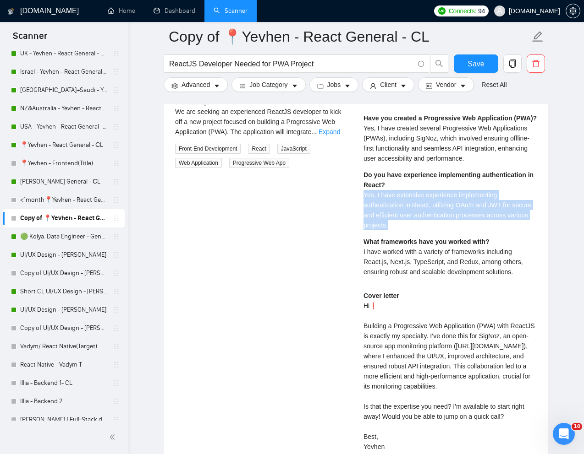
drag, startPoint x: 365, startPoint y: 218, endPoint x: 418, endPoint y: 253, distance: 63.8
click at [418, 230] on div "Do you have experience implementing authentication in React? Yes, I have extens…" at bounding box center [450, 200] width 174 height 60
copy span "Yes, I have extensive experience implementing authentication in React, utilizin…"
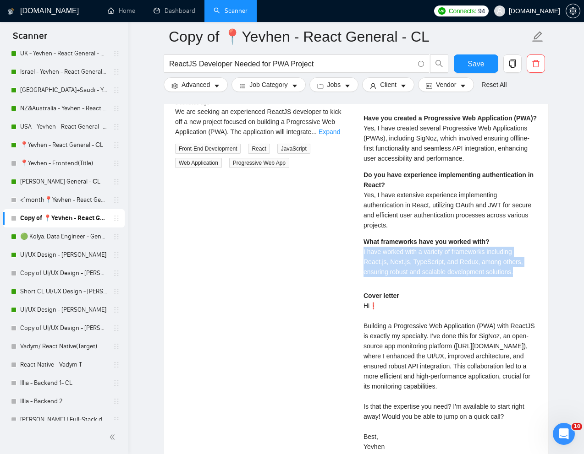
drag, startPoint x: 360, startPoint y: 275, endPoint x: 521, endPoint y: 295, distance: 163.0
click at [521, 295] on div "[PERSON_NAME] ⚡️Boosted Front End Developer JavaScript React/Next Front End Dev…" at bounding box center [450, 275] width 188 height 404
copy span "I have worked with a variety of frameworks including React.js, Next.js, TypeScr…"
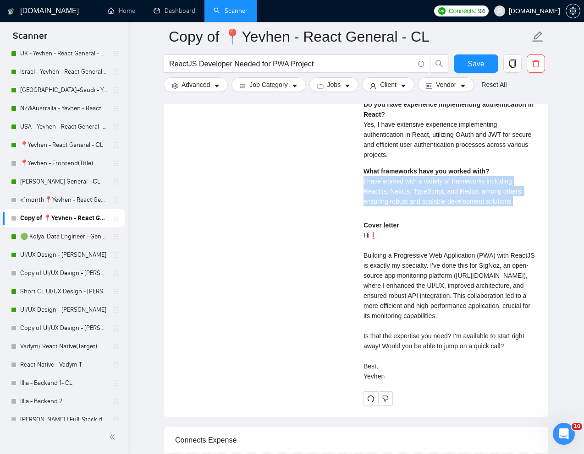
scroll to position [2012, 0]
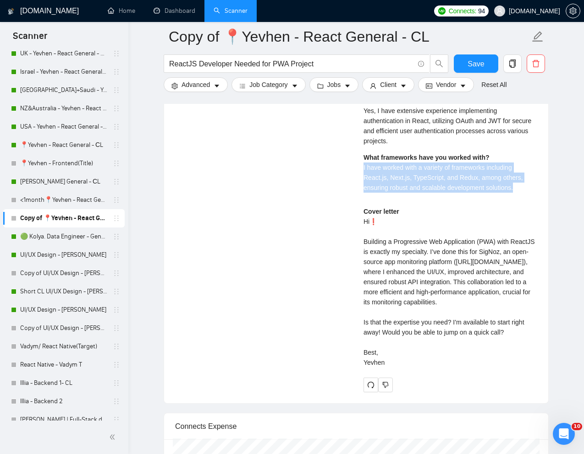
drag, startPoint x: 362, startPoint y: 248, endPoint x: 405, endPoint y: 410, distance: 166.9
click at [405, 393] on div "[PERSON_NAME] ⚡️Boosted Front End Developer JavaScript React/Next Front End Dev…" at bounding box center [450, 191] width 188 height 404
copy div "Hi❗ Building a Progressive Web Application (PWA) with ReactJS is exactly my spe…"
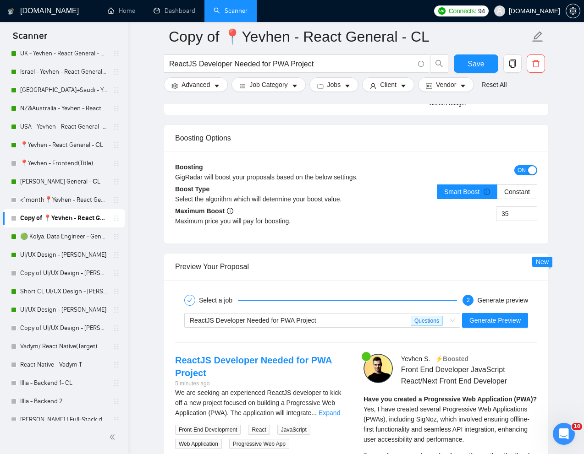
scroll to position [1503, 0]
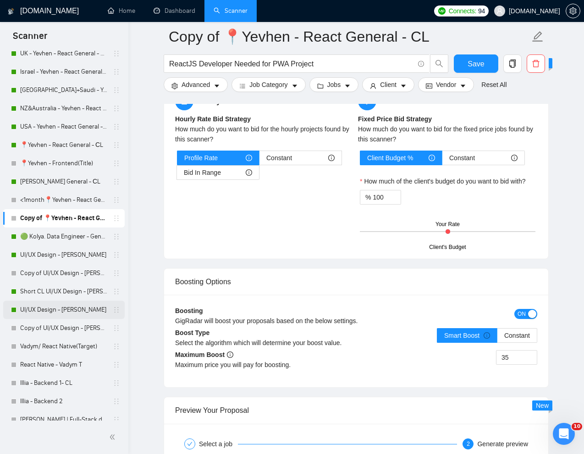
click at [60, 309] on link "UI/UX Design - [PERSON_NAME]" at bounding box center [63, 310] width 87 height 18
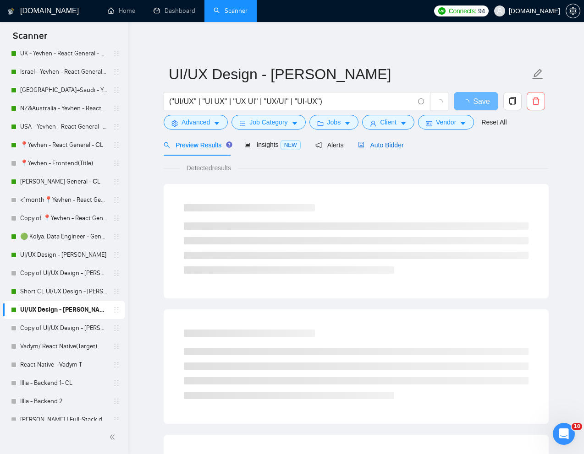
click at [389, 144] on span "Auto Bidder" at bounding box center [380, 145] width 45 height 7
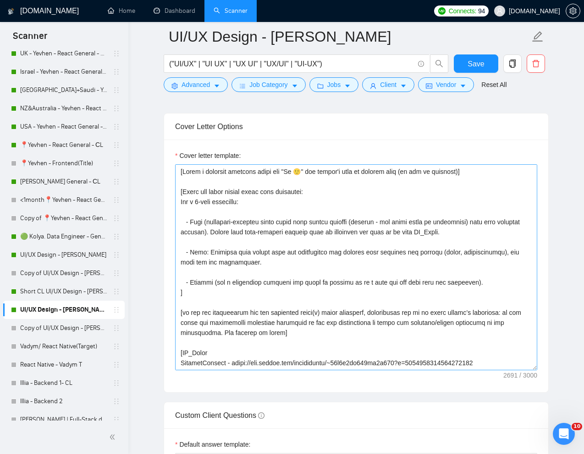
scroll to position [1048, 0]
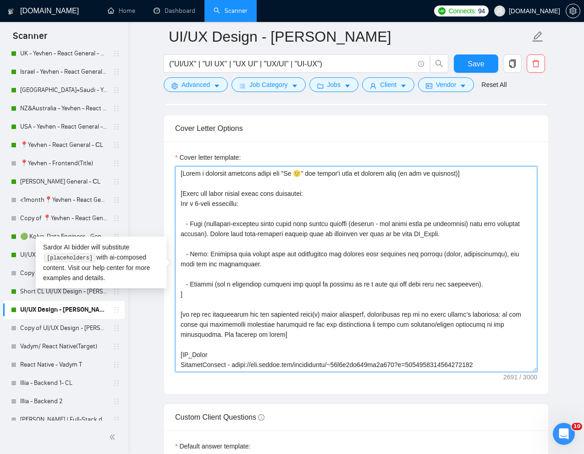
drag, startPoint x: 208, startPoint y: 235, endPoint x: 459, endPoint y: 236, distance: 251.0
click at [459, 236] on textarea "Cover letter template:" at bounding box center [356, 269] width 362 height 206
